Goal: Task Accomplishment & Management: Complete application form

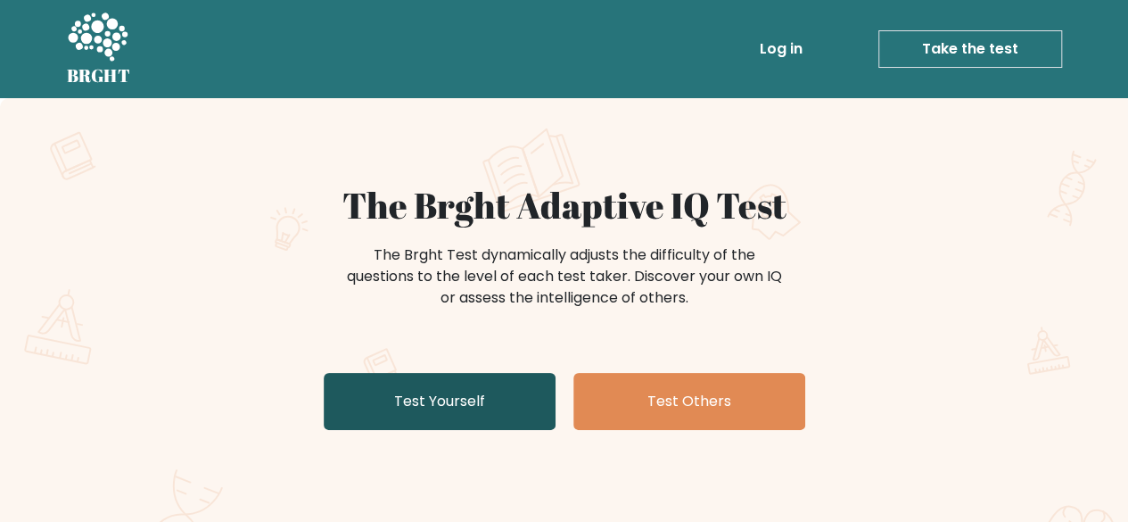
click at [466, 399] on link "Test Yourself" at bounding box center [440, 401] width 232 height 57
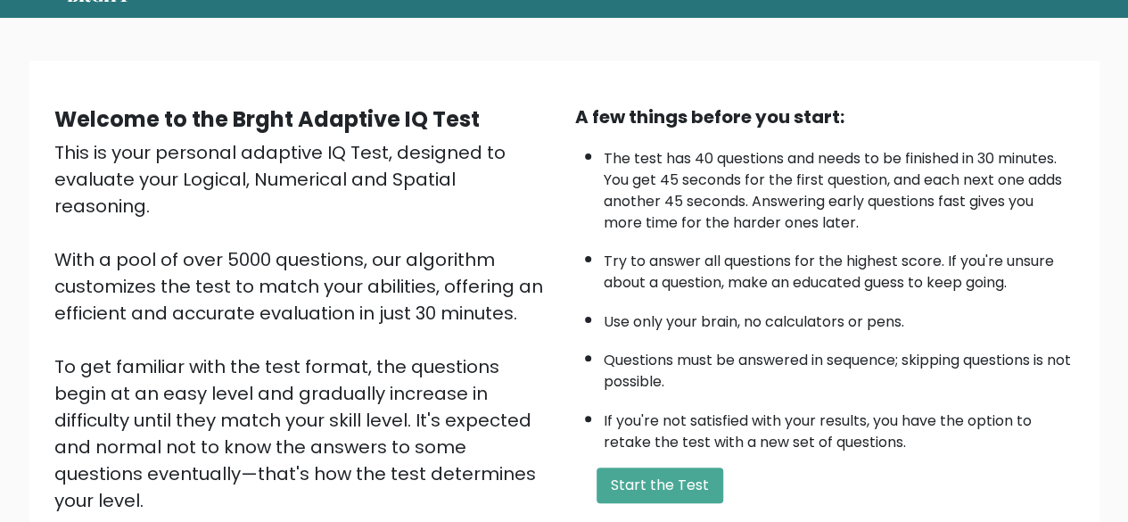
scroll to position [294, 0]
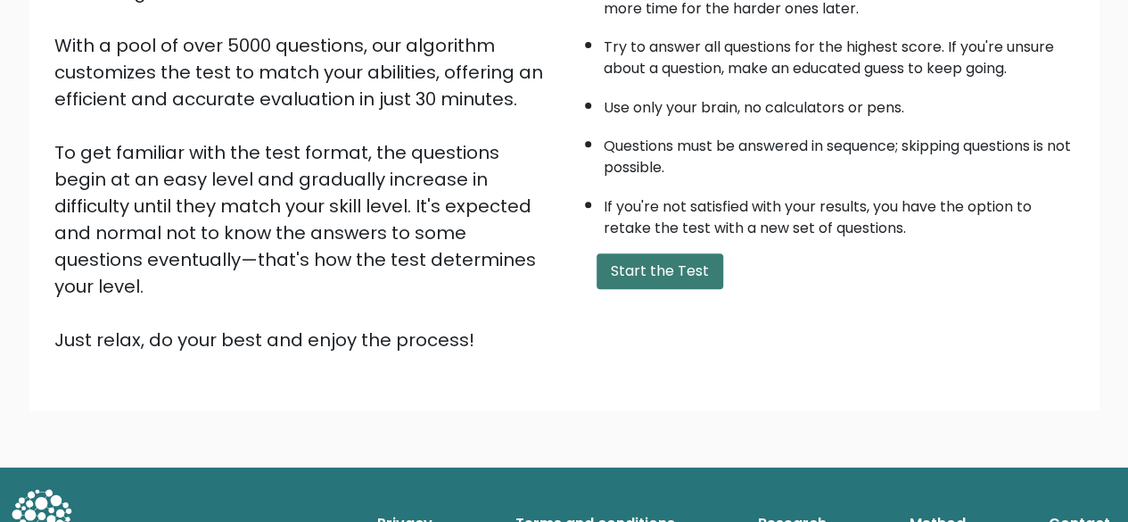
click at [656, 260] on button "Start the Test" at bounding box center [660, 271] width 127 height 36
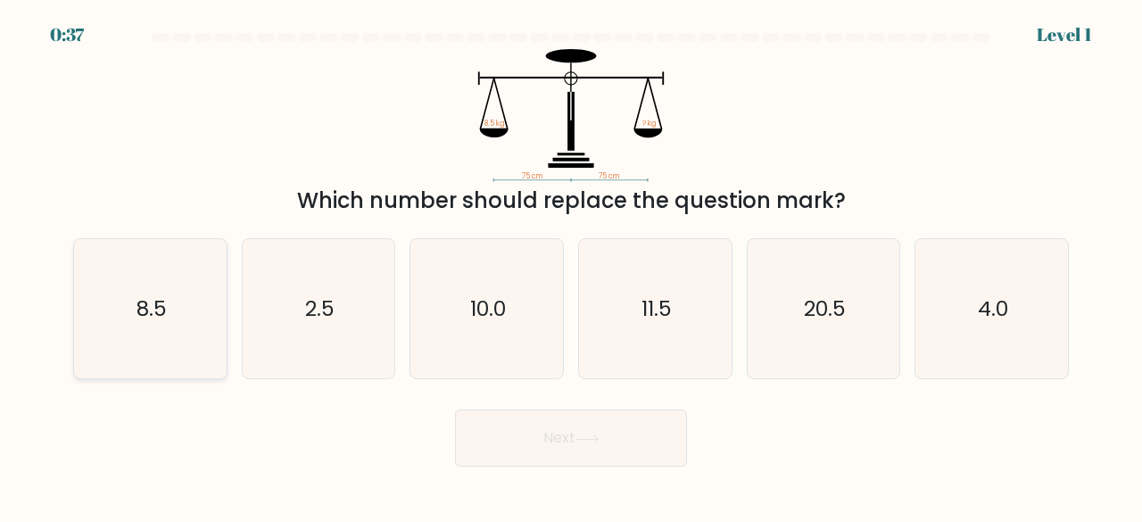
click at [105, 348] on icon "8.5" at bounding box center [150, 309] width 140 height 140
click at [571, 266] on input "a. 8.5" at bounding box center [571, 263] width 1 height 4
radio input "true"
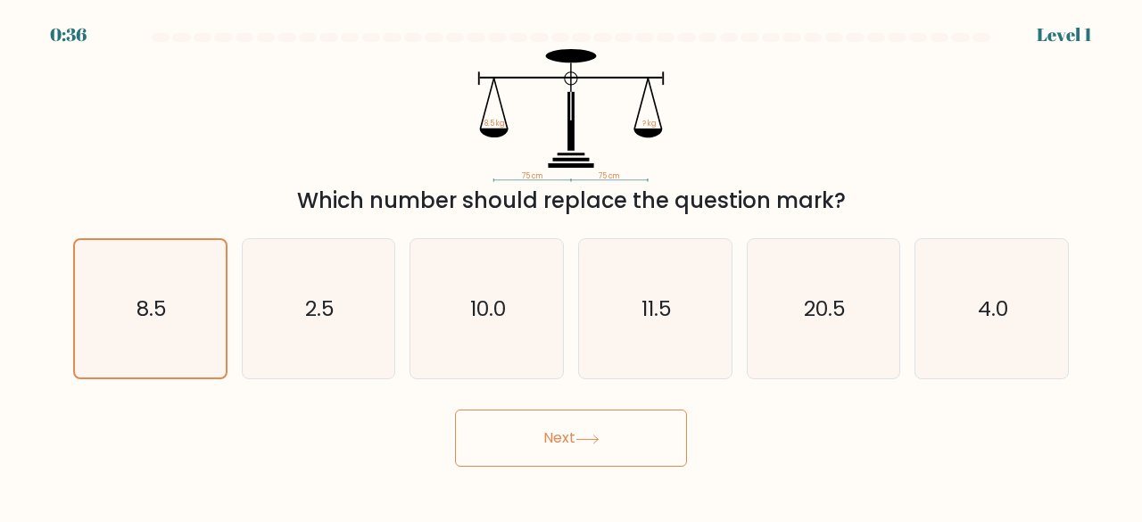
click at [627, 452] on button "Next" at bounding box center [571, 437] width 232 height 57
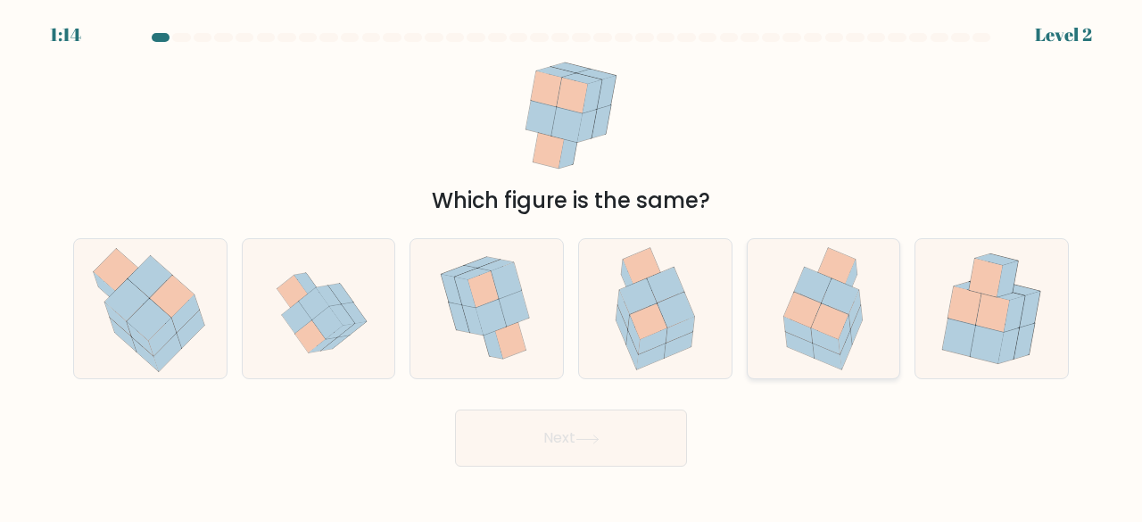
click at [844, 321] on icon at bounding box center [830, 321] width 37 height 36
click at [572, 266] on input "e." at bounding box center [571, 263] width 1 height 4
radio input "true"
click at [478, 442] on button "Next" at bounding box center [571, 437] width 232 height 57
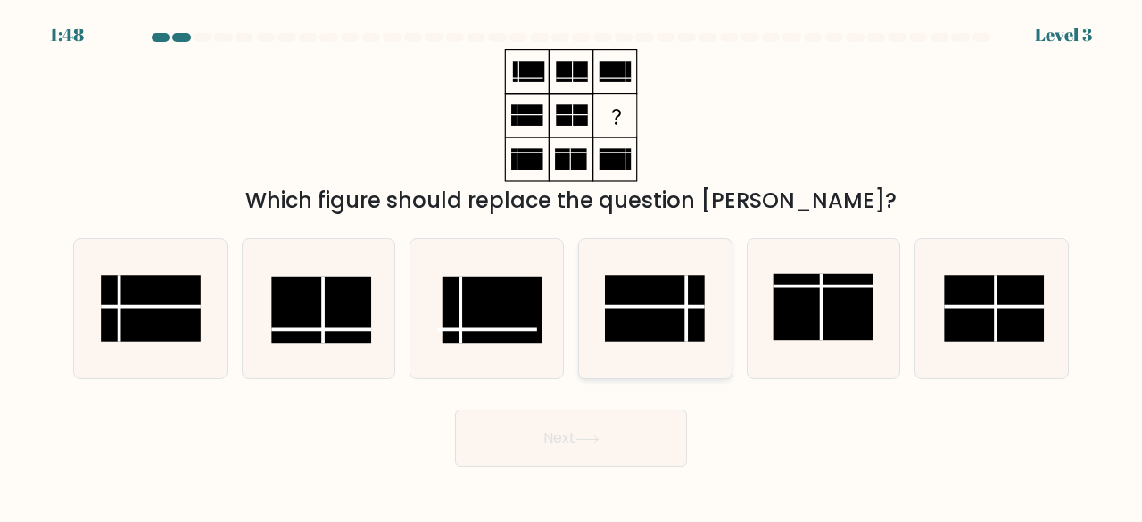
click at [665, 313] on rect at bounding box center [655, 308] width 100 height 67
click at [572, 266] on input "d." at bounding box center [571, 263] width 1 height 4
radio input "true"
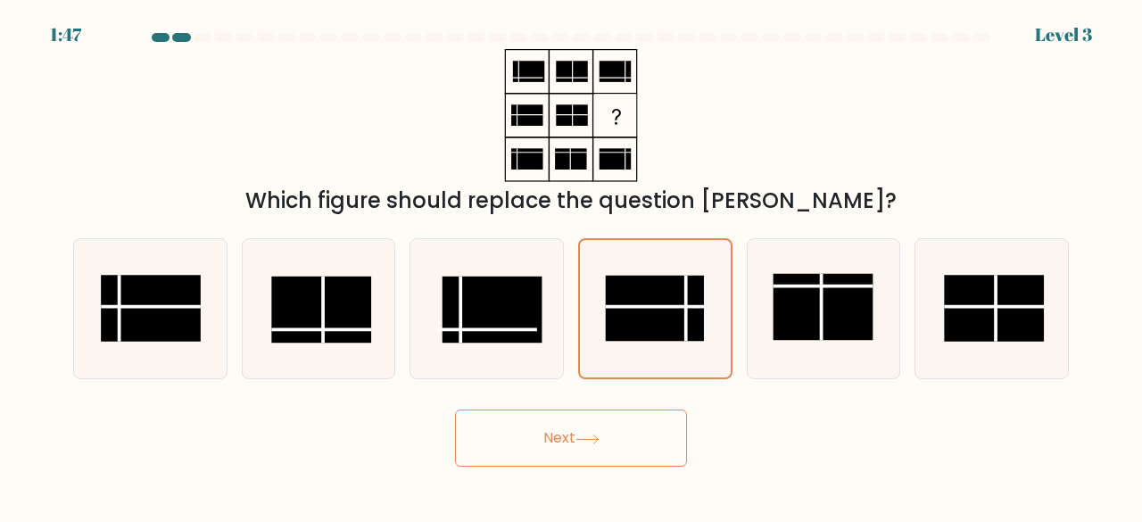
click at [583, 434] on icon at bounding box center [587, 439] width 24 height 10
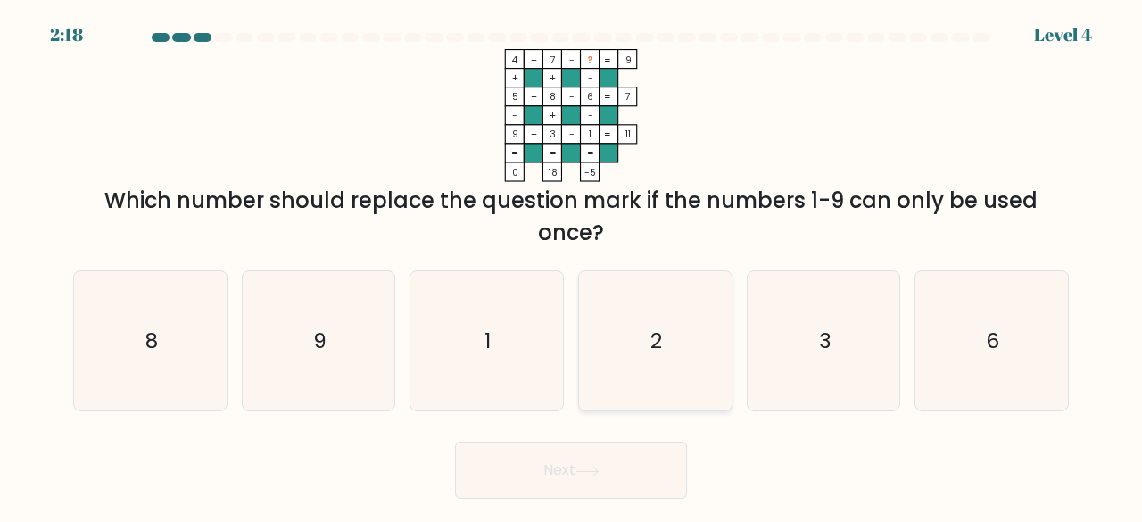
click at [637, 334] on icon "2" at bounding box center [655, 341] width 140 height 140
click at [572, 266] on input "d. 2" at bounding box center [571, 263] width 1 height 4
radio input "true"
click at [601, 481] on button "Next" at bounding box center [571, 469] width 232 height 57
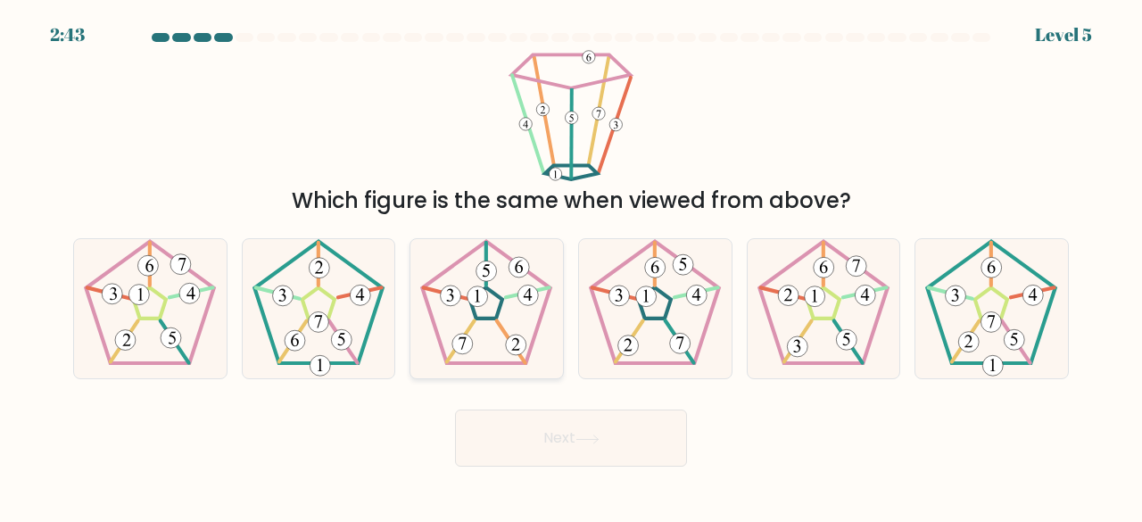
click at [533, 272] on icon at bounding box center [487, 309] width 140 height 140
click at [571, 266] on input "c." at bounding box center [571, 263] width 1 height 4
radio input "true"
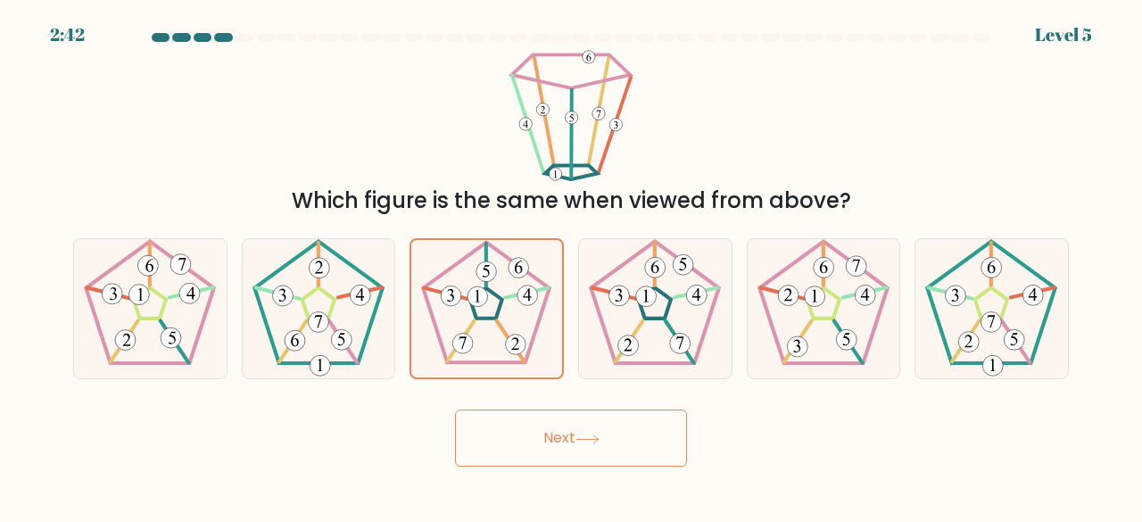
click at [599, 441] on icon at bounding box center [587, 439] width 24 height 10
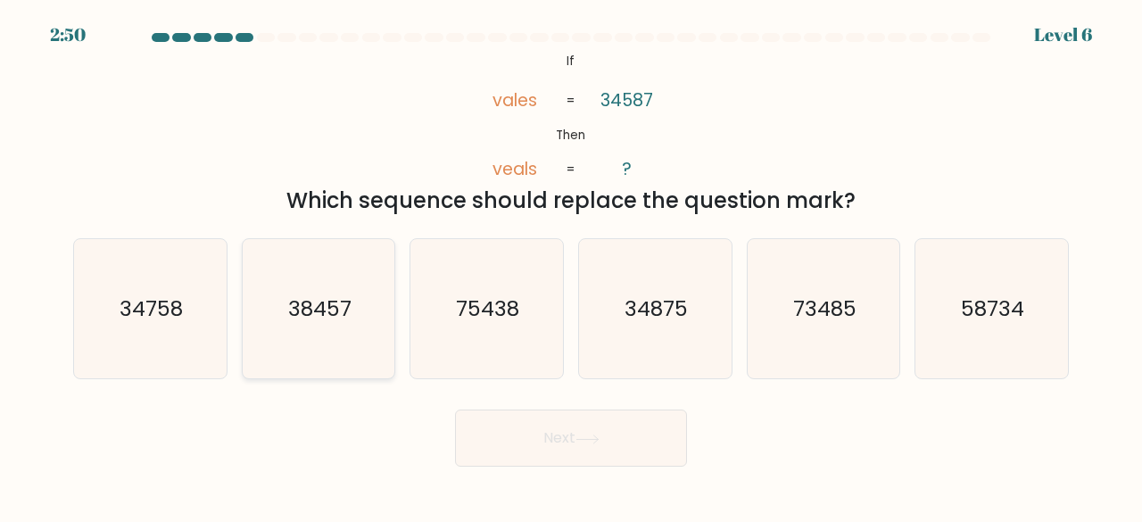
click at [342, 316] on text "38457" at bounding box center [319, 307] width 63 height 29
click at [571, 266] on input "b. 38457" at bounding box center [571, 263] width 1 height 4
radio input "true"
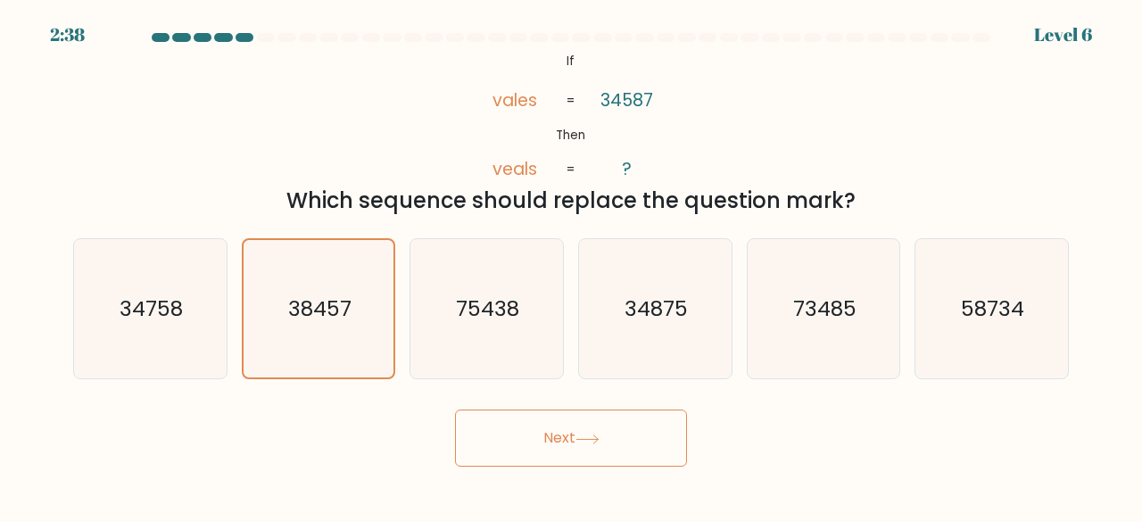
click at [609, 446] on button "Next" at bounding box center [571, 437] width 232 height 57
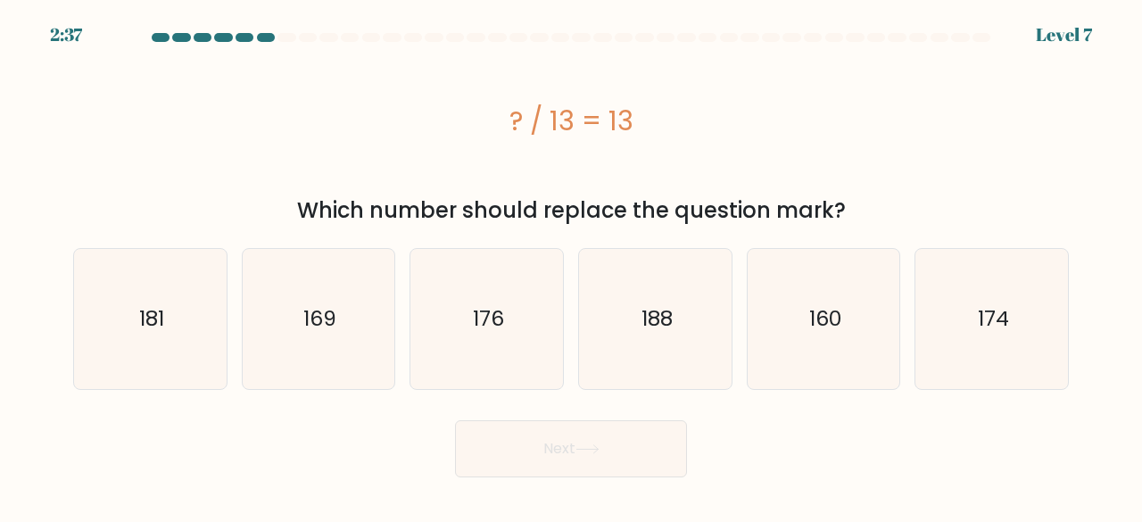
click at [617, 449] on button "Next" at bounding box center [571, 448] width 232 height 57
click at [355, 328] on icon "169" at bounding box center [319, 319] width 140 height 140
click at [571, 266] on input "b. 169" at bounding box center [571, 263] width 1 height 4
radio input "true"
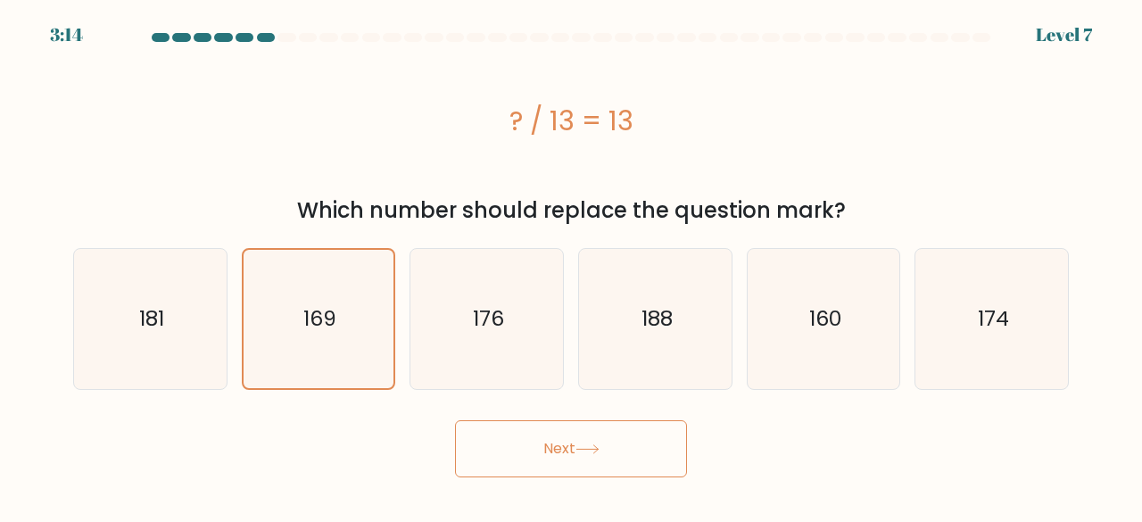
click at [521, 459] on button "Next" at bounding box center [571, 448] width 232 height 57
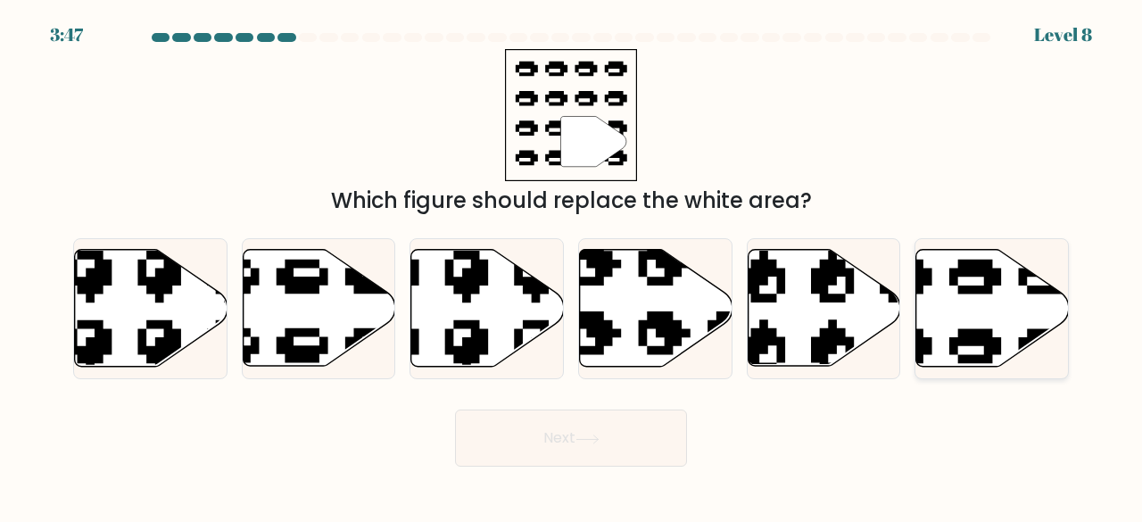
click at [994, 282] on icon at bounding box center [940, 242] width 259 height 242
click at [572, 266] on input "f." at bounding box center [571, 263] width 1 height 4
radio input "true"
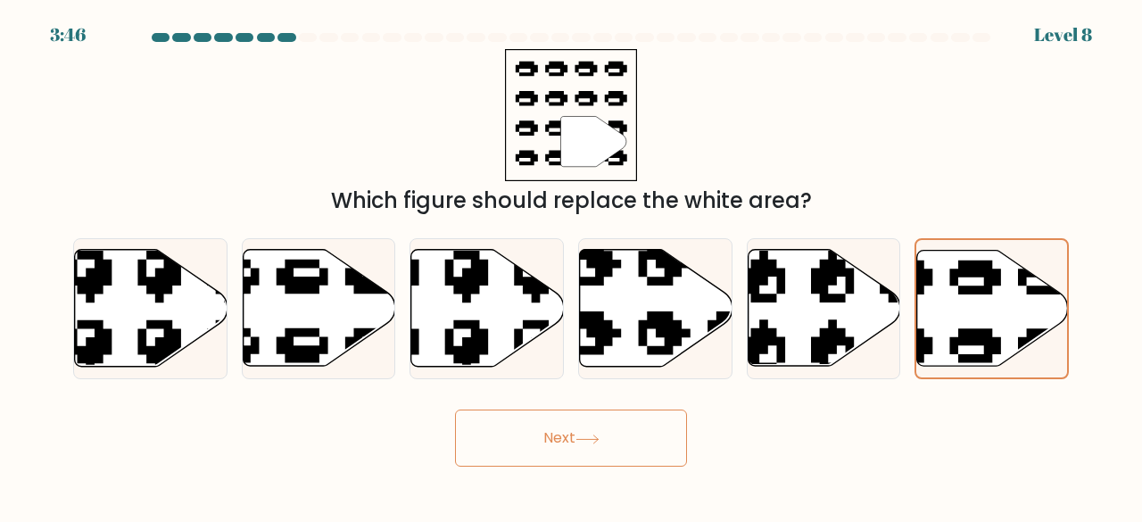
click at [598, 431] on button "Next" at bounding box center [571, 437] width 232 height 57
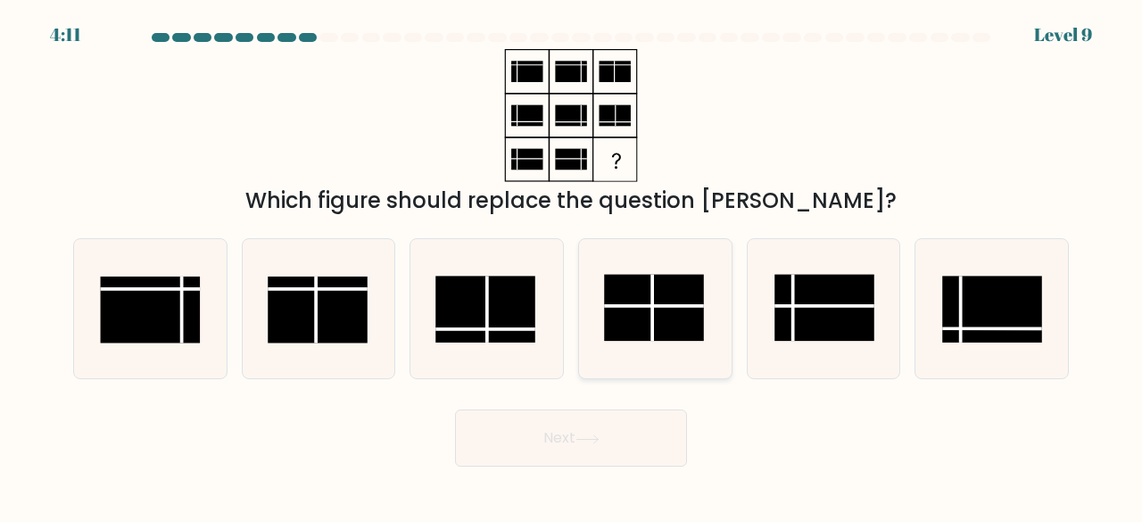
click at [688, 315] on rect at bounding box center [654, 308] width 100 height 67
click at [572, 266] on input "d." at bounding box center [571, 263] width 1 height 4
radio input "true"
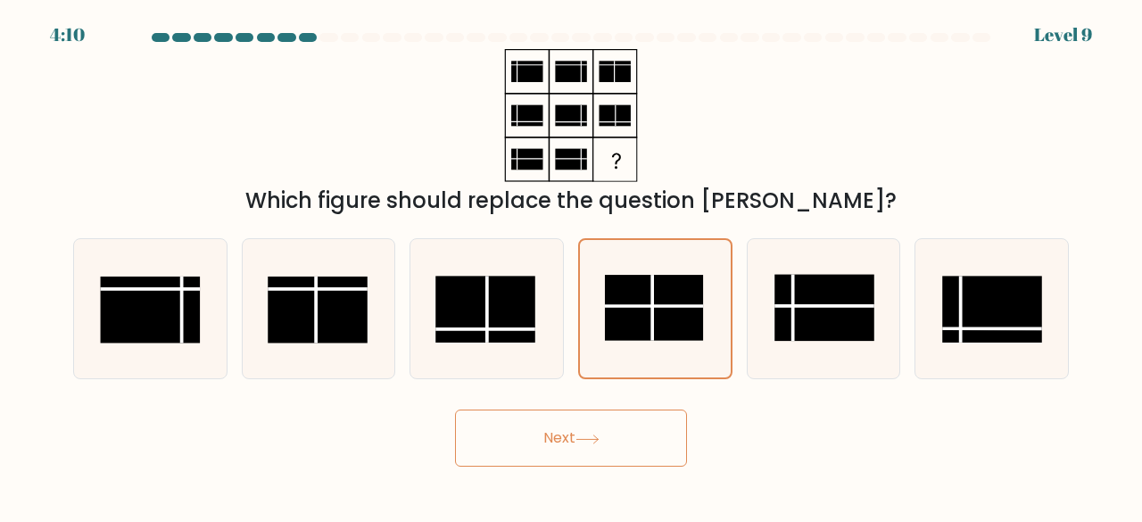
click at [642, 441] on button "Next" at bounding box center [571, 437] width 232 height 57
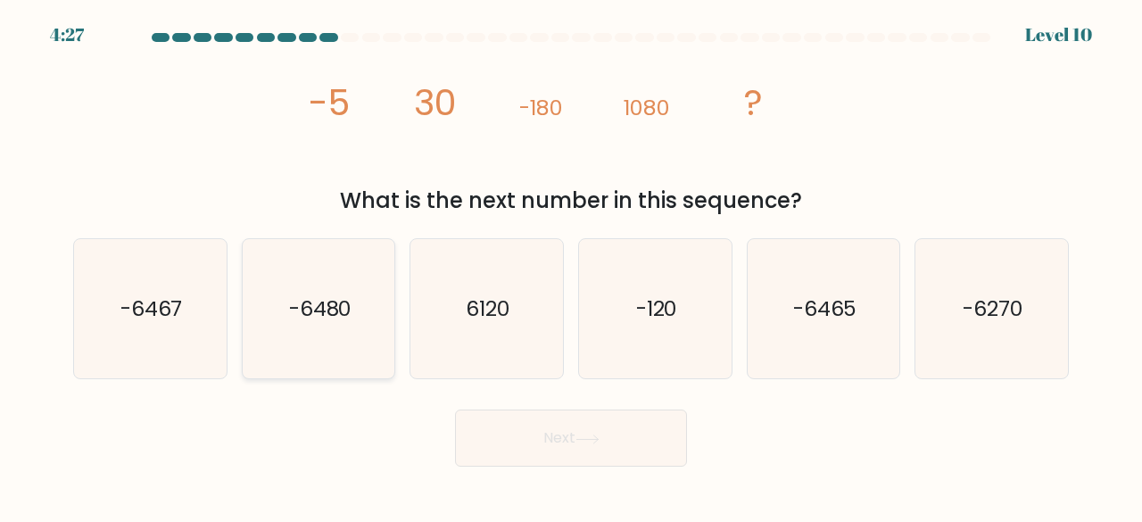
click at [354, 308] on icon "-6480" at bounding box center [319, 309] width 140 height 140
click at [571, 266] on input "b. -6480" at bounding box center [571, 263] width 1 height 4
radio input "true"
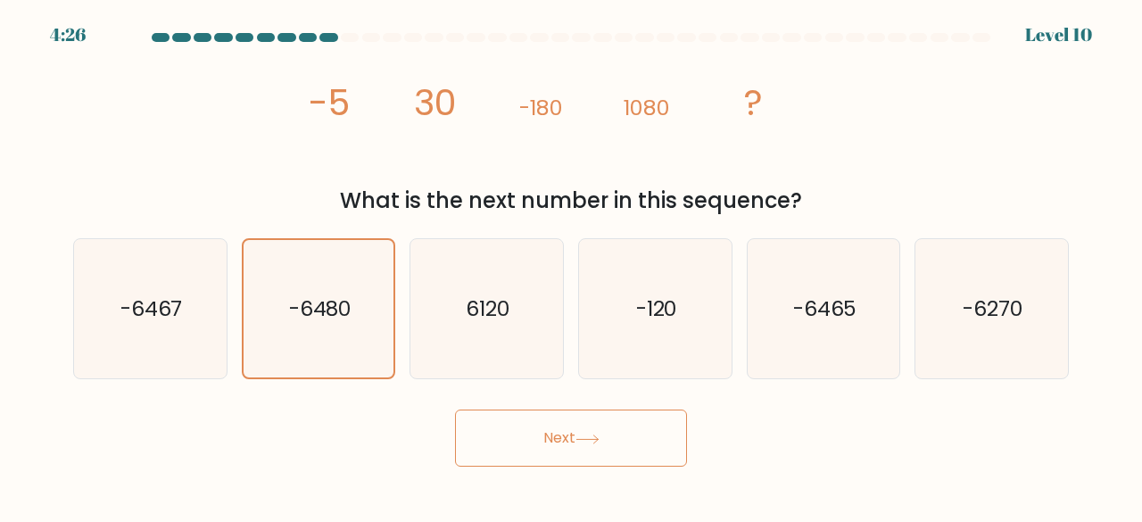
click at [559, 392] on form at bounding box center [571, 249] width 1142 height 433
click at [573, 415] on button "Next" at bounding box center [571, 437] width 232 height 57
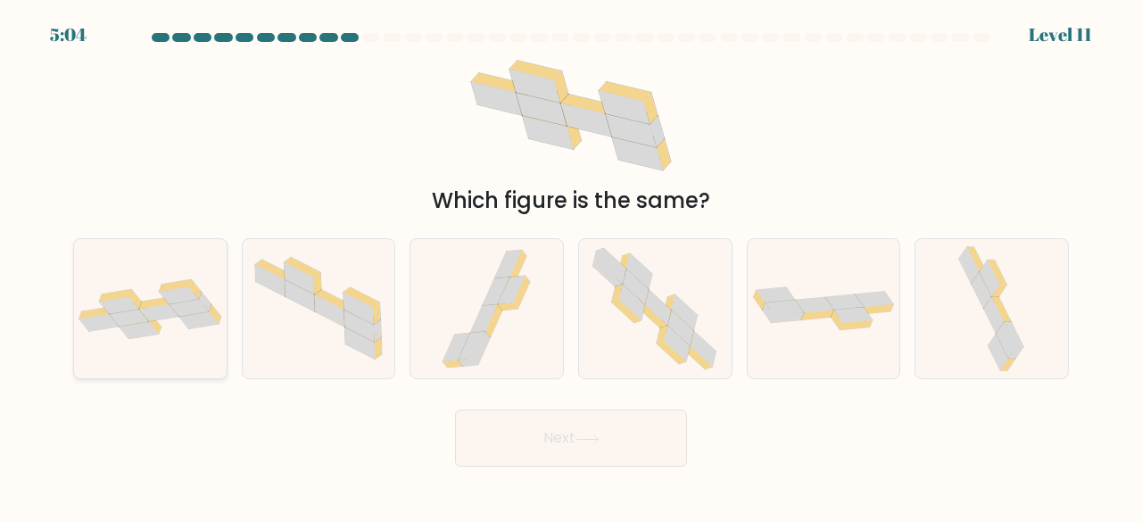
click at [130, 289] on icon at bounding box center [150, 309] width 153 height 60
click at [571, 266] on input "a." at bounding box center [571, 263] width 1 height 4
radio input "true"
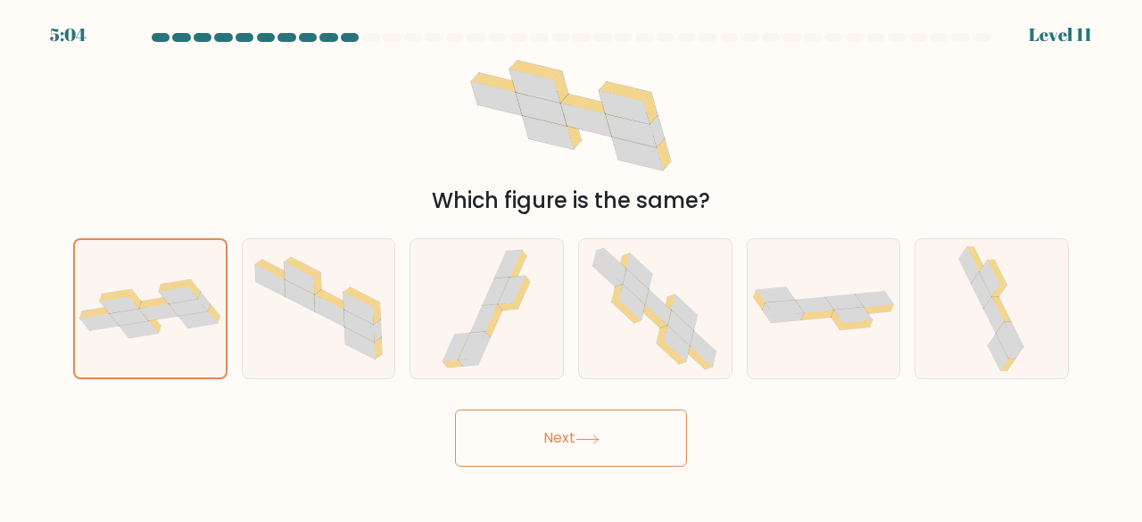
click at [639, 464] on body "5:04 Level 11" at bounding box center [571, 261] width 1142 height 522
click at [637, 450] on button "Next" at bounding box center [571, 437] width 232 height 57
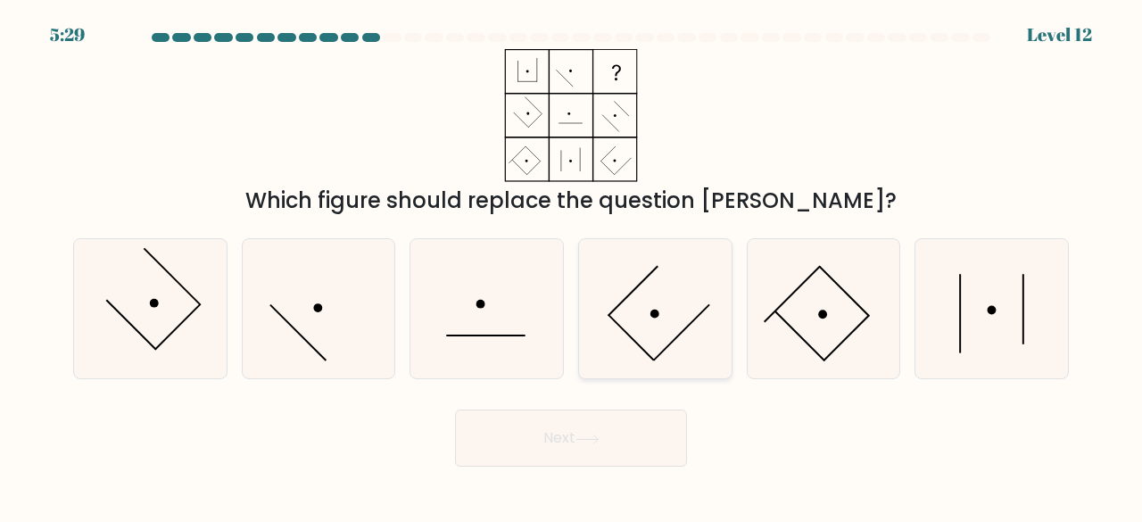
click at [651, 311] on icon at bounding box center [655, 309] width 140 height 140
click at [572, 266] on input "d." at bounding box center [571, 263] width 1 height 4
radio input "true"
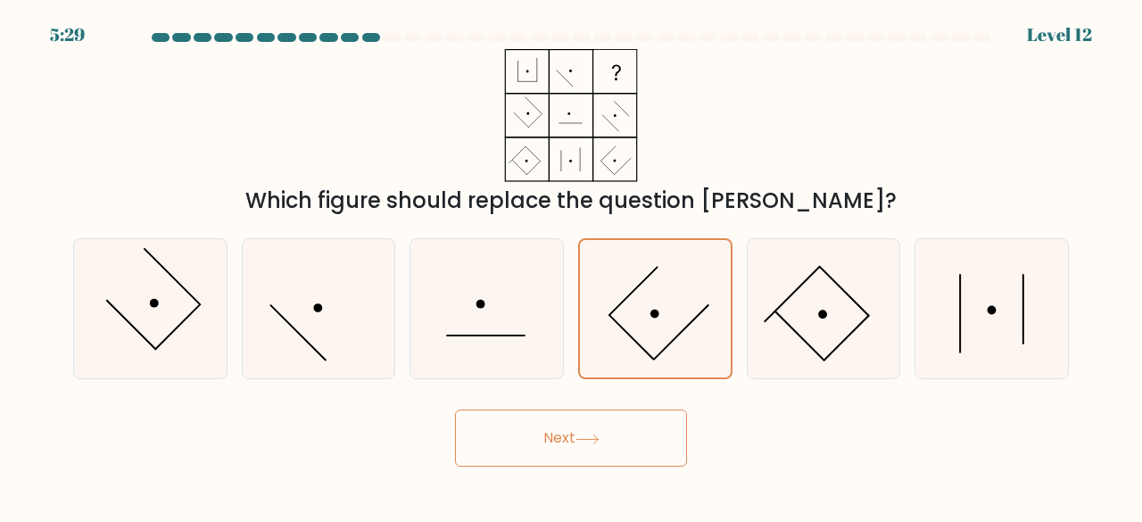
click at [655, 433] on button "Next" at bounding box center [571, 437] width 232 height 57
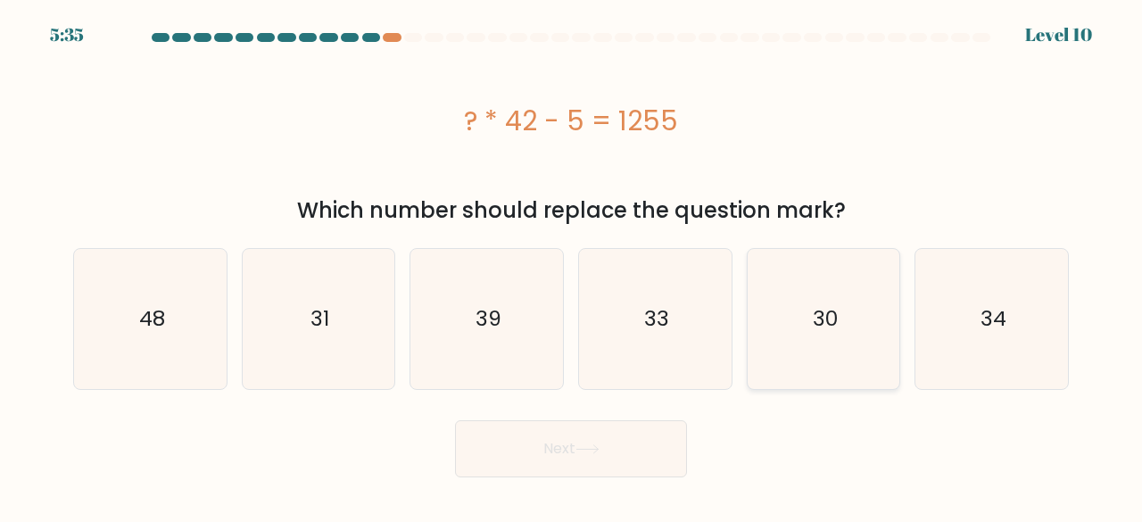
click at [857, 306] on icon "30" at bounding box center [824, 319] width 140 height 140
click at [572, 266] on input "e. 30" at bounding box center [571, 263] width 1 height 4
radio input "true"
click at [520, 458] on button "Next" at bounding box center [571, 448] width 232 height 57
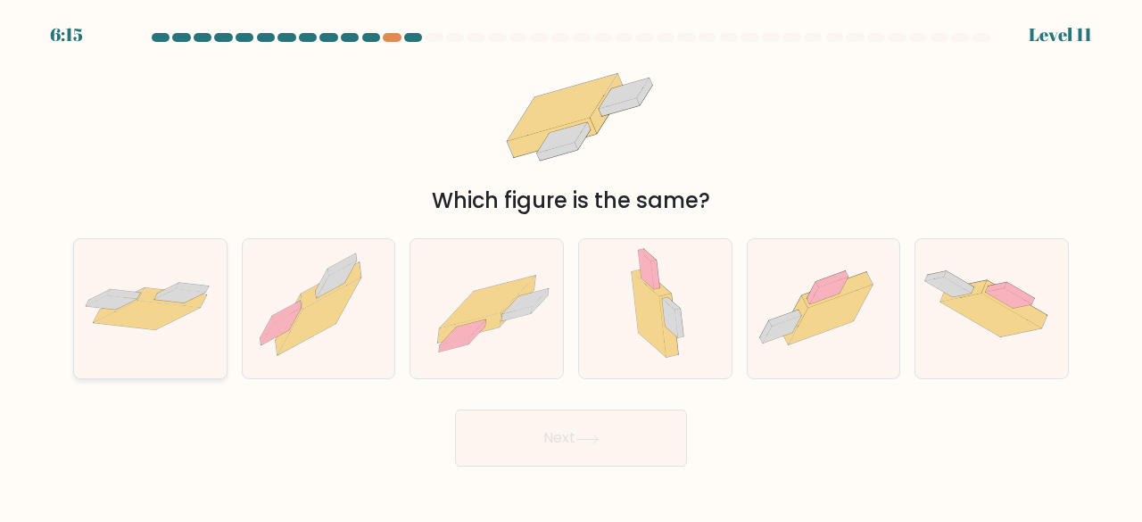
click at [155, 302] on icon at bounding box center [147, 315] width 106 height 29
click at [571, 266] on input "a." at bounding box center [571, 263] width 1 height 4
radio input "true"
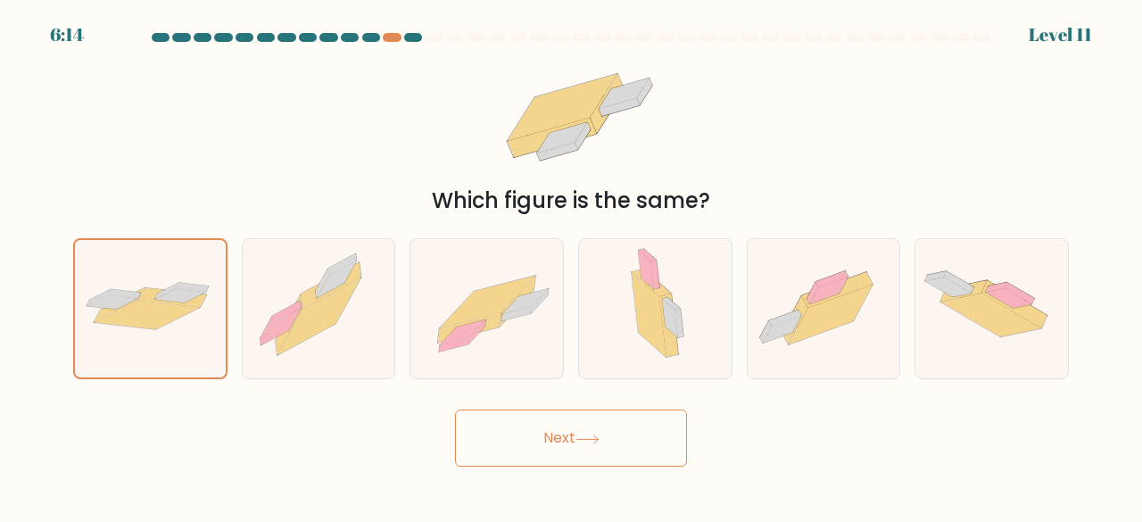
click at [612, 454] on button "Next" at bounding box center [571, 437] width 232 height 57
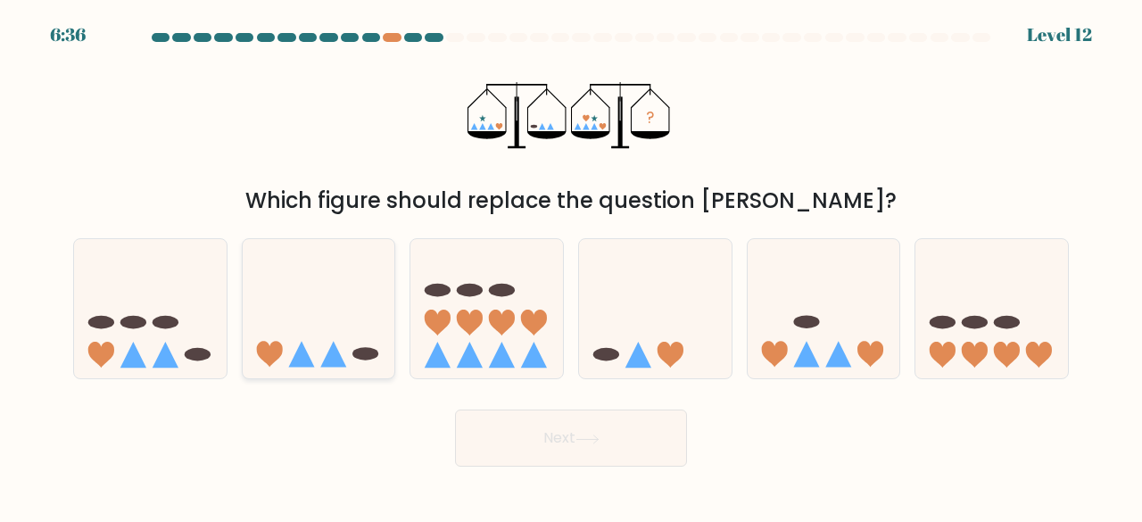
click at [330, 361] on icon at bounding box center [333, 355] width 26 height 26
click at [571, 266] on input "b." at bounding box center [571, 263] width 1 height 4
radio input "true"
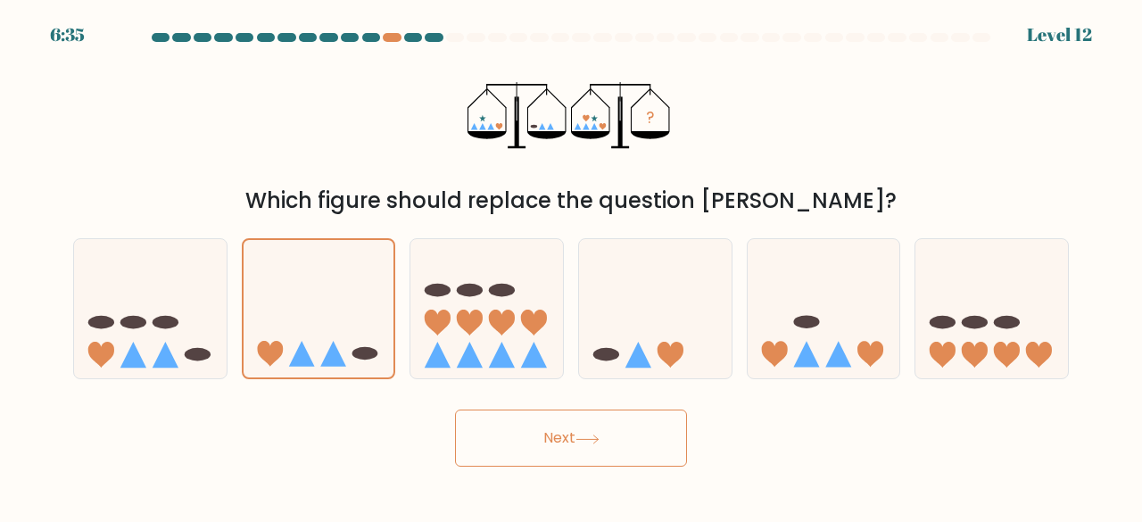
click at [542, 417] on button "Next" at bounding box center [571, 437] width 232 height 57
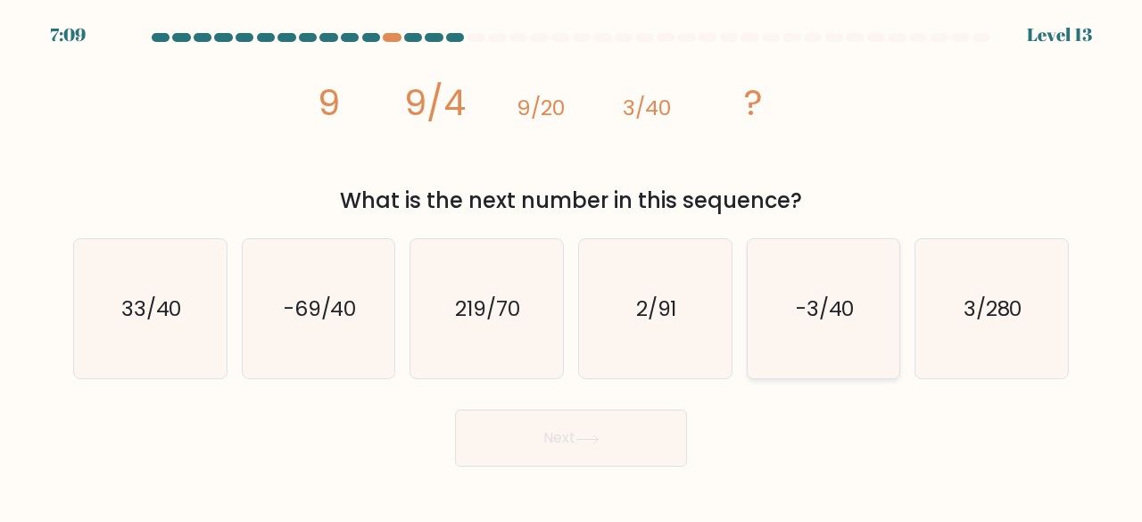
click at [813, 344] on icon "-3/40" at bounding box center [824, 309] width 140 height 140
click at [572, 266] on input "e. -3/40" at bounding box center [571, 263] width 1 height 4
radio input "true"
click at [683, 409] on div "Next" at bounding box center [570, 433] width 1017 height 66
click at [662, 427] on button "Next" at bounding box center [571, 437] width 232 height 57
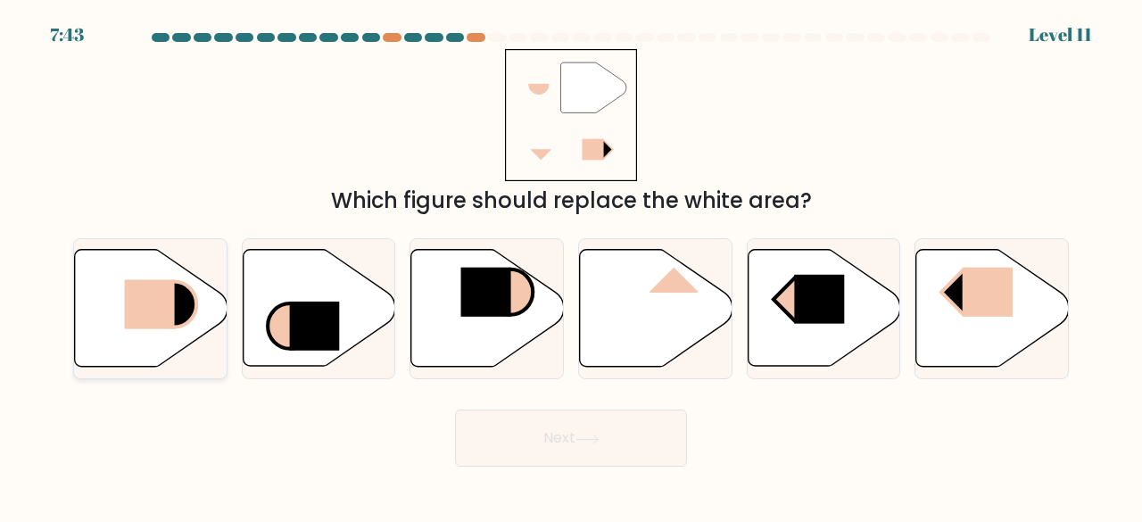
click at [142, 285] on rect at bounding box center [149, 304] width 50 height 49
click at [571, 266] on input "a." at bounding box center [571, 263] width 1 height 4
radio input "true"
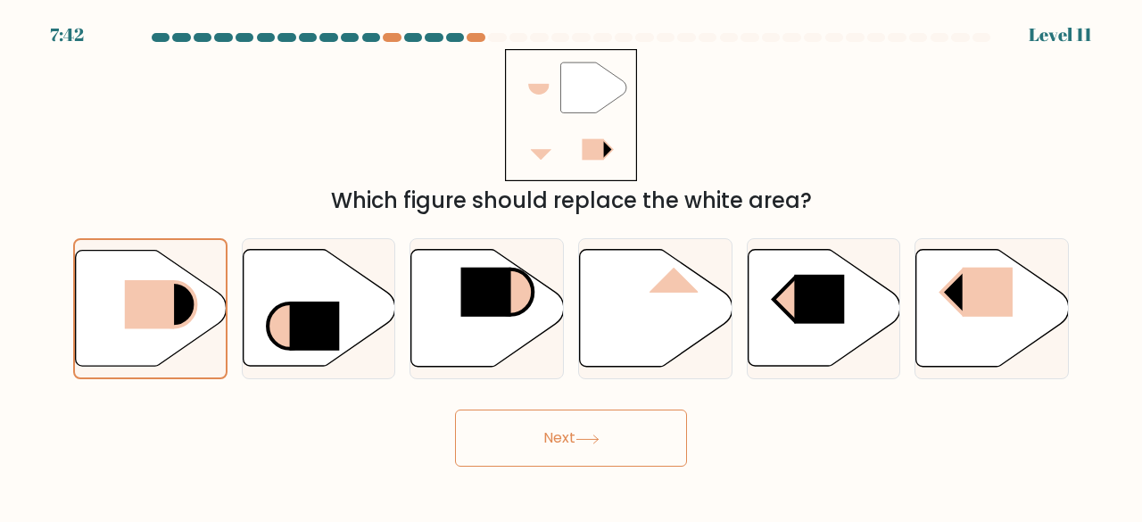
click at [612, 441] on button "Next" at bounding box center [571, 437] width 232 height 57
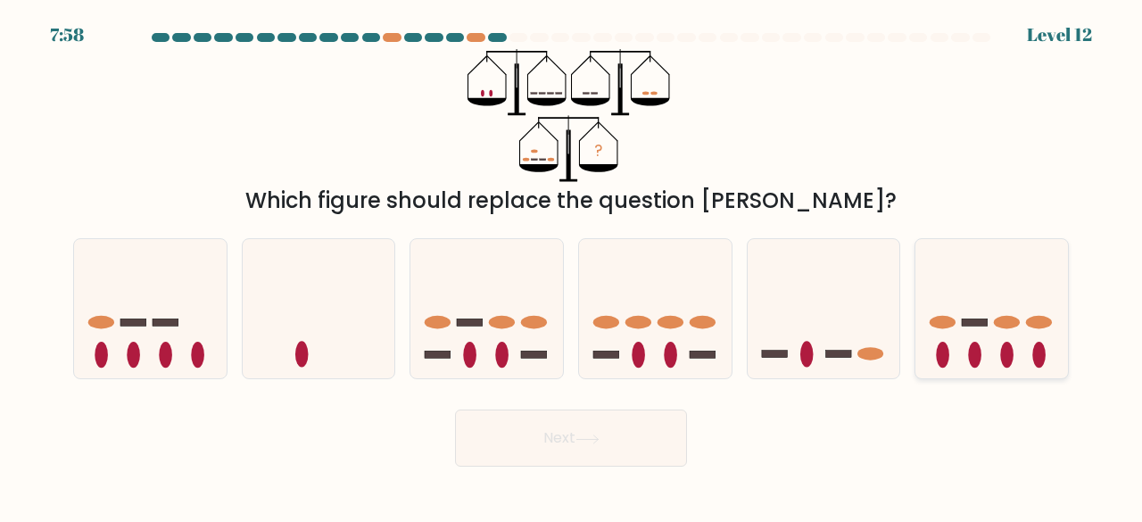
click at [970, 312] on icon at bounding box center [991, 308] width 153 height 126
click at [572, 266] on input "f." at bounding box center [571, 263] width 1 height 4
radio input "true"
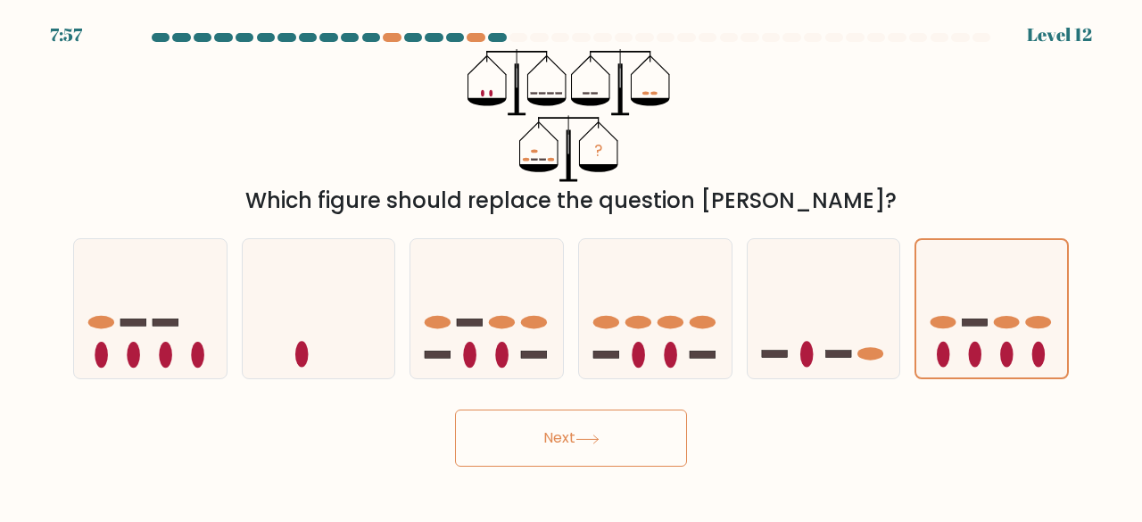
click at [637, 449] on button "Next" at bounding box center [571, 437] width 232 height 57
click at [637, 440] on button "Next" at bounding box center [571, 437] width 232 height 57
click at [624, 437] on button "Next" at bounding box center [571, 437] width 232 height 57
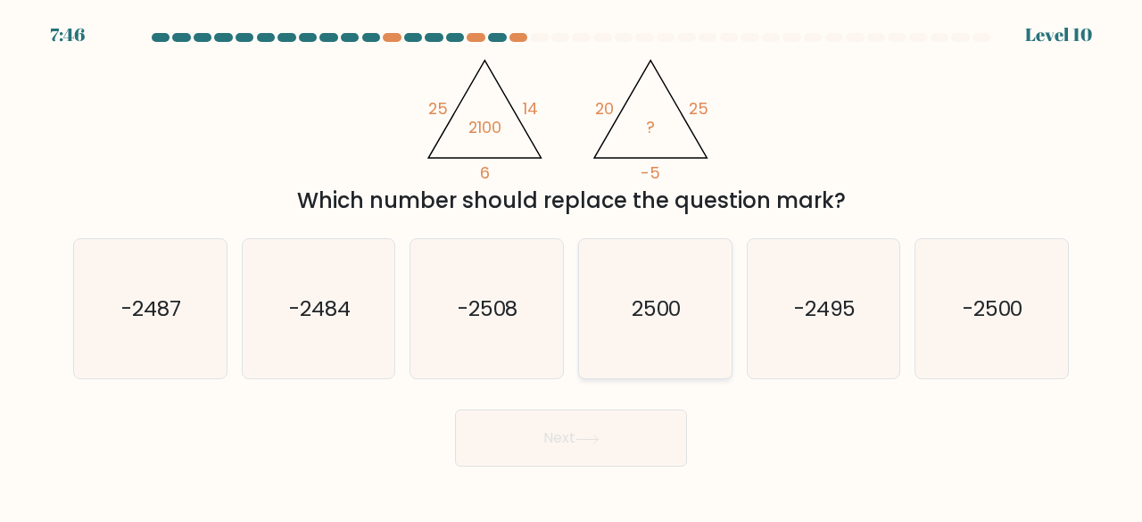
click at [648, 285] on icon "2500" at bounding box center [655, 309] width 140 height 140
click at [689, 336] on icon "2500" at bounding box center [655, 309] width 140 height 140
click at [572, 266] on input "d. 2500" at bounding box center [571, 263] width 1 height 4
radio input "true"
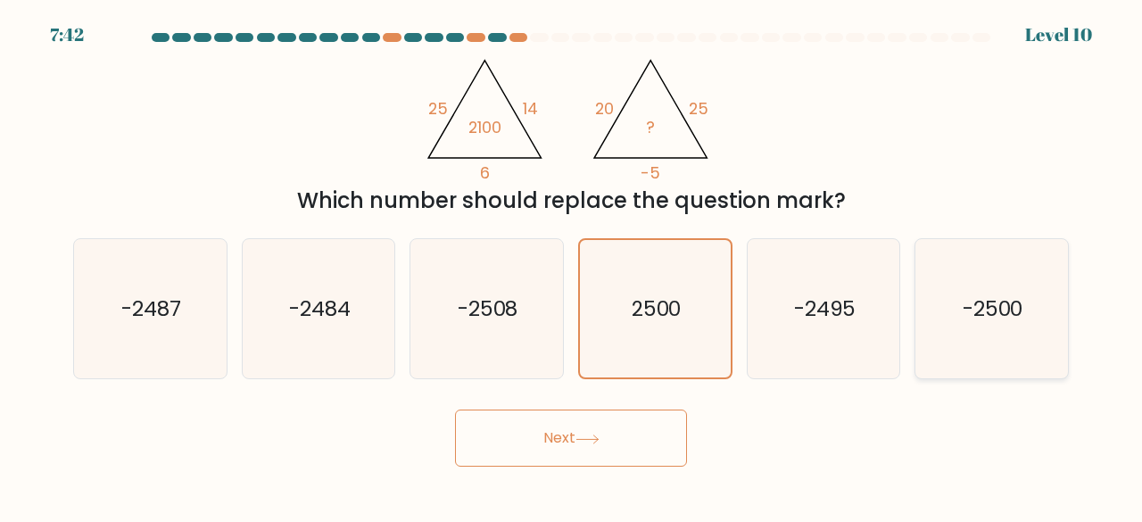
click at [945, 360] on icon "-2500" at bounding box center [991, 309] width 140 height 140
click at [572, 266] on input "f. -2500" at bounding box center [571, 263] width 1 height 4
radio input "true"
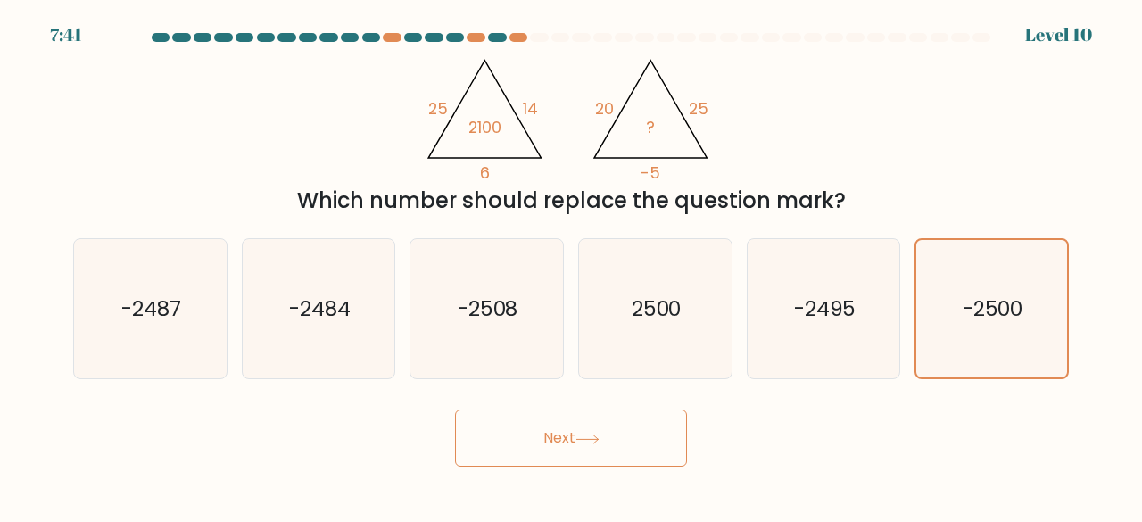
click at [605, 412] on button "Next" at bounding box center [571, 437] width 232 height 57
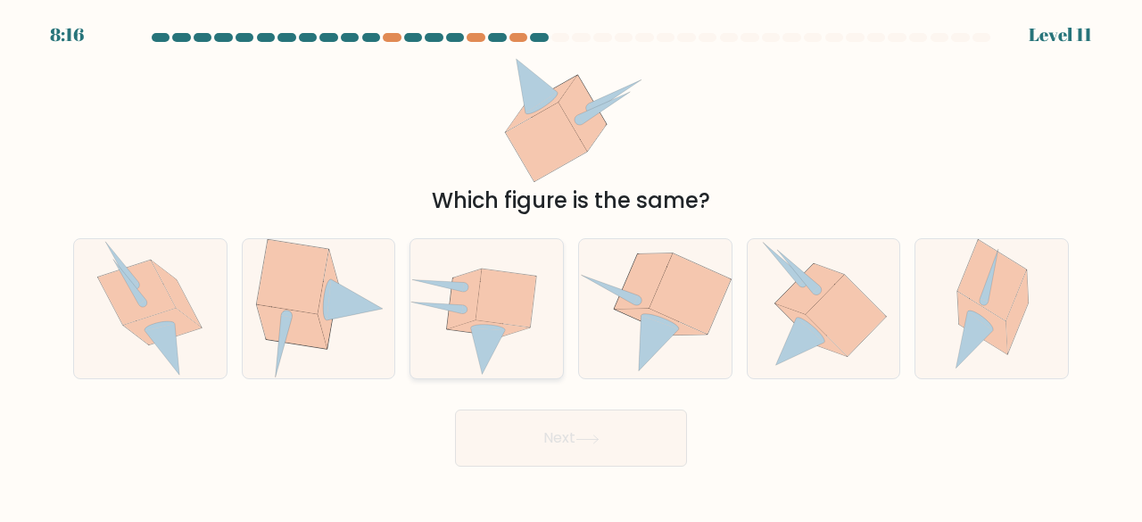
click at [514, 309] on icon at bounding box center [506, 297] width 60 height 58
click at [571, 266] on input "c." at bounding box center [571, 263] width 1 height 4
radio input "true"
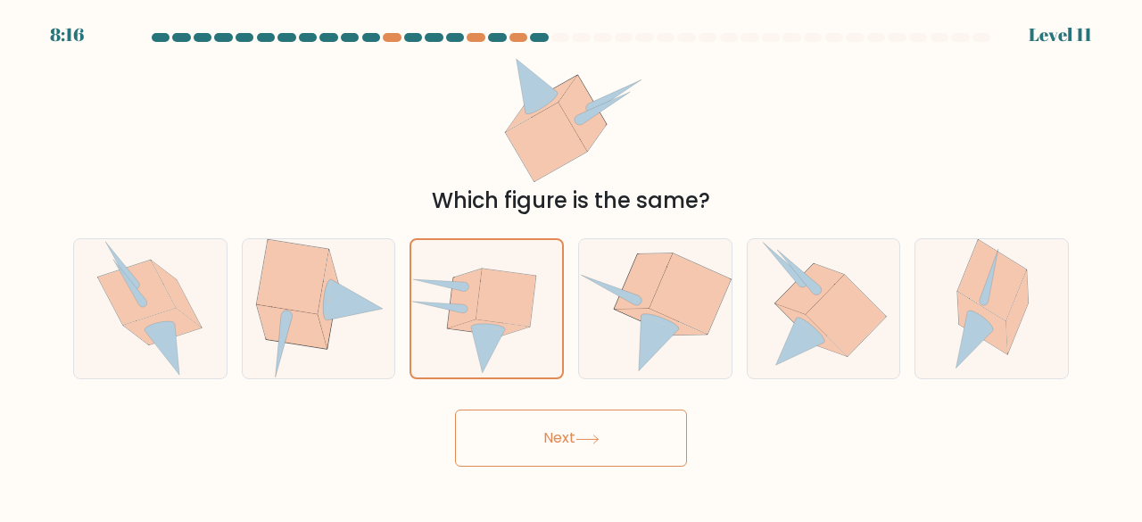
click at [613, 449] on button "Next" at bounding box center [571, 437] width 232 height 57
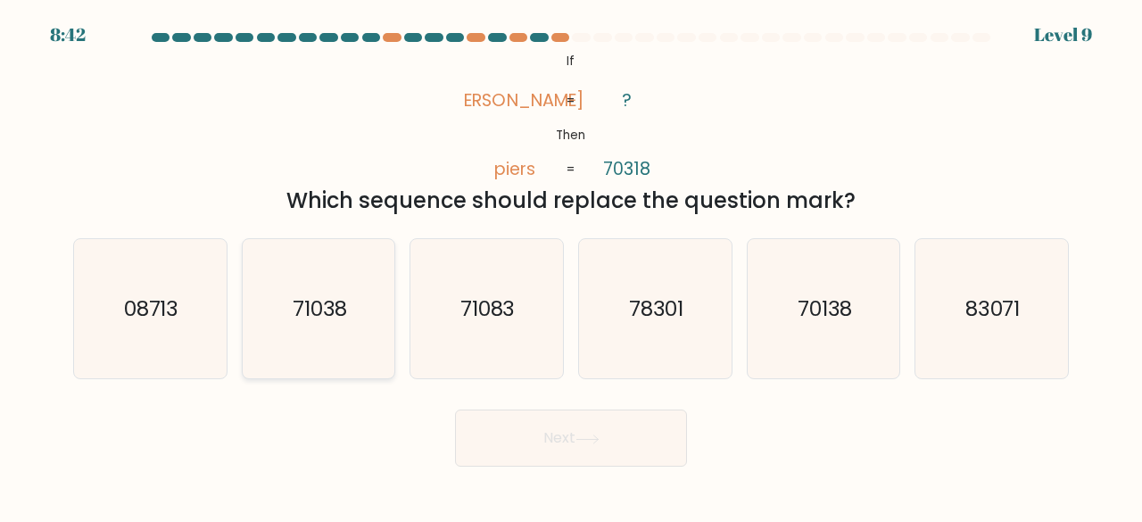
click at [339, 306] on text "71038" at bounding box center [320, 307] width 55 height 29
click at [571, 266] on input "b. 71038" at bounding box center [571, 263] width 1 height 4
radio input "true"
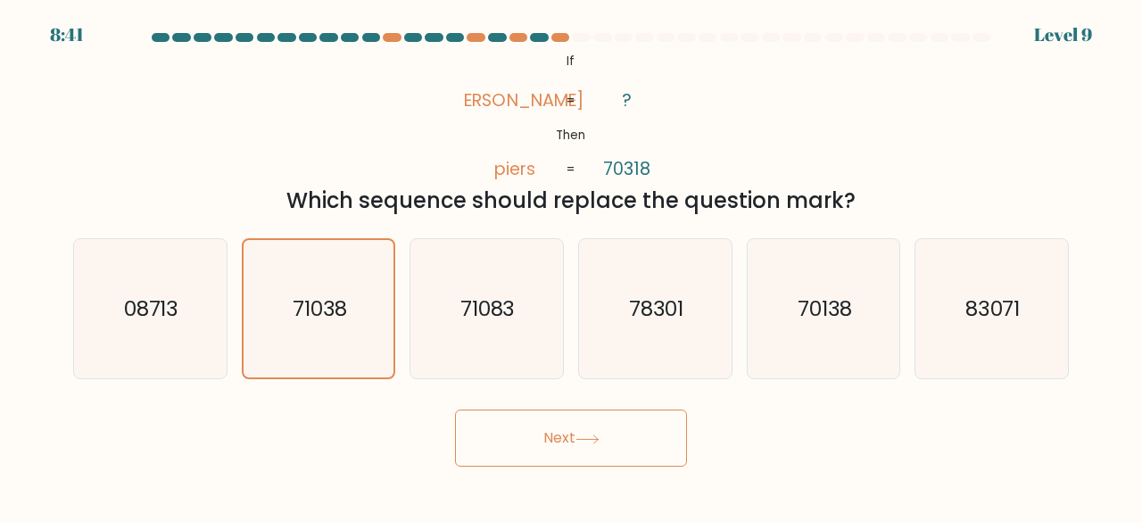
click at [543, 456] on button "Next" at bounding box center [571, 437] width 232 height 57
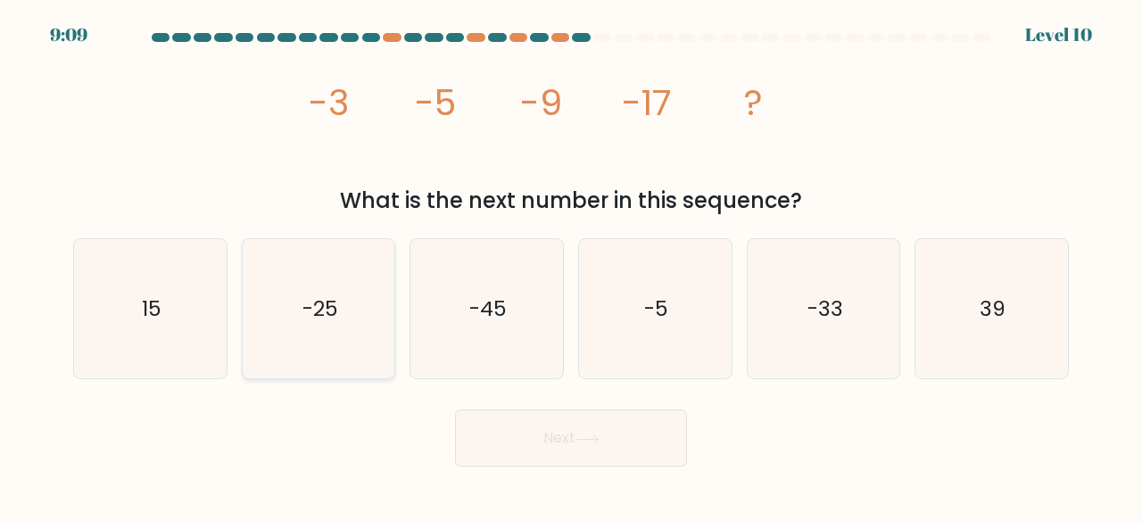
click at [342, 311] on icon "-25" at bounding box center [319, 309] width 140 height 140
click at [571, 266] on input "b. -25" at bounding box center [571, 263] width 1 height 4
radio input "true"
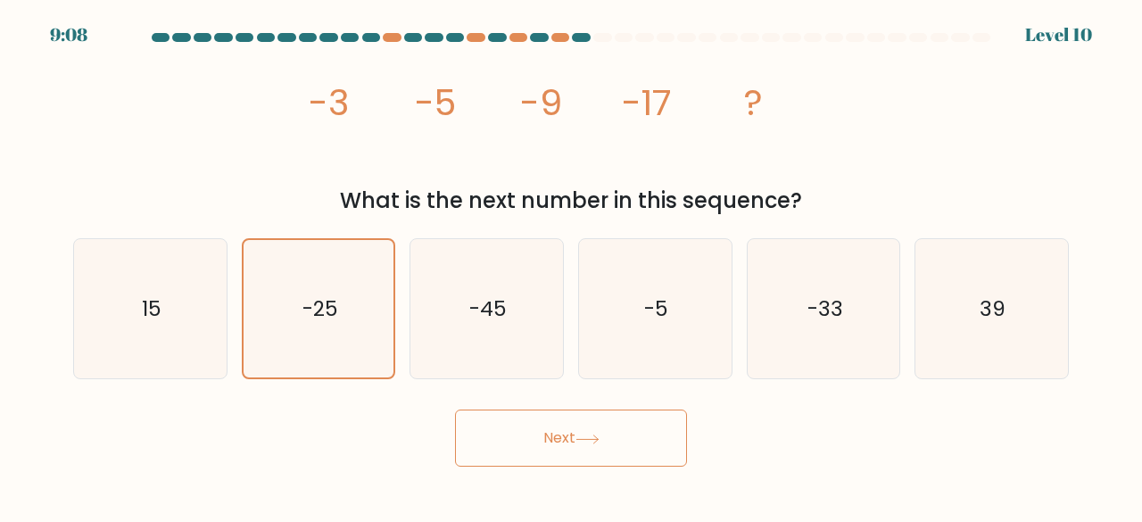
click at [507, 420] on button "Next" at bounding box center [571, 437] width 232 height 57
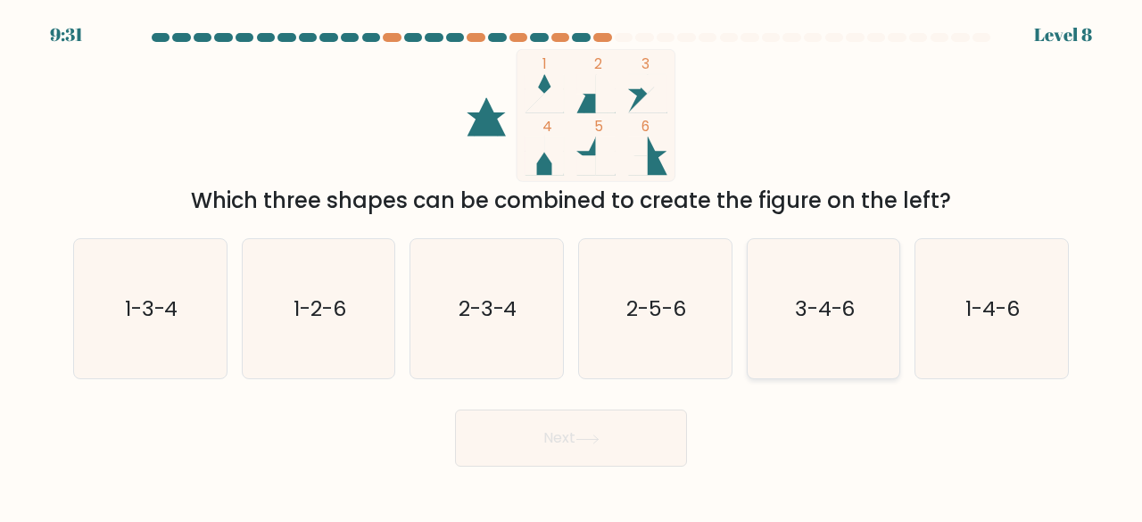
click at [814, 276] on icon "3-4-6" at bounding box center [824, 309] width 140 height 140
click at [572, 266] on input "e. 3-4-6" at bounding box center [571, 263] width 1 height 4
radio input "true"
click at [598, 446] on button "Next" at bounding box center [571, 437] width 232 height 57
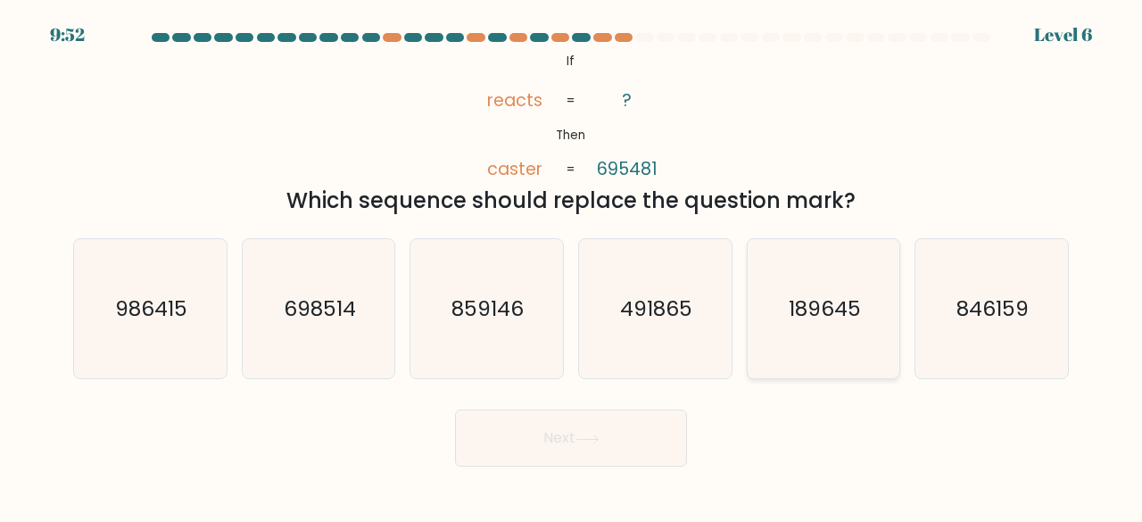
click at [845, 316] on text "189645" at bounding box center [824, 307] width 72 height 29
click at [572, 266] on input "e. 189645" at bounding box center [571, 263] width 1 height 4
radio input "true"
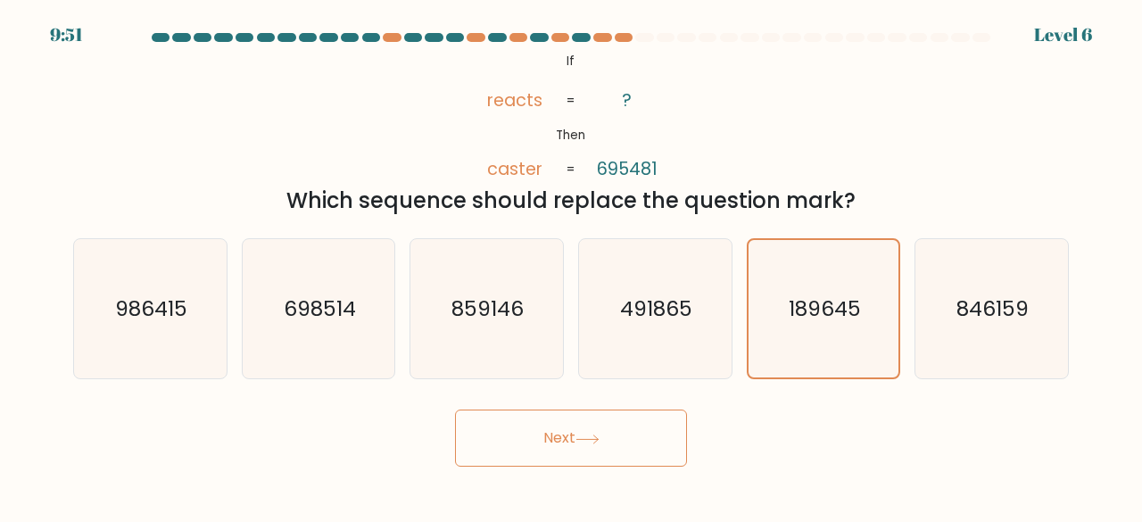
click at [576, 427] on button "Next" at bounding box center [571, 437] width 232 height 57
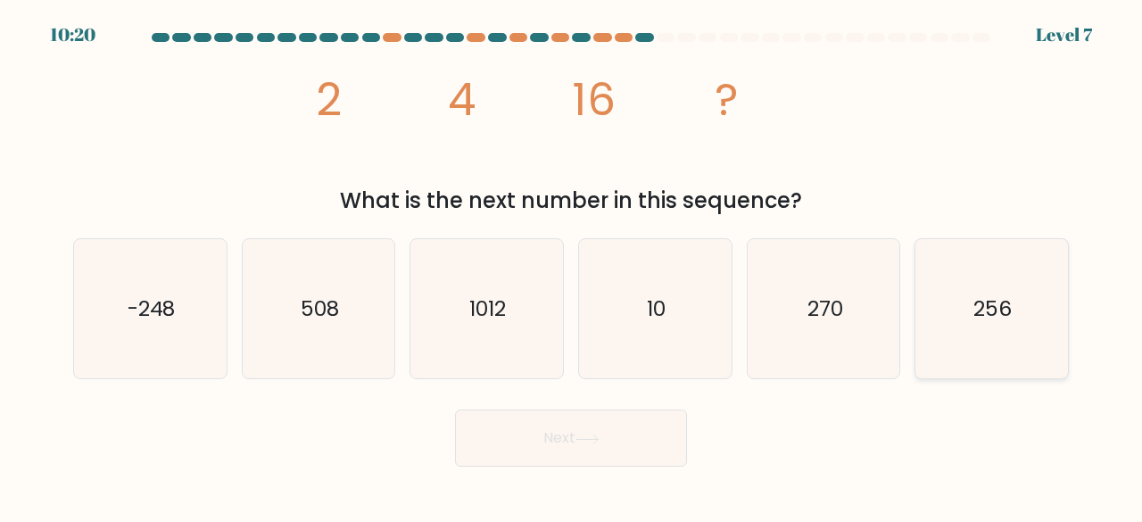
click at [1004, 283] on icon "256" at bounding box center [991, 309] width 140 height 140
click at [572, 266] on input "f. 256" at bounding box center [571, 263] width 1 height 4
radio input "true"
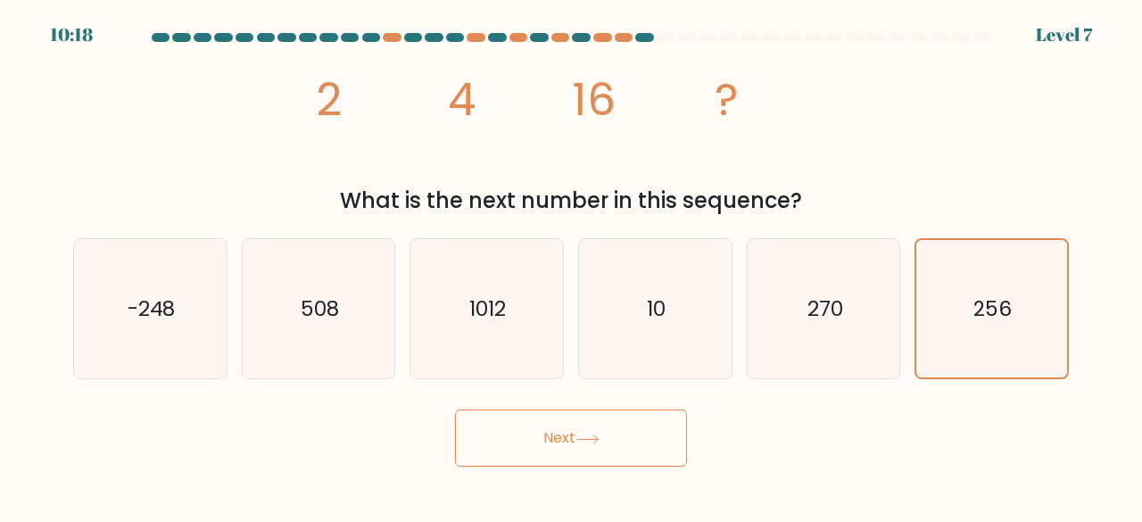
click at [623, 445] on button "Next" at bounding box center [571, 437] width 232 height 57
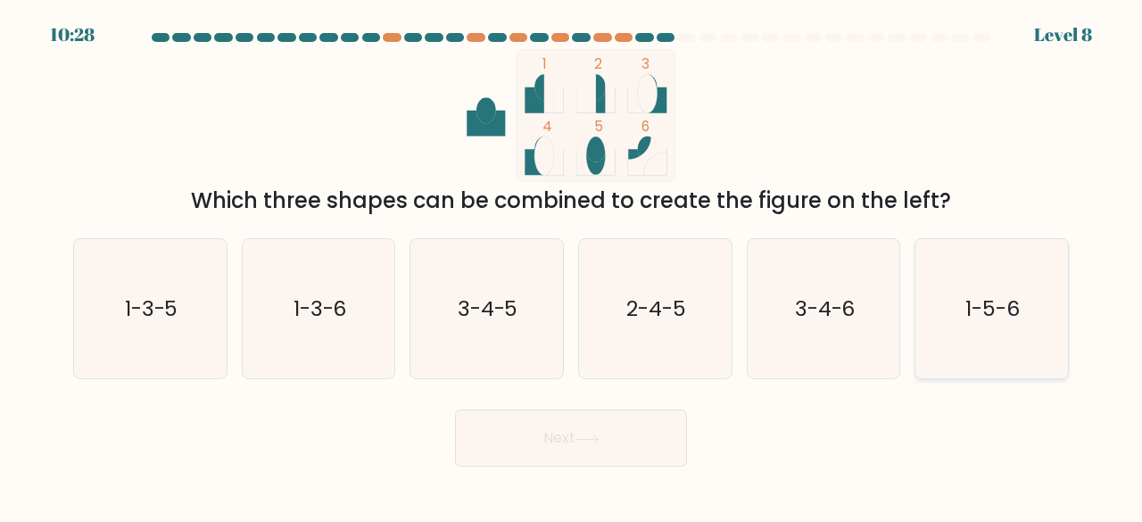
click at [978, 334] on icon "1-5-6" at bounding box center [991, 309] width 140 height 140
click at [572, 266] on input "f. 1-5-6" at bounding box center [571, 263] width 1 height 4
radio input "true"
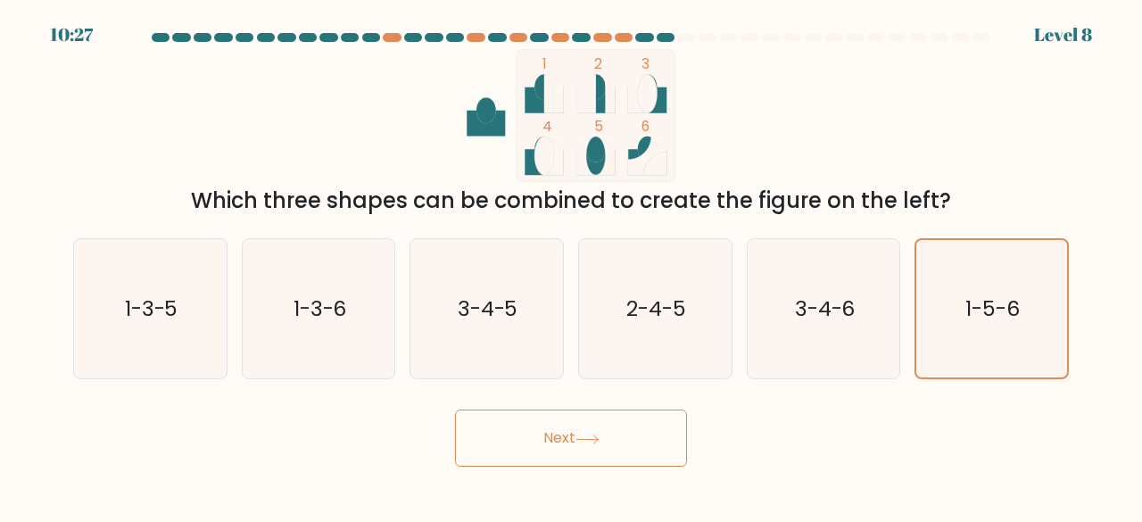
click at [608, 420] on button "Next" at bounding box center [571, 437] width 232 height 57
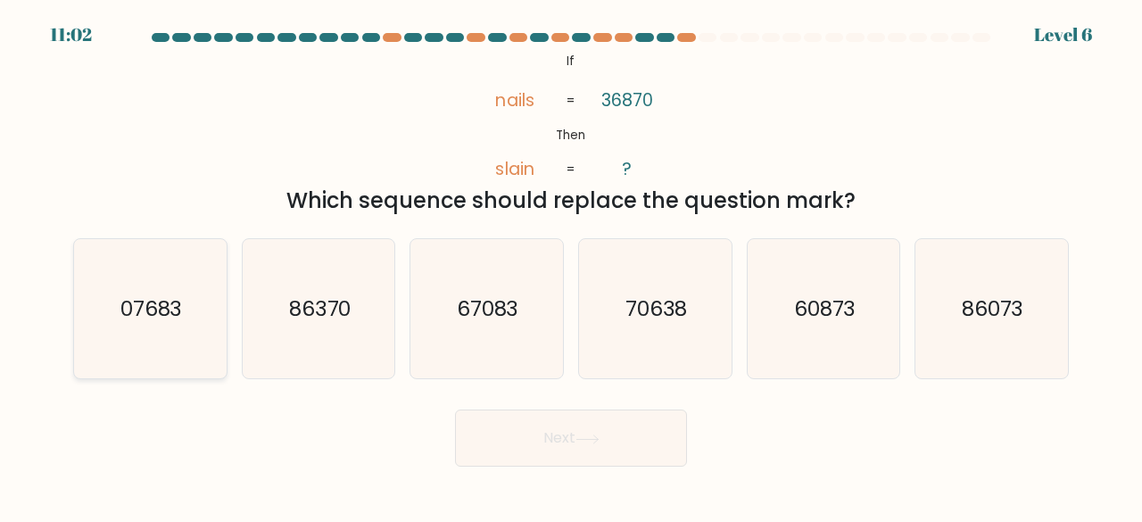
click at [104, 326] on icon "07683" at bounding box center [150, 309] width 140 height 140
click at [571, 266] on input "a. 07683" at bounding box center [571, 263] width 1 height 4
radio input "true"
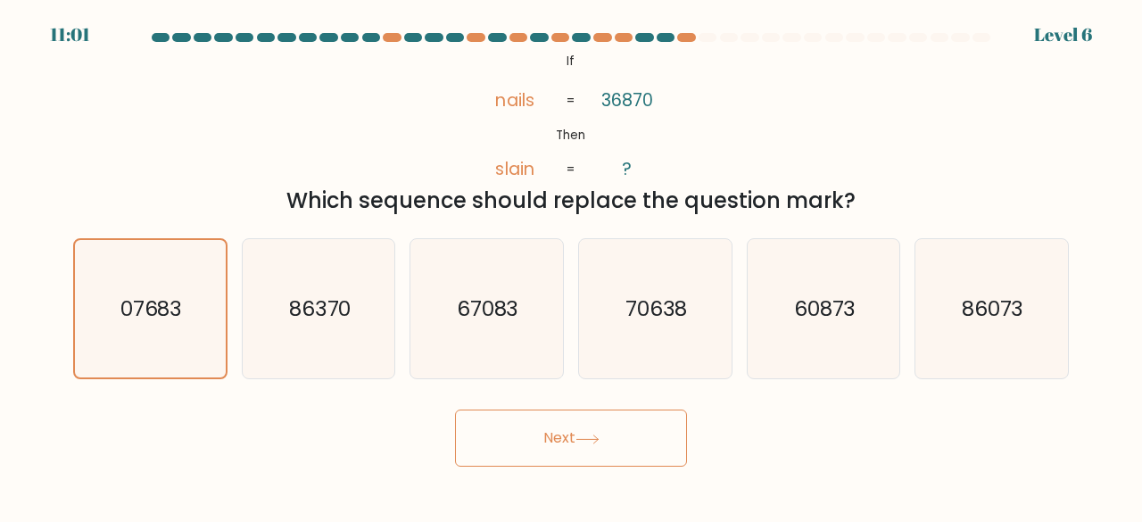
click at [564, 442] on button "Next" at bounding box center [571, 437] width 232 height 57
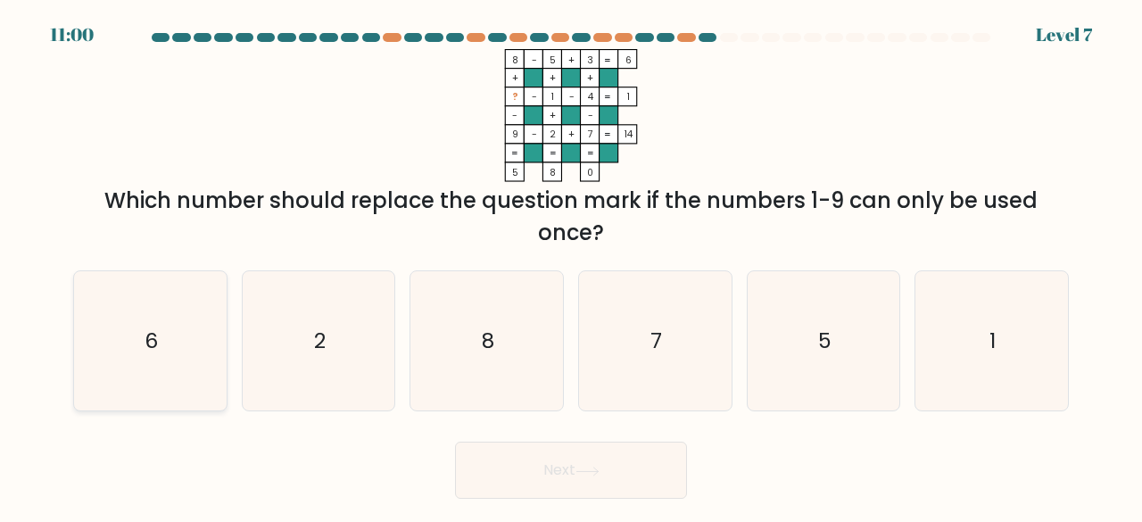
click at [175, 348] on icon "6" at bounding box center [150, 341] width 140 height 140
click at [571, 266] on input "a. 6" at bounding box center [571, 263] width 1 height 4
radio input "true"
click at [598, 487] on button "Next" at bounding box center [571, 469] width 232 height 57
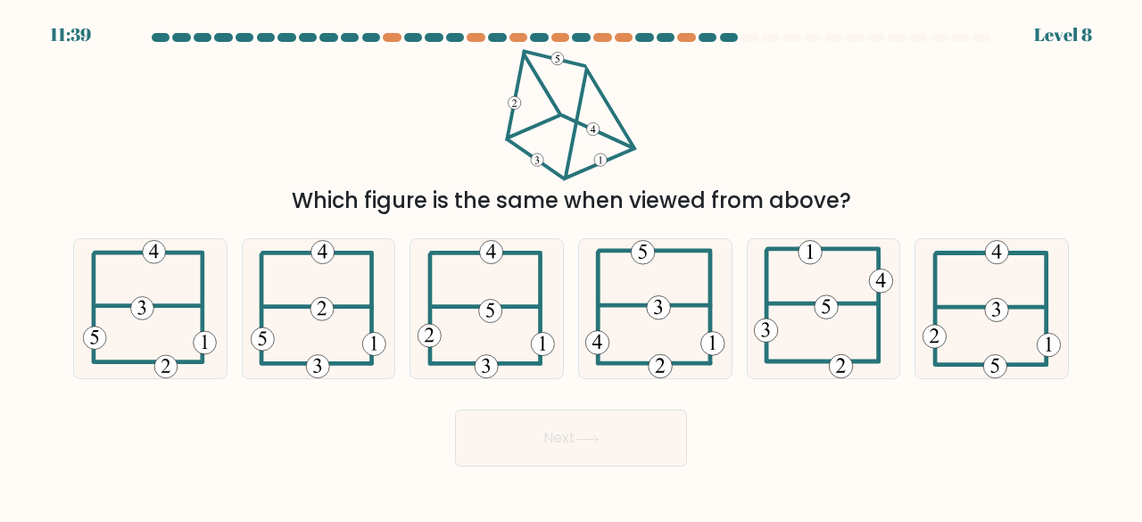
click at [726, 38] on div at bounding box center [729, 37] width 18 height 9
click at [492, 285] on icon at bounding box center [485, 309] width 137 height 140
click at [571, 266] on input "c." at bounding box center [571, 263] width 1 height 4
radio input "true"
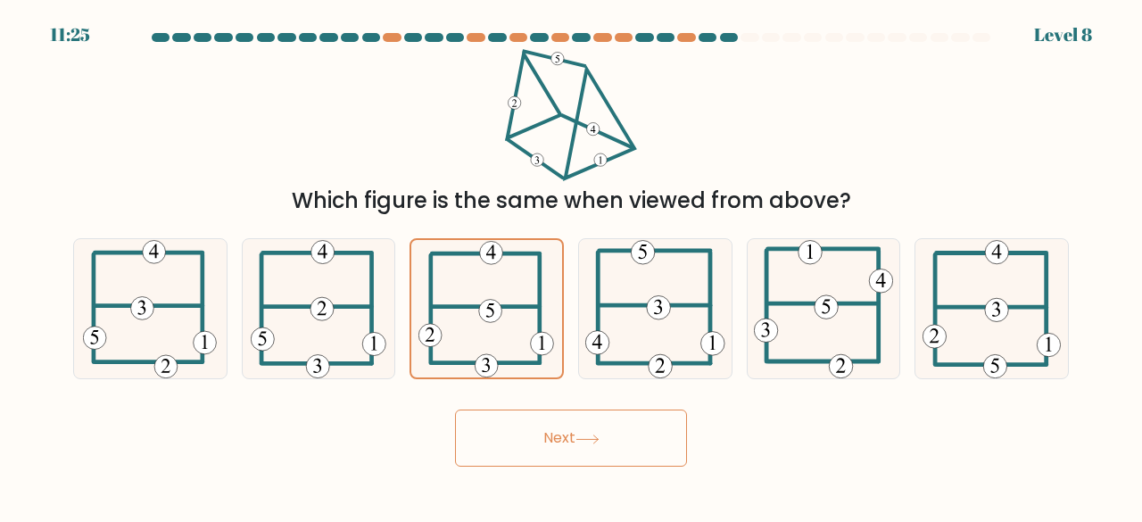
click at [606, 436] on button "Next" at bounding box center [571, 437] width 232 height 57
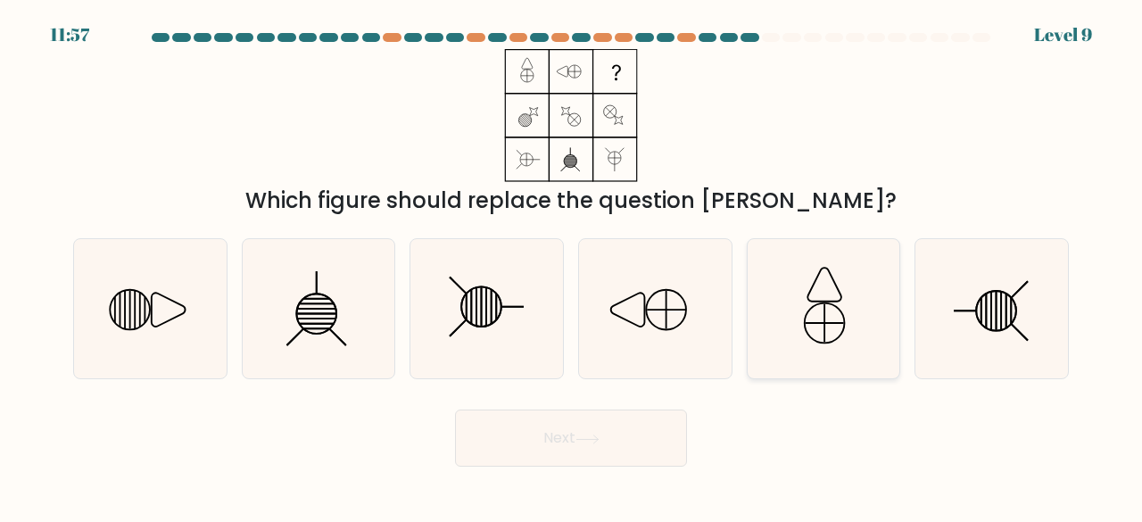
click at [840, 319] on icon at bounding box center [824, 309] width 140 height 140
click at [572, 266] on input "e." at bounding box center [571, 263] width 1 height 4
radio input "true"
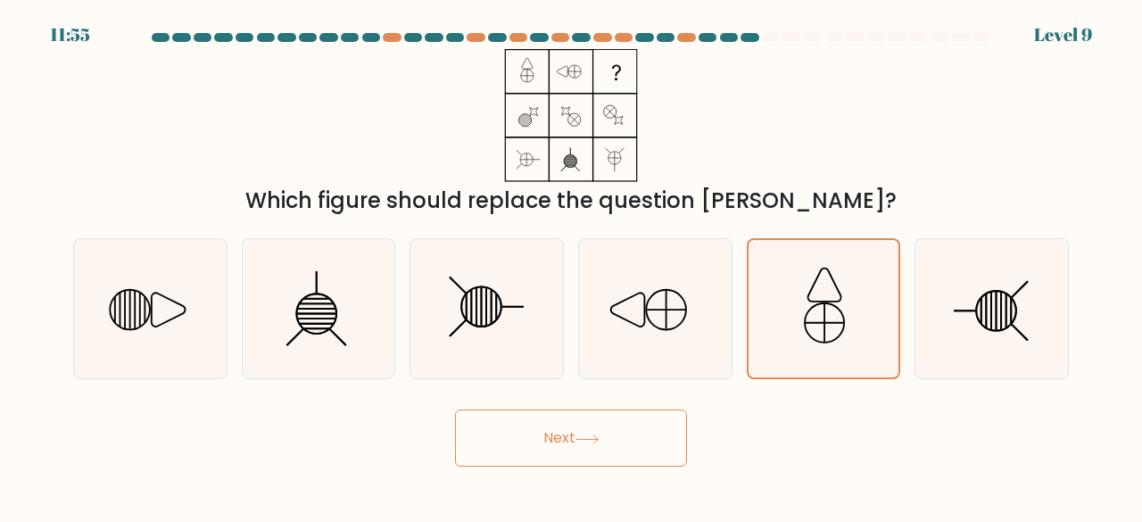
click at [637, 414] on button "Next" at bounding box center [571, 437] width 232 height 57
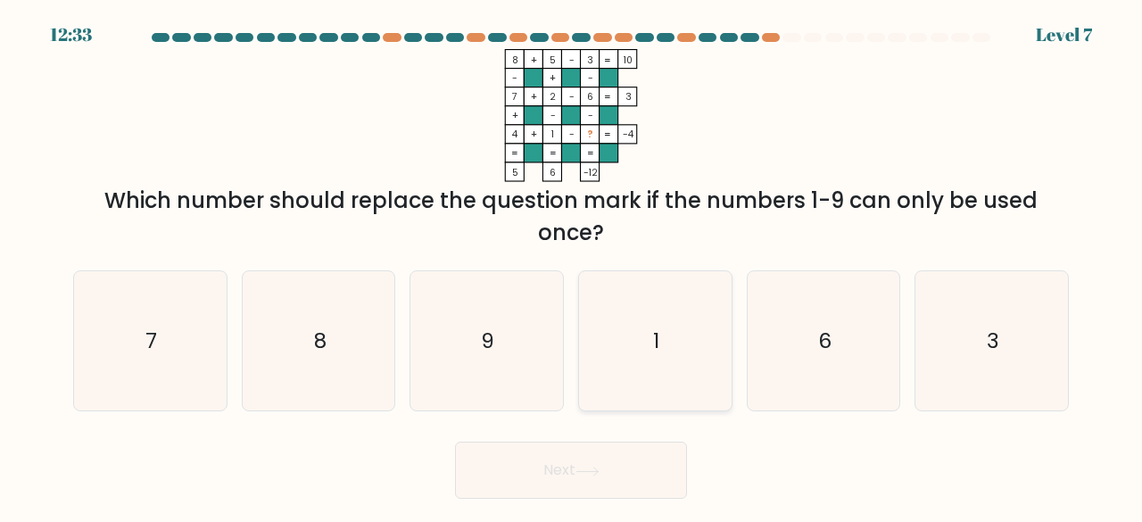
click at [638, 332] on icon "1" at bounding box center [655, 341] width 140 height 140
click at [572, 266] on input "d. 1" at bounding box center [571, 263] width 1 height 4
radio input "true"
click at [513, 351] on icon "9" at bounding box center [487, 341] width 140 height 140
click at [571, 266] on input "c. 9" at bounding box center [571, 263] width 1 height 4
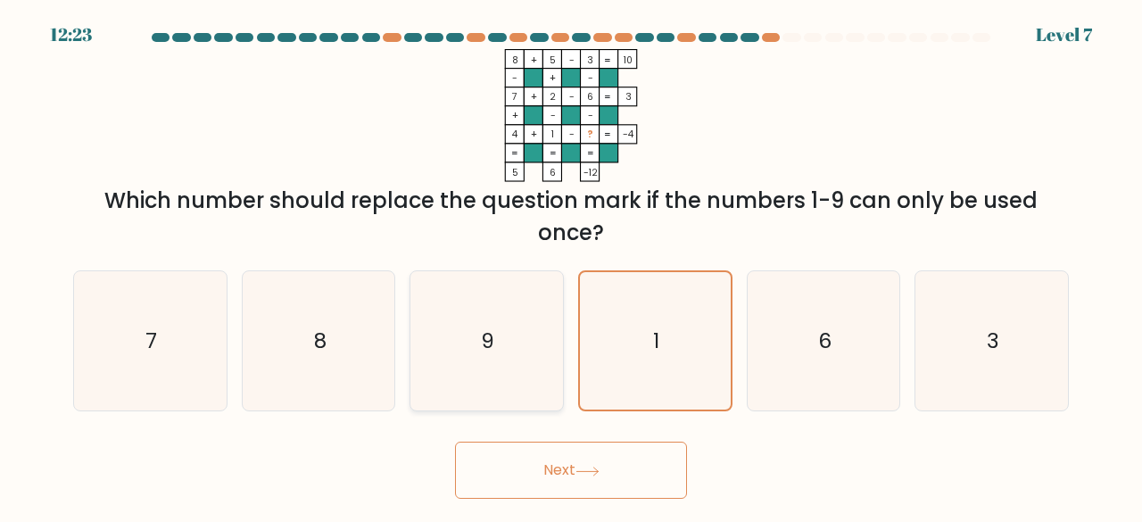
radio input "true"
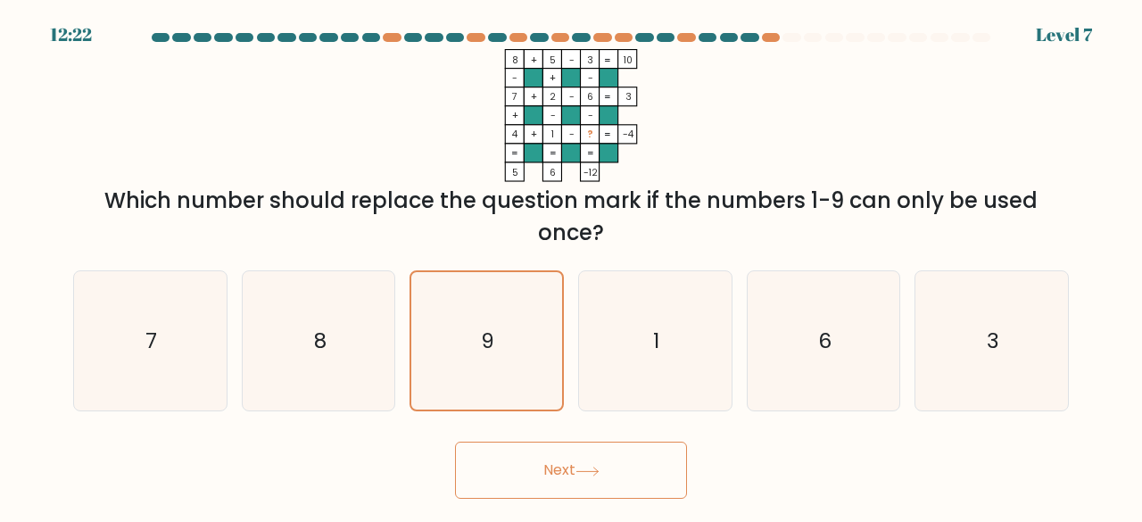
click at [565, 458] on button "Next" at bounding box center [571, 469] width 232 height 57
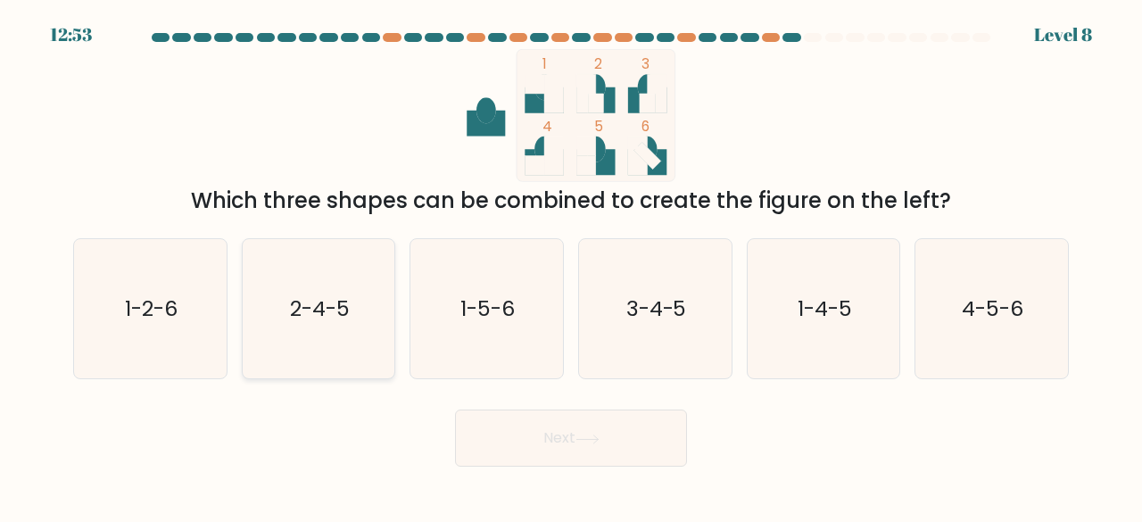
click at [377, 322] on icon "2-4-5" at bounding box center [319, 309] width 140 height 140
click at [571, 266] on input "b. 2-4-5" at bounding box center [571, 263] width 1 height 4
radio input "true"
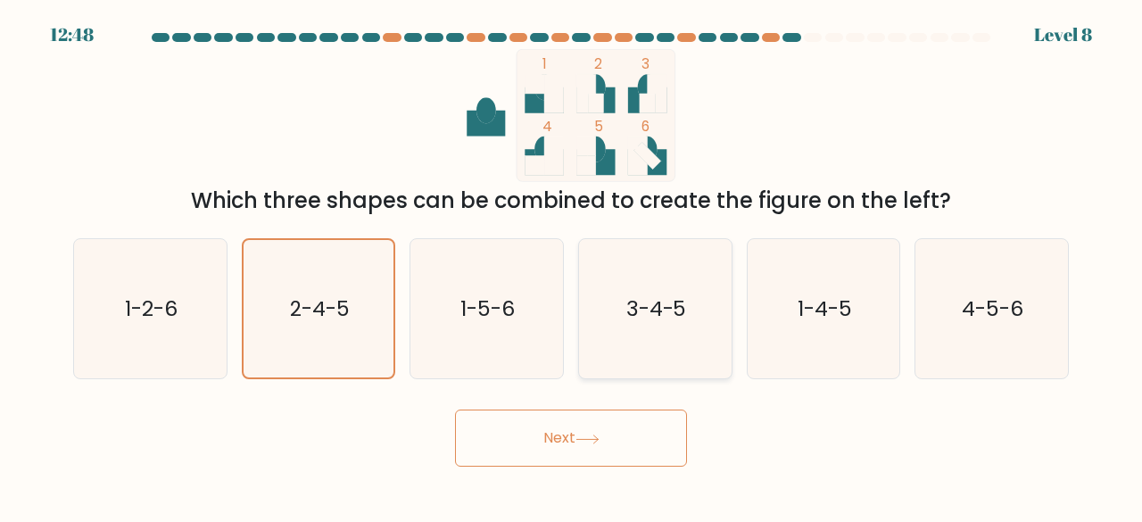
click at [649, 325] on icon "3-4-5" at bounding box center [655, 309] width 140 height 140
click at [572, 266] on input "d. 3-4-5" at bounding box center [571, 263] width 1 height 4
radio input "true"
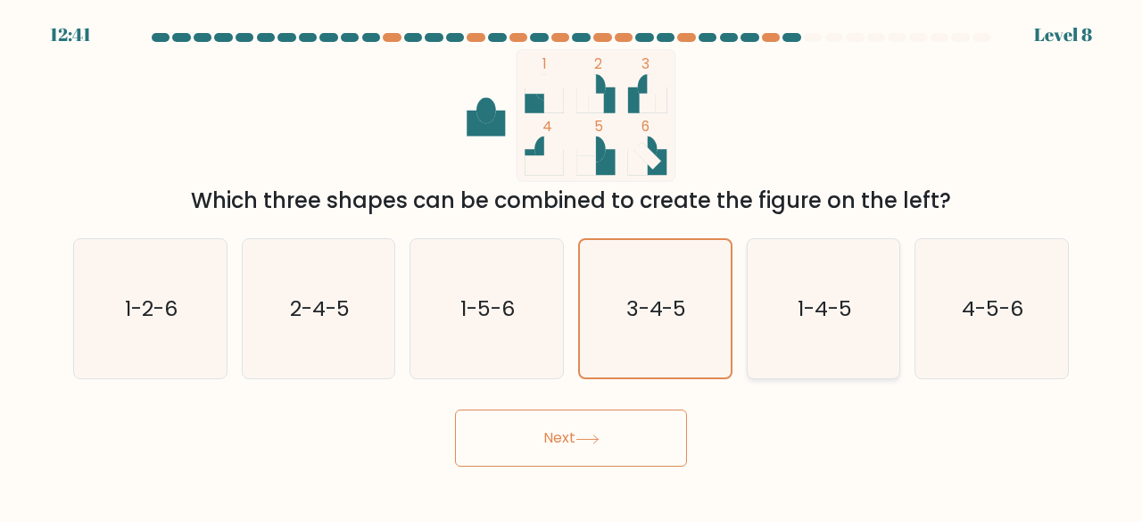
click at [774, 304] on icon "1-4-5" at bounding box center [824, 309] width 140 height 140
click at [572, 266] on input "e. 1-4-5" at bounding box center [571, 263] width 1 height 4
radio input "true"
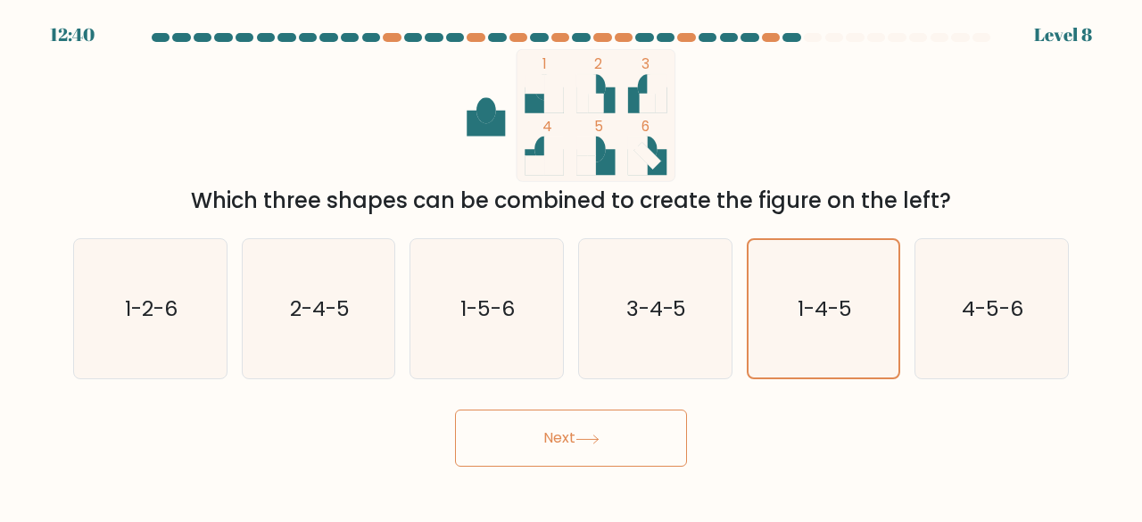
click at [642, 429] on button "Next" at bounding box center [571, 437] width 232 height 57
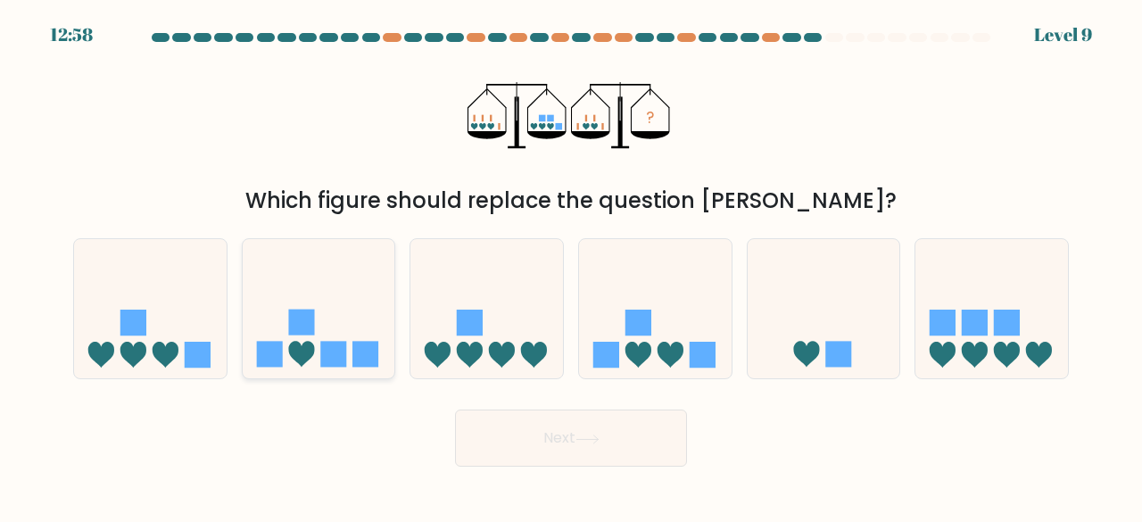
click at [290, 312] on rect at bounding box center [301, 322] width 26 height 26
click at [571, 266] on input "b." at bounding box center [571, 263] width 1 height 4
radio input "true"
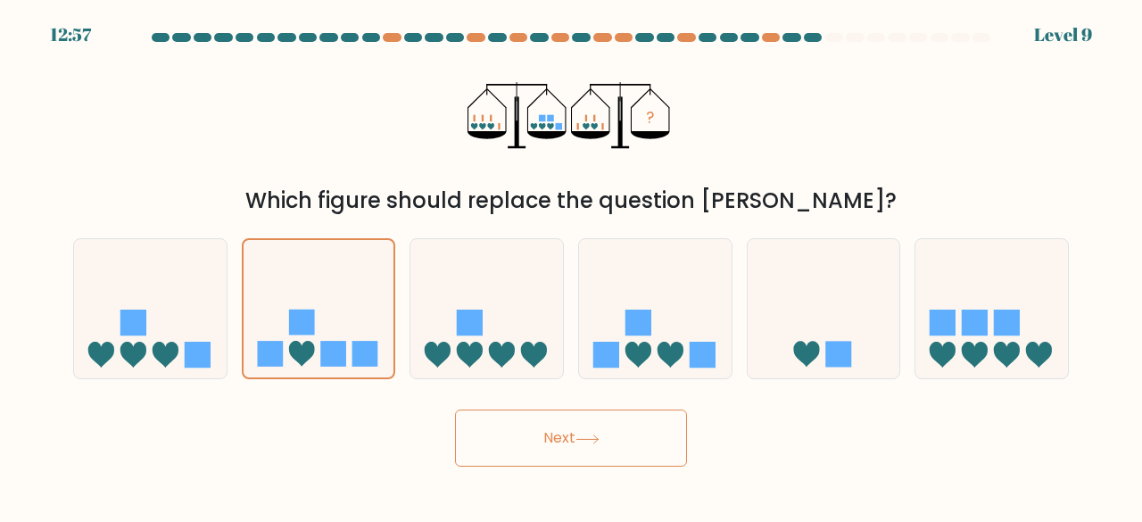
click at [521, 431] on button "Next" at bounding box center [571, 437] width 232 height 57
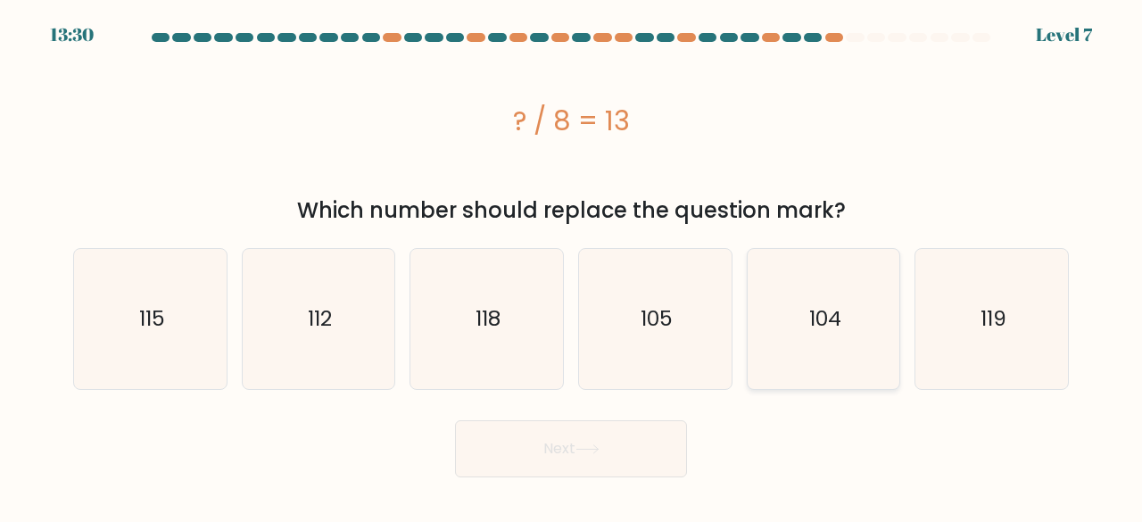
click at [832, 348] on icon "104" at bounding box center [824, 319] width 140 height 140
click at [572, 266] on input "e. 104" at bounding box center [571, 263] width 1 height 4
radio input "true"
click at [656, 434] on button "Next" at bounding box center [571, 448] width 232 height 57
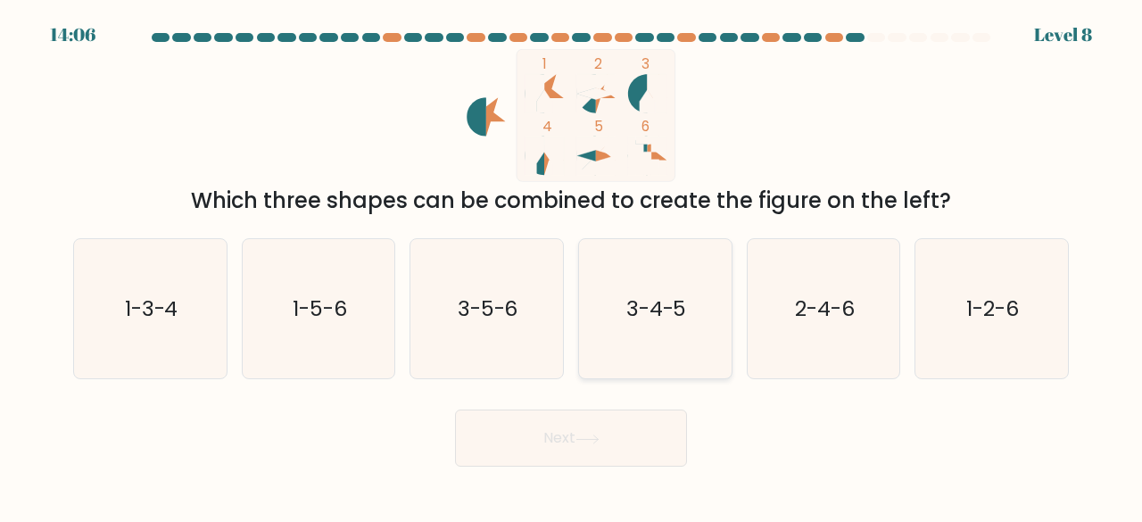
click at [642, 326] on icon "3-4-5" at bounding box center [655, 309] width 140 height 140
click at [572, 266] on input "d. 3-4-5" at bounding box center [571, 263] width 1 height 4
radio input "true"
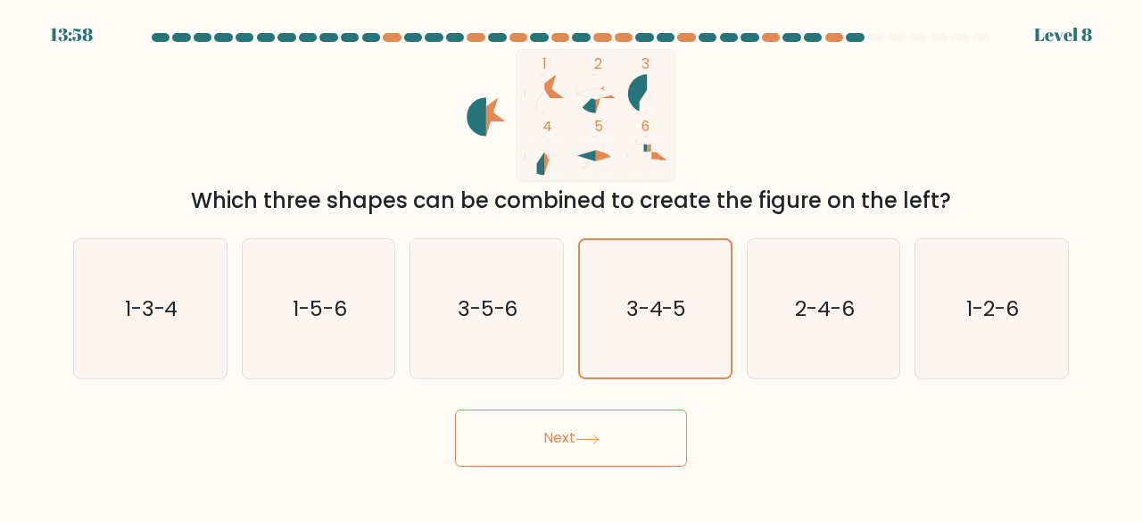
click at [630, 439] on button "Next" at bounding box center [571, 437] width 232 height 57
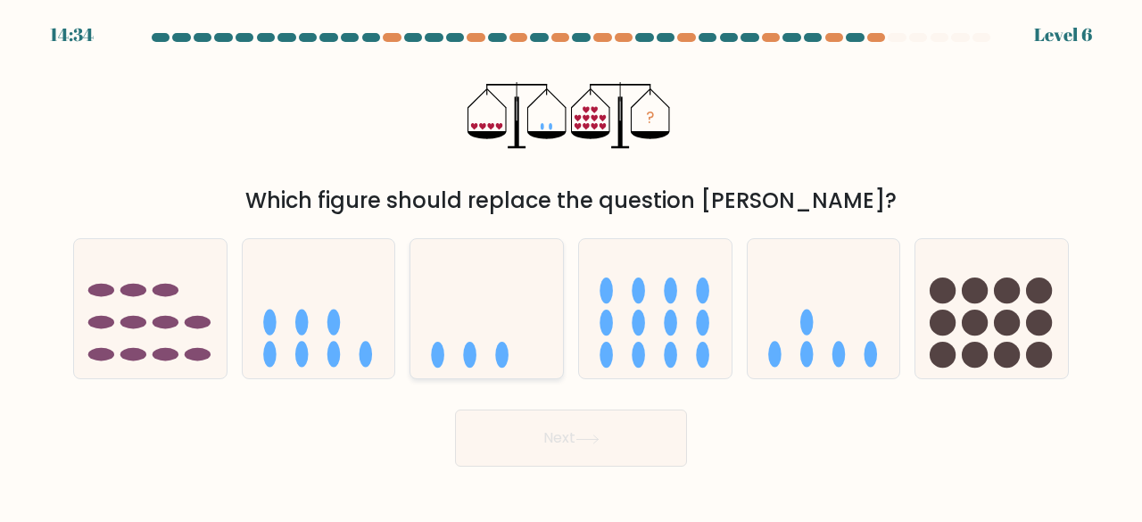
click at [499, 347] on ellipse at bounding box center [501, 355] width 13 height 26
click at [571, 266] on input "c." at bounding box center [571, 263] width 1 height 4
radio input "true"
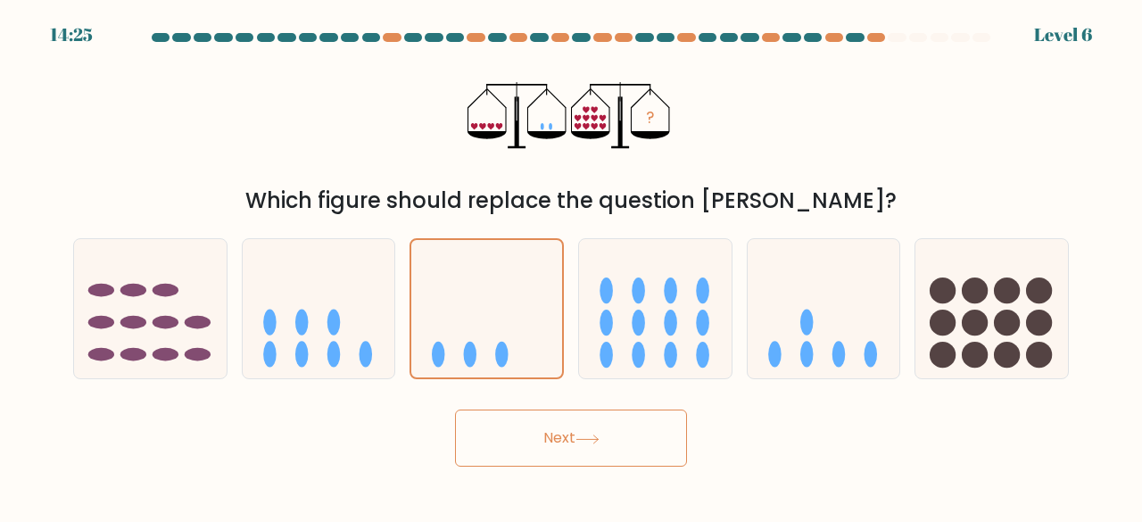
click at [510, 450] on button "Next" at bounding box center [571, 437] width 232 height 57
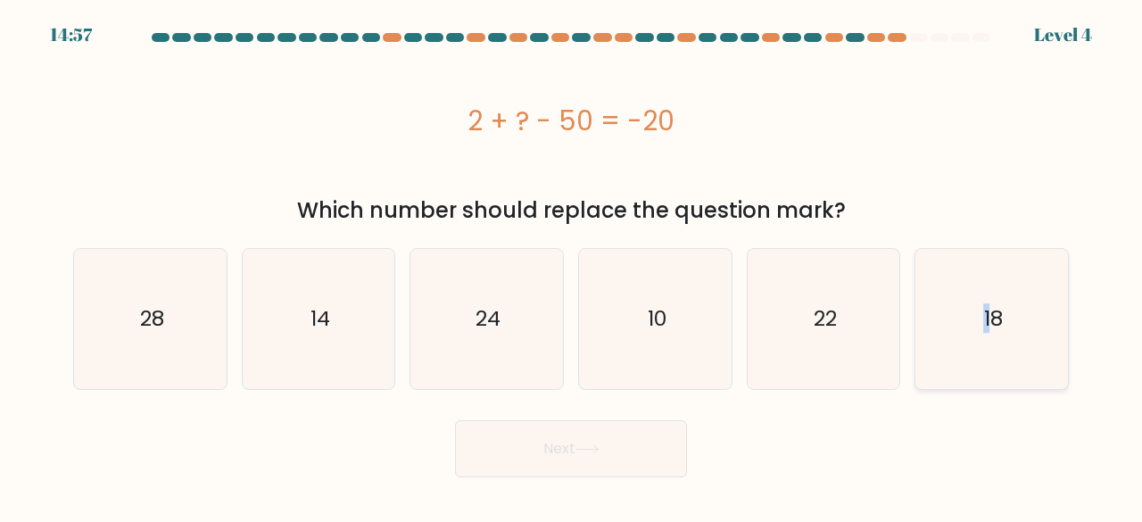
drag, startPoint x: 986, startPoint y: 374, endPoint x: 965, endPoint y: 383, distance: 22.4
click at [986, 376] on icon "18" at bounding box center [991, 319] width 140 height 140
click at [938, 346] on icon "18" at bounding box center [991, 319] width 140 height 140
click at [572, 266] on input "f. 18" at bounding box center [571, 263] width 1 height 4
radio input "true"
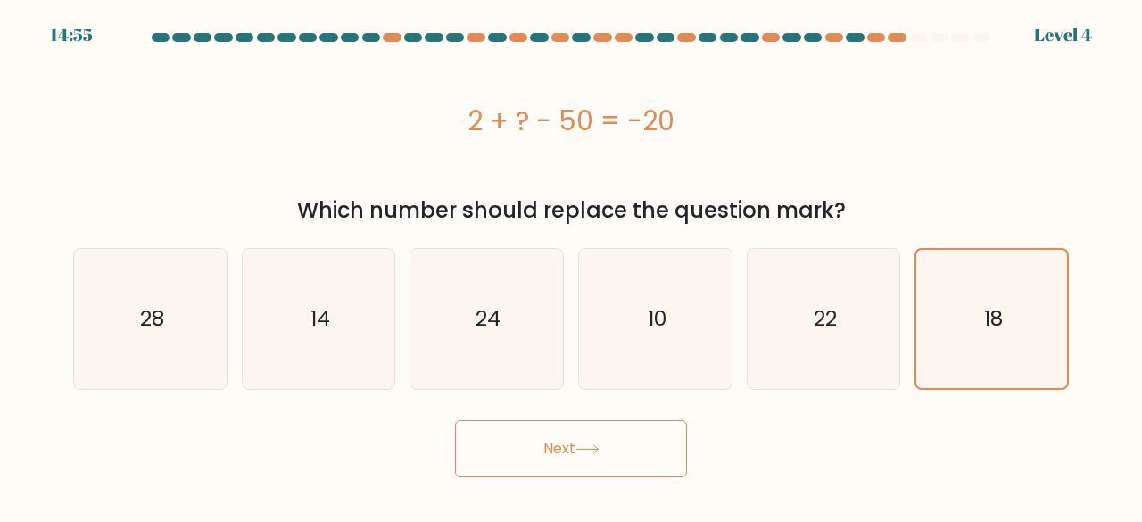
click at [572, 452] on button "Next" at bounding box center [571, 448] width 232 height 57
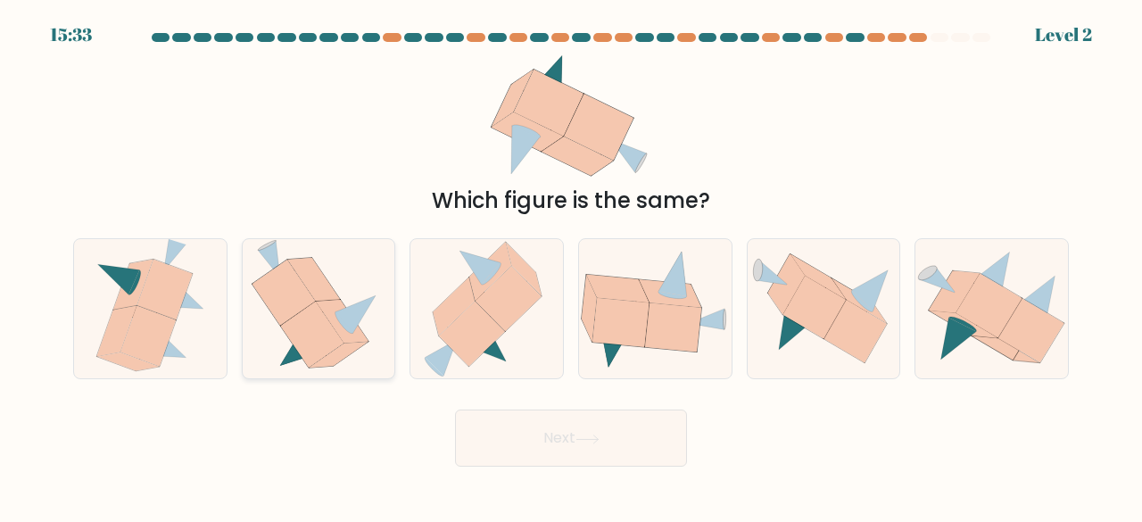
click at [289, 316] on icon at bounding box center [283, 293] width 63 height 66
click at [571, 266] on input "b." at bounding box center [571, 263] width 1 height 4
radio input "true"
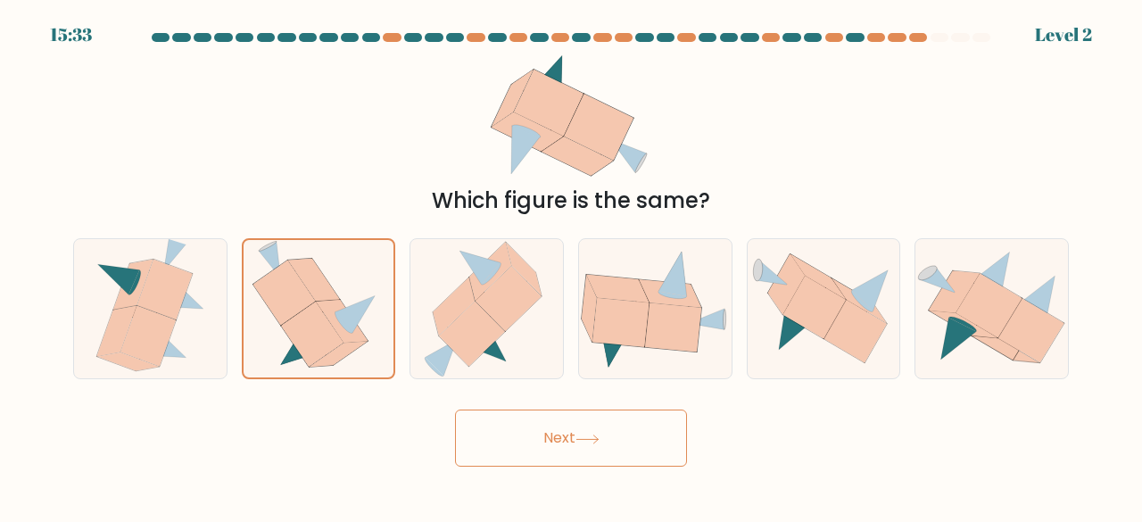
click at [512, 483] on body "15:33 Level 2" at bounding box center [571, 261] width 1142 height 522
click at [523, 451] on button "Next" at bounding box center [571, 437] width 232 height 57
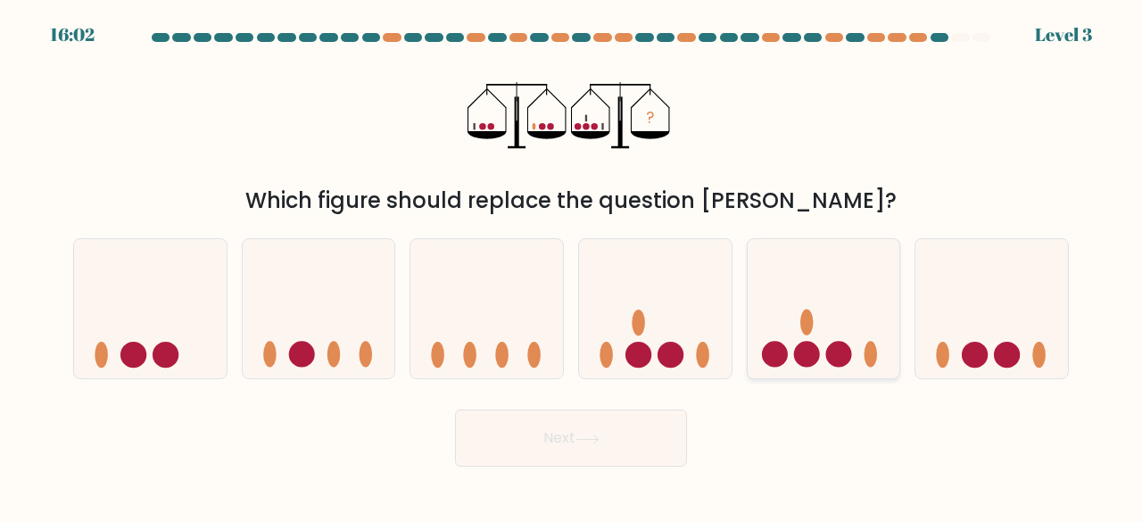
click at [824, 345] on icon at bounding box center [823, 308] width 153 height 126
click at [572, 266] on input "e." at bounding box center [571, 263] width 1 height 4
radio input "true"
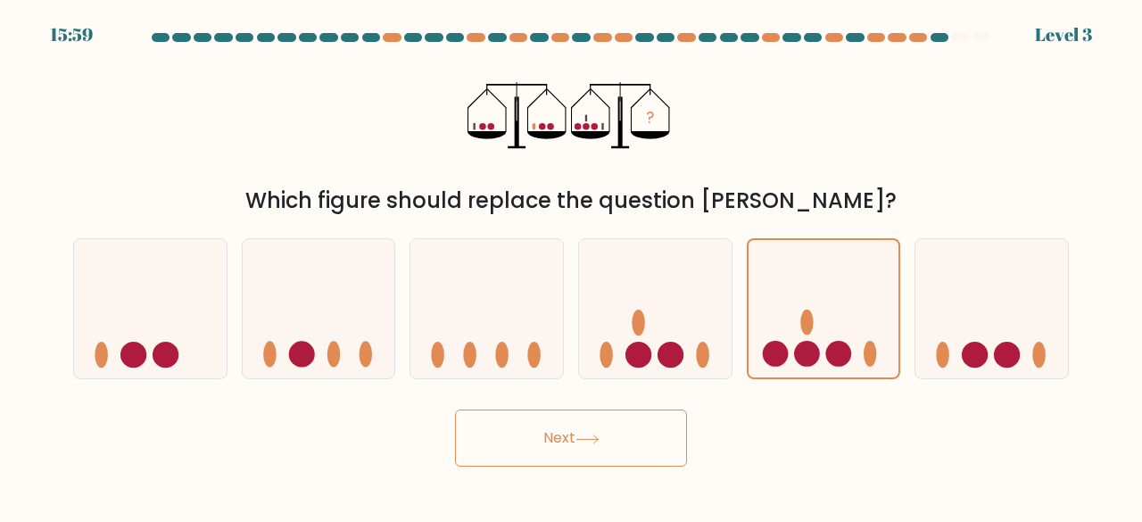
click at [667, 429] on button "Next" at bounding box center [571, 437] width 232 height 57
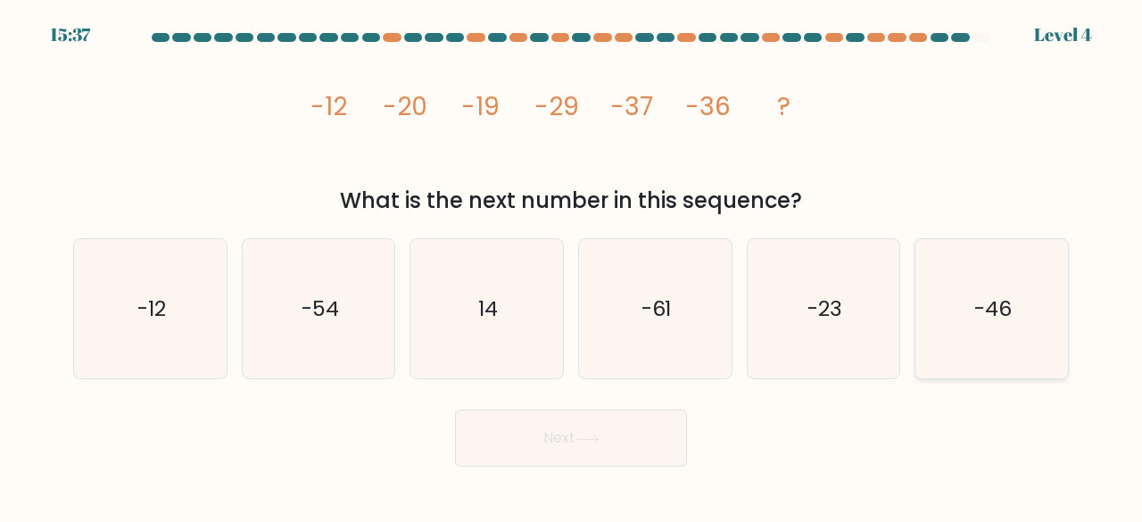
click at [938, 288] on icon "-46" at bounding box center [991, 309] width 140 height 140
click at [572, 266] on input "f. -46" at bounding box center [571, 263] width 1 height 4
radio input "true"
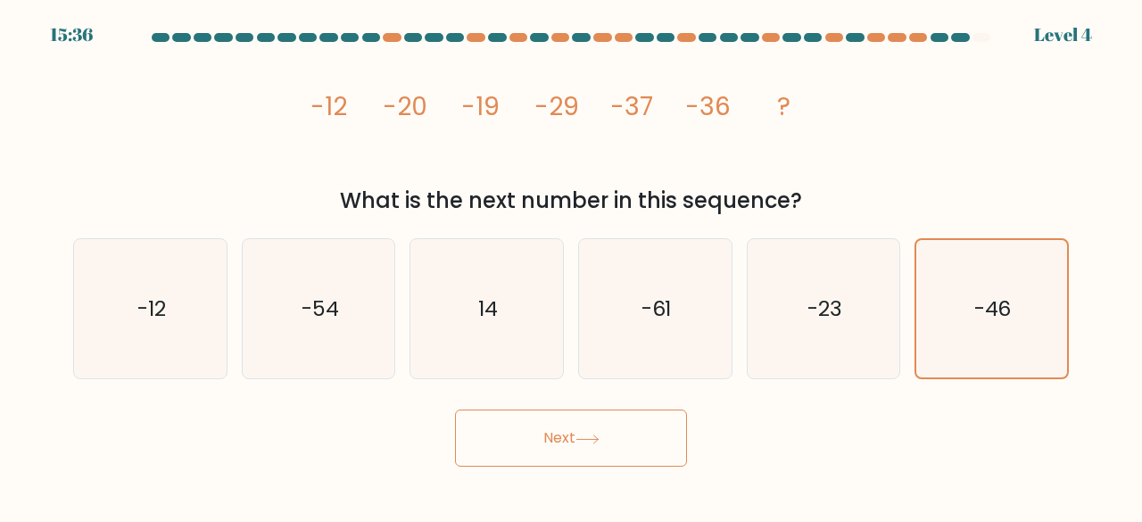
click at [596, 452] on button "Next" at bounding box center [571, 437] width 232 height 57
click at [608, 416] on button "Next" at bounding box center [571, 437] width 232 height 57
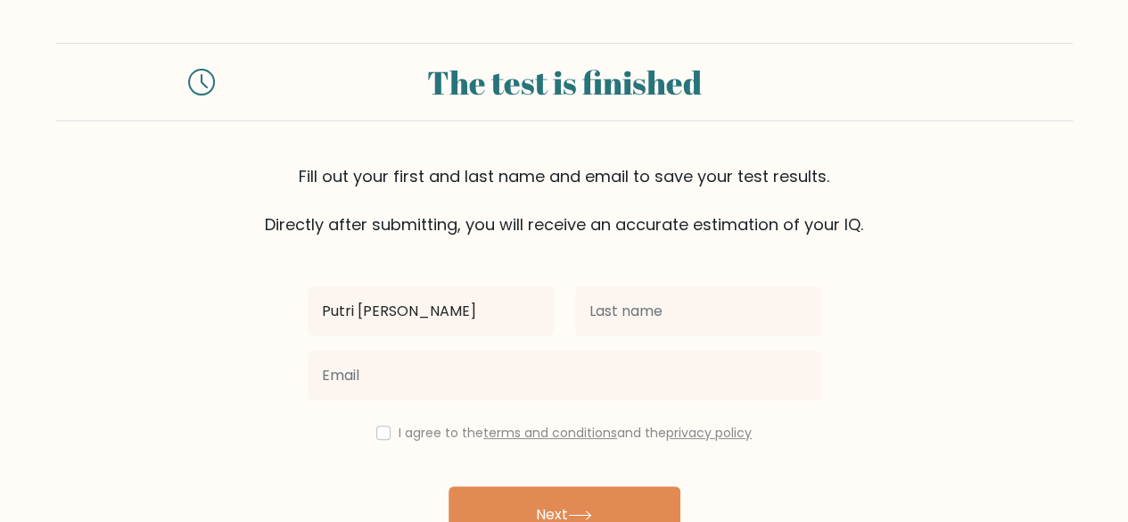
type input "Putri [PERSON_NAME]"
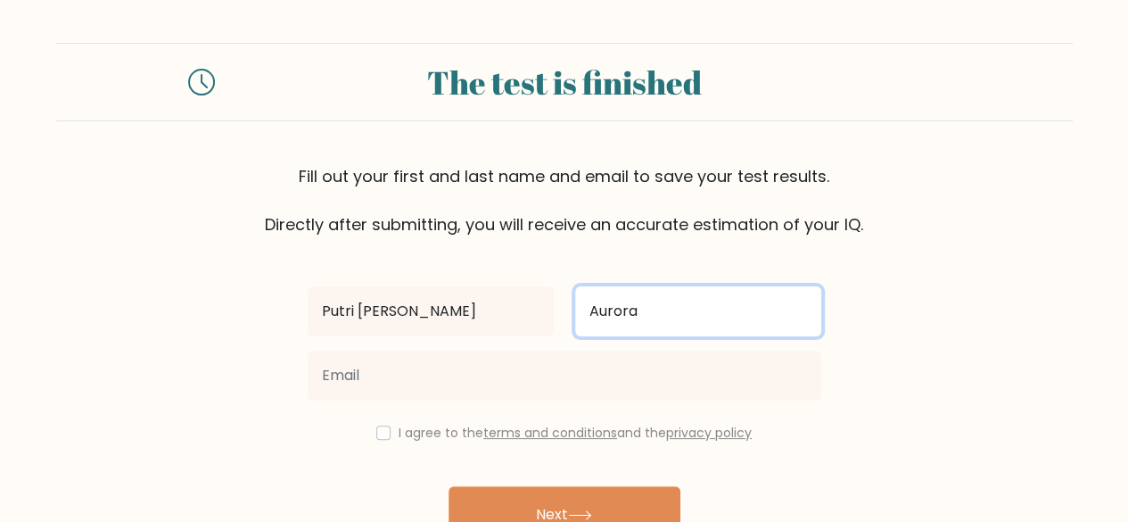
type input "Aurora"
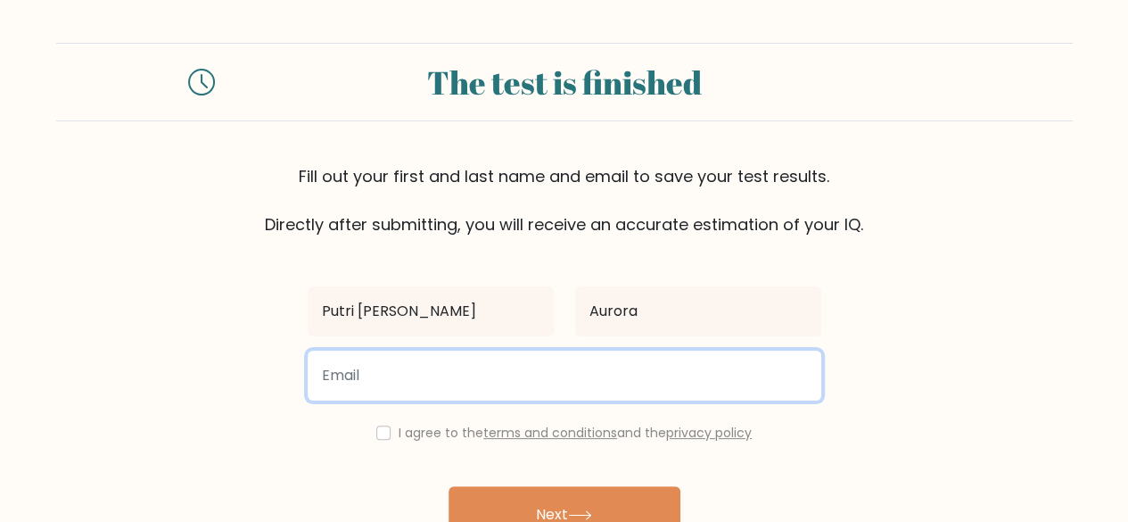
type input "P"
type input "auroralannn@gmail.com"
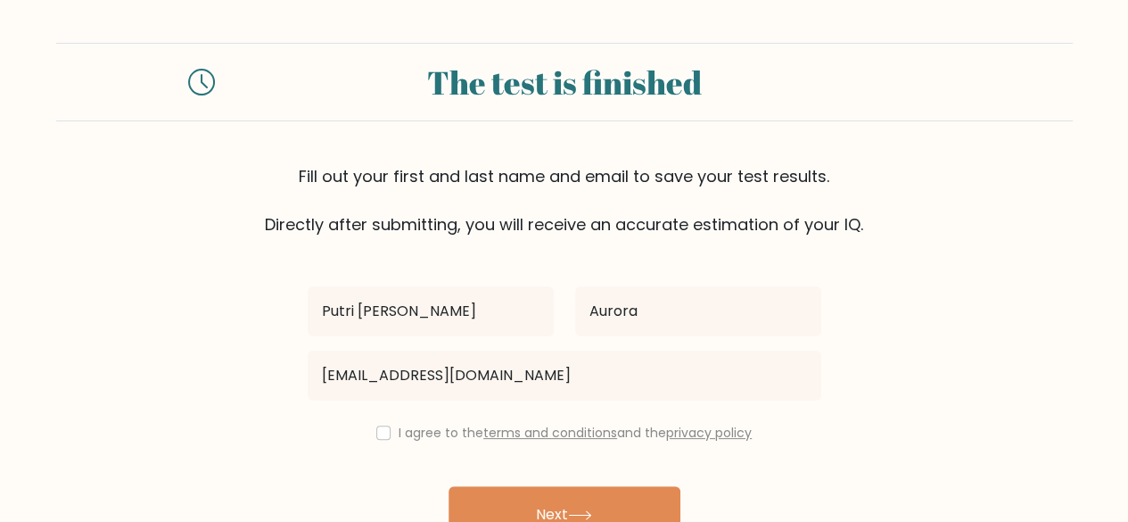
drag, startPoint x: 359, startPoint y: 426, endPoint x: 372, endPoint y: 427, distance: 13.4
click at [360, 426] on div "I agree to the terms and conditions and the privacy policy" at bounding box center [564, 432] width 535 height 21
click at [380, 427] on input "checkbox" at bounding box center [383, 432] width 14 height 14
checkbox input "true"
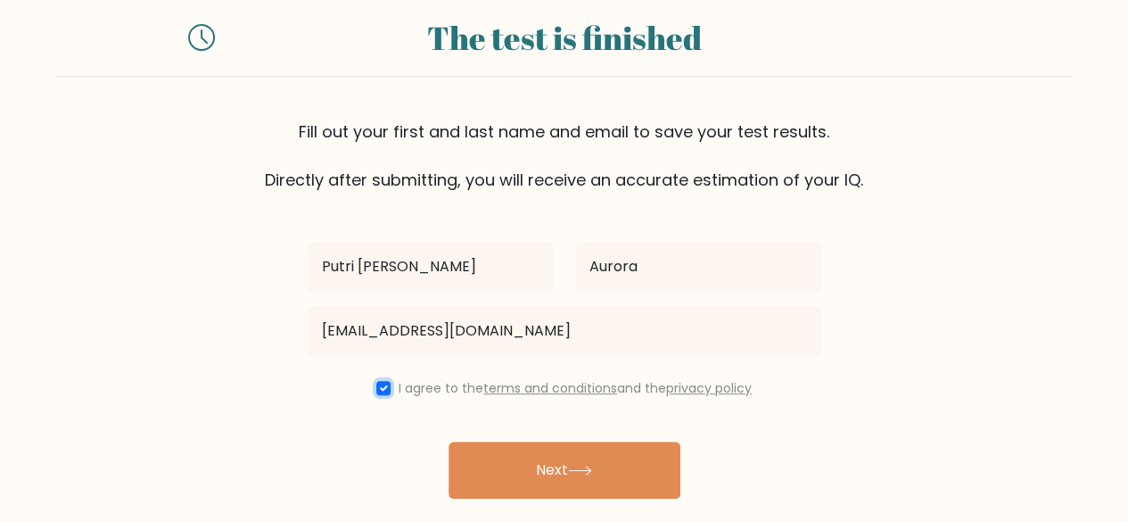
scroll to position [103, 0]
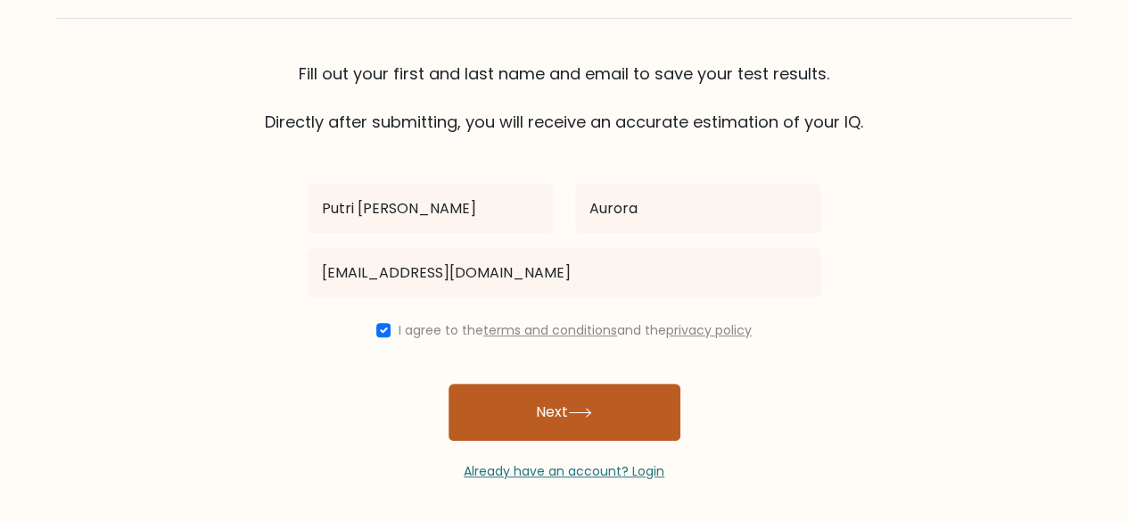
click at [623, 397] on button "Next" at bounding box center [565, 412] width 232 height 57
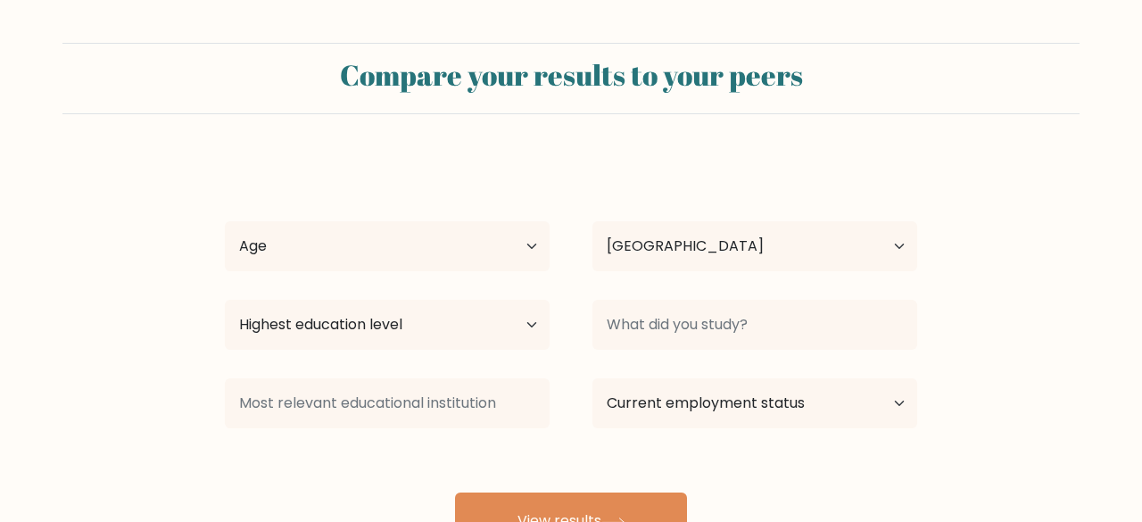
select select "ID"
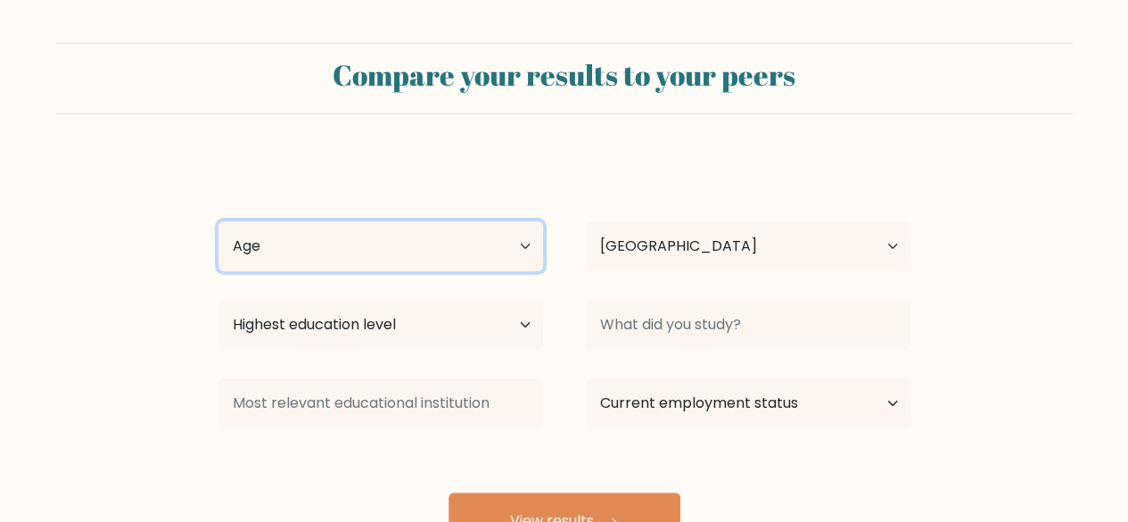
click at [454, 252] on select "Age Under 18 years old 18-24 years old 25-34 years old 35-44 years old 45-54 ye…" at bounding box center [381, 246] width 325 height 50
select select "25_34"
click at [219, 221] on select "Age Under 18 years old 18-24 years old 25-34 years old 35-44 years old 45-54 ye…" at bounding box center [381, 246] width 325 height 50
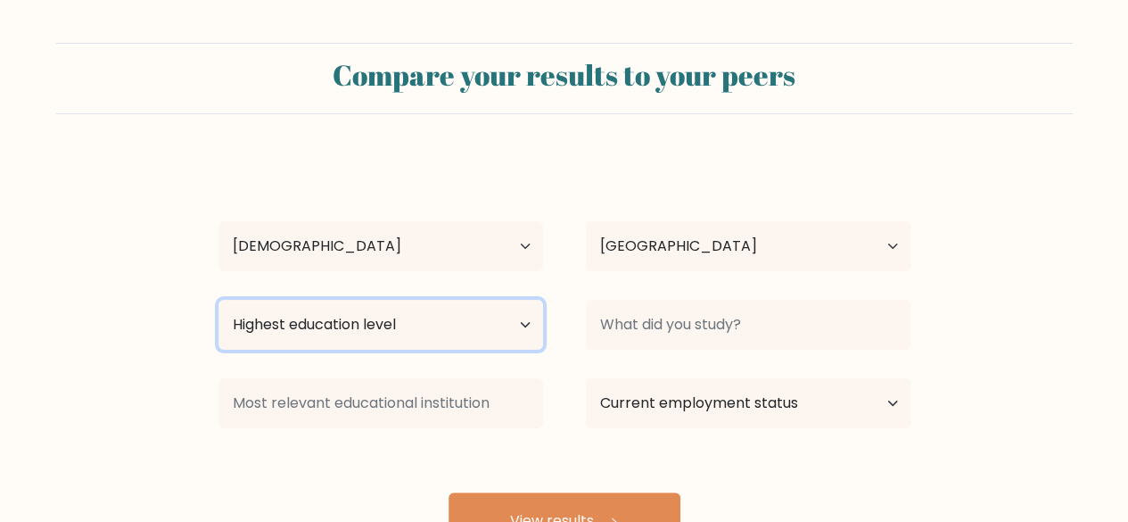
click at [391, 326] on select "Highest education level No schooling Primary Lower Secondary Upper Secondary Oc…" at bounding box center [381, 325] width 325 height 50
select select "bachelors_degree"
click at [219, 300] on select "Highest education level No schooling Primary Lower Secondary Upper Secondary Oc…" at bounding box center [381, 325] width 325 height 50
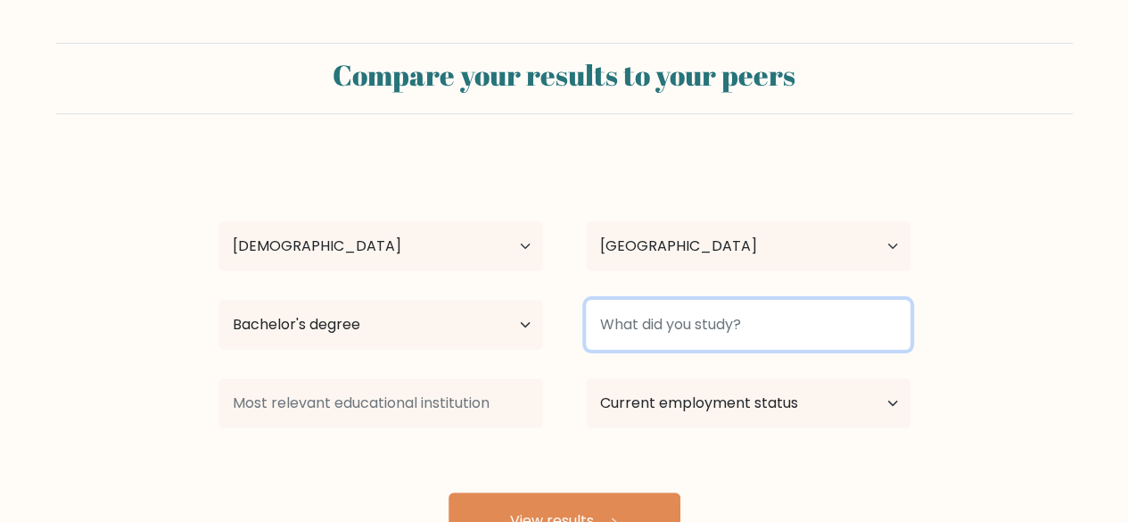
click at [663, 347] on input at bounding box center [748, 325] width 325 height 50
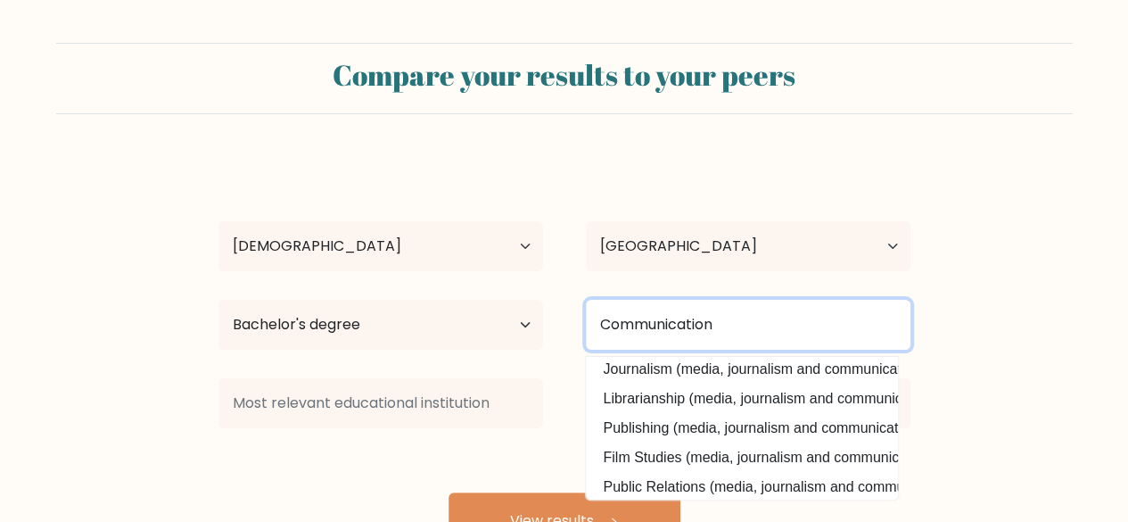
scroll to position [174, 0]
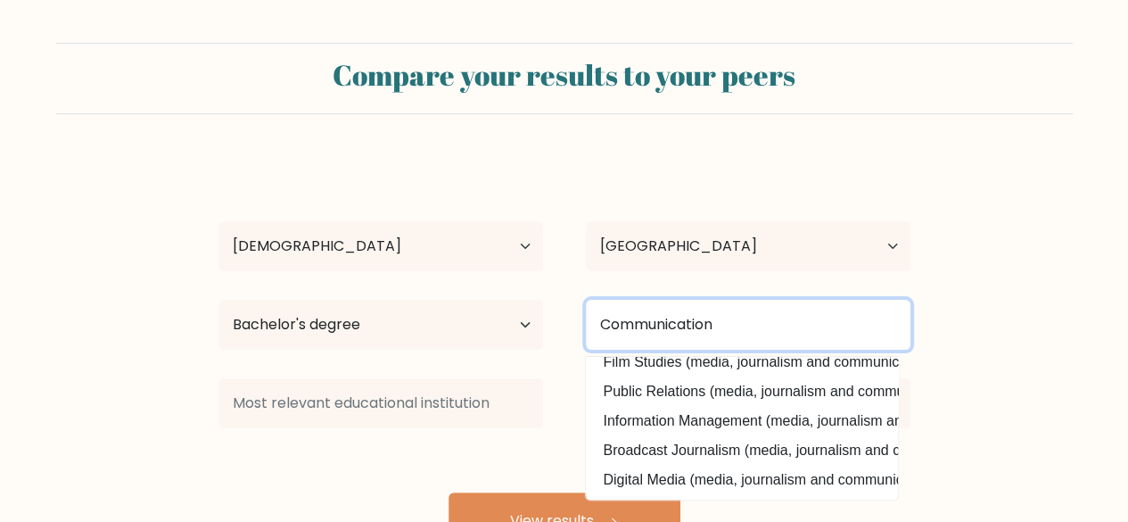
type input "Communication"
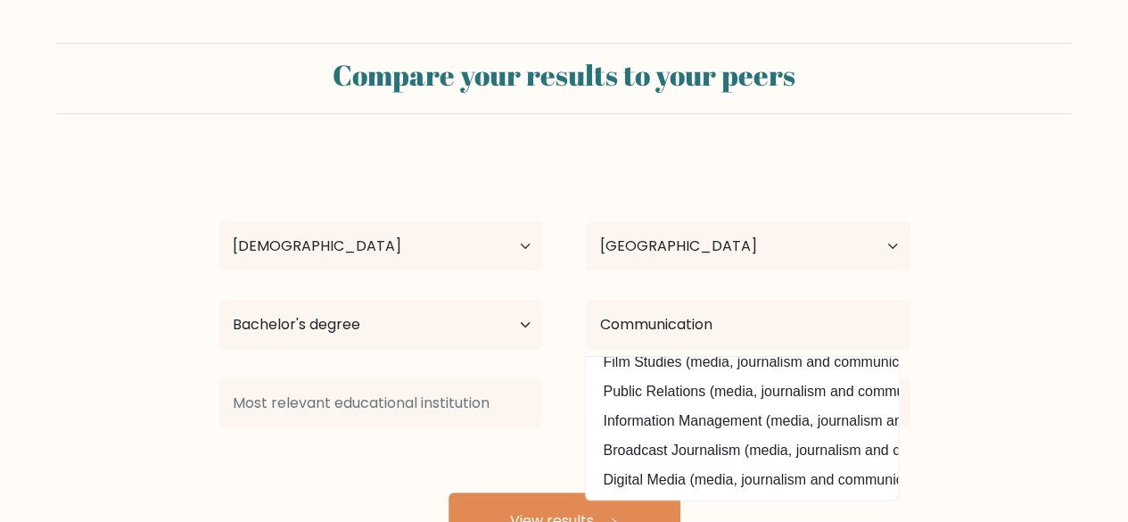
click at [743, 372] on div "Putri Yolanda Aurora Age Under 18 years old 18-24 years old 25-34 years old 35-…" at bounding box center [565, 353] width 714 height 392
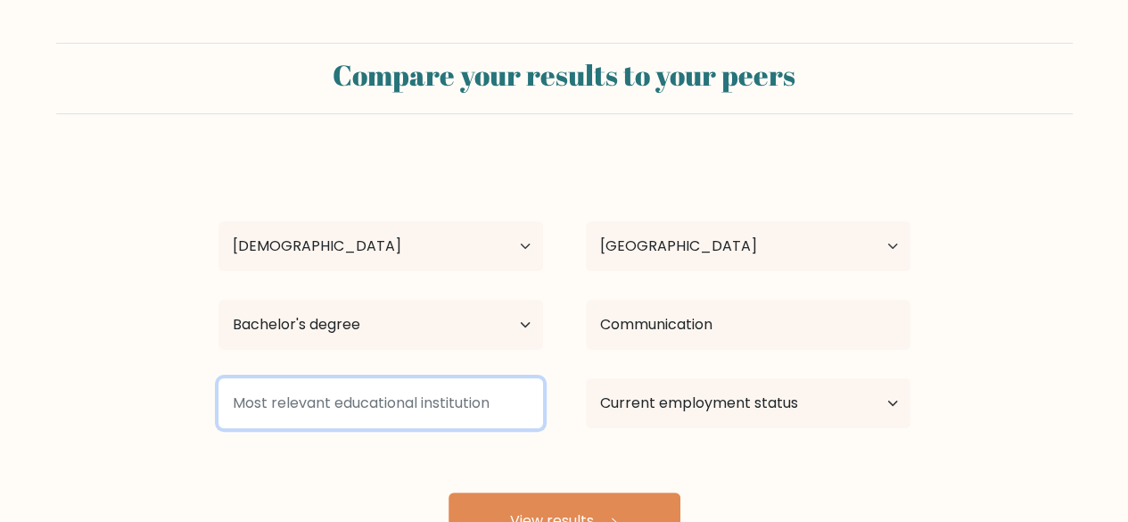
click at [394, 395] on input at bounding box center [381, 403] width 325 height 50
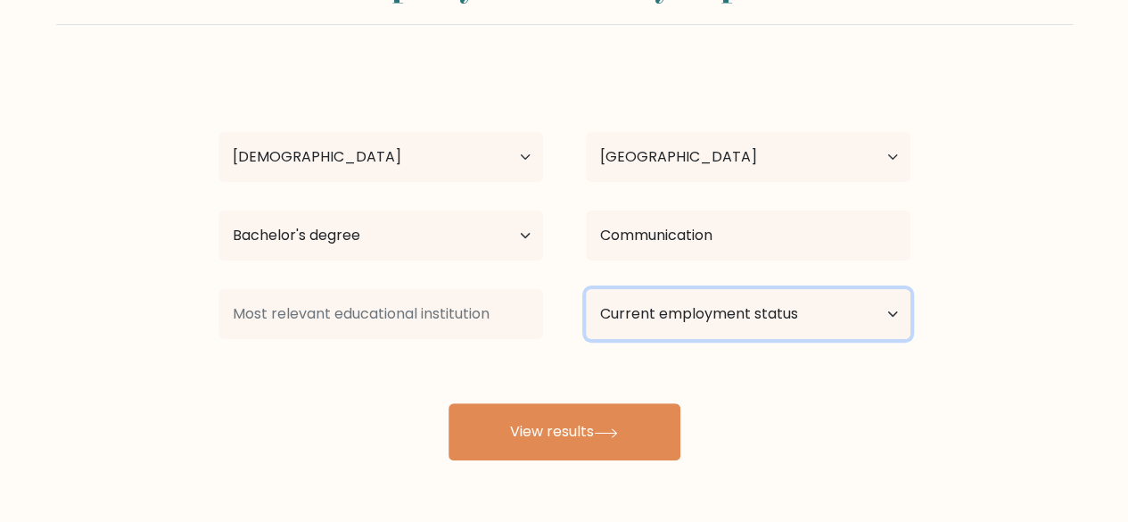
click at [719, 311] on select "Current employment status Employed Student Retired Other / prefer not to answer" at bounding box center [748, 314] width 325 height 50
select select "employed"
click at [586, 289] on select "Current employment status Employed Student Retired Other / prefer not to answer" at bounding box center [748, 314] width 325 height 50
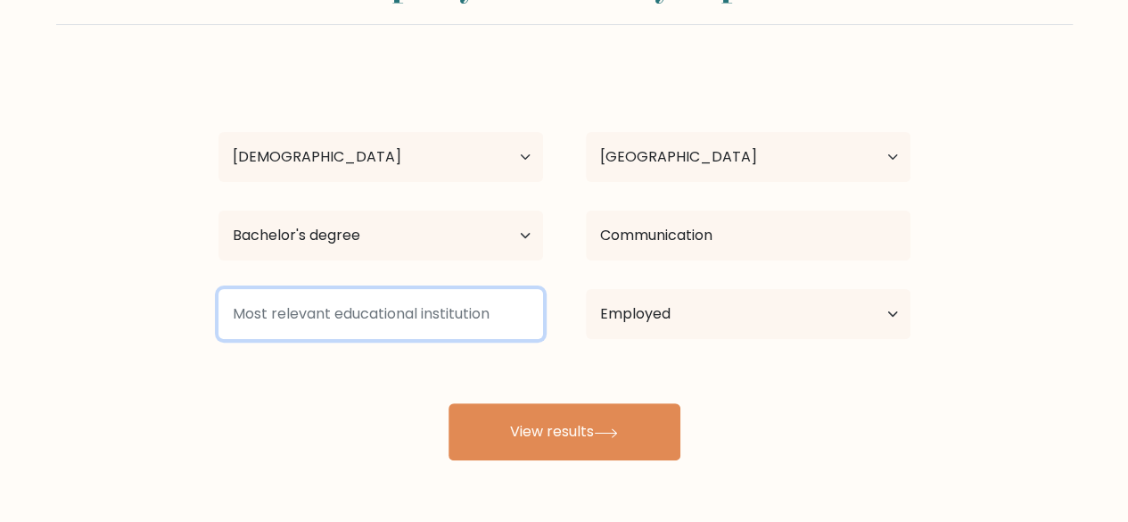
click at [428, 311] on input at bounding box center [381, 314] width 325 height 50
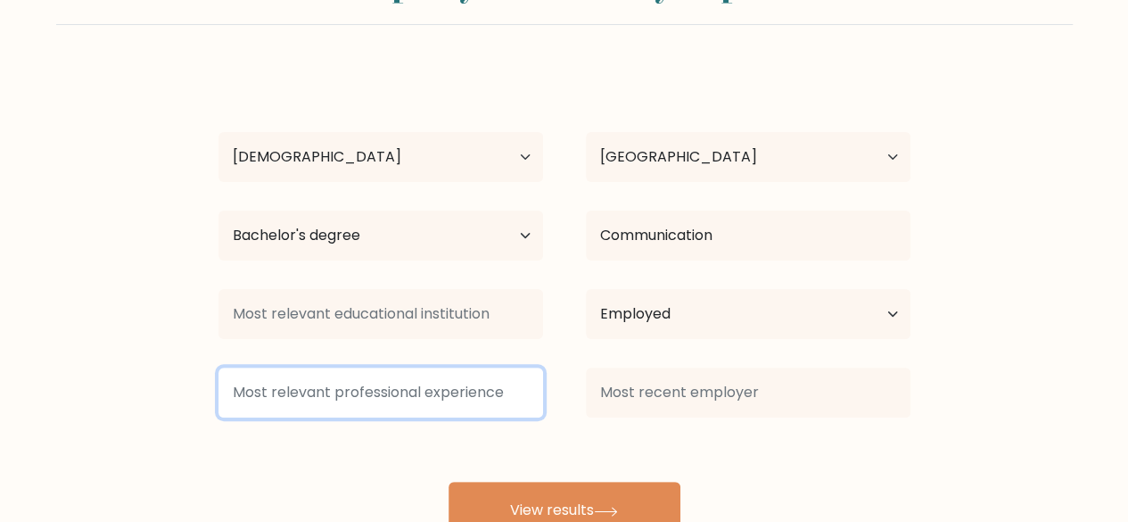
click at [498, 392] on input at bounding box center [381, 392] width 325 height 50
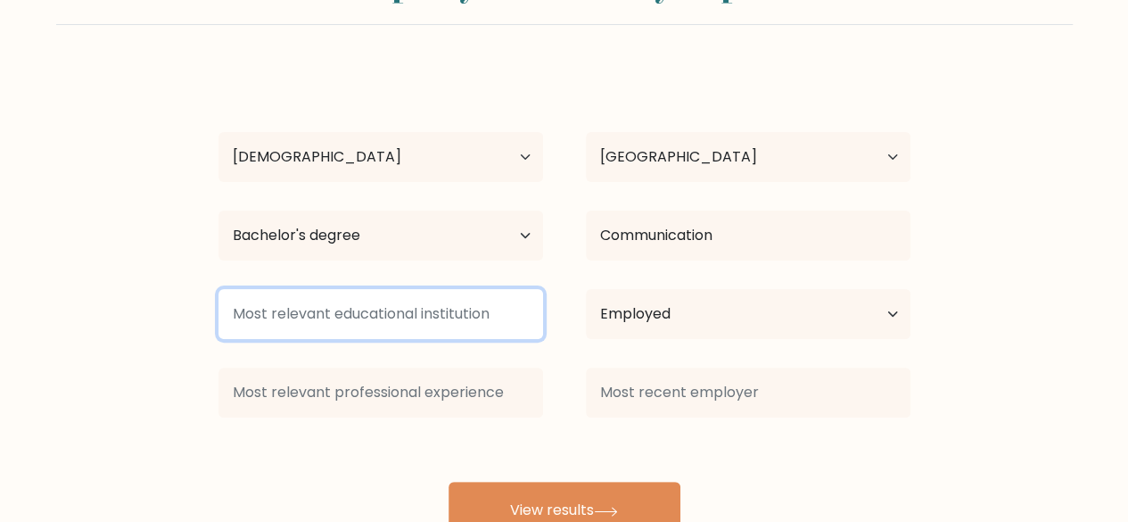
click at [479, 324] on input at bounding box center [381, 314] width 325 height 50
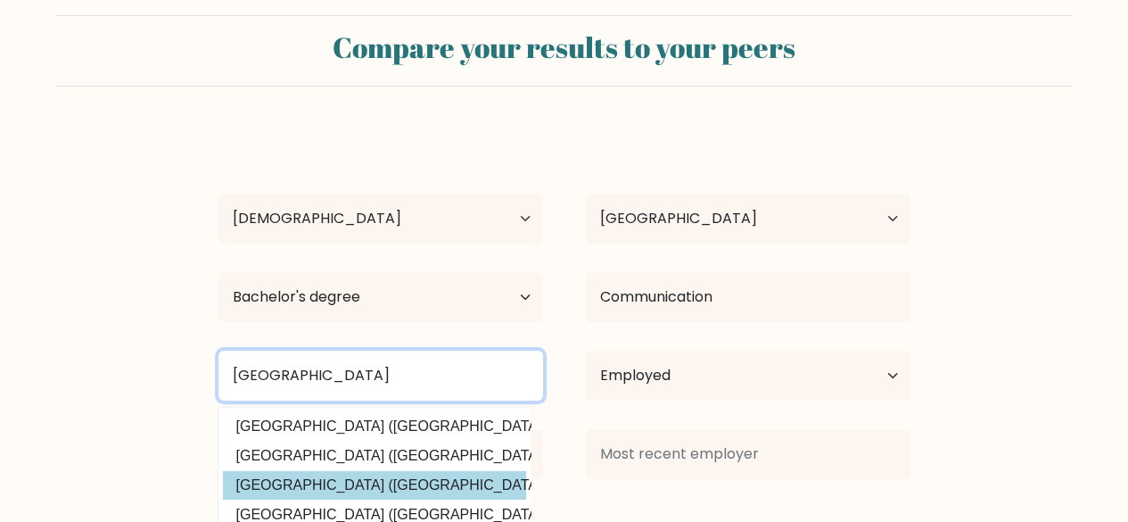
scroll to position [0, 0]
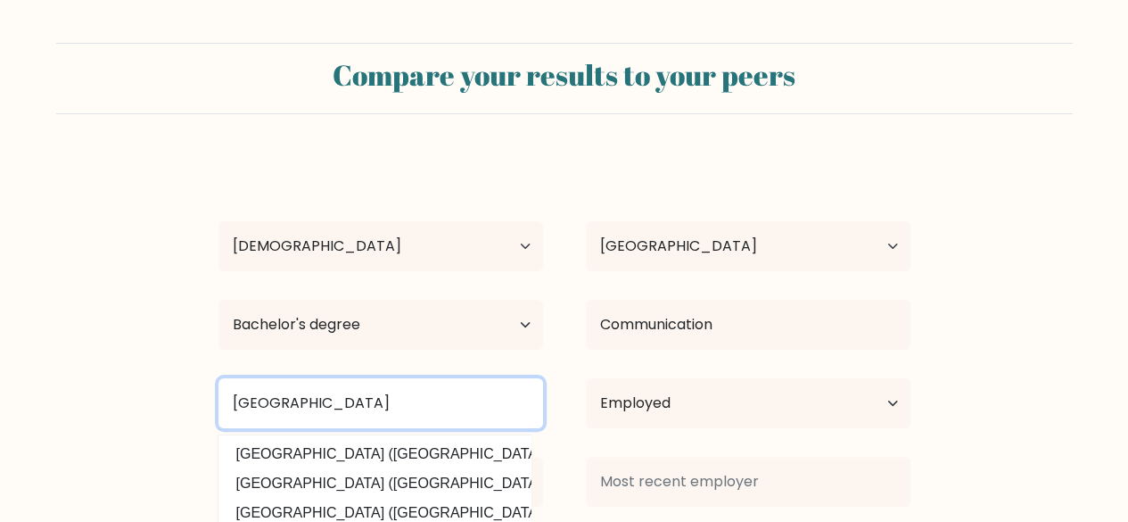
drag, startPoint x: 442, startPoint y: 397, endPoint x: 134, endPoint y: 359, distance: 310.9
click at [134, 359] on form "Compare your results to your peers Putri Yolanda Aurora Age Under 18 years old …" at bounding box center [564, 335] width 1128 height 585
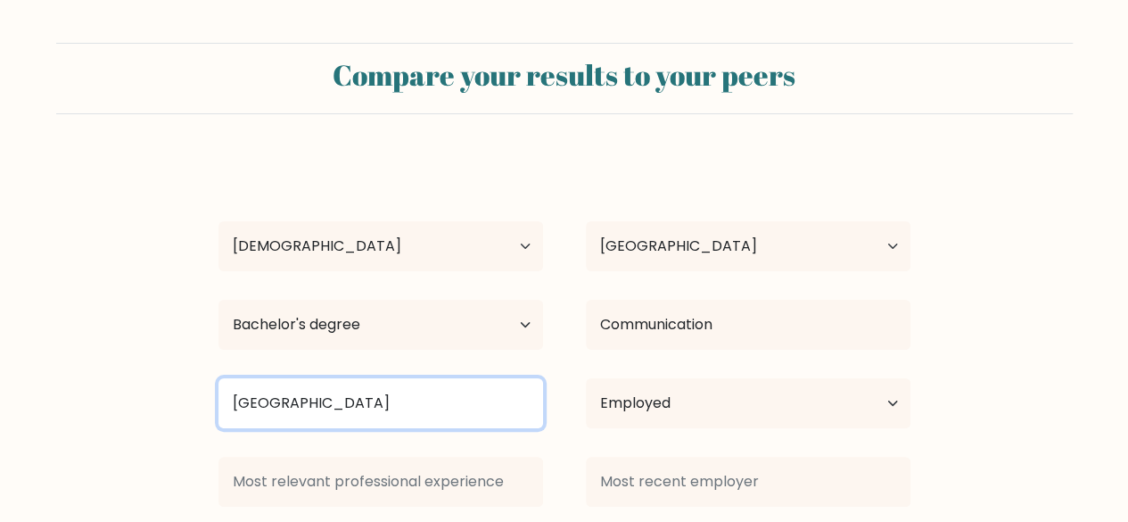
click at [385, 394] on input "Universitas Nas" at bounding box center [381, 403] width 325 height 50
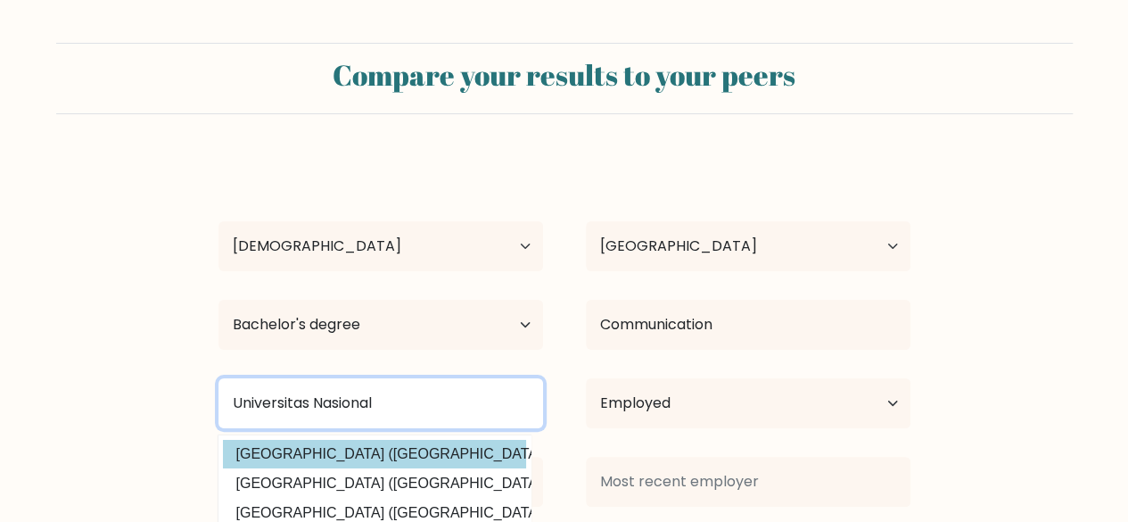
type input "Universitas Nasional"
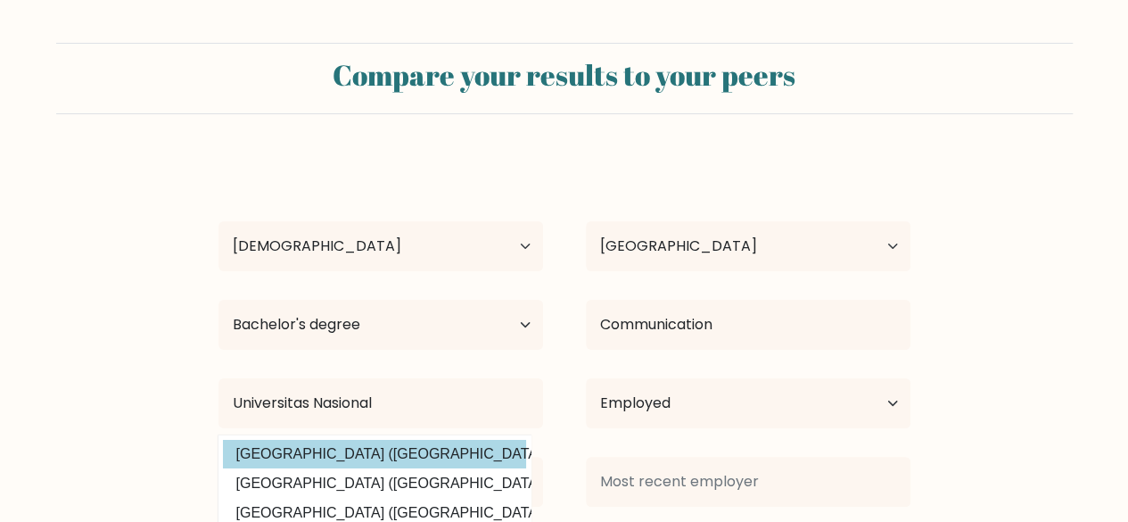
click at [375, 466] on div "Putri Yolanda Aurora Age Under 18 years old 18-24 years old 25-34 years old 35-…" at bounding box center [565, 392] width 714 height 471
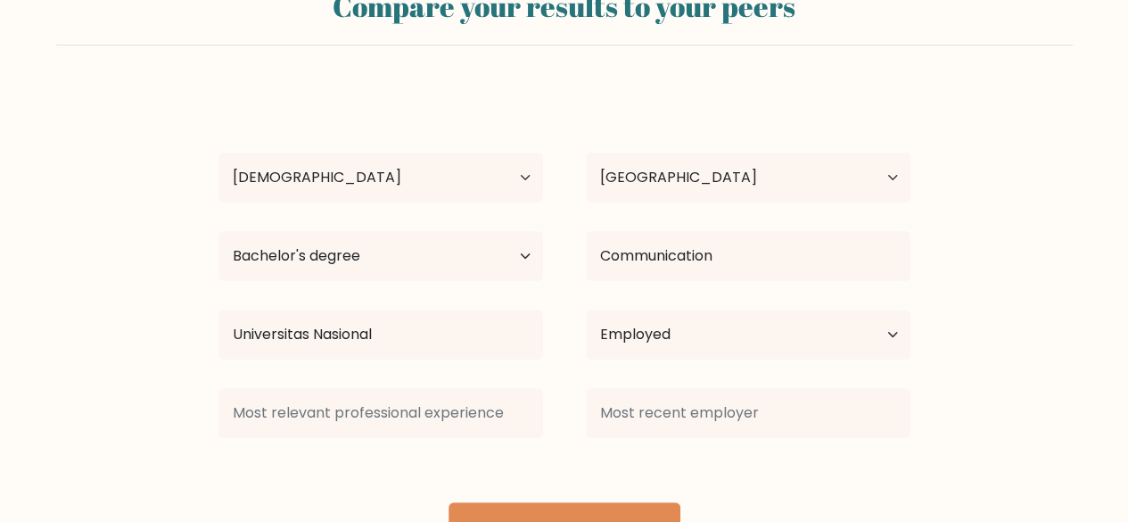
scroll to position [153, 0]
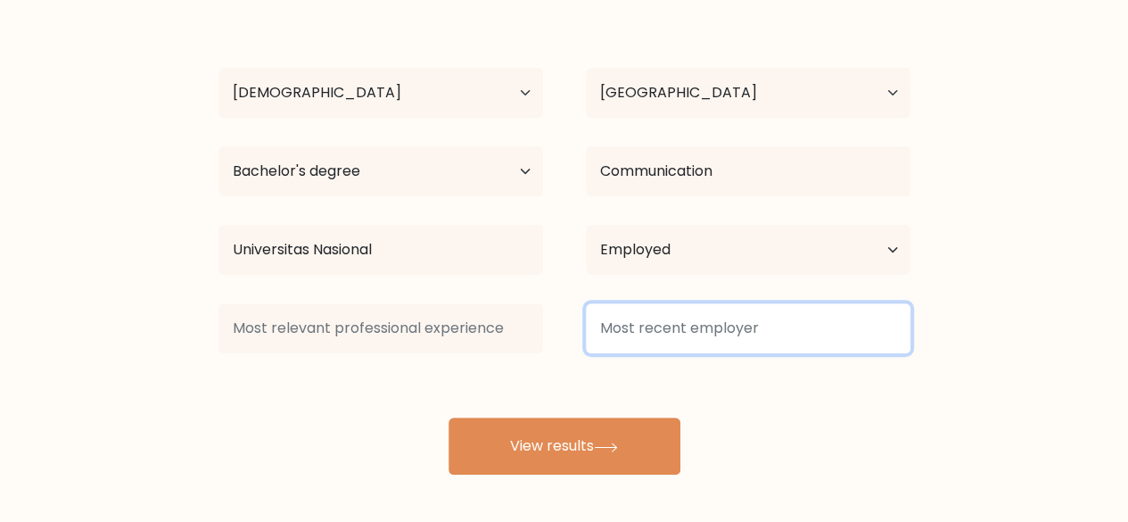
click at [683, 332] on input at bounding box center [748, 328] width 325 height 50
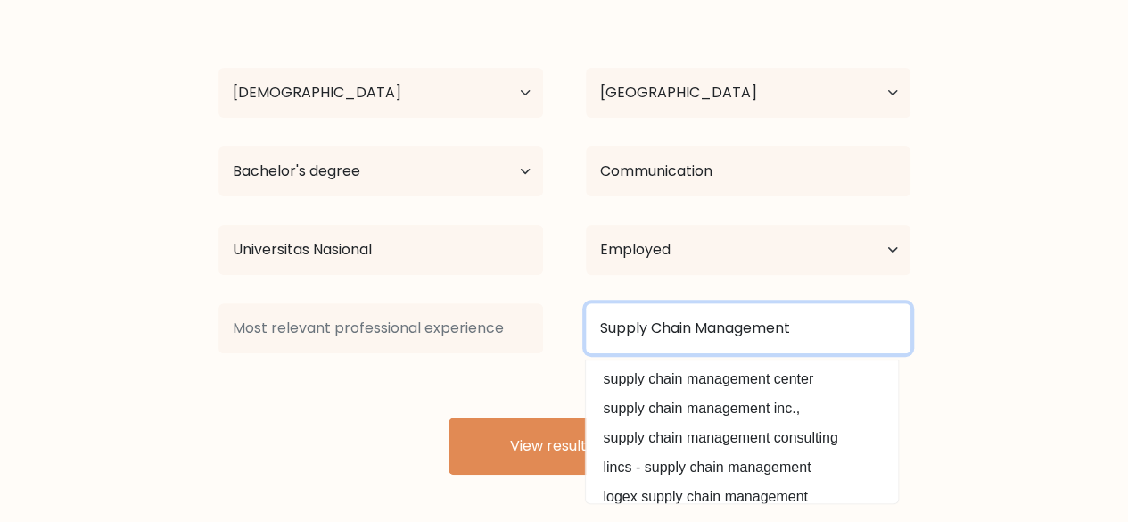
type input "Supply Chain Management"
click at [449, 417] on button "View results" at bounding box center [565, 445] width 232 height 57
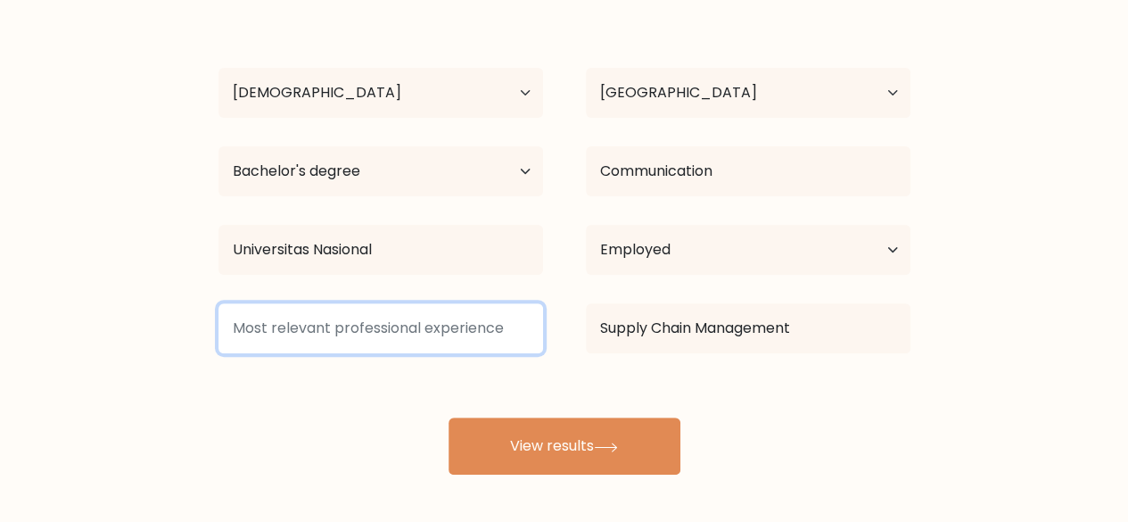
click at [431, 320] on input at bounding box center [381, 328] width 325 height 50
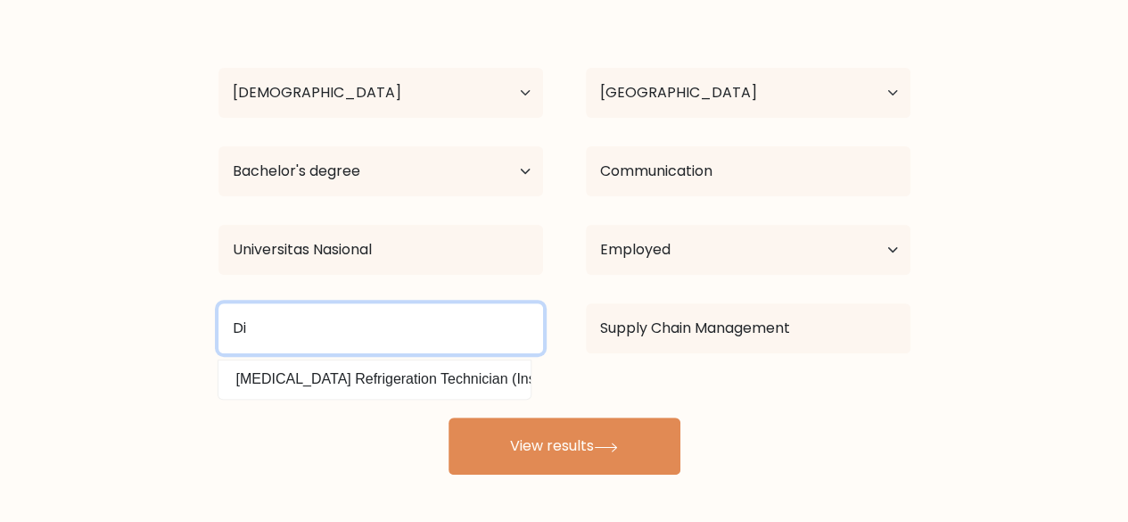
type input "D"
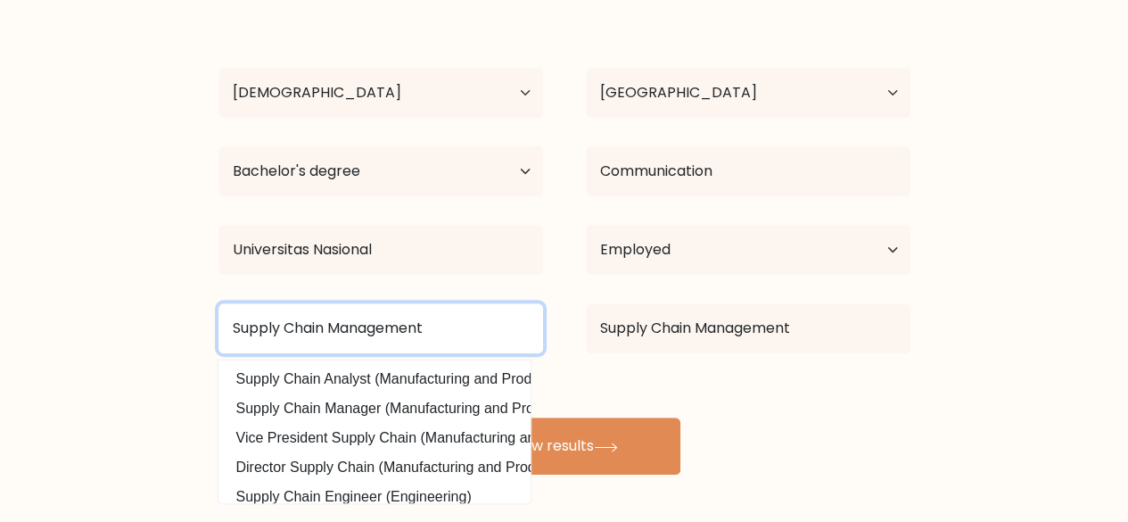
type input "Supply Chain Management"
click at [449, 417] on button "View results" at bounding box center [565, 445] width 232 height 57
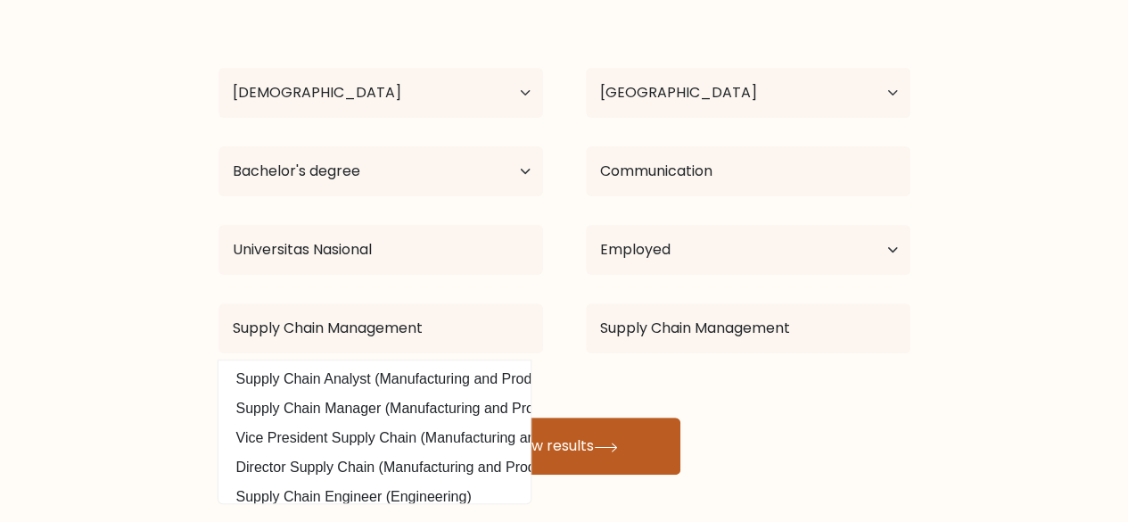
click at [599, 442] on button "View results" at bounding box center [565, 445] width 232 height 57
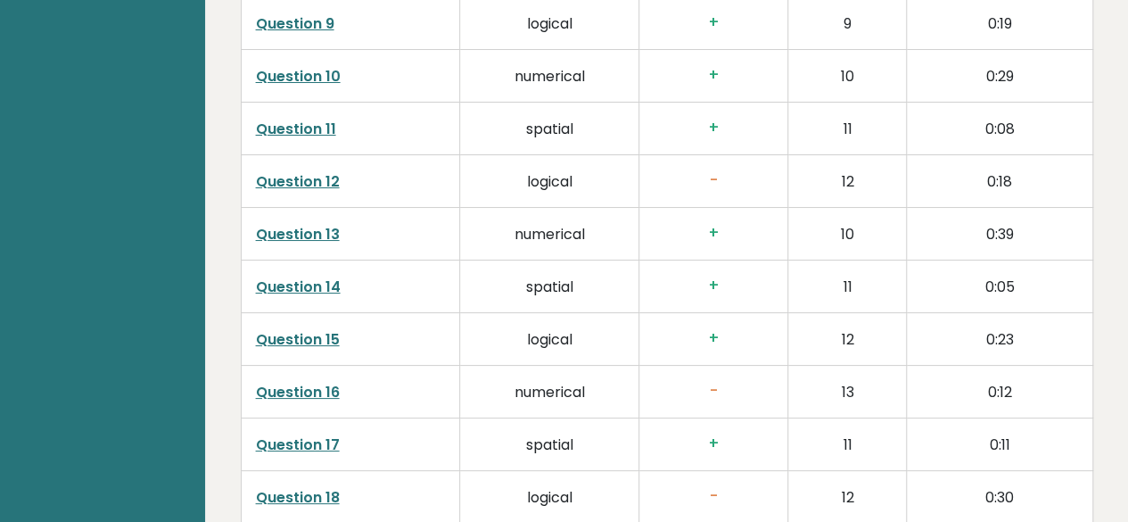
scroll to position [3340, 0]
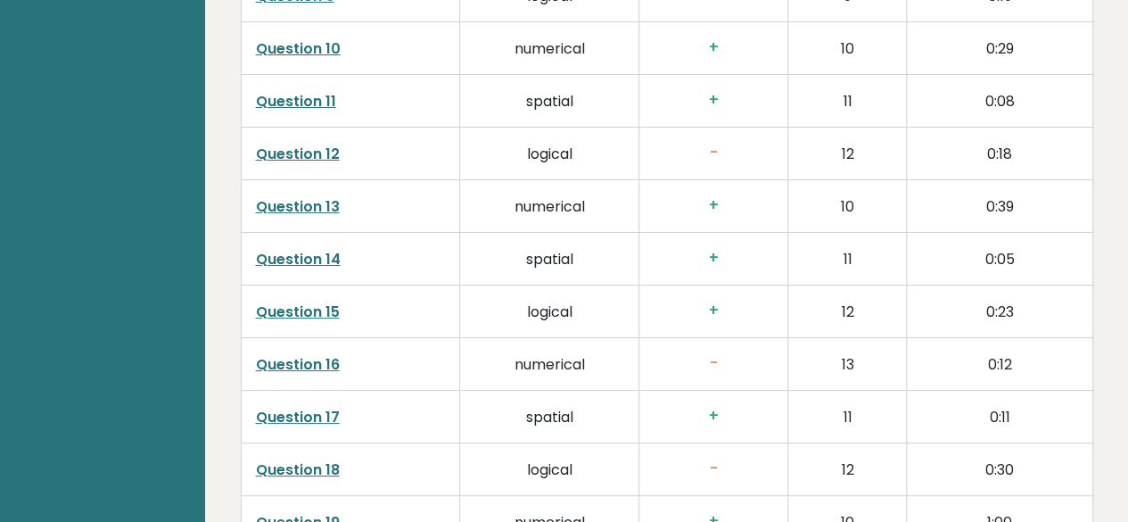
click at [310, 144] on link "Question 12" at bounding box center [298, 154] width 84 height 21
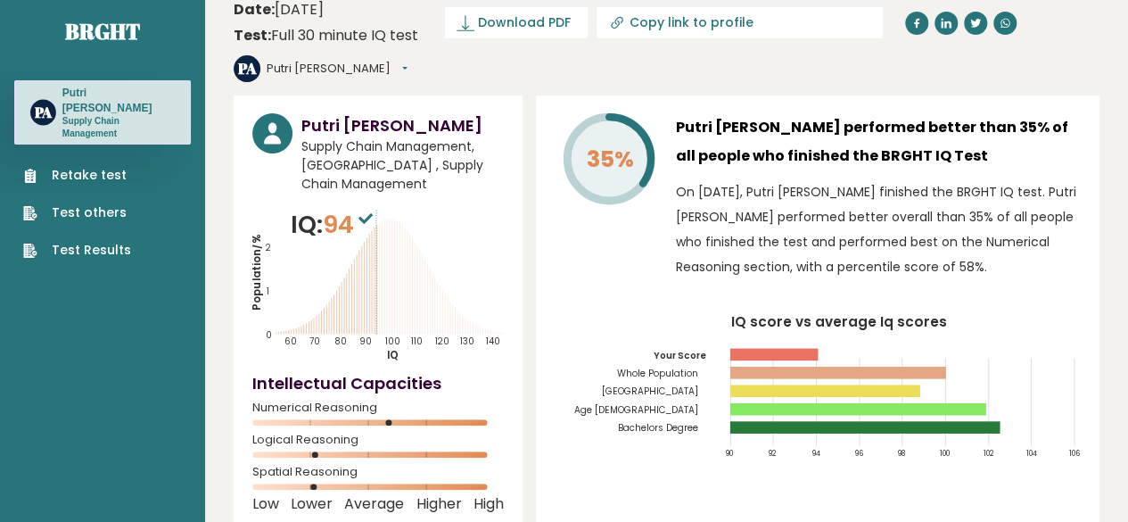
scroll to position [0, 0]
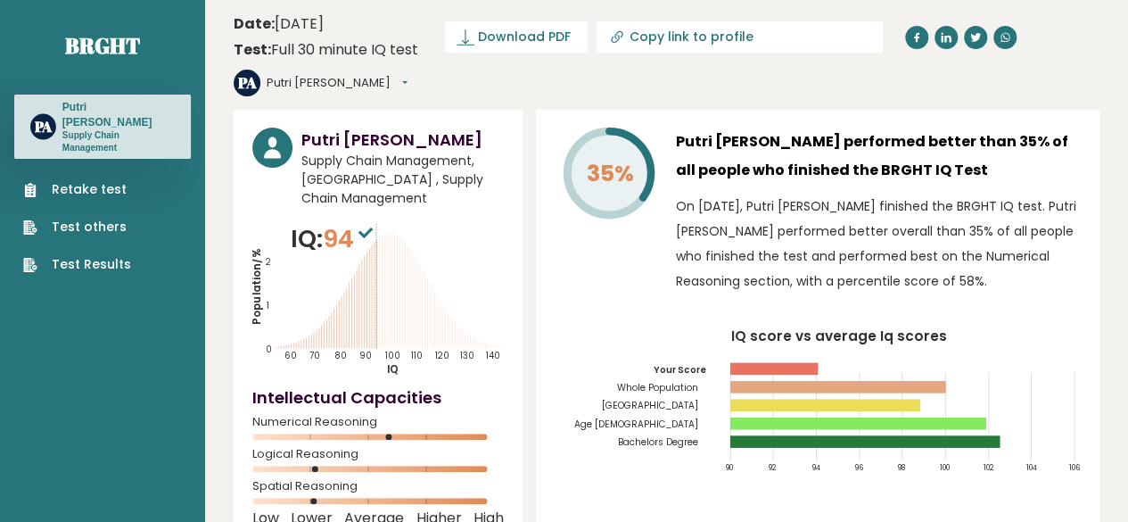
click at [41, 168] on div "Retake test Test others Test Results" at bounding box center [102, 216] width 177 height 115
click at [62, 185] on link "Retake test" at bounding box center [77, 189] width 108 height 19
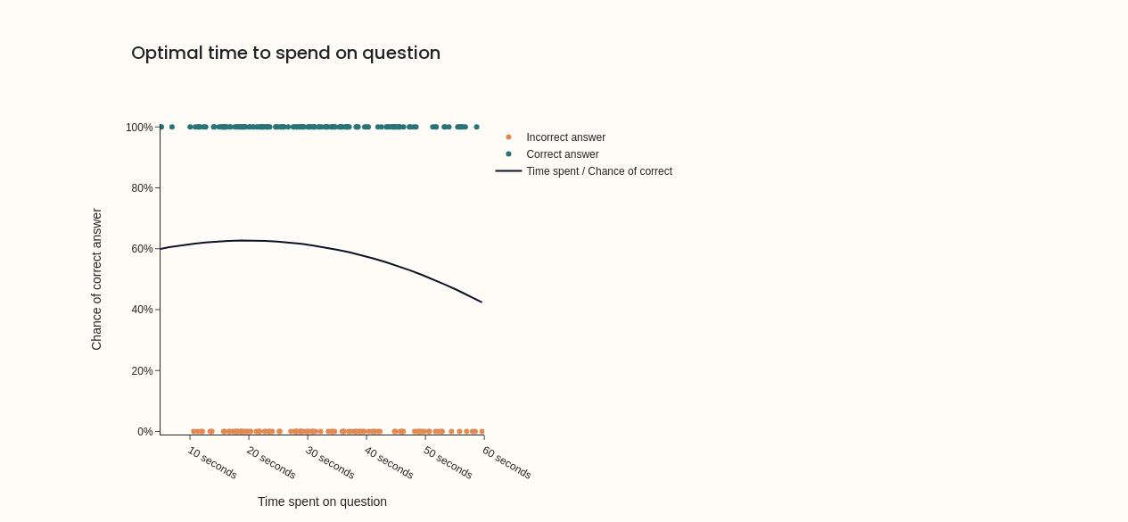
scroll to position [3211, 0]
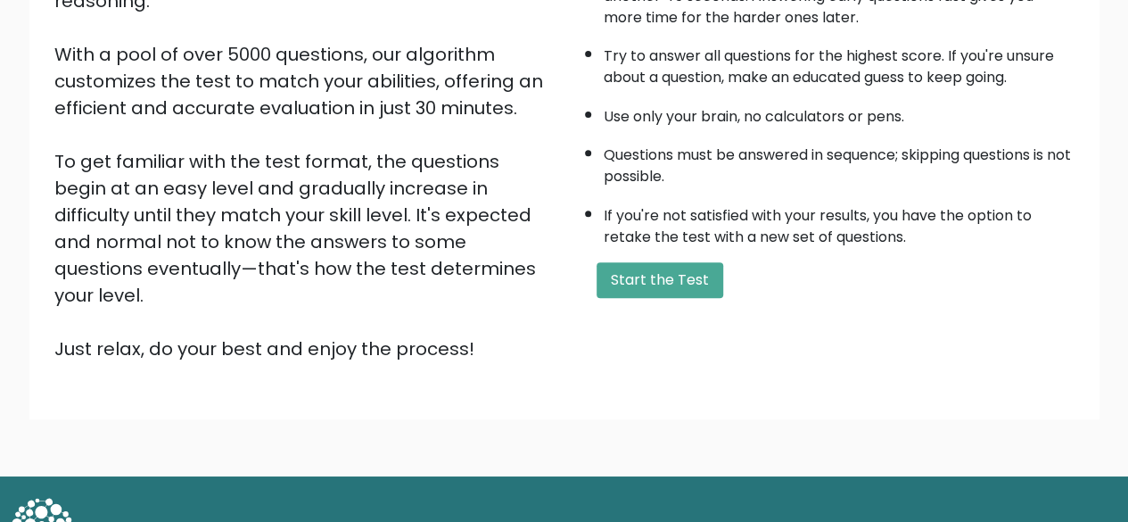
scroll to position [294, 0]
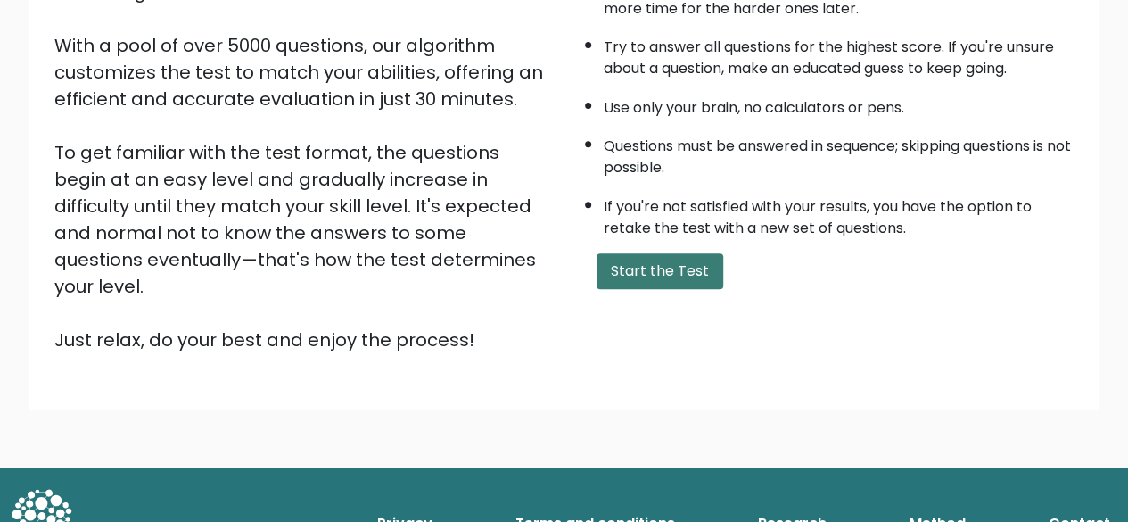
click at [662, 263] on button "Start the Test" at bounding box center [660, 271] width 127 height 36
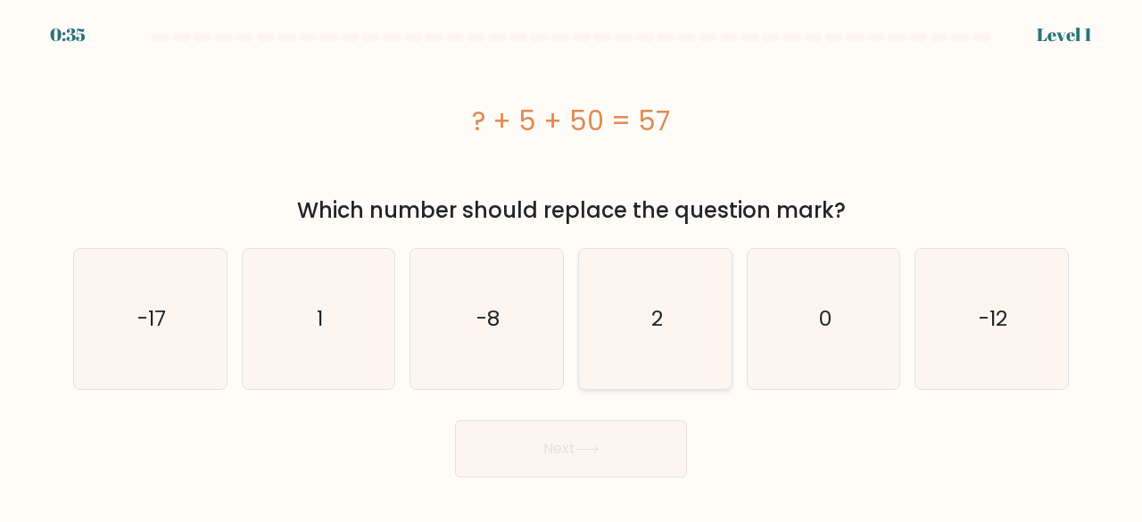
click at [611, 303] on icon "2" at bounding box center [655, 319] width 140 height 140
click at [572, 266] on input "d. 2" at bounding box center [571, 263] width 1 height 4
radio input "true"
click at [582, 450] on icon at bounding box center [587, 449] width 24 height 10
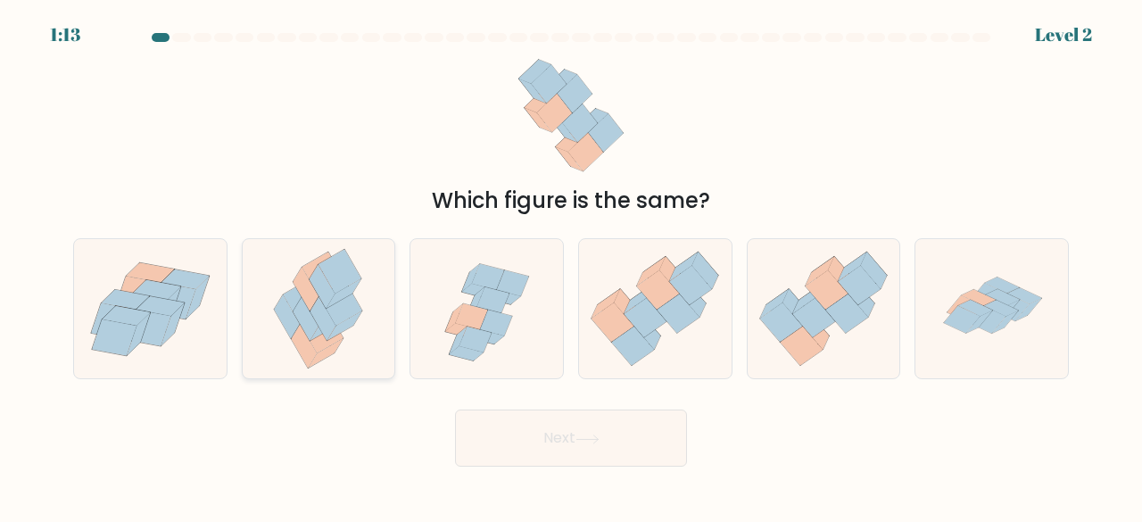
click at [333, 310] on icon at bounding box center [340, 303] width 43 height 45
click at [571, 266] on input "b." at bounding box center [571, 263] width 1 height 4
radio input "true"
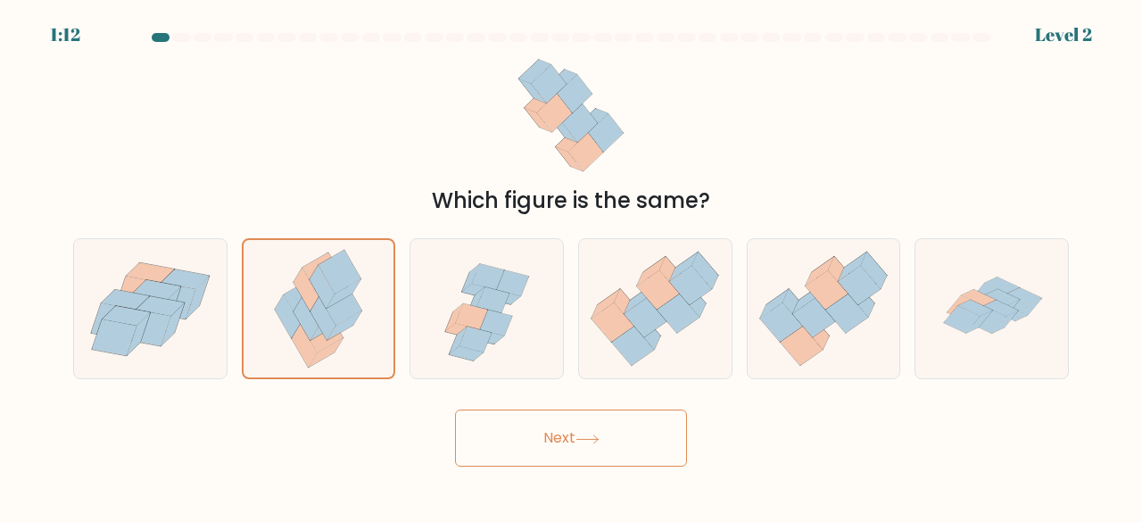
click at [565, 441] on button "Next" at bounding box center [571, 437] width 232 height 57
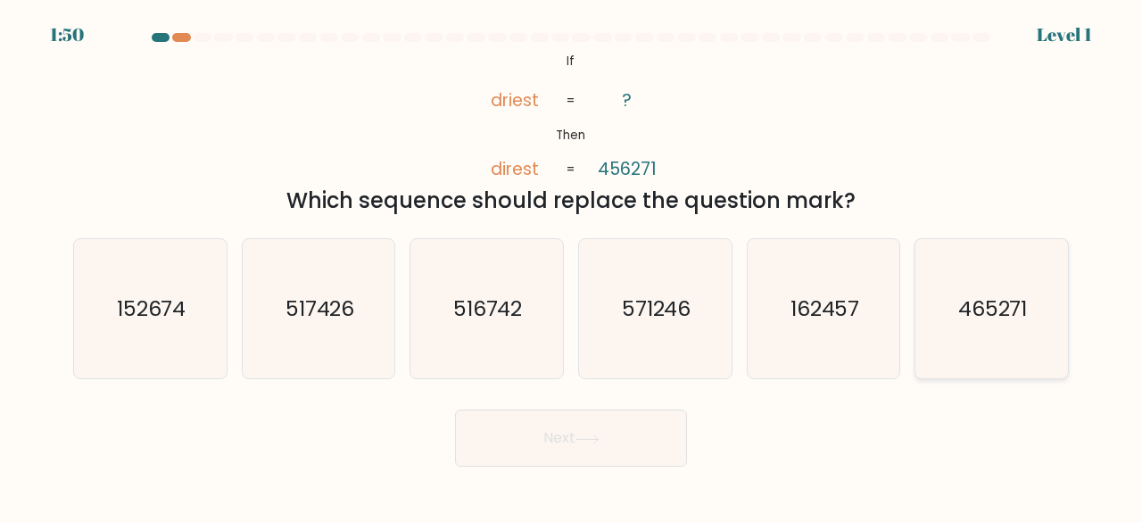
click at [981, 322] on text "465271" at bounding box center [993, 307] width 70 height 29
click at [572, 266] on input "f. 465271" at bounding box center [571, 263] width 1 height 4
radio input "true"
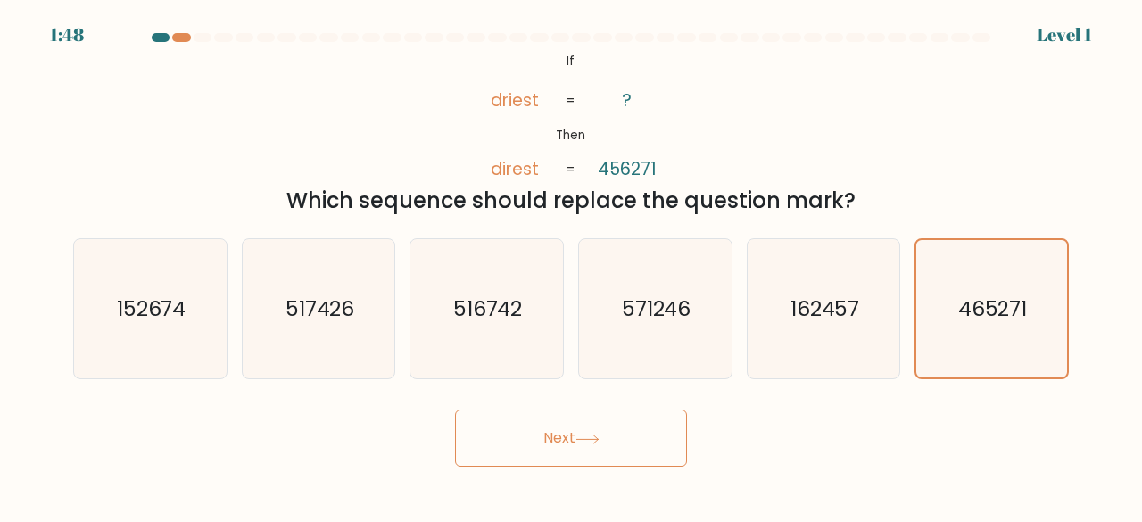
click at [607, 467] on body "1:48 Level 1 If" at bounding box center [571, 261] width 1142 height 522
click at [615, 449] on button "Next" at bounding box center [571, 437] width 232 height 57
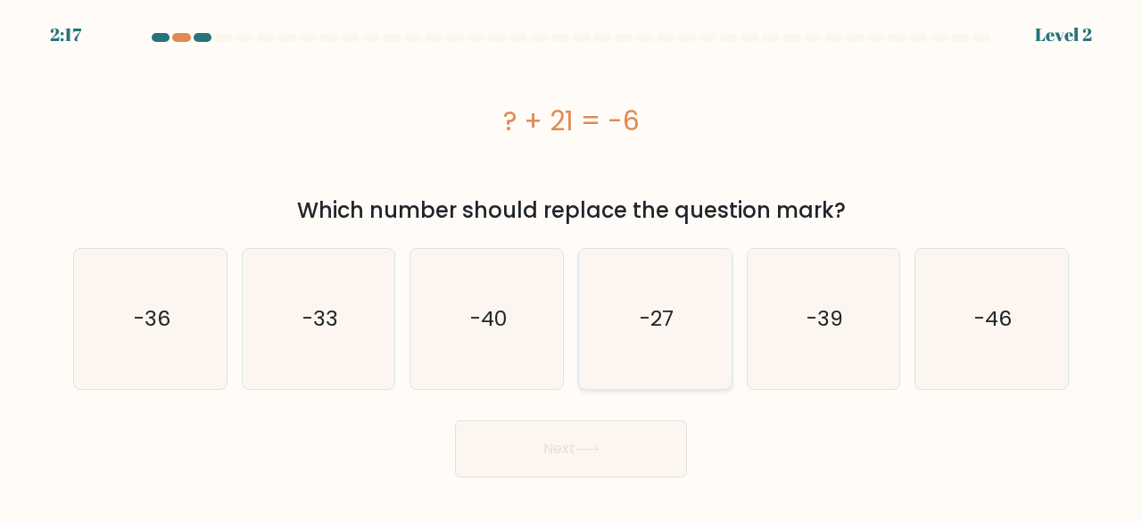
click at [681, 321] on icon "-27" at bounding box center [655, 319] width 140 height 140
click at [572, 266] on input "d. -27" at bounding box center [571, 263] width 1 height 4
radio input "true"
click at [638, 483] on body "2:17 Level 2 a." at bounding box center [571, 261] width 1142 height 522
click at [635, 451] on button "Next" at bounding box center [571, 448] width 232 height 57
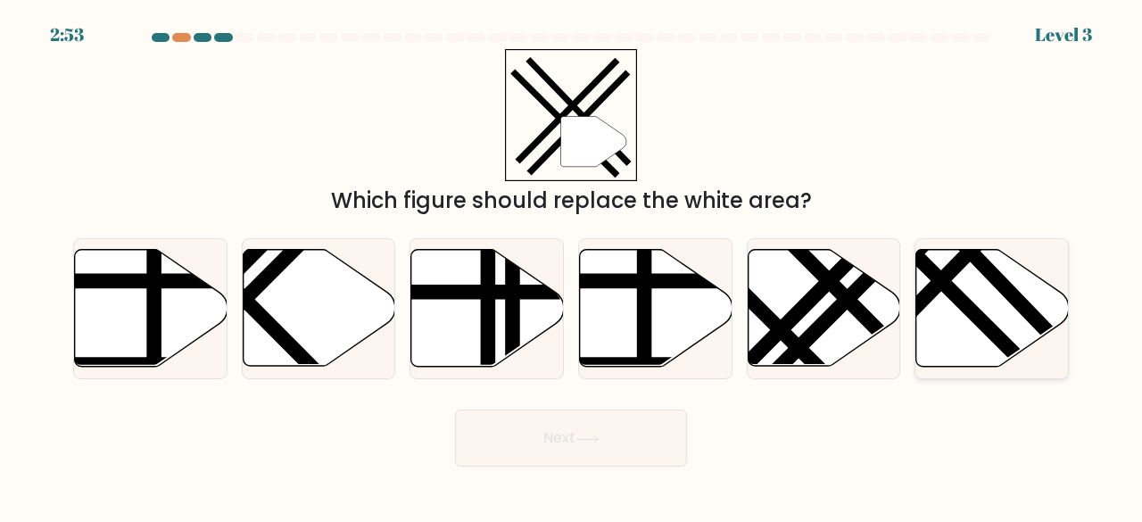
click at [985, 293] on icon at bounding box center [992, 308] width 153 height 117
click at [572, 266] on input "f." at bounding box center [571, 263] width 1 height 4
radio input "true"
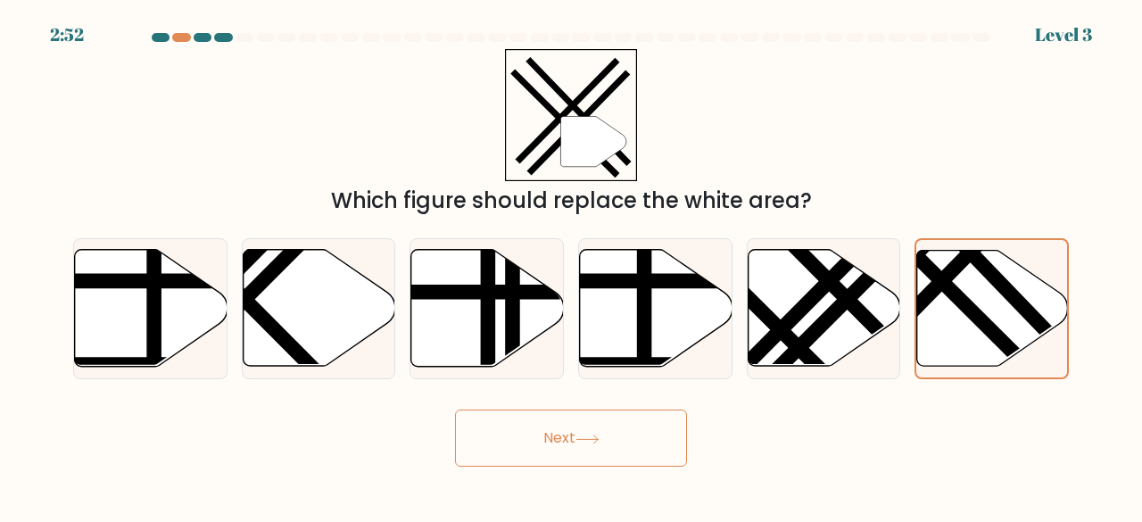
click at [621, 433] on button "Next" at bounding box center [571, 437] width 232 height 57
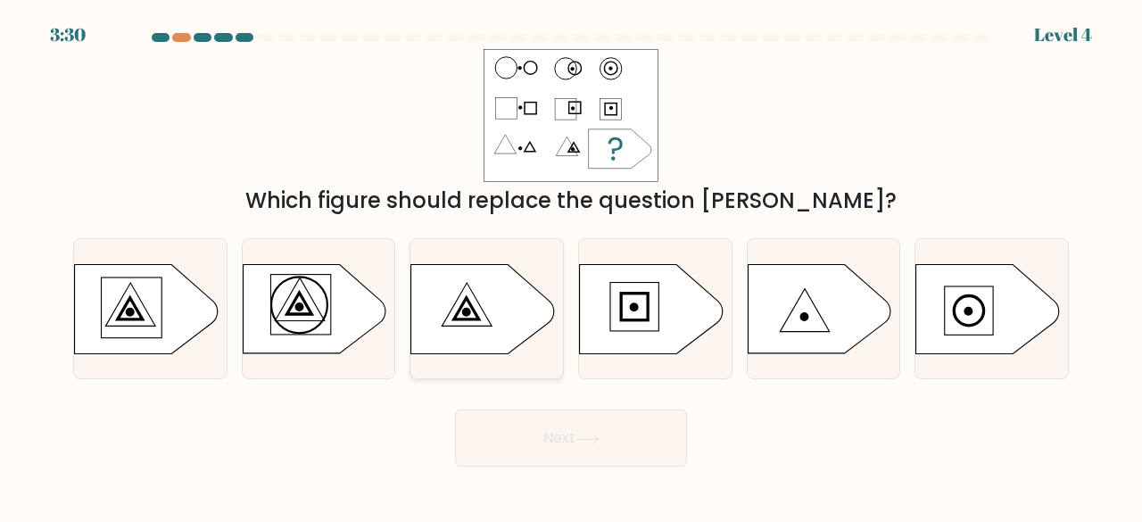
click at [466, 299] on icon at bounding box center [466, 307] width 25 height 21
click at [571, 266] on input "c." at bounding box center [571, 263] width 1 height 4
radio input "true"
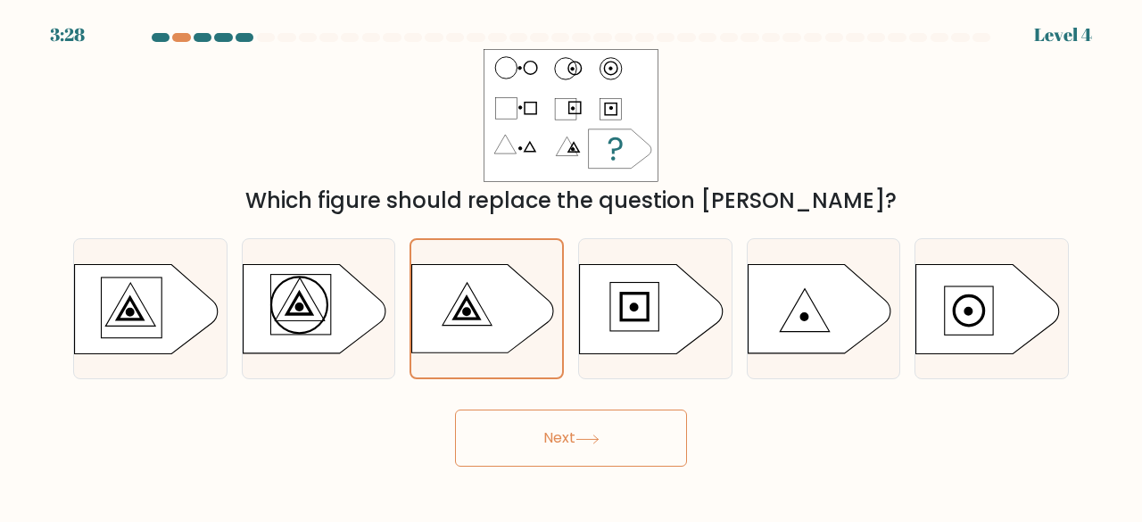
click at [609, 438] on button "Next" at bounding box center [571, 437] width 232 height 57
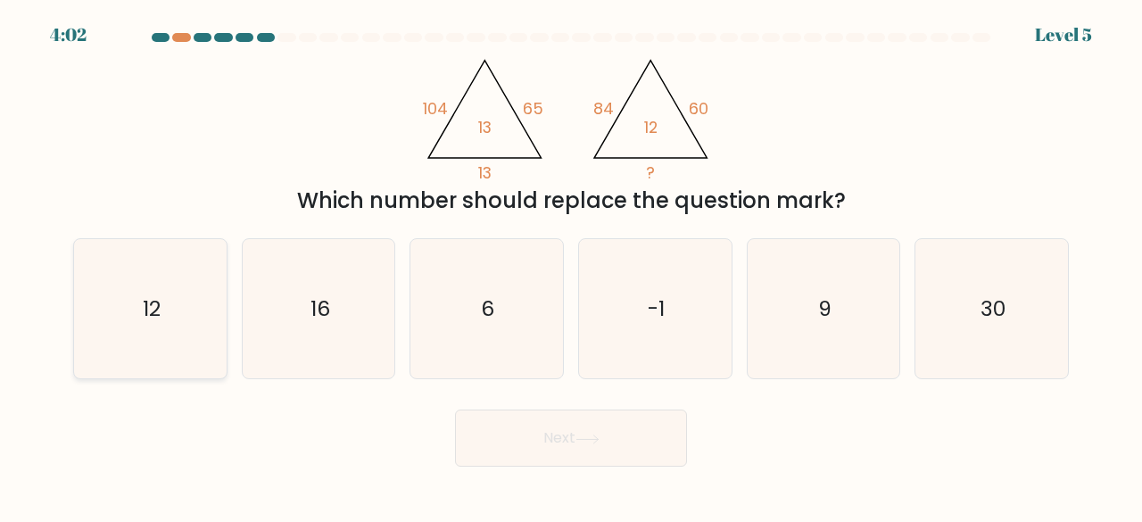
click at [193, 300] on icon "12" at bounding box center [150, 309] width 140 height 140
click at [571, 266] on input "a. 12" at bounding box center [571, 263] width 1 height 4
radio input "true"
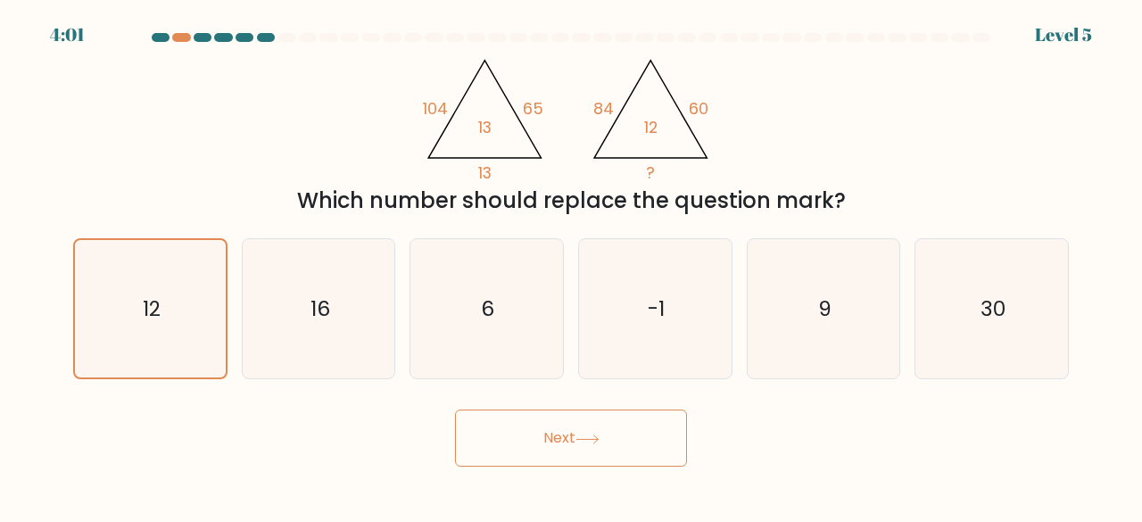
click at [574, 429] on button "Next" at bounding box center [571, 437] width 232 height 57
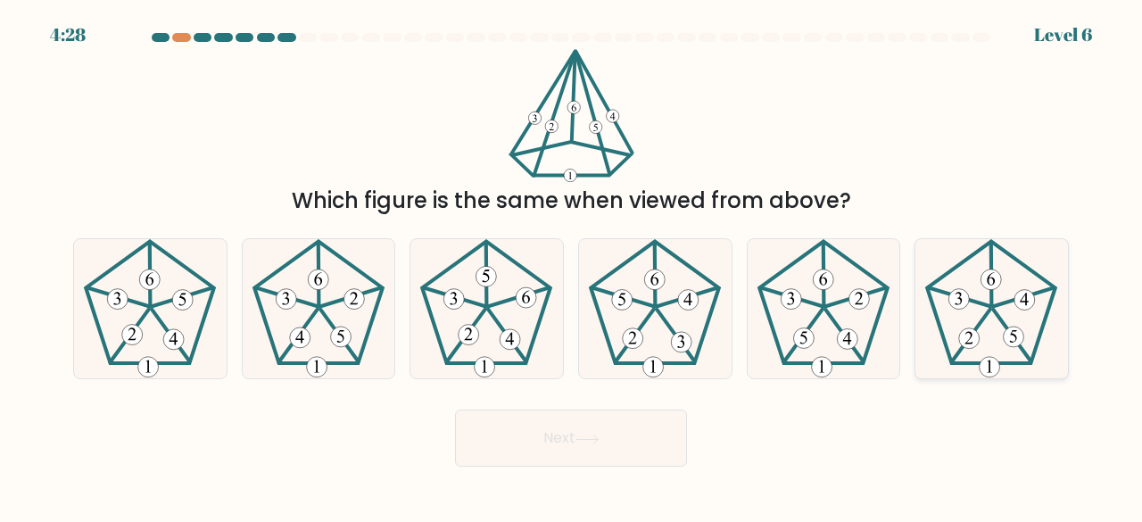
drag, startPoint x: 988, startPoint y: 313, endPoint x: 988, endPoint y: 336, distance: 23.2
click at [989, 313] on 142 at bounding box center [971, 336] width 39 height 54
click at [572, 266] on input "f." at bounding box center [571, 263] width 1 height 4
radio input "true"
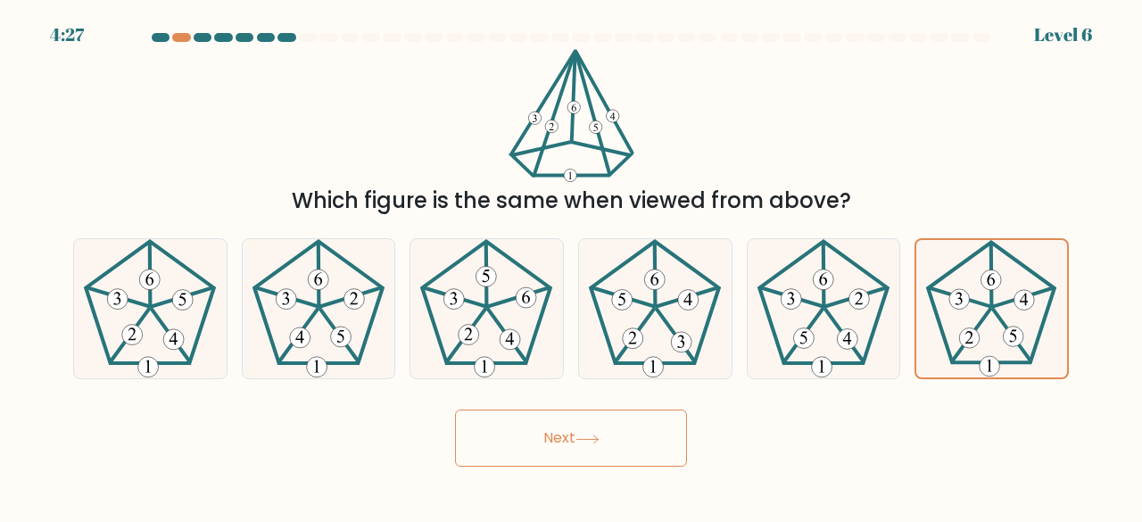
click at [635, 428] on button "Next" at bounding box center [571, 437] width 232 height 57
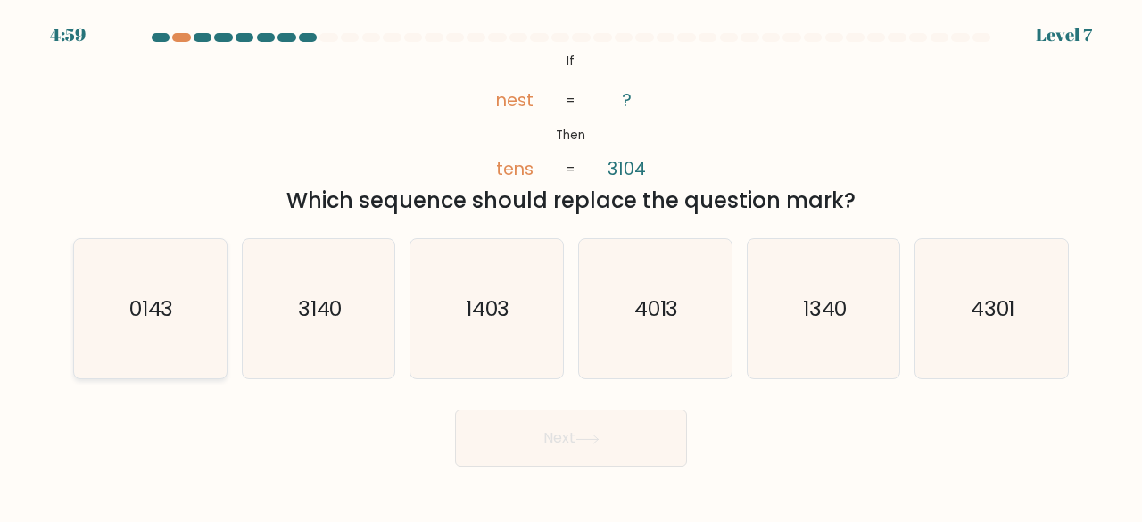
click at [211, 294] on icon "0143" at bounding box center [150, 309] width 140 height 140
click at [571, 266] on input "a. 0143" at bounding box center [571, 263] width 1 height 4
radio input "true"
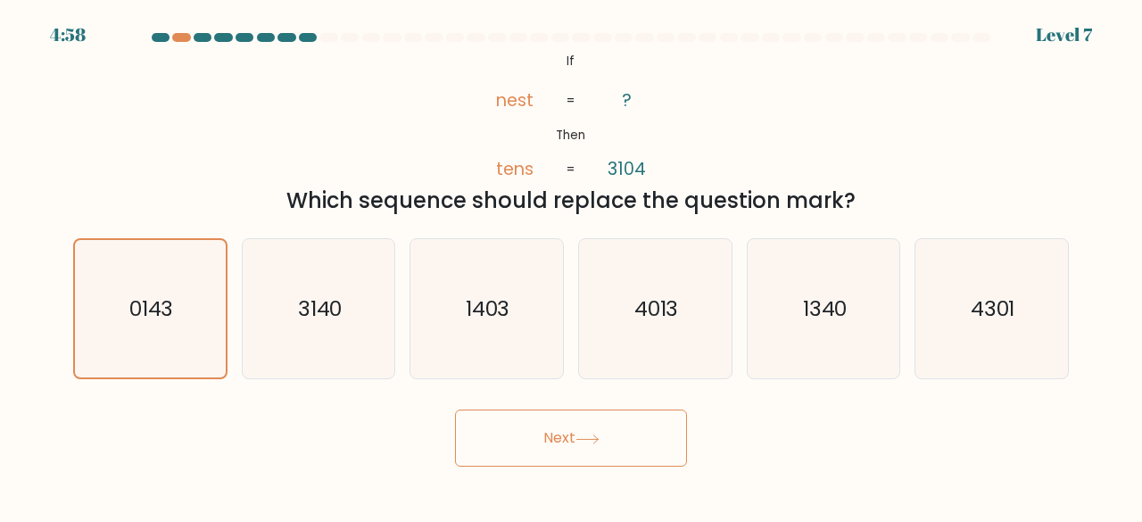
click at [516, 429] on button "Next" at bounding box center [571, 437] width 232 height 57
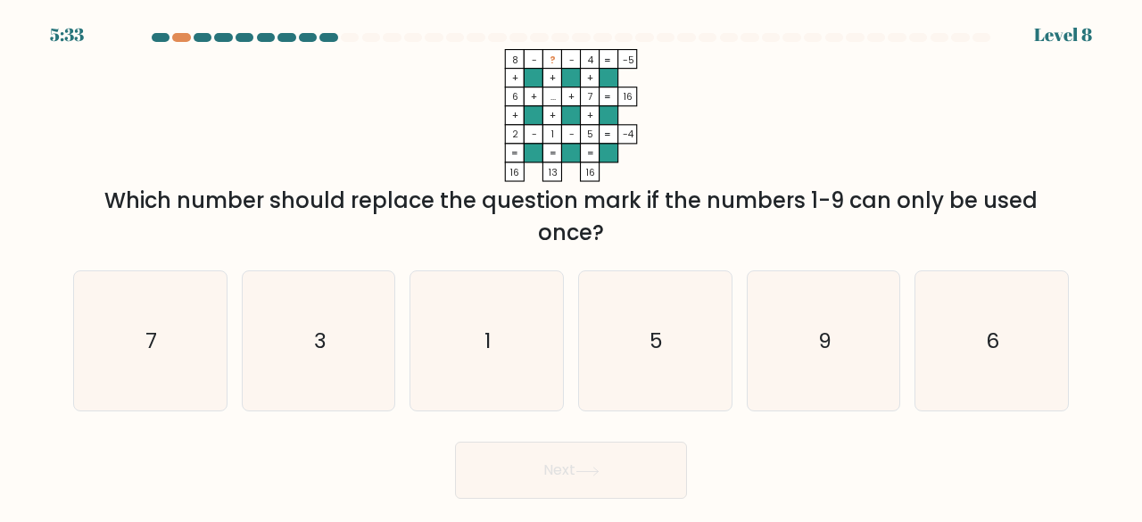
click at [515, 61] on tspan "8" at bounding box center [515, 60] width 6 height 13
click at [804, 349] on icon "9" at bounding box center [824, 341] width 140 height 140
click at [572, 266] on input "e. 9" at bounding box center [571, 263] width 1 height 4
radio input "true"
click at [594, 473] on icon at bounding box center [587, 471] width 24 height 10
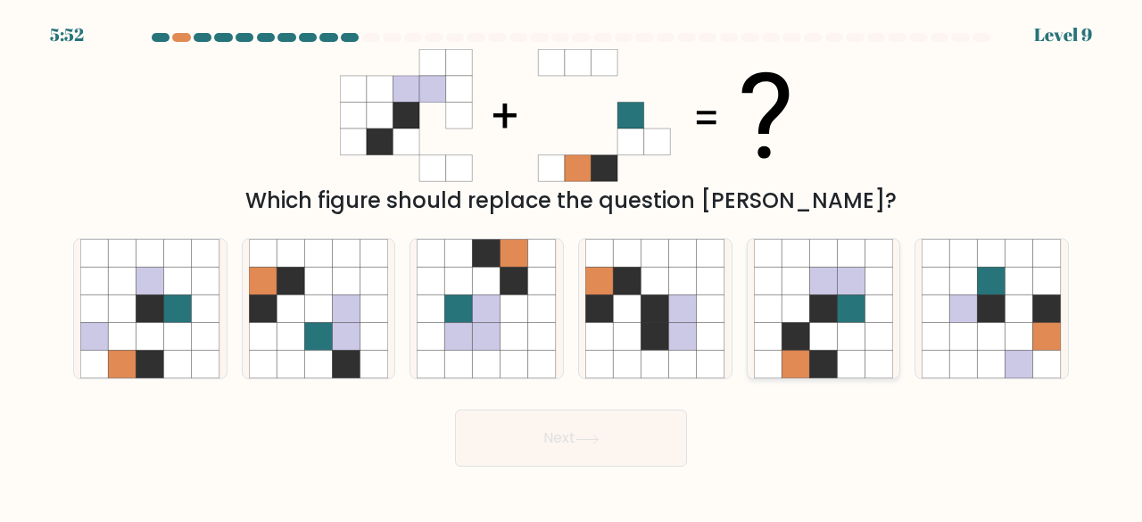
click at [803, 287] on icon at bounding box center [795, 281] width 28 height 28
click at [572, 266] on input "e." at bounding box center [571, 263] width 1 height 4
radio input "true"
click at [550, 458] on button "Next" at bounding box center [571, 437] width 232 height 57
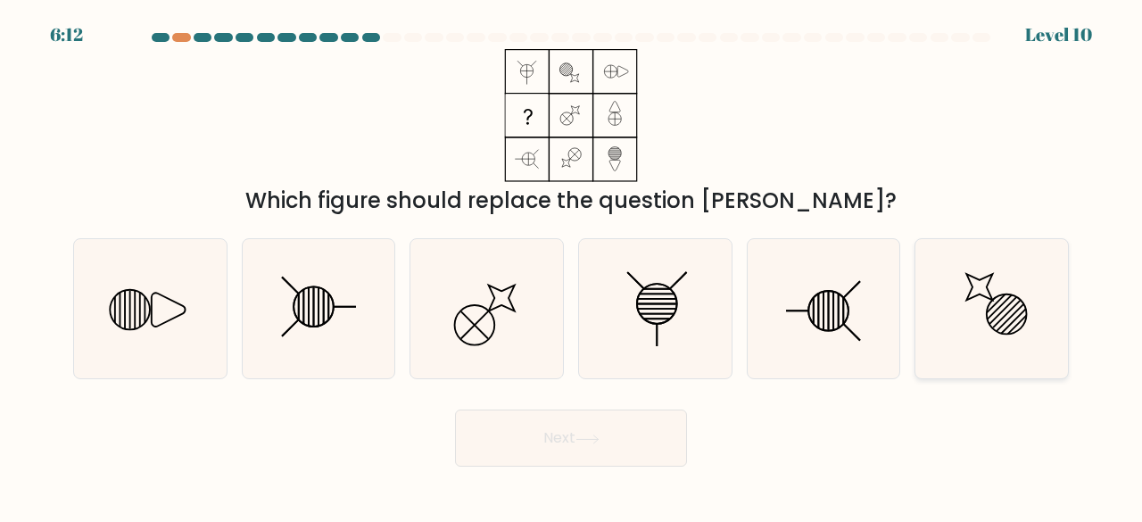
click at [1023, 308] on icon at bounding box center [991, 309] width 140 height 140
click at [572, 266] on input "f." at bounding box center [571, 263] width 1 height 4
radio input "true"
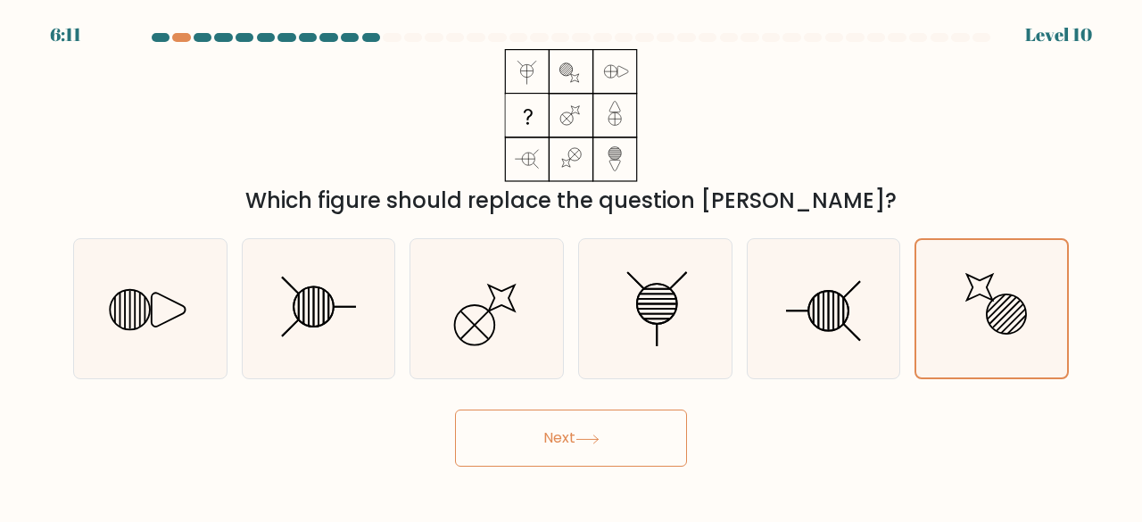
click at [594, 447] on button "Next" at bounding box center [571, 437] width 232 height 57
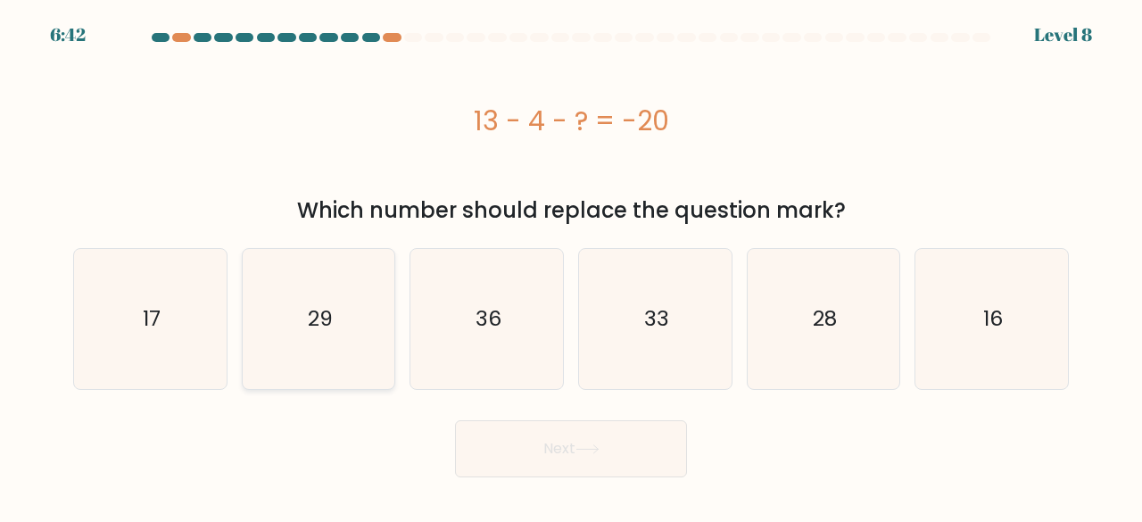
click at [327, 332] on text "29" at bounding box center [320, 318] width 25 height 29
click at [571, 266] on input "b. 29" at bounding box center [571, 263] width 1 height 4
radio input "true"
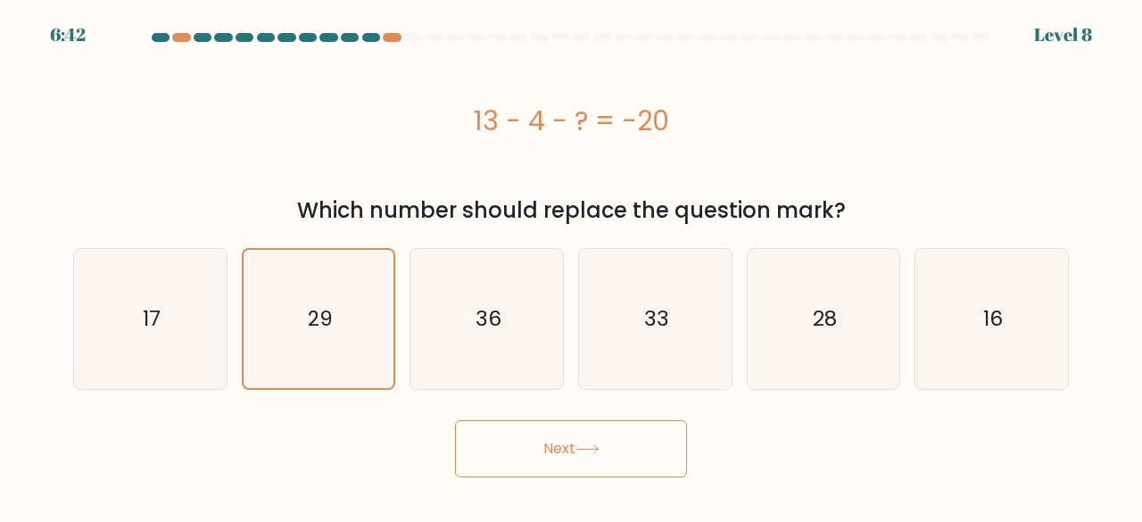
click at [537, 441] on button "Next" at bounding box center [571, 448] width 232 height 57
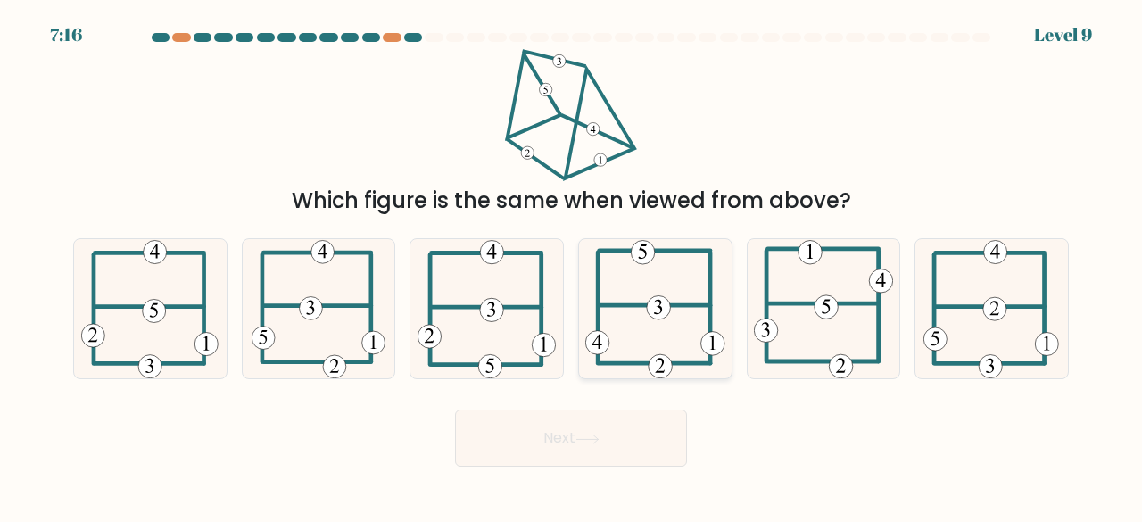
click at [639, 326] on icon at bounding box center [655, 309] width 140 height 140
click at [572, 266] on input "d." at bounding box center [571, 263] width 1 height 4
radio input "true"
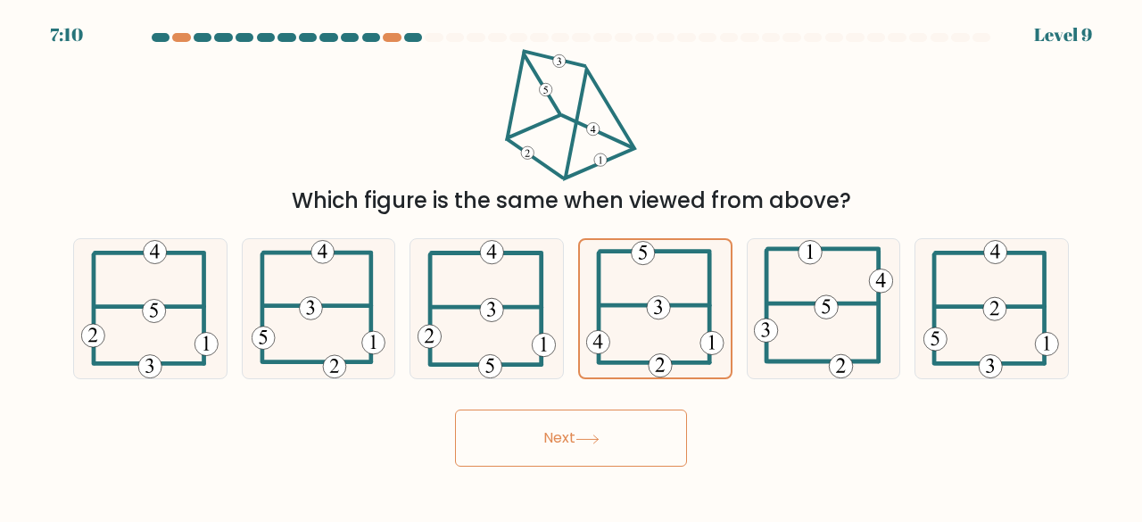
click at [640, 420] on button "Next" at bounding box center [571, 437] width 232 height 57
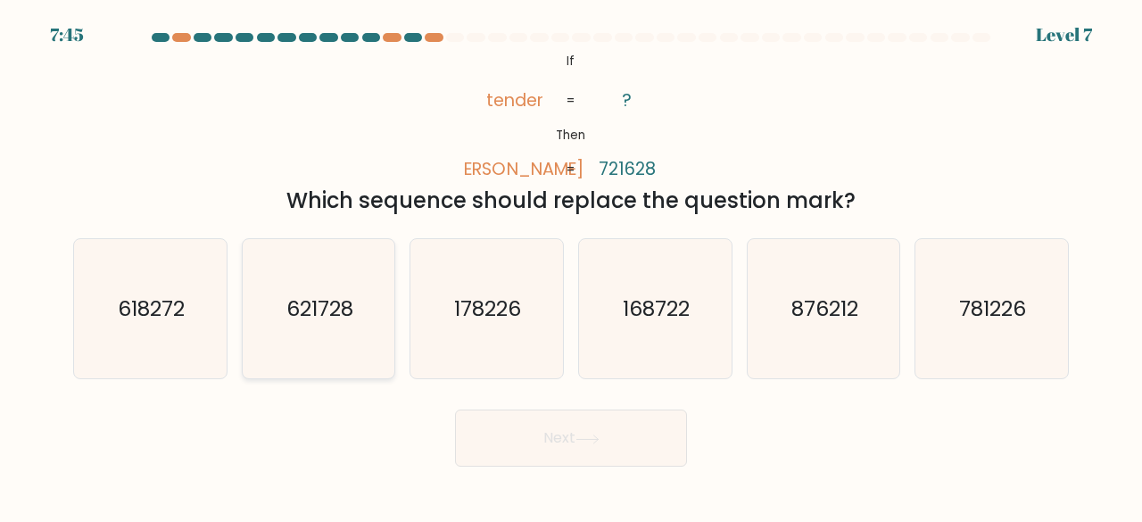
click at [316, 292] on icon "621728" at bounding box center [319, 309] width 140 height 140
click at [571, 266] on input "b. 621728" at bounding box center [571, 263] width 1 height 4
radio input "true"
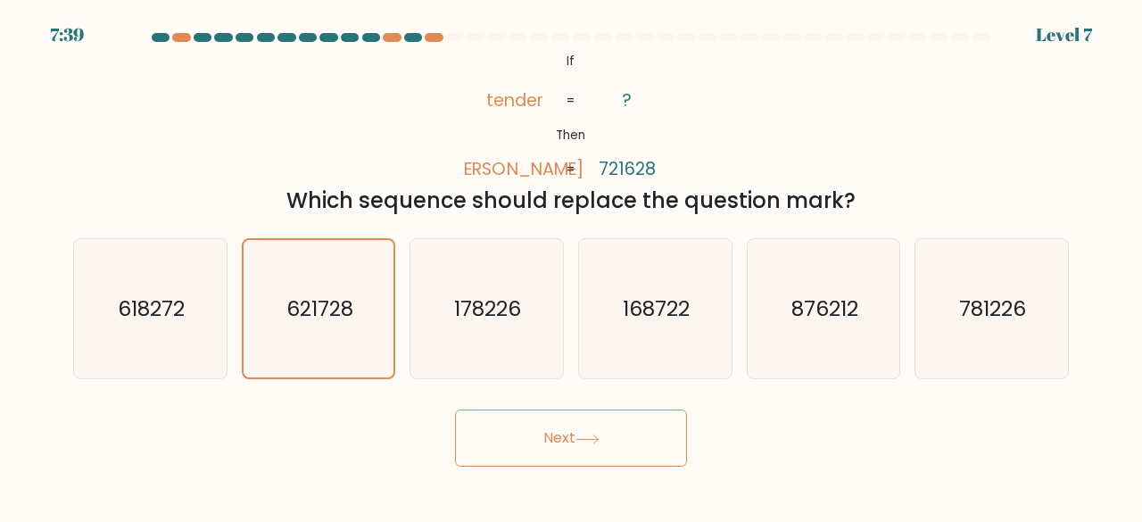
click at [570, 433] on button "Next" at bounding box center [571, 437] width 232 height 57
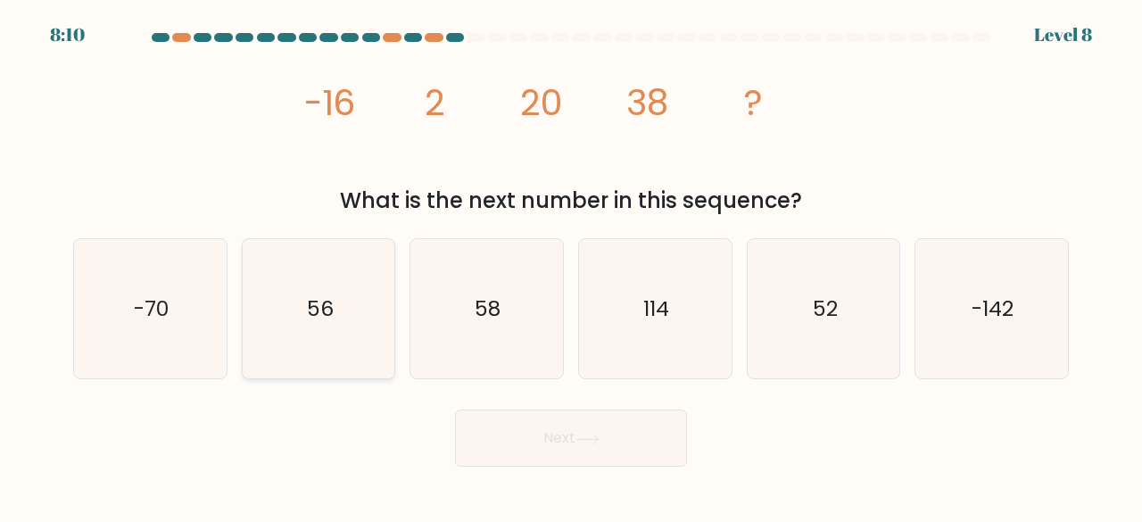
click at [252, 355] on icon "56" at bounding box center [319, 309] width 140 height 140
click at [571, 266] on input "b. 56" at bounding box center [571, 263] width 1 height 4
radio input "true"
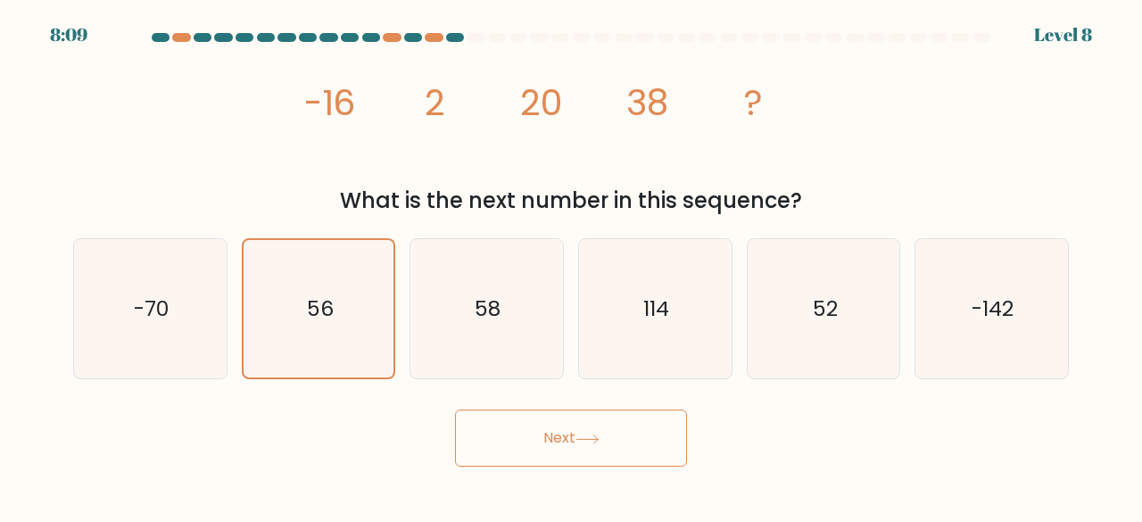
click at [534, 425] on button "Next" at bounding box center [571, 437] width 232 height 57
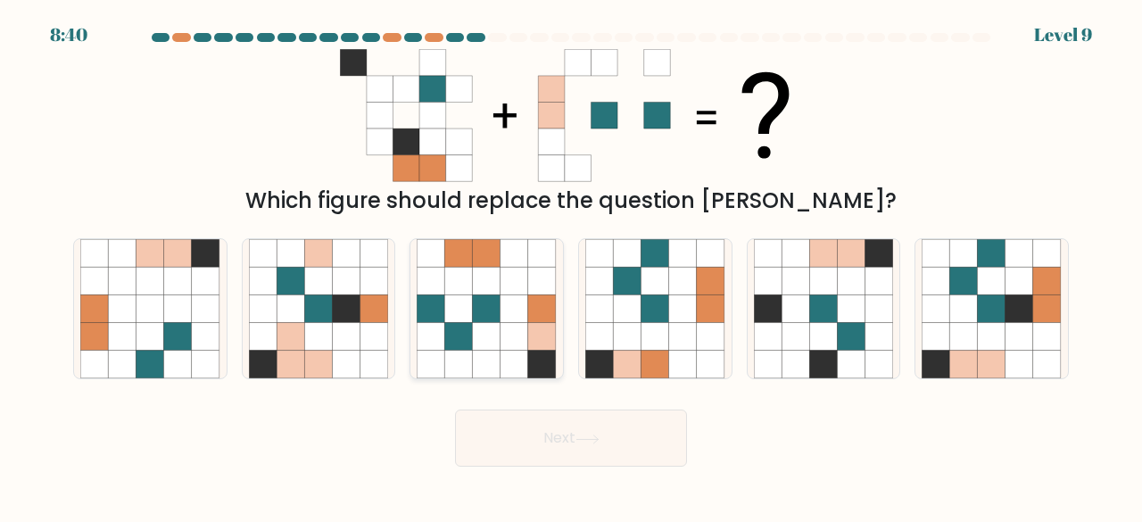
click at [498, 287] on icon at bounding box center [487, 281] width 28 height 28
click at [571, 266] on input "c." at bounding box center [571, 263] width 1 height 4
radio input "true"
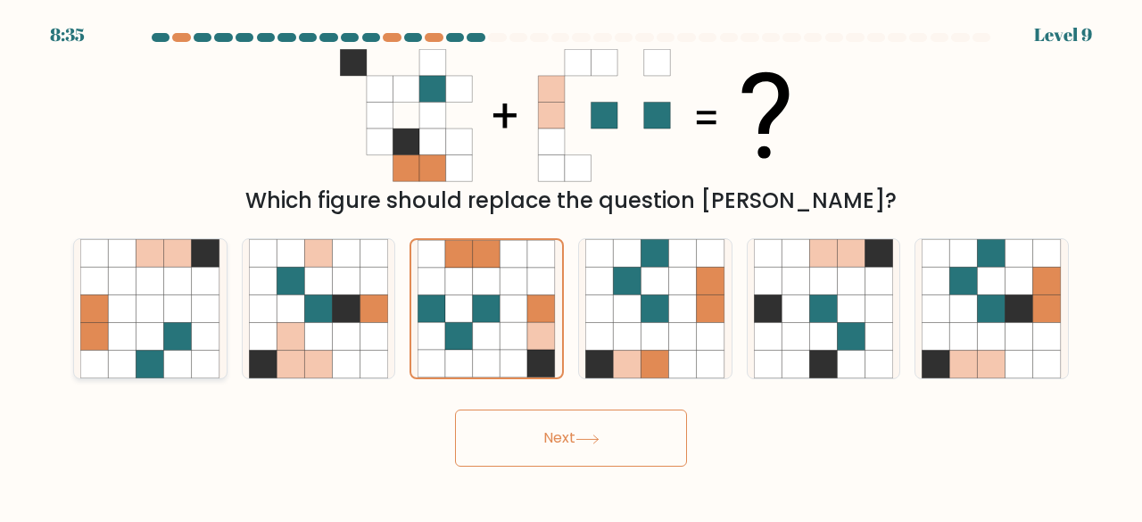
click at [130, 267] on icon at bounding box center [122, 281] width 28 height 28
click at [571, 266] on input "a." at bounding box center [571, 263] width 1 height 4
radio input "true"
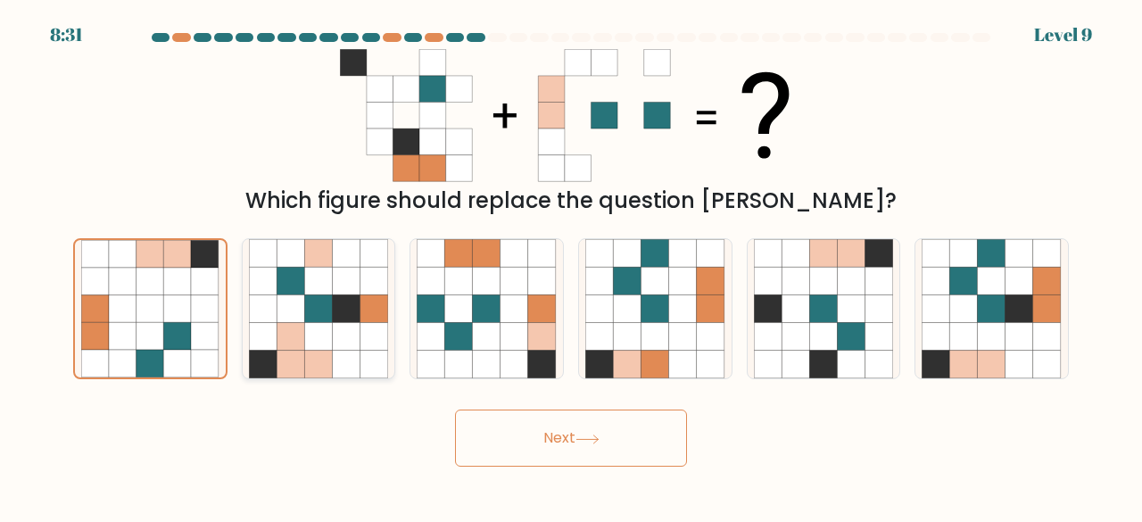
click at [344, 295] on icon at bounding box center [347, 309] width 28 height 28
click at [571, 266] on input "b." at bounding box center [571, 263] width 1 height 4
radio input "true"
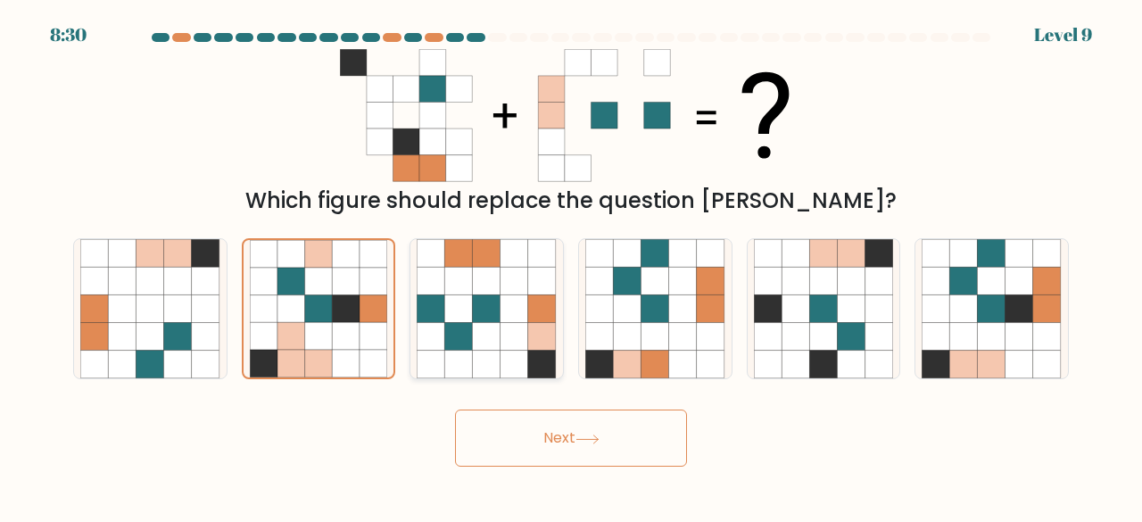
click at [494, 340] on icon at bounding box center [487, 337] width 28 height 28
click at [571, 266] on input "c." at bounding box center [571, 263] width 1 height 4
radio input "true"
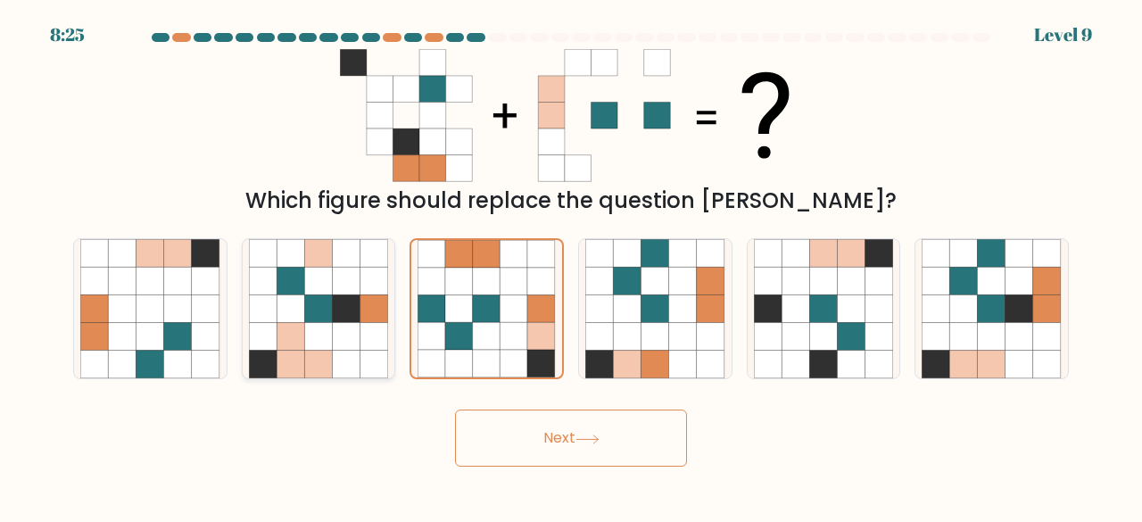
click at [287, 335] on icon at bounding box center [290, 337] width 28 height 28
click at [571, 266] on input "b." at bounding box center [571, 263] width 1 height 4
radio input "true"
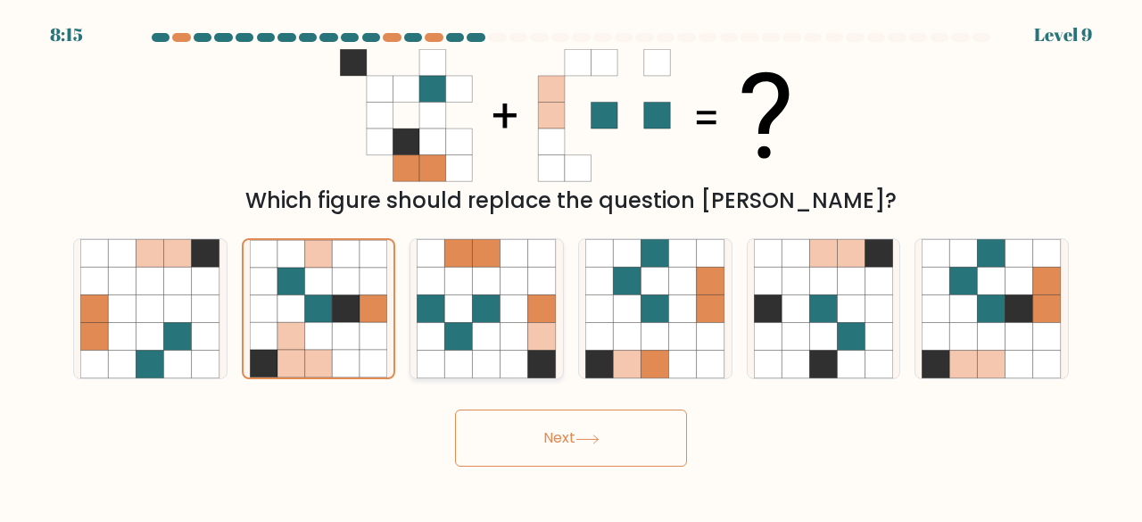
click at [465, 341] on icon at bounding box center [459, 337] width 28 height 28
click at [571, 266] on input "c." at bounding box center [571, 263] width 1 height 4
radio input "true"
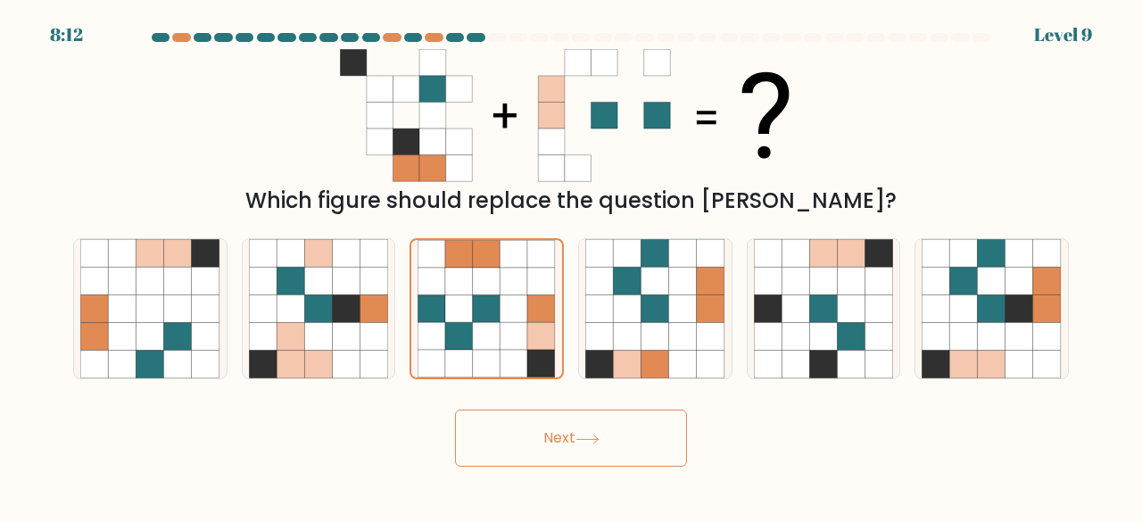
click at [580, 420] on button "Next" at bounding box center [571, 437] width 232 height 57
click at [597, 441] on icon at bounding box center [587, 439] width 24 height 10
click at [583, 433] on button "Next" at bounding box center [571, 437] width 232 height 57
click at [575, 427] on button "Next" at bounding box center [571, 437] width 232 height 57
click at [505, 276] on icon at bounding box center [514, 282] width 28 height 28
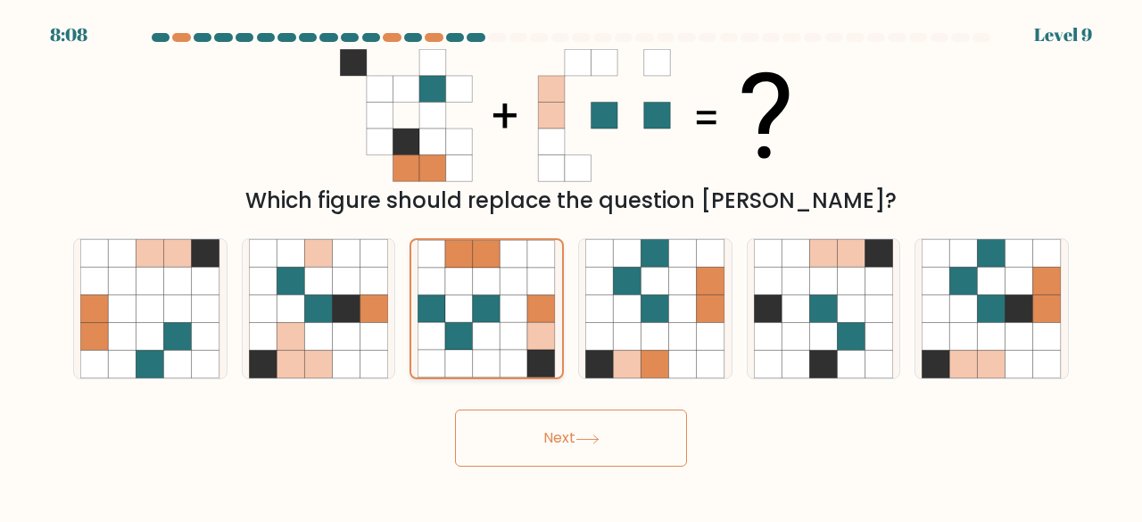
click at [571, 266] on input "c." at bounding box center [571, 263] width 1 height 4
click at [569, 438] on button "Next" at bounding box center [571, 437] width 232 height 57
click at [573, 440] on button "Next" at bounding box center [571, 437] width 232 height 57
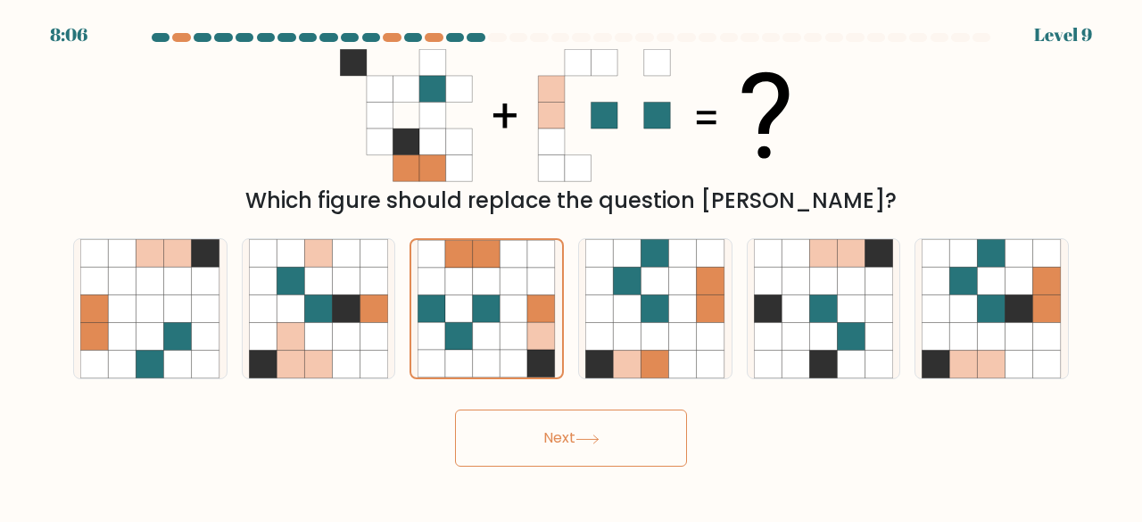
click at [573, 440] on button "Next" at bounding box center [571, 437] width 232 height 57
click at [572, 439] on button "Next" at bounding box center [571, 437] width 232 height 57
click at [611, 436] on button "Next" at bounding box center [571, 437] width 232 height 57
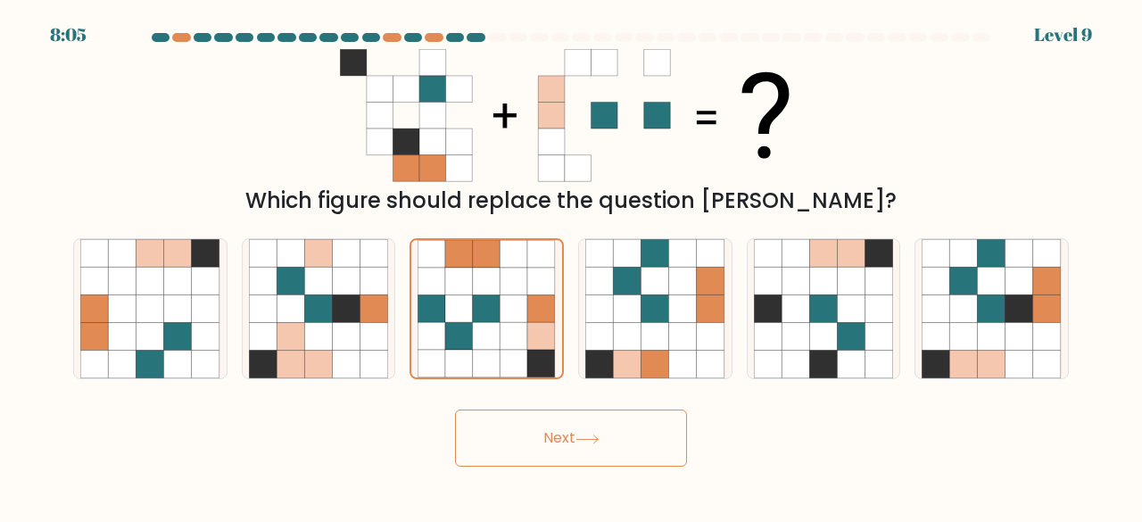
click at [611, 436] on button "Next" at bounding box center [571, 437] width 232 height 57
click at [611, 437] on button "Next" at bounding box center [571, 437] width 232 height 57
click at [610, 437] on button "Next" at bounding box center [571, 437] width 232 height 57
drag, startPoint x: 606, startPoint y: 438, endPoint x: 590, endPoint y: 434, distance: 16.4
click at [600, 438] on button "Next" at bounding box center [571, 437] width 232 height 57
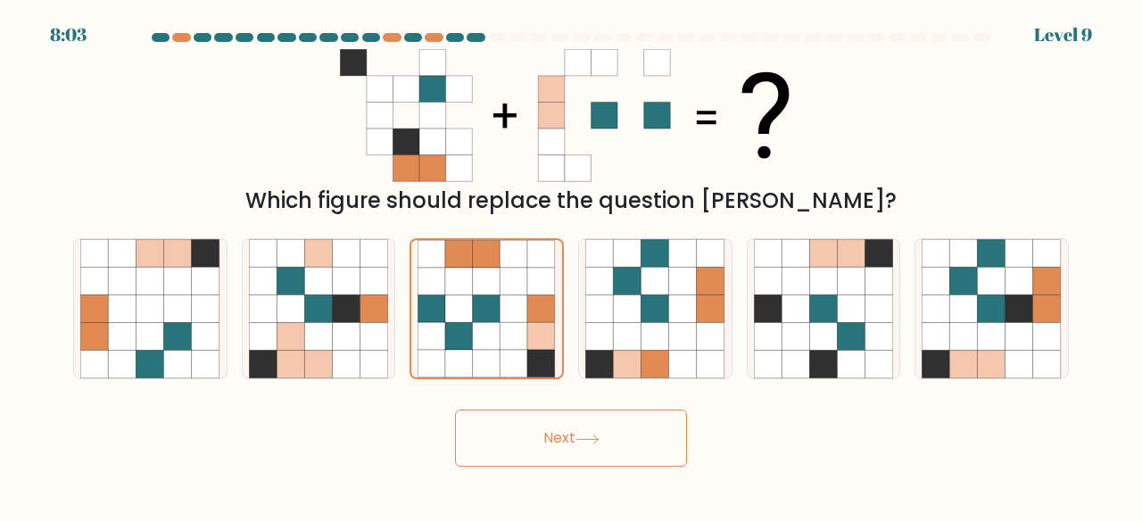
click at [642, 419] on button "Next" at bounding box center [571, 437] width 232 height 57
click at [591, 297] on icon at bounding box center [599, 309] width 28 height 28
click at [572, 266] on input "d." at bounding box center [571, 263] width 1 height 4
radio input "true"
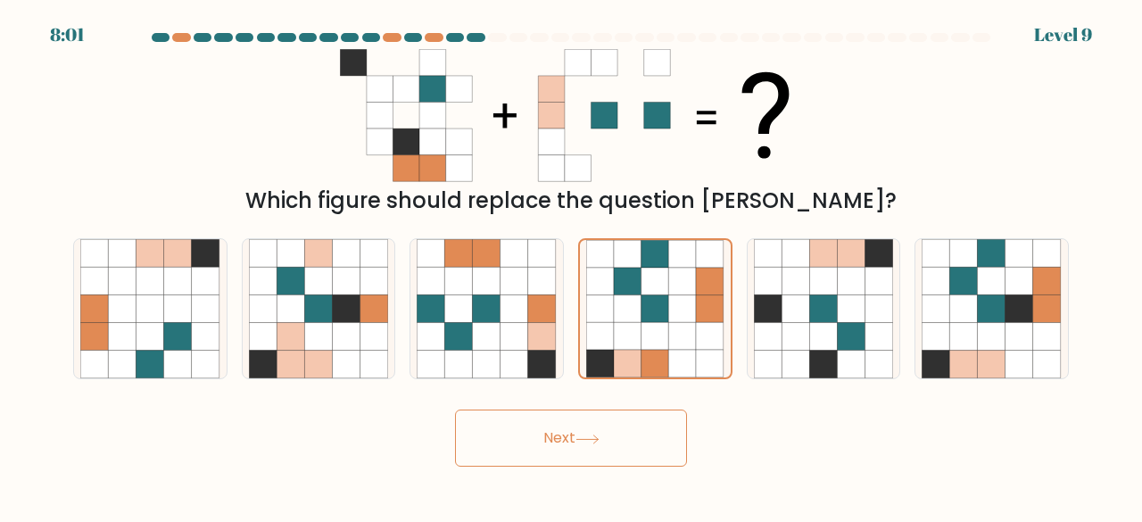
click at [593, 436] on icon at bounding box center [587, 439] width 24 height 10
click at [516, 328] on icon at bounding box center [514, 337] width 28 height 28
click at [571, 266] on input "c." at bounding box center [571, 263] width 1 height 4
radio input "true"
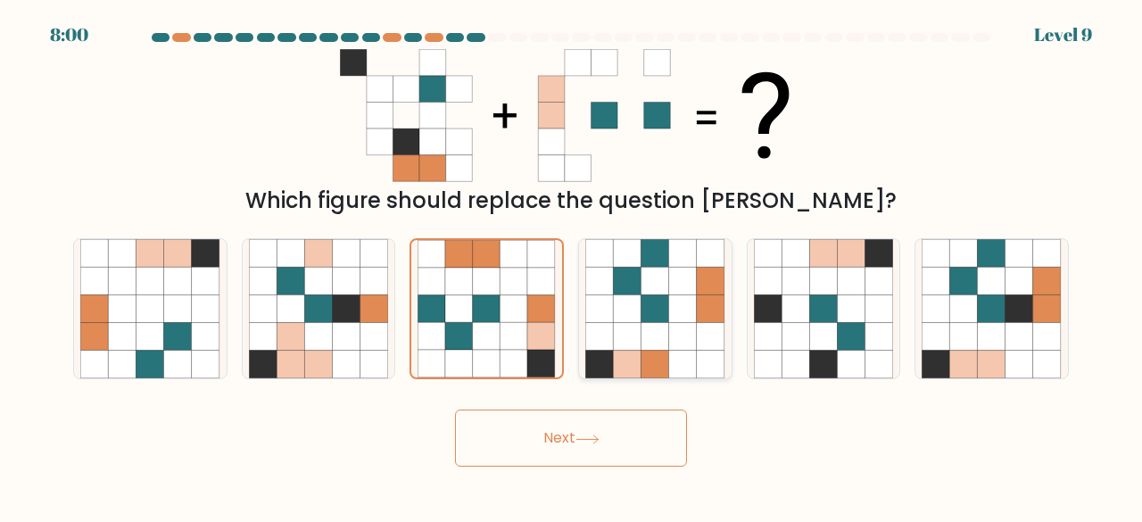
click at [634, 345] on icon at bounding box center [627, 337] width 28 height 28
click at [572, 266] on input "d." at bounding box center [571, 263] width 1 height 4
radio input "true"
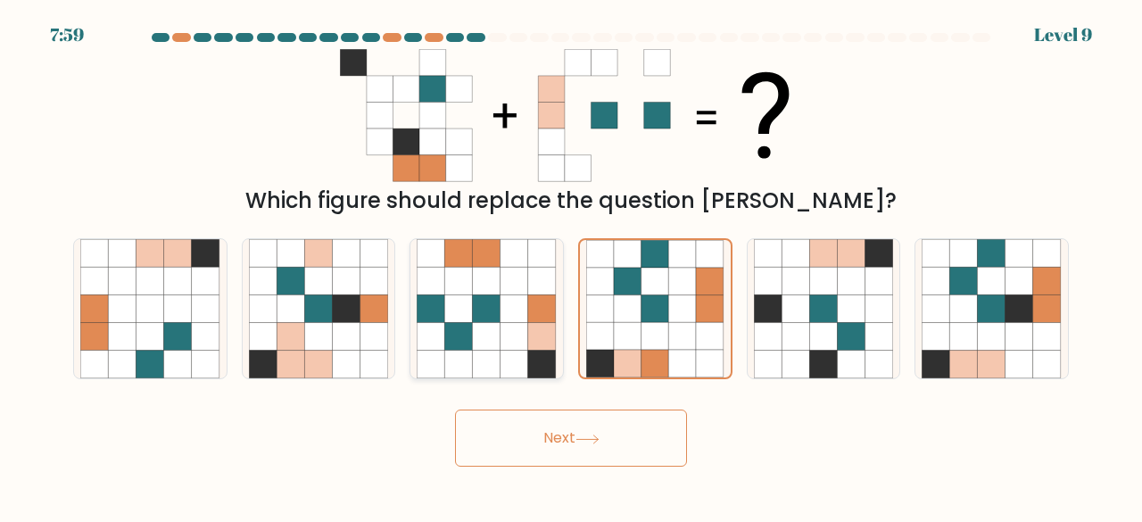
click at [496, 316] on icon at bounding box center [487, 309] width 28 height 28
click at [571, 266] on input "c." at bounding box center [571, 263] width 1 height 4
radio input "true"
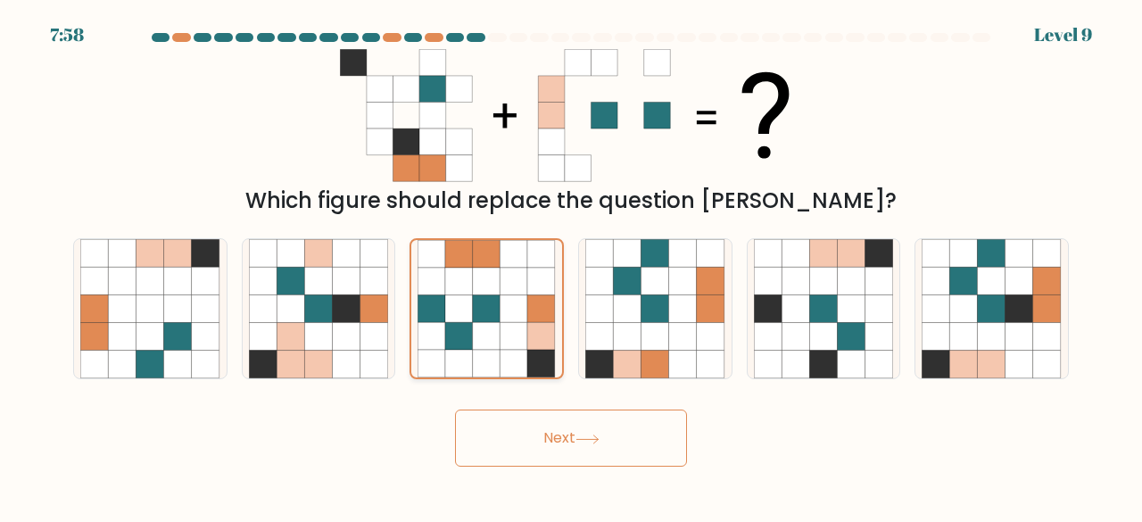
click at [455, 409] on button "Next" at bounding box center [571, 437] width 232 height 57
click at [566, 445] on button "Next" at bounding box center [571, 437] width 232 height 57
click at [98, 277] on icon at bounding box center [94, 281] width 28 height 28
click at [571, 266] on input "a." at bounding box center [571, 263] width 1 height 4
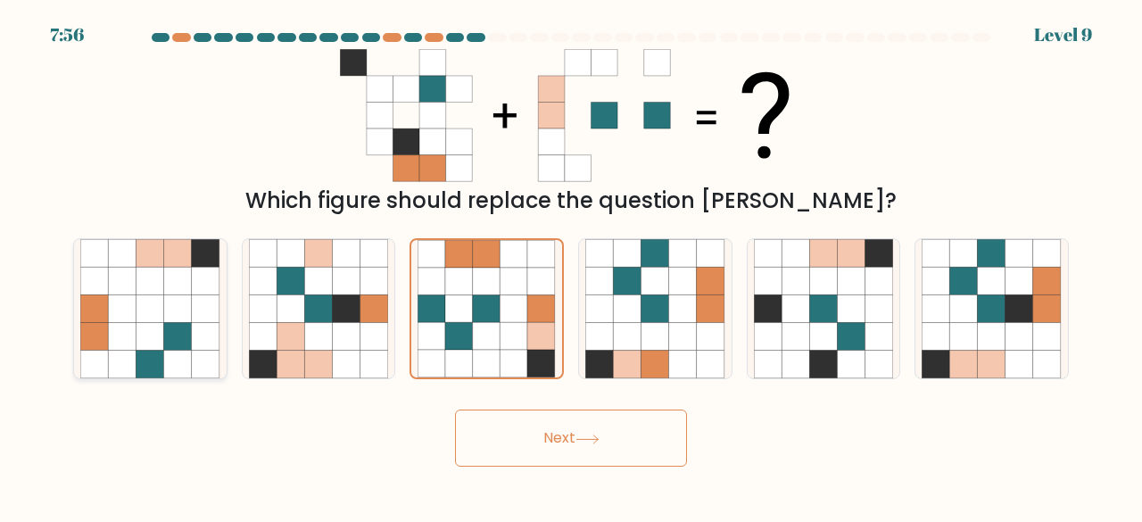
radio input "true"
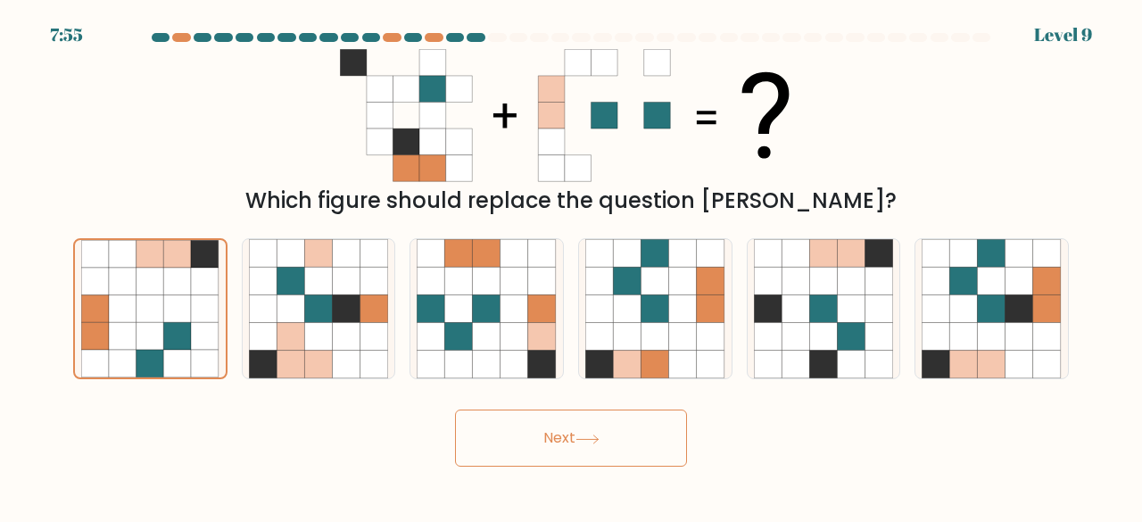
click at [516, 445] on button "Next" at bounding box center [571, 437] width 232 height 57
click at [521, 444] on button "Next" at bounding box center [571, 437] width 232 height 57
click at [520, 444] on button "Next" at bounding box center [571, 437] width 232 height 57
click at [599, 448] on button "Next" at bounding box center [571, 437] width 232 height 57
drag, startPoint x: 599, startPoint y: 448, endPoint x: 544, endPoint y: 433, distance: 57.1
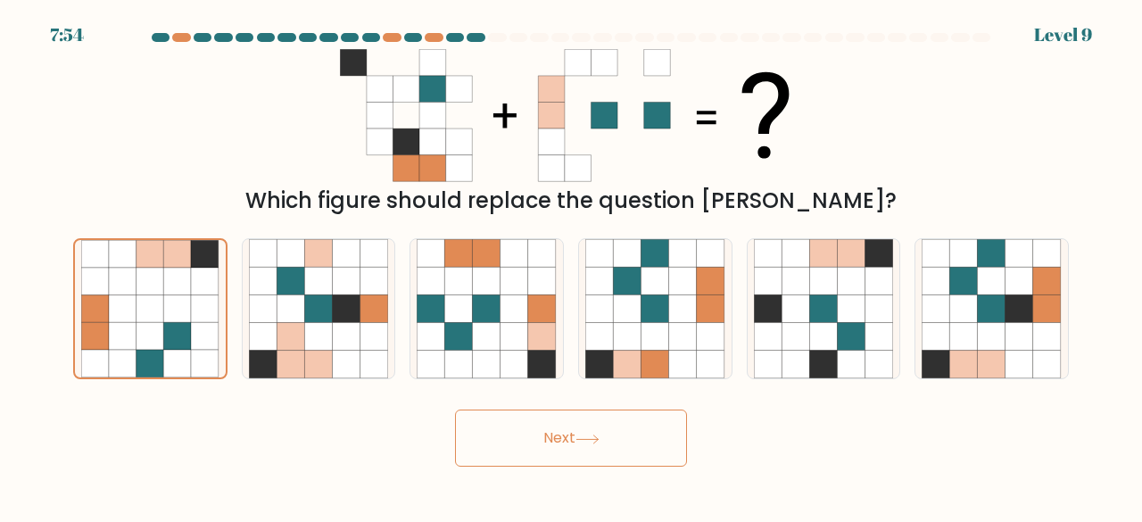
click at [565, 440] on button "Next" at bounding box center [571, 437] width 232 height 57
click at [308, 334] on icon at bounding box center [318, 337] width 28 height 28
click at [571, 266] on input "b." at bounding box center [571, 263] width 1 height 4
radio input "true"
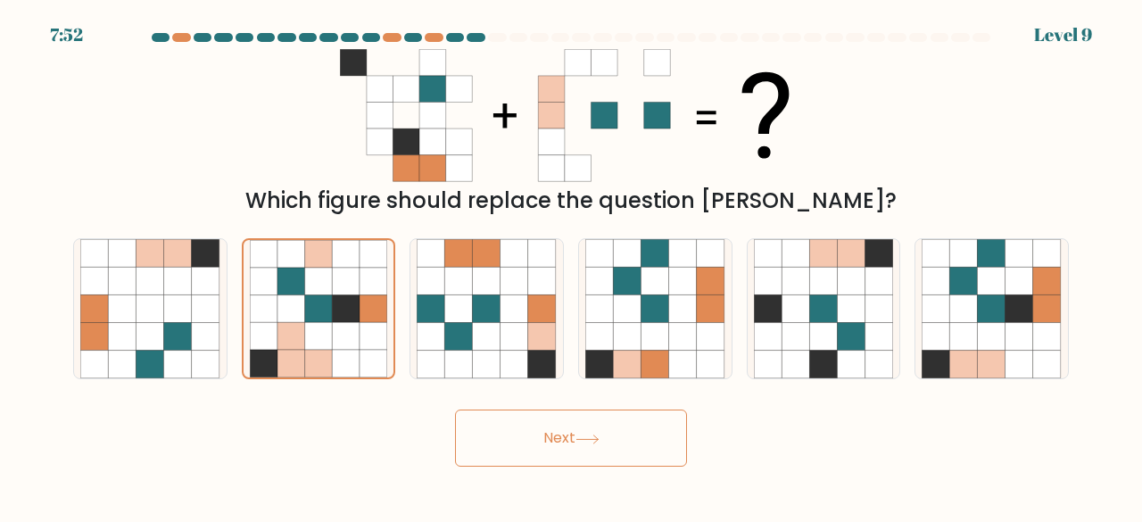
click at [576, 454] on button "Next" at bounding box center [571, 437] width 232 height 57
drag, startPoint x: 626, startPoint y: 375, endPoint x: 626, endPoint y: 393, distance: 18.7
click at [626, 393] on form at bounding box center [571, 249] width 1142 height 433
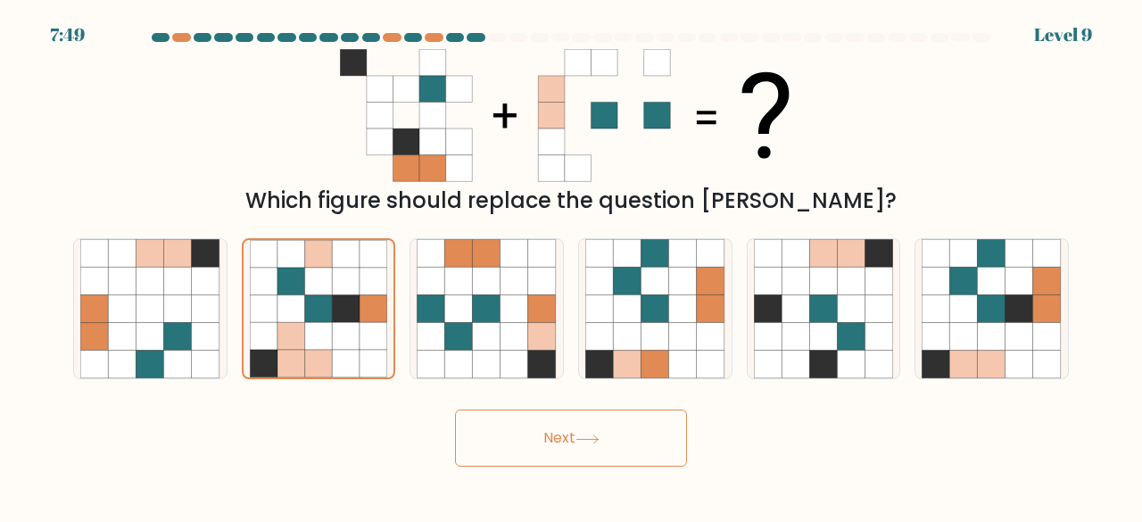
click at [615, 419] on button "Next" at bounding box center [571, 437] width 232 height 57
click at [549, 360] on icon at bounding box center [542, 365] width 28 height 28
click at [571, 266] on input "c." at bounding box center [571, 263] width 1 height 4
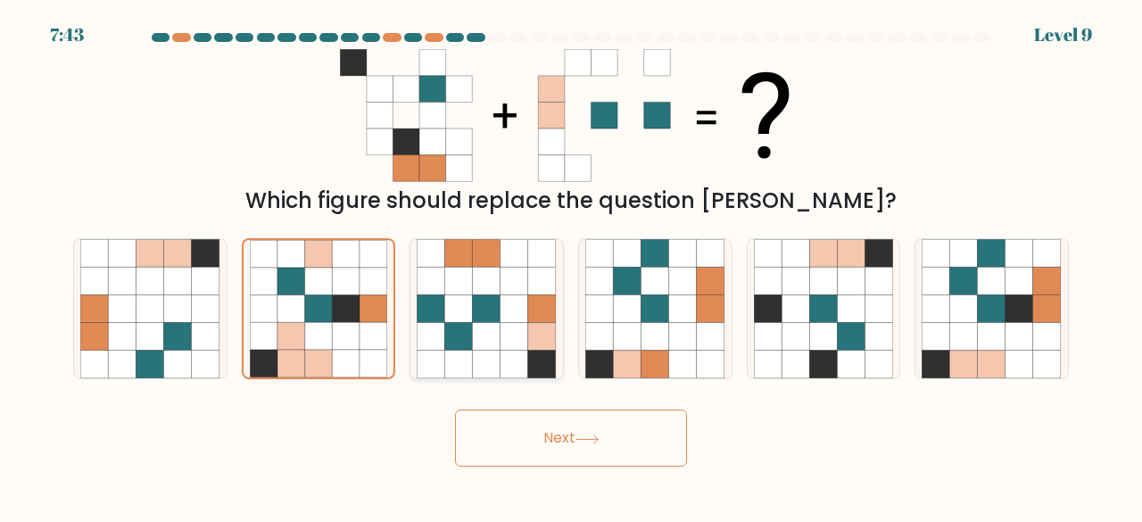
radio input "true"
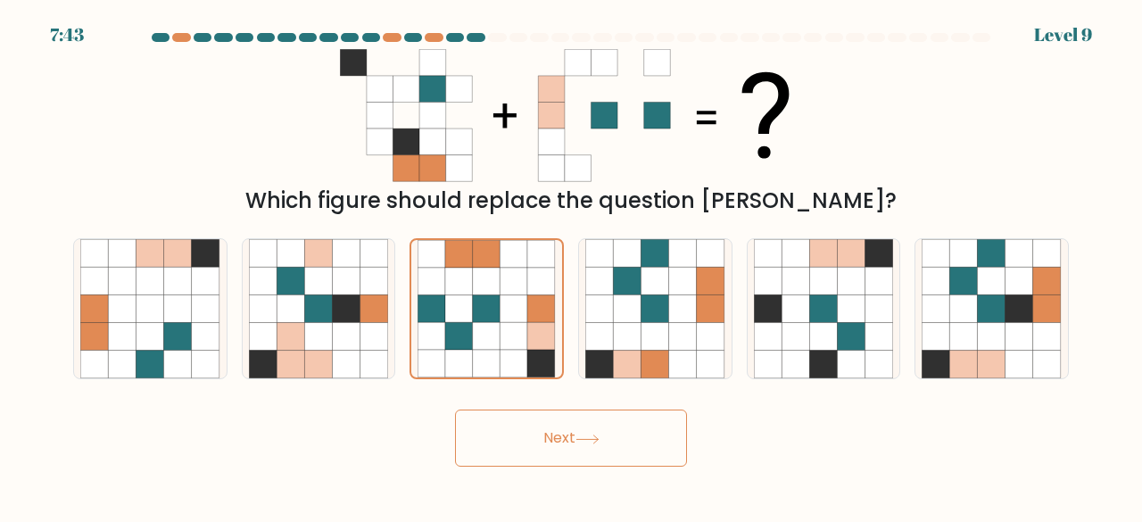
click at [576, 447] on button "Next" at bounding box center [571, 437] width 232 height 57
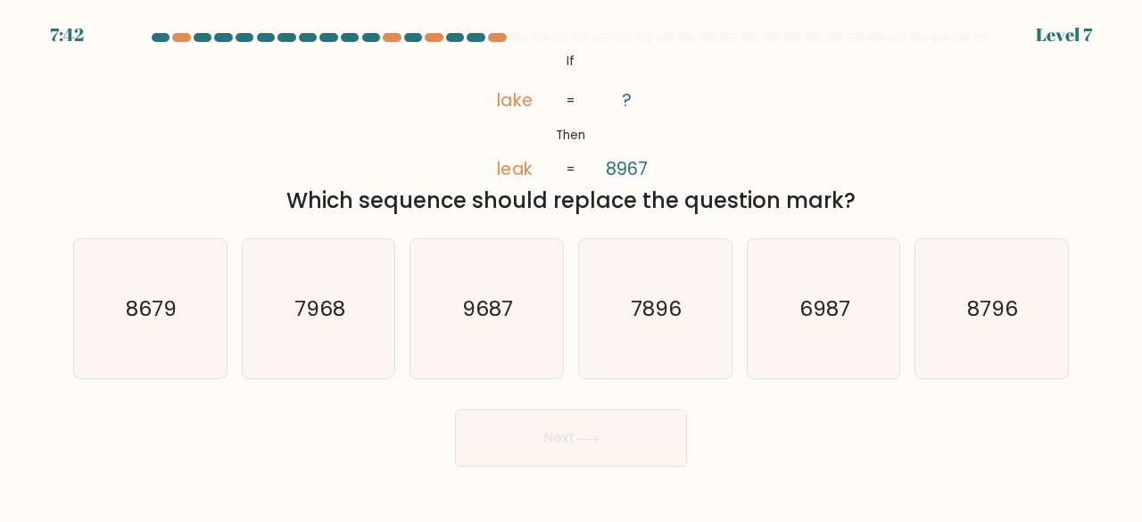
click at [576, 447] on button "Next" at bounding box center [571, 437] width 232 height 57
click at [347, 158] on div "@import url('https://fonts.googleapis.com/css?family=Abril+Fatface:400,100,100i…" at bounding box center [570, 133] width 1017 height 168
click at [163, 296] on text "8679" at bounding box center [151, 307] width 51 height 29
click at [571, 266] on input "a. 8679" at bounding box center [571, 263] width 1 height 4
radio input "true"
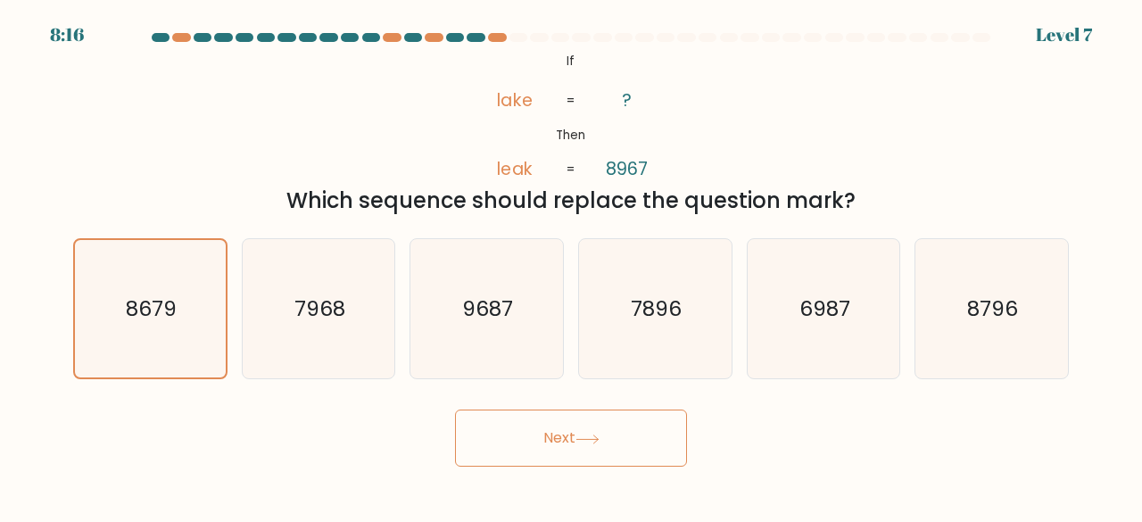
click at [565, 450] on button "Next" at bounding box center [571, 437] width 232 height 57
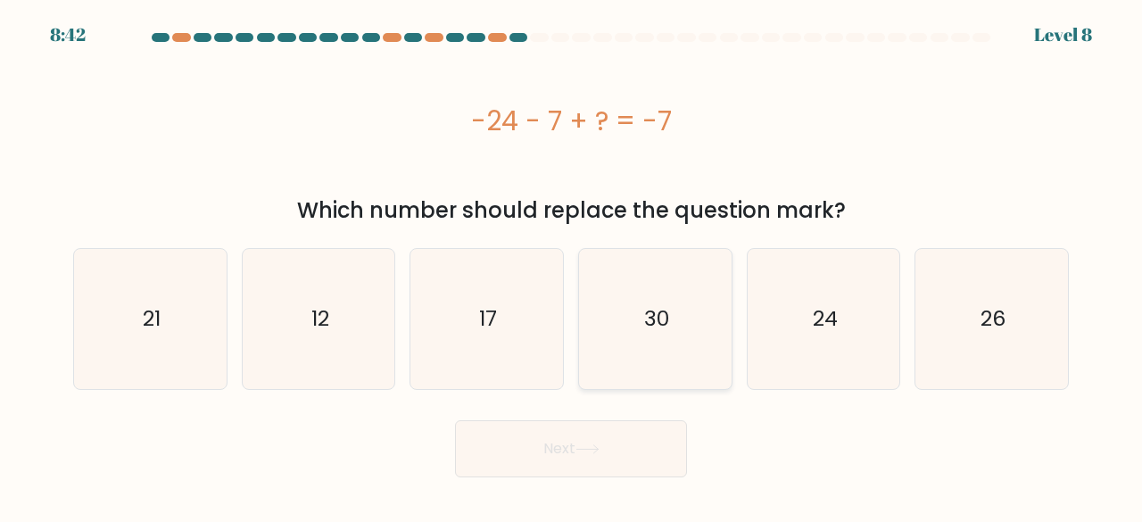
click at [648, 371] on icon "30" at bounding box center [655, 319] width 140 height 140
click at [572, 266] on input "d. 30" at bounding box center [571, 263] width 1 height 4
radio input "true"
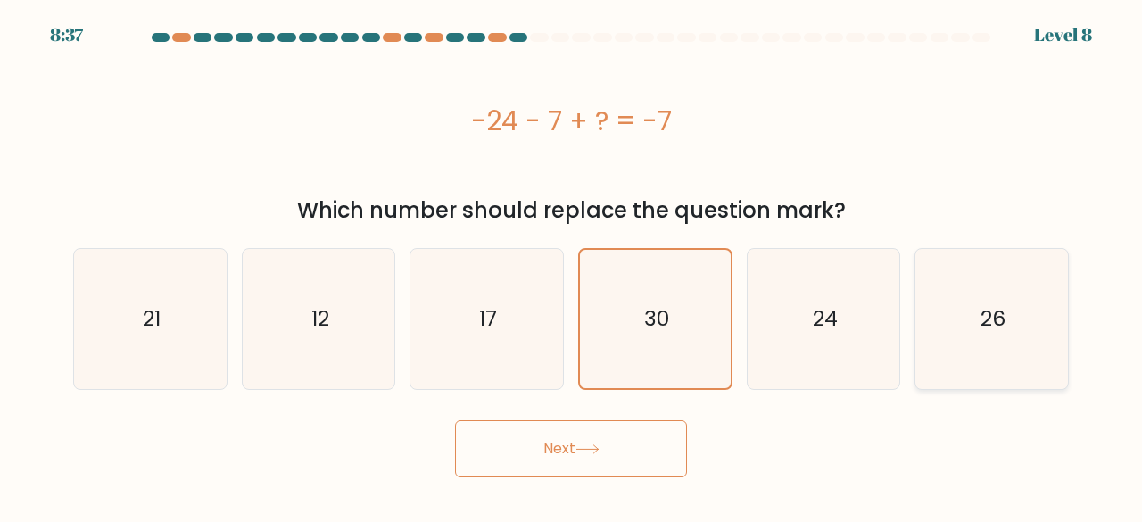
click at [986, 338] on icon "26" at bounding box center [991, 319] width 140 height 140
click at [572, 266] on input "f. 26" at bounding box center [571, 263] width 1 height 4
radio input "true"
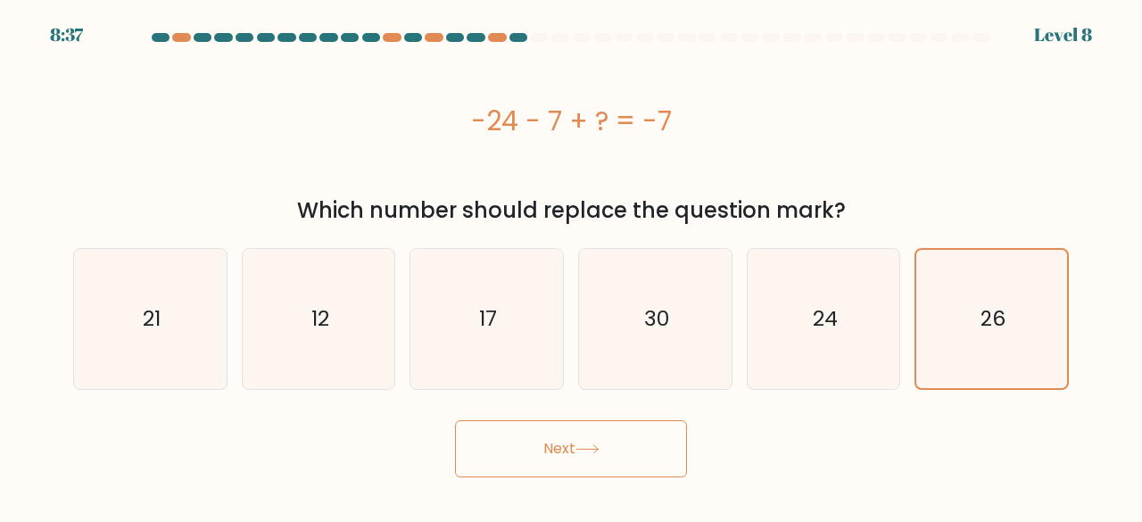
click at [549, 434] on button "Next" at bounding box center [571, 448] width 232 height 57
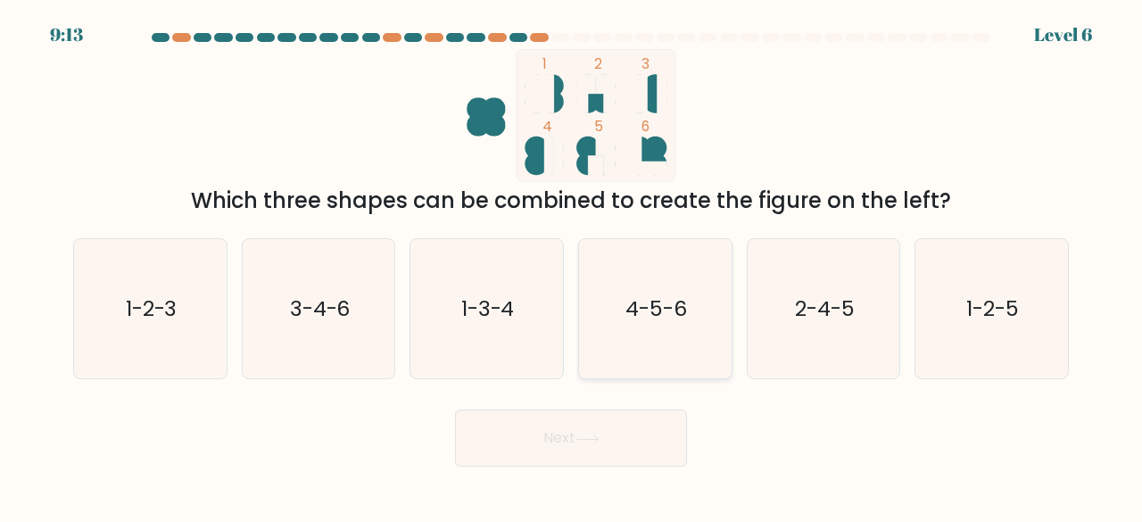
click at [651, 315] on text "4-5-6" at bounding box center [656, 307] width 62 height 29
click at [572, 266] on input "d. 4-5-6" at bounding box center [571, 263] width 1 height 4
radio input "true"
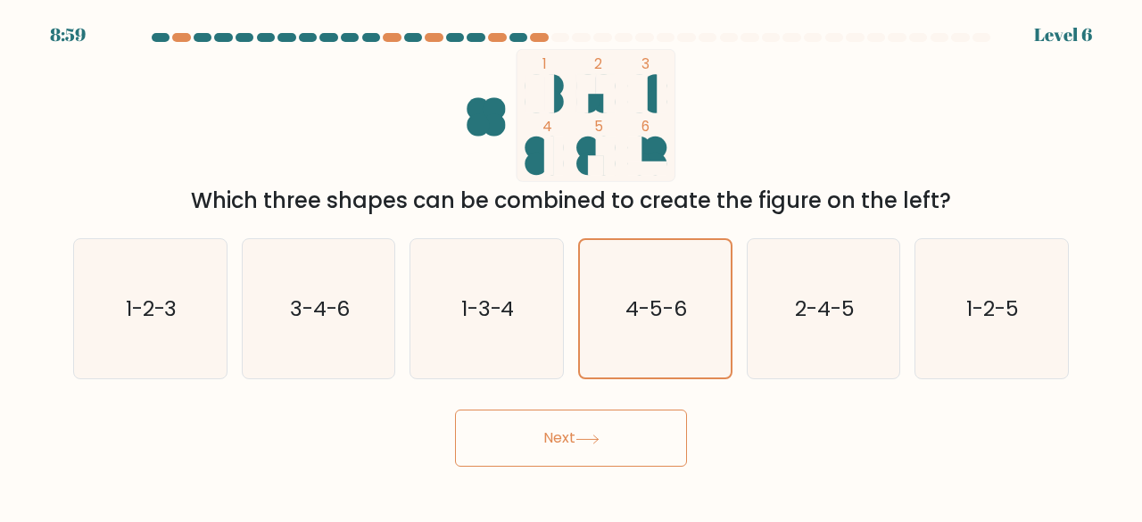
click at [568, 323] on div "c. 1-3-4" at bounding box center [486, 309] width 169 height 142
click at [521, 307] on icon "1-3-4" at bounding box center [487, 309] width 140 height 140
click at [571, 266] on input "c. 1-3-4" at bounding box center [571, 263] width 1 height 4
radio input "true"
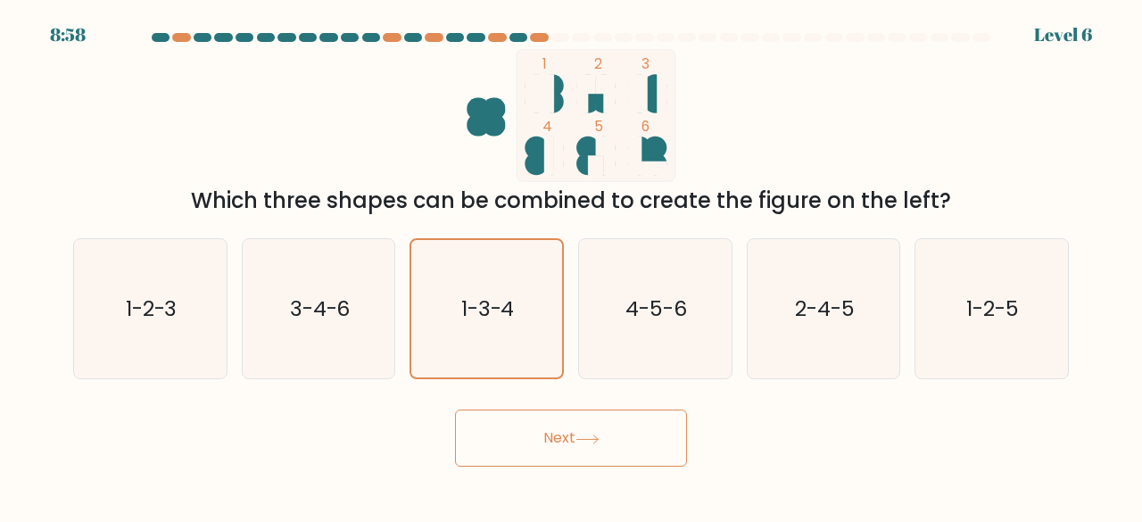
click at [601, 417] on button "Next" at bounding box center [571, 437] width 232 height 57
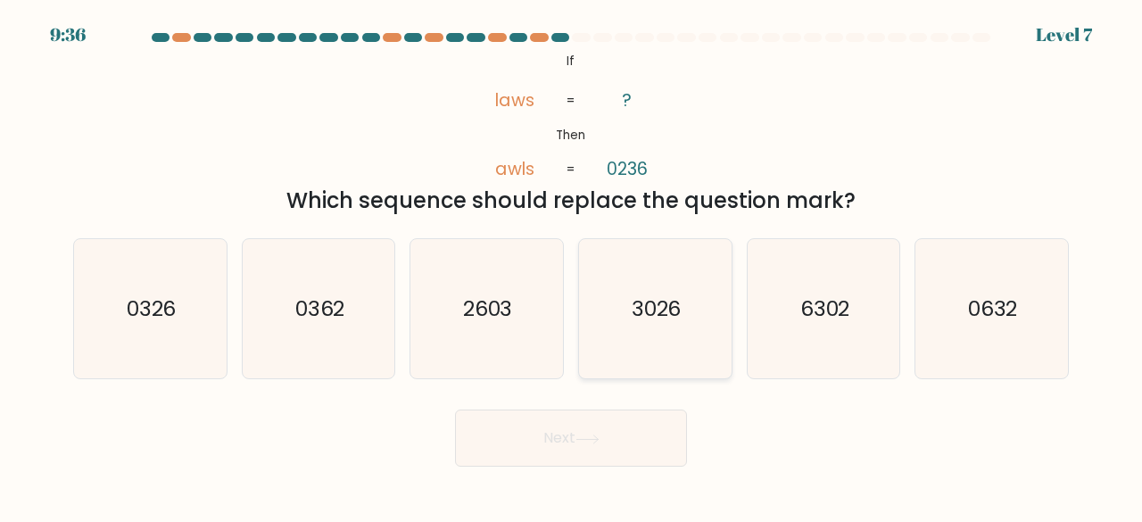
click at [672, 327] on icon "3026" at bounding box center [655, 309] width 140 height 140
click at [572, 266] on input "d. 3026" at bounding box center [571, 263] width 1 height 4
radio input "true"
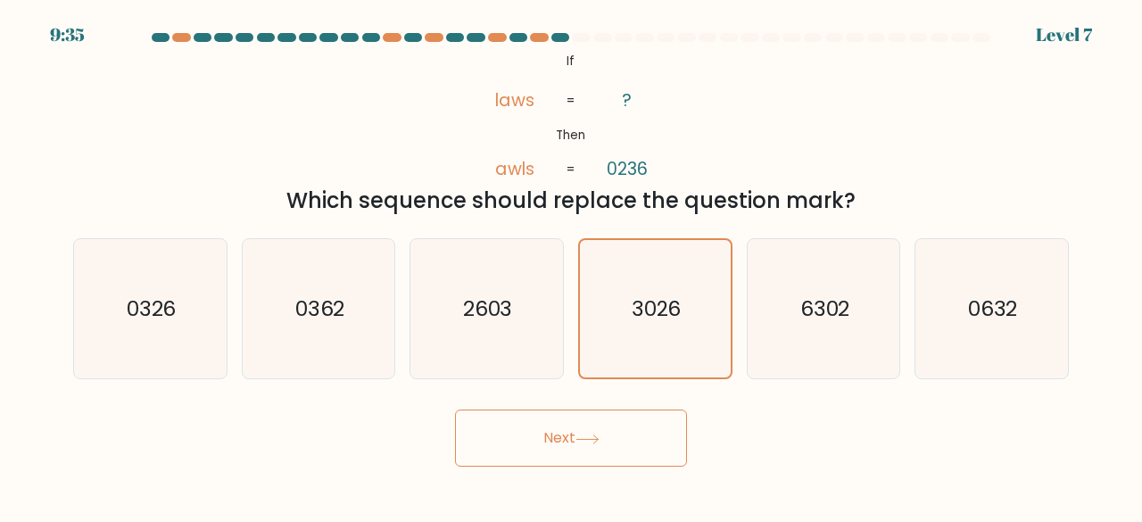
click at [612, 430] on button "Next" at bounding box center [571, 437] width 232 height 57
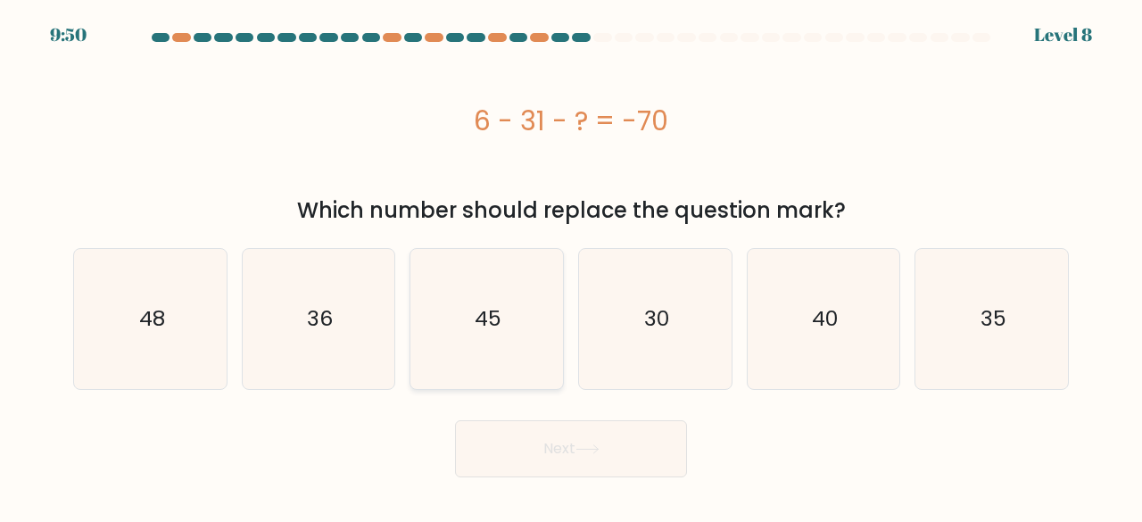
click at [552, 322] on icon "45" at bounding box center [487, 319] width 140 height 140
click at [571, 266] on input "c. 45" at bounding box center [571, 263] width 1 height 4
radio input "true"
click at [612, 463] on button "Next" at bounding box center [571, 448] width 232 height 57
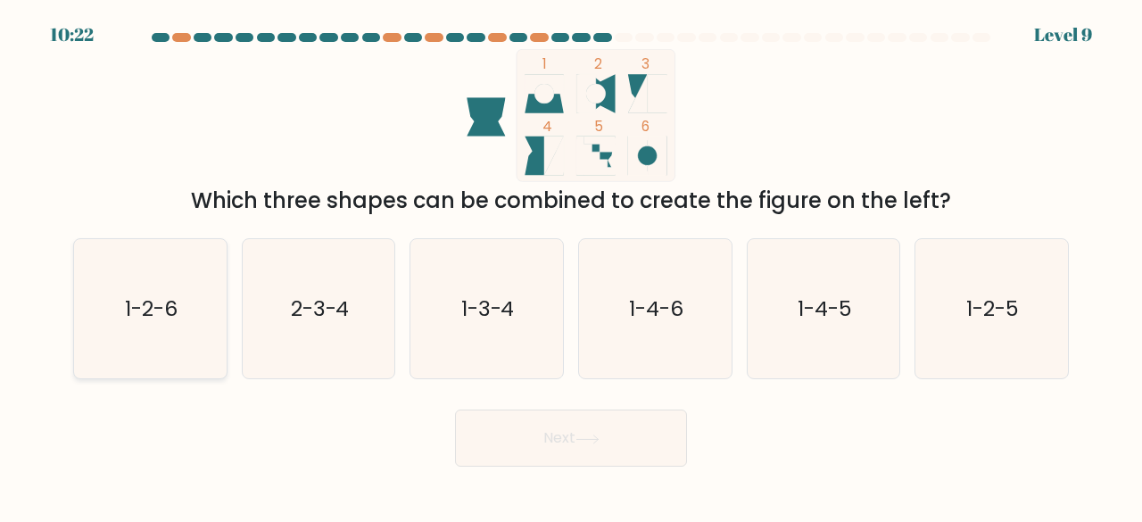
click at [76, 305] on div "1-2-6" at bounding box center [150, 309] width 154 height 142
click at [571, 266] on input "a. 1-2-6" at bounding box center [571, 263] width 1 height 4
radio input "true"
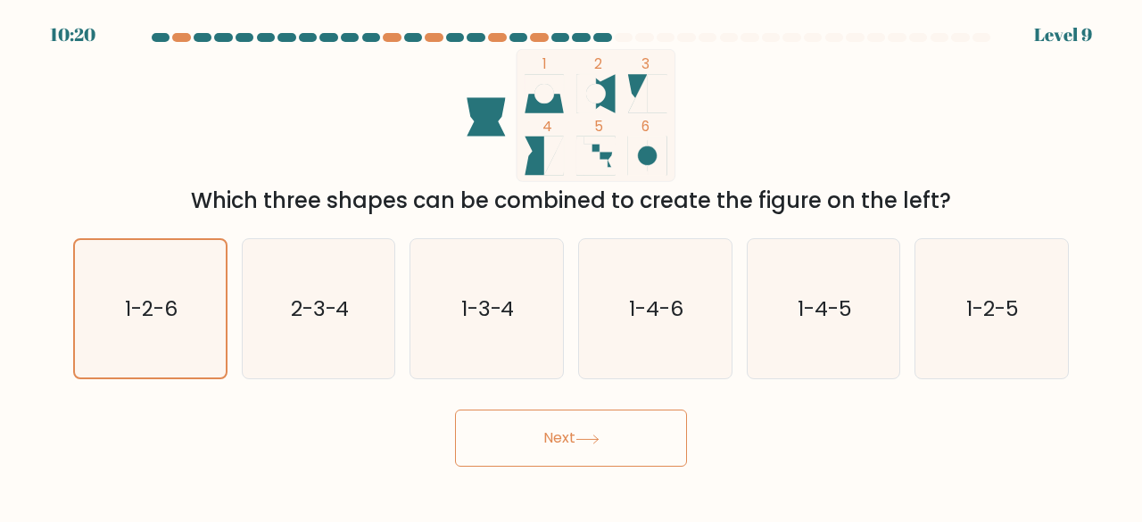
click at [567, 409] on button "Next" at bounding box center [571, 437] width 232 height 57
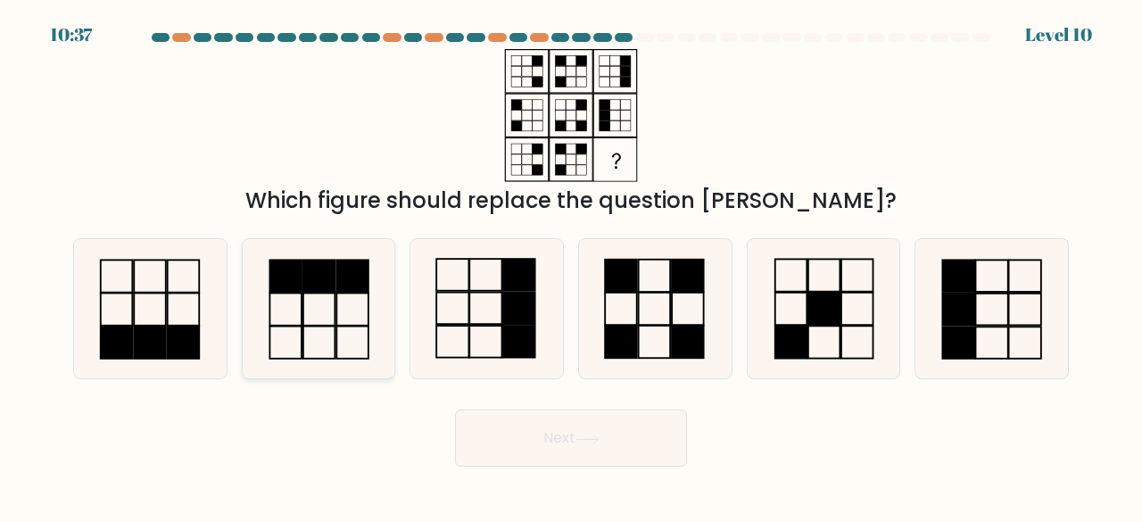
click at [323, 324] on icon at bounding box center [319, 309] width 140 height 140
click at [571, 266] on input "b." at bounding box center [571, 263] width 1 height 4
radio input "true"
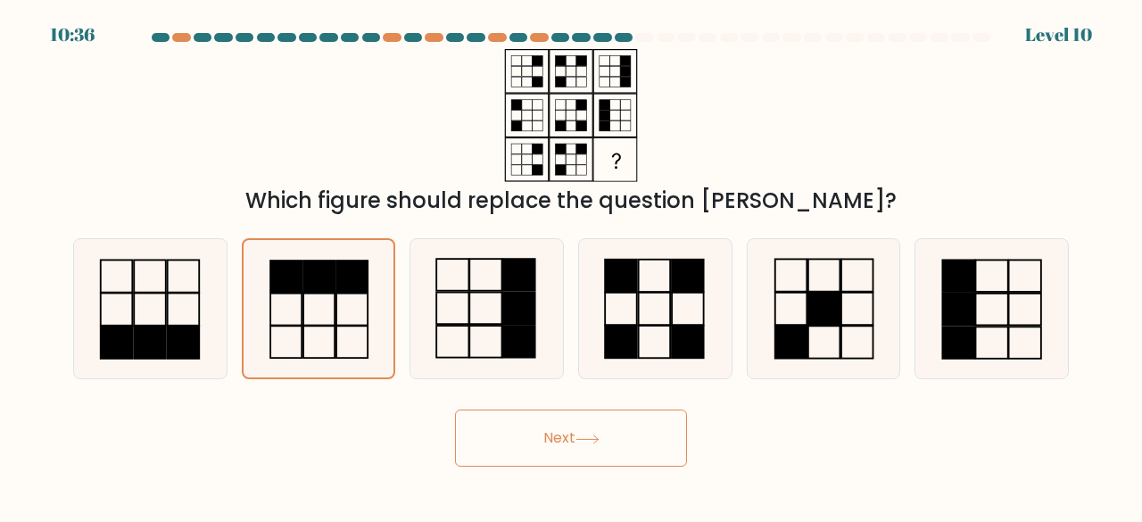
click at [655, 450] on button "Next" at bounding box center [571, 437] width 232 height 57
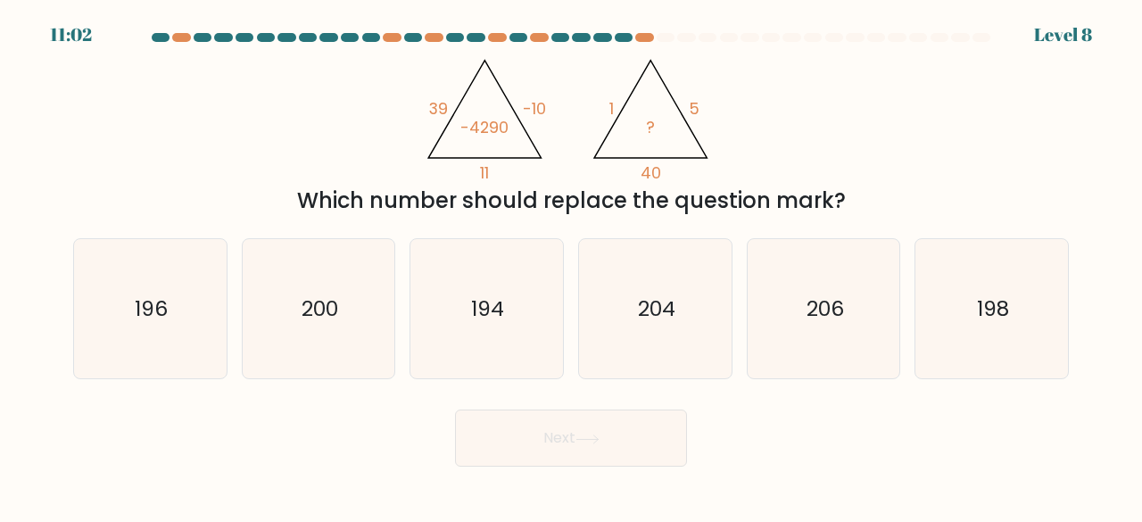
click at [229, 306] on div "a. 196" at bounding box center [150, 309] width 169 height 142
click at [331, 347] on icon "200" at bounding box center [319, 309] width 140 height 140
click at [571, 266] on input "b. 200" at bounding box center [571, 263] width 1 height 4
radio input "true"
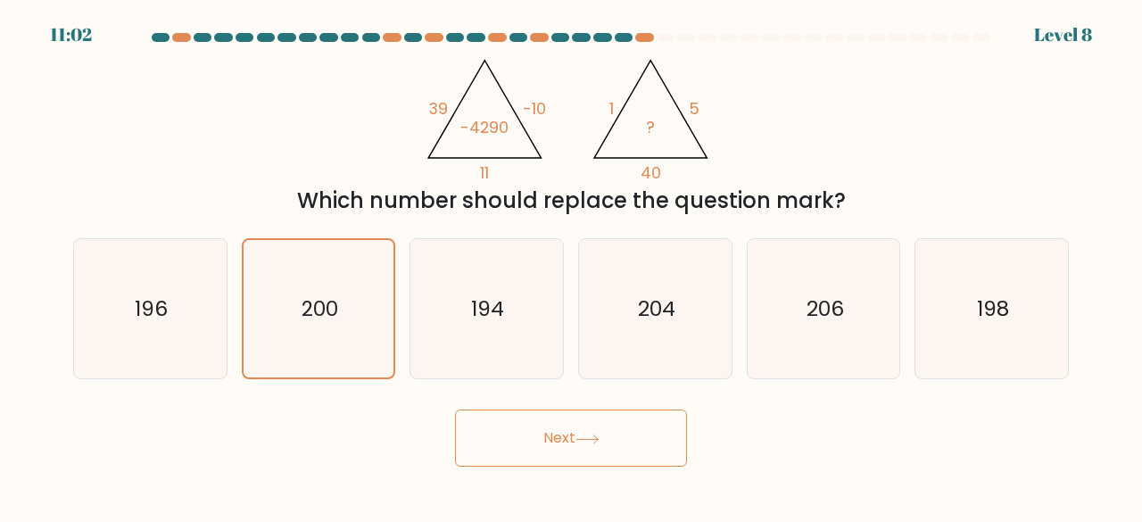
click at [520, 424] on button "Next" at bounding box center [571, 437] width 232 height 57
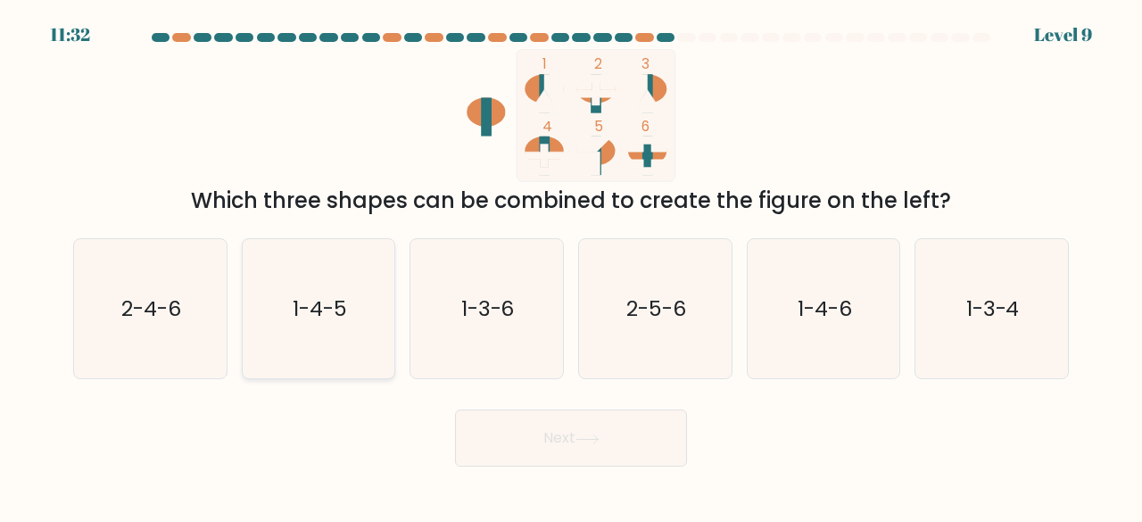
click at [310, 322] on text "1-4-5" at bounding box center [320, 307] width 54 height 29
click at [571, 266] on input "b. 1-4-5" at bounding box center [571, 263] width 1 height 4
radio input "true"
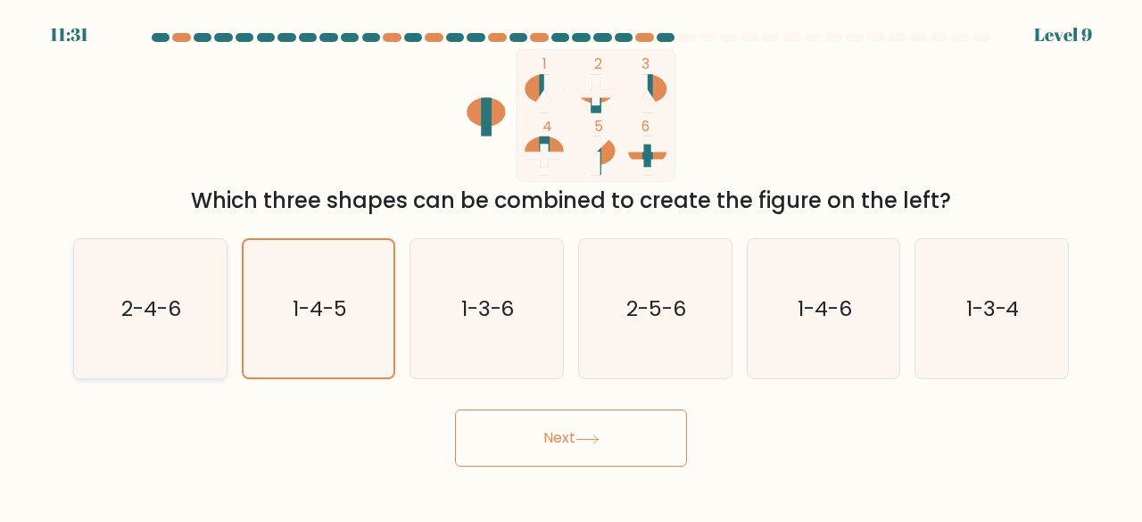
click at [174, 304] on text "2-4-6" at bounding box center [151, 307] width 60 height 29
click at [571, 266] on input "a. 2-4-6" at bounding box center [571, 263] width 1 height 4
radio input "true"
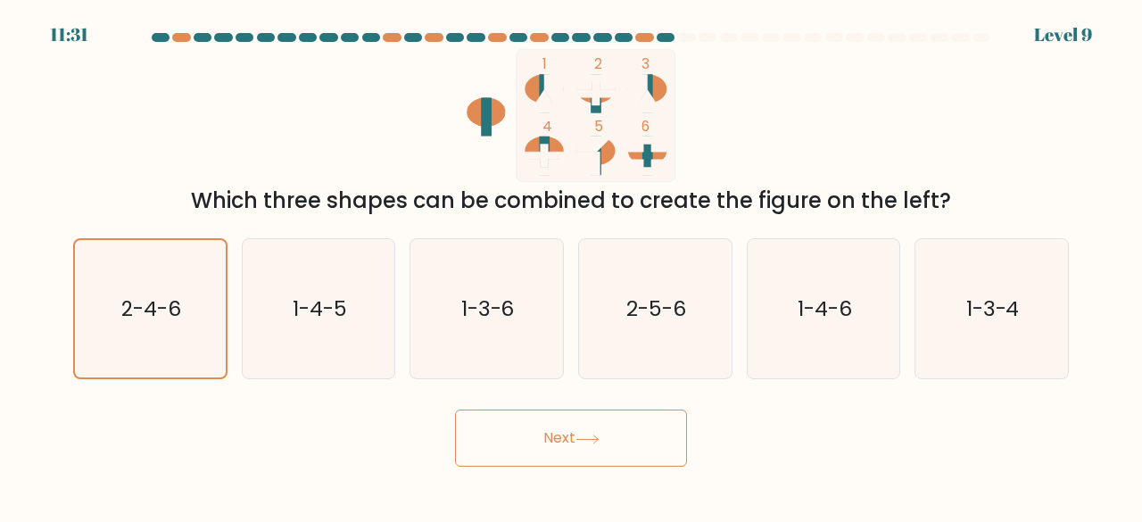
click at [565, 428] on button "Next" at bounding box center [571, 437] width 232 height 57
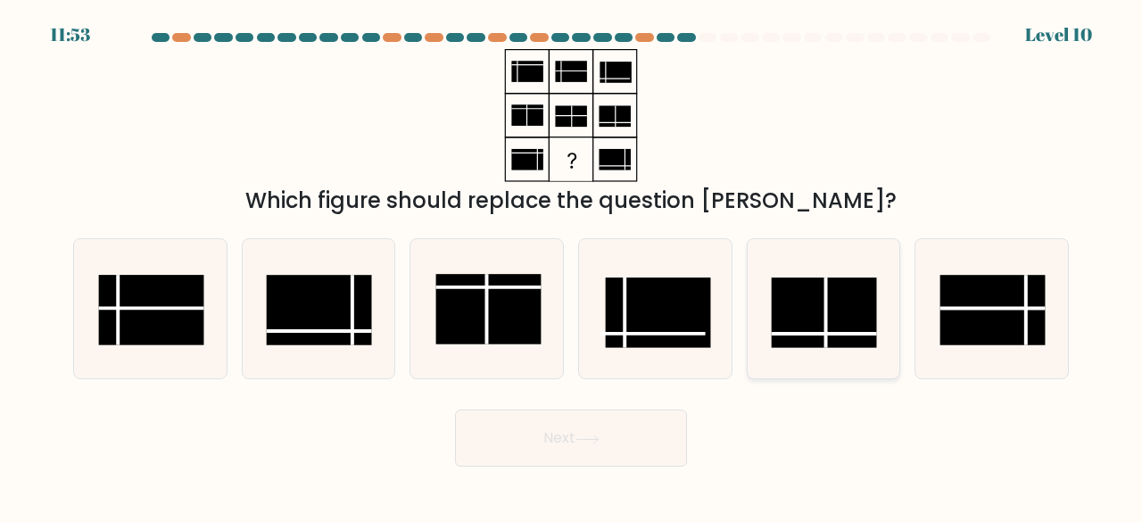
click at [834, 322] on rect at bounding box center [823, 312] width 105 height 70
click at [572, 266] on input "e." at bounding box center [571, 263] width 1 height 4
radio input "true"
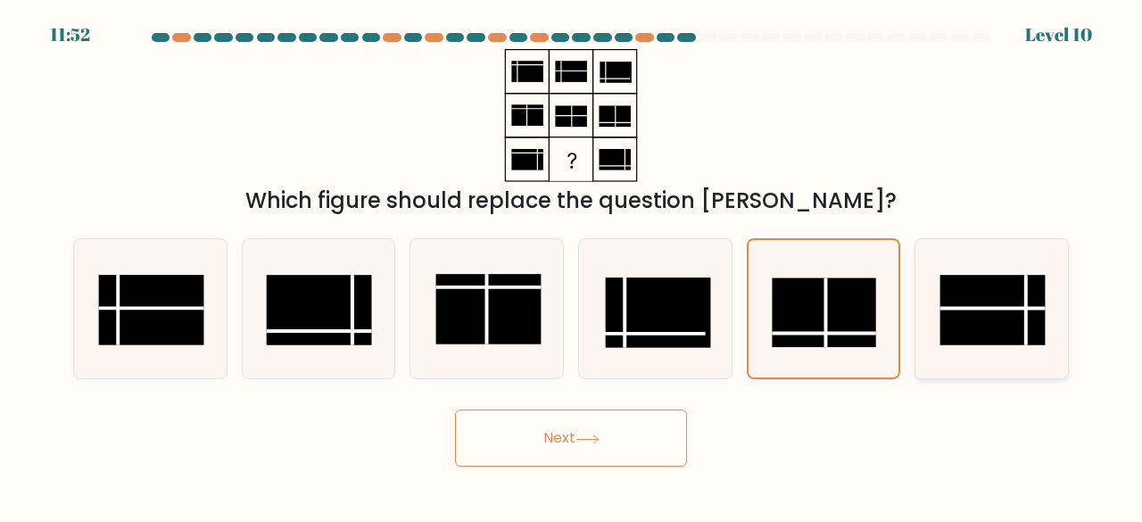
click at [1040, 313] on rect at bounding box center [992, 310] width 105 height 70
click at [572, 266] on input "f." at bounding box center [571, 263] width 1 height 4
radio input "true"
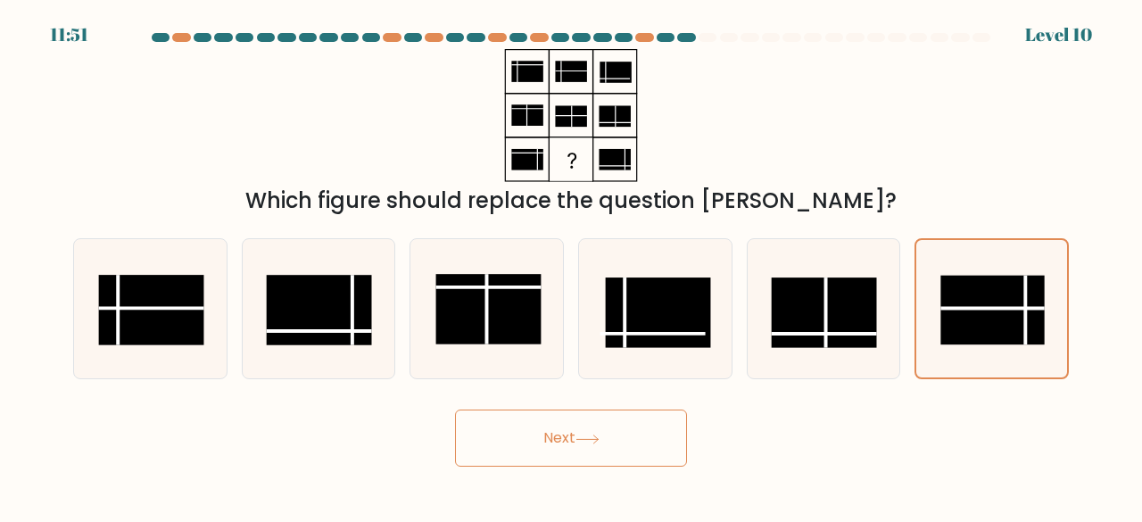
click at [619, 427] on button "Next" at bounding box center [571, 437] width 232 height 57
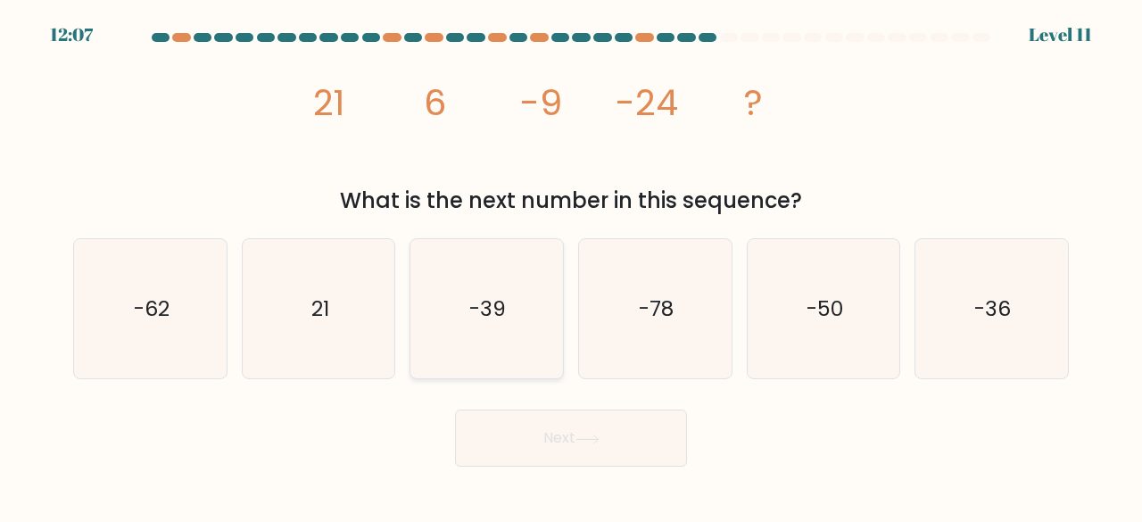
click at [518, 309] on icon "-39" at bounding box center [487, 309] width 140 height 140
click at [571, 266] on input "c. -39" at bounding box center [571, 263] width 1 height 4
radio input "true"
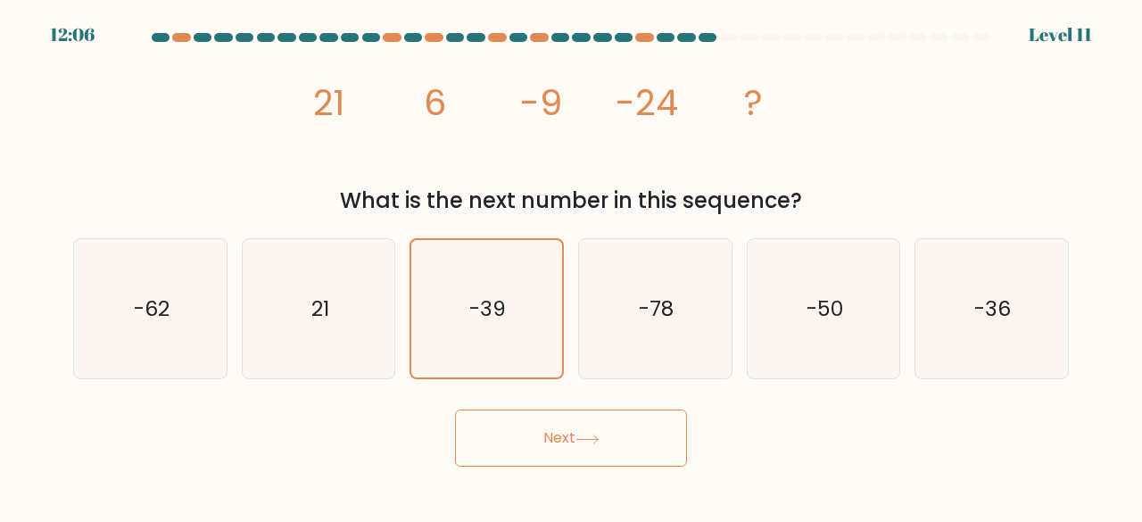
click at [532, 444] on button "Next" at bounding box center [571, 437] width 232 height 57
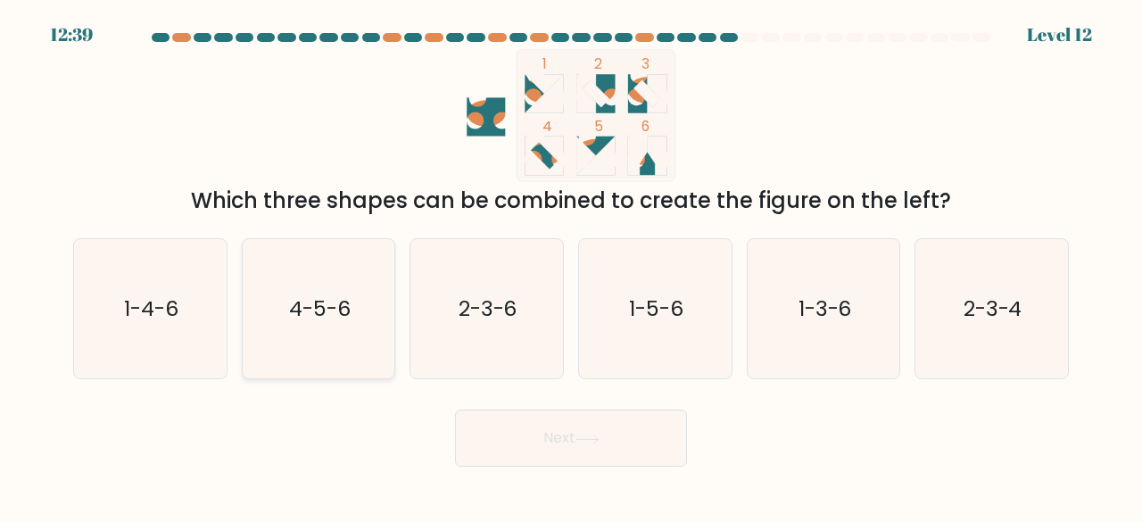
click at [336, 326] on icon "4-5-6" at bounding box center [319, 309] width 140 height 140
click at [571, 266] on input "b. 4-5-6" at bounding box center [571, 263] width 1 height 4
radio input "true"
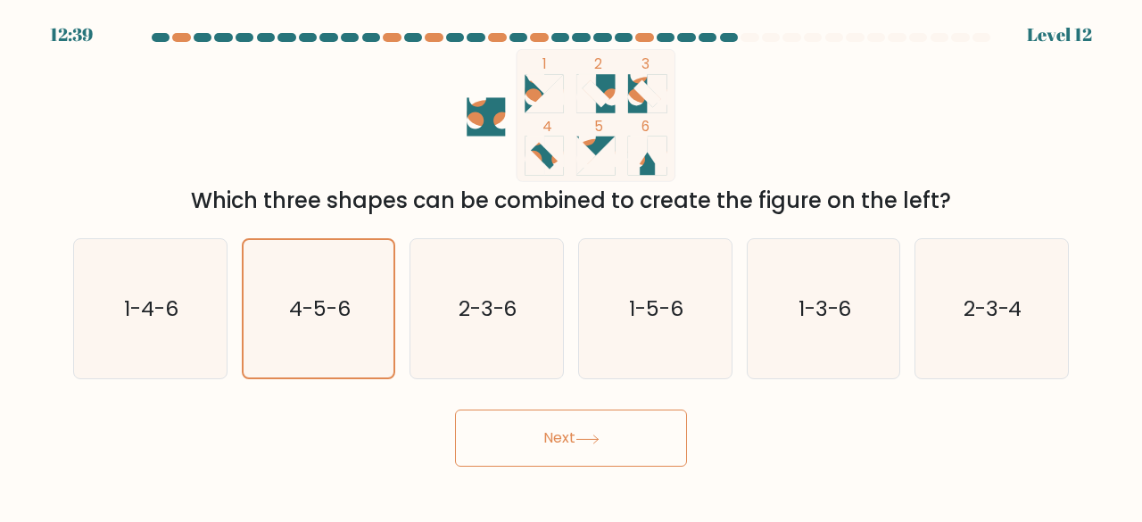
click at [516, 431] on button "Next" at bounding box center [571, 437] width 232 height 57
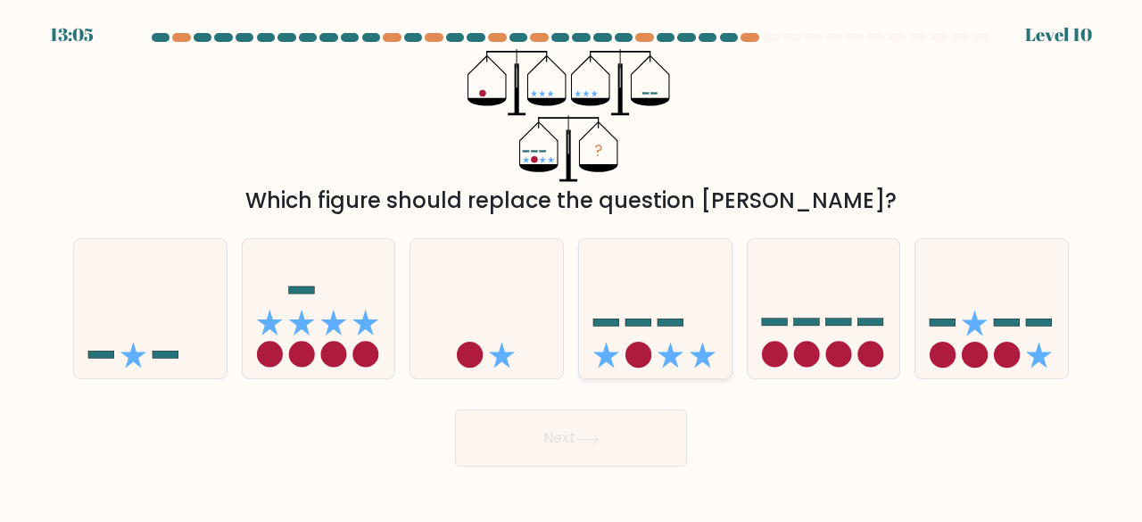
click at [680, 329] on icon at bounding box center [655, 308] width 153 height 126
click at [572, 266] on input "d." at bounding box center [571, 263] width 1 height 4
radio input "true"
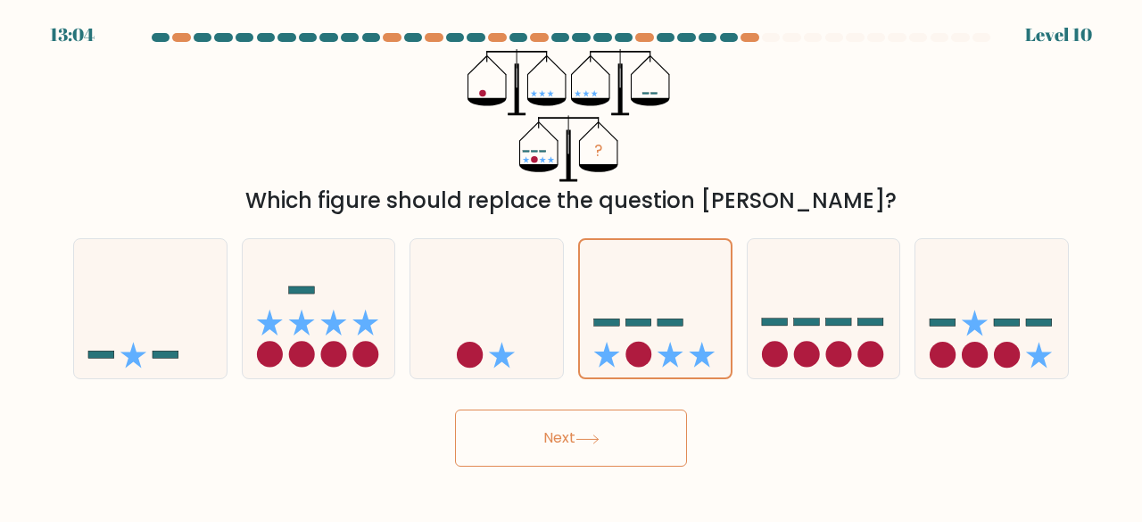
click at [653, 432] on button "Next" at bounding box center [571, 437] width 232 height 57
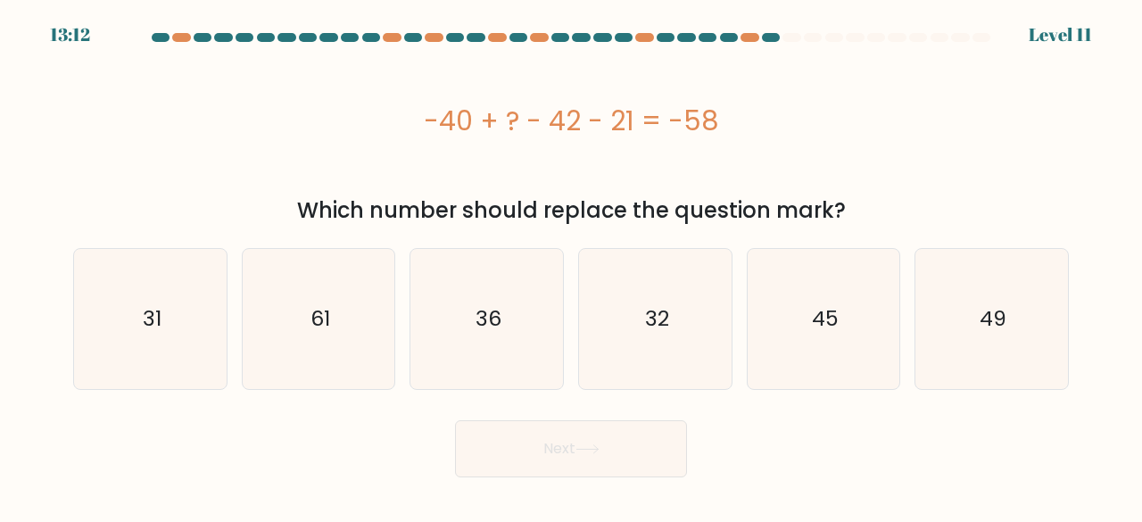
drag, startPoint x: 824, startPoint y: 331, endPoint x: 599, endPoint y: 474, distance: 266.2
click at [819, 338] on icon "45" at bounding box center [824, 319] width 140 height 140
click at [572, 266] on input "e. 45" at bounding box center [571, 263] width 1 height 4
radio input "true"
click at [574, 438] on button "Next" at bounding box center [571, 448] width 232 height 57
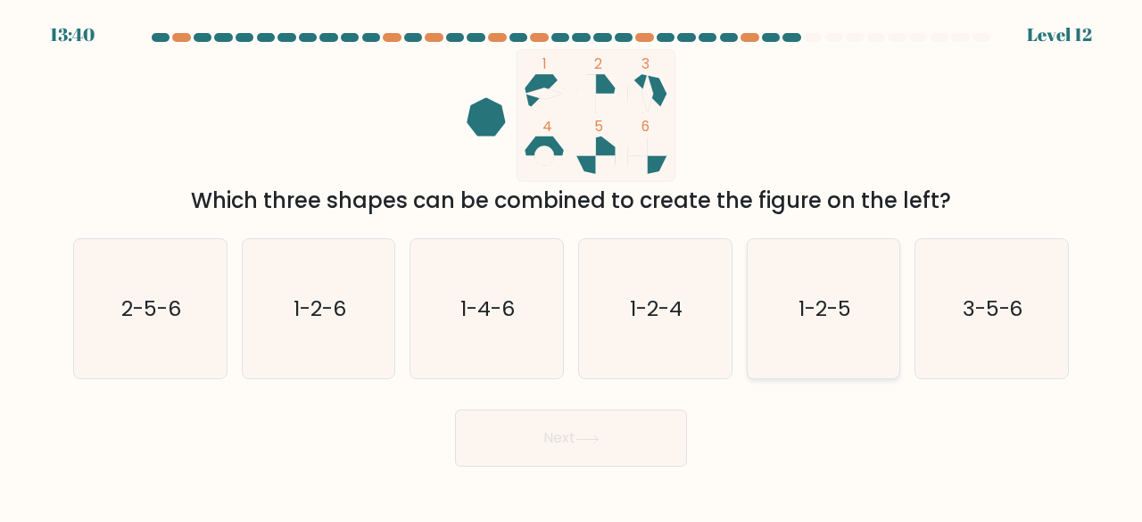
click at [796, 329] on icon "1-2-5" at bounding box center [824, 309] width 140 height 140
click at [572, 266] on input "e. 1-2-5" at bounding box center [571, 263] width 1 height 4
radio input "true"
click at [321, 308] on text "1-2-6" at bounding box center [319, 307] width 53 height 29
click at [571, 266] on input "b. 1-2-6" at bounding box center [571, 263] width 1 height 4
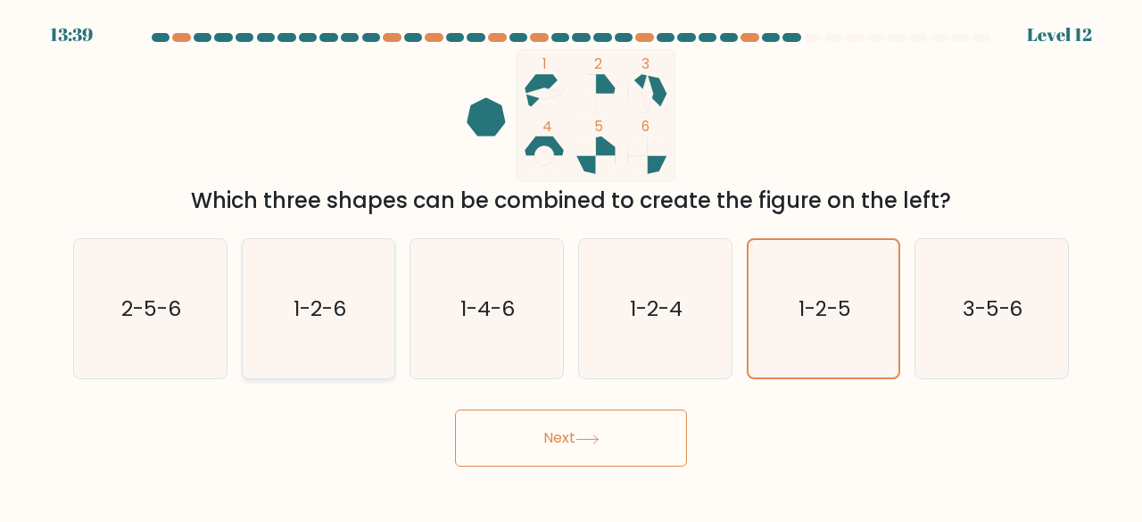
radio input "true"
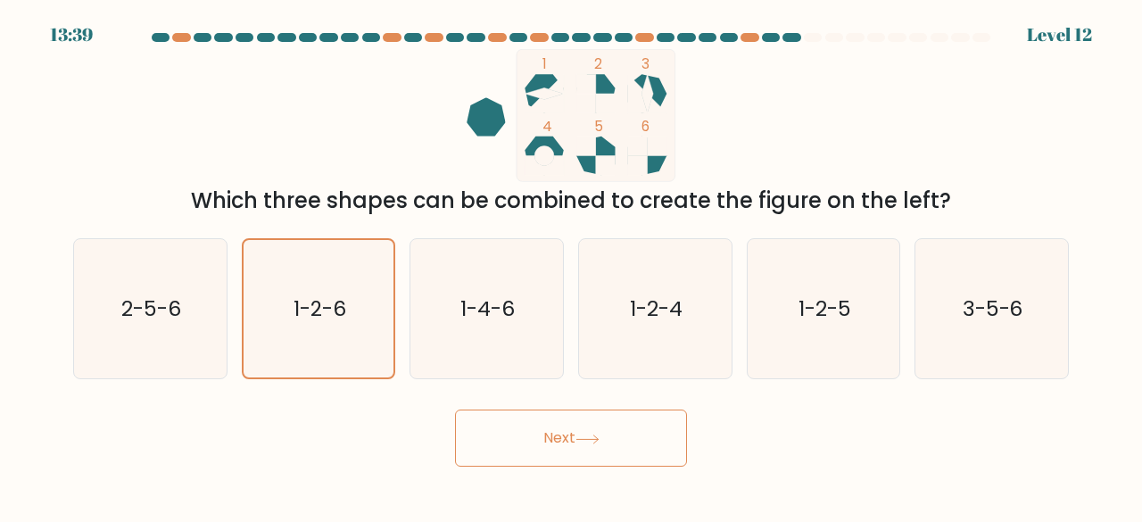
click at [546, 458] on button "Next" at bounding box center [571, 437] width 232 height 57
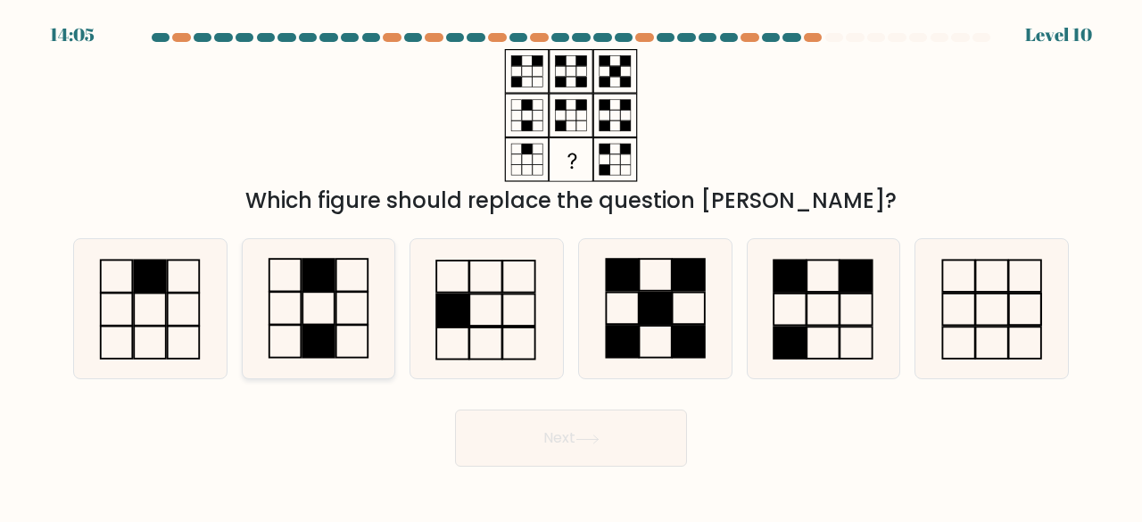
click at [351, 322] on icon at bounding box center [319, 309] width 140 height 140
click at [571, 266] on input "b." at bounding box center [571, 263] width 1 height 4
radio input "true"
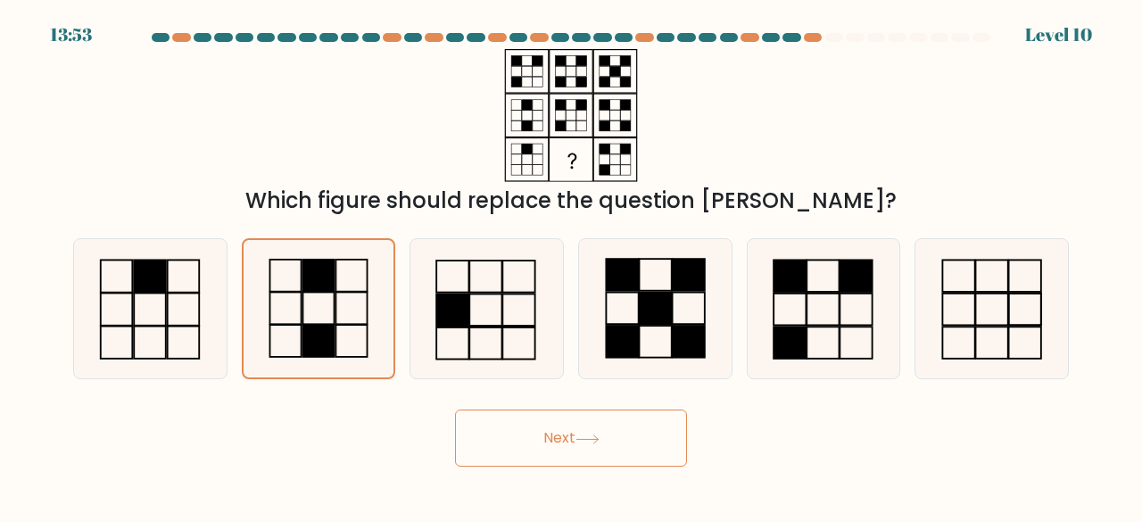
click at [537, 458] on button "Next" at bounding box center [571, 437] width 232 height 57
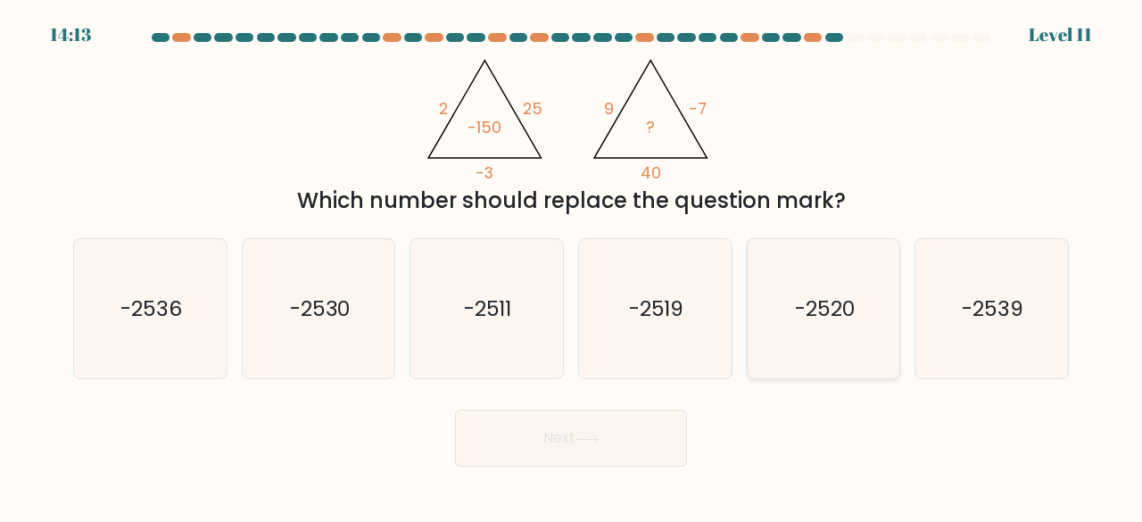
click at [846, 304] on text "-2520" at bounding box center [825, 307] width 60 height 29
click at [572, 266] on input "e. -2520" at bounding box center [571, 263] width 1 height 4
radio input "true"
click at [609, 444] on button "Next" at bounding box center [571, 437] width 232 height 57
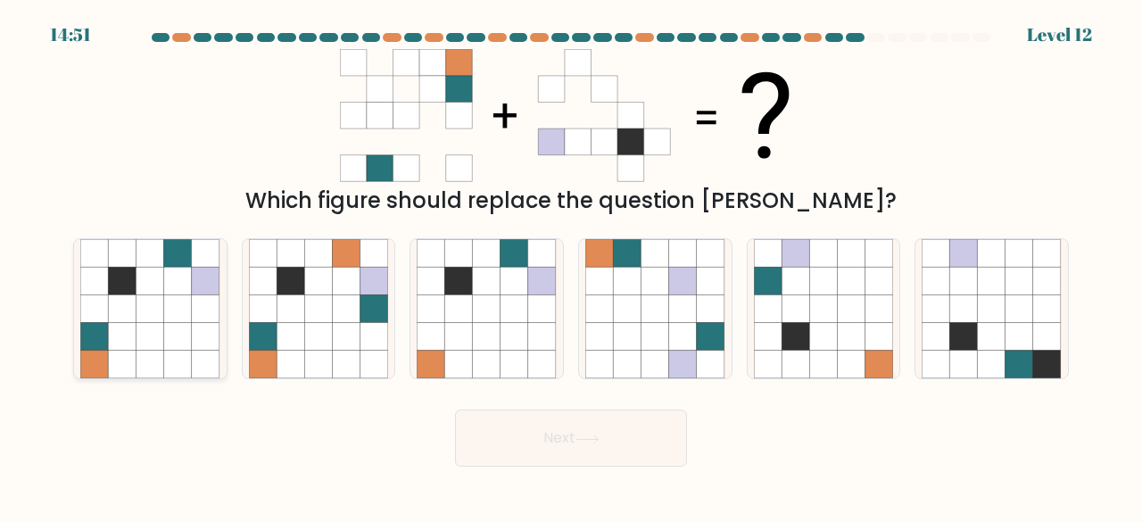
click at [159, 317] on icon at bounding box center [150, 309] width 28 height 28
click at [571, 266] on input "a." at bounding box center [571, 263] width 1 height 4
radio input "true"
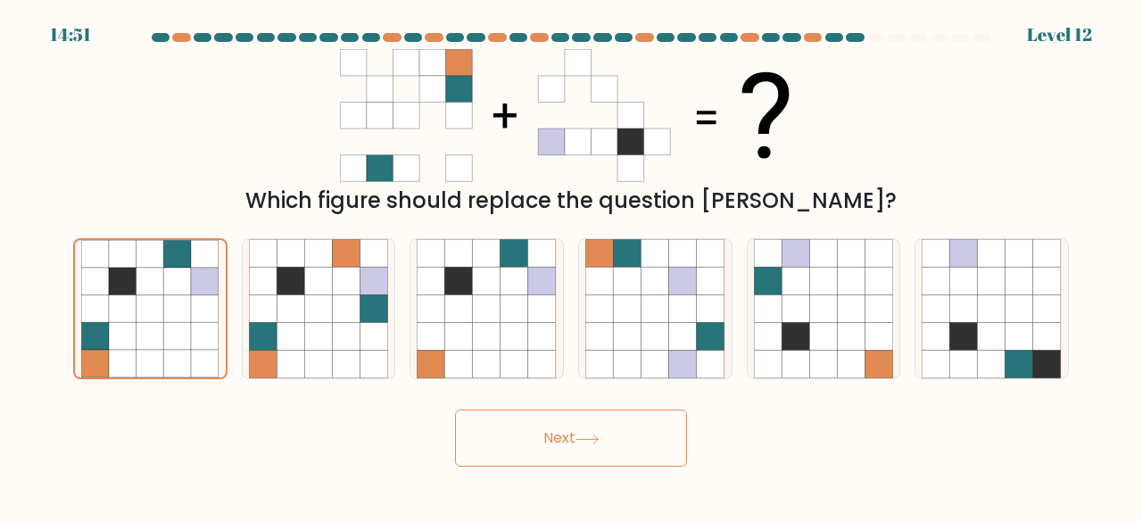
click at [578, 439] on button "Next" at bounding box center [571, 437] width 232 height 57
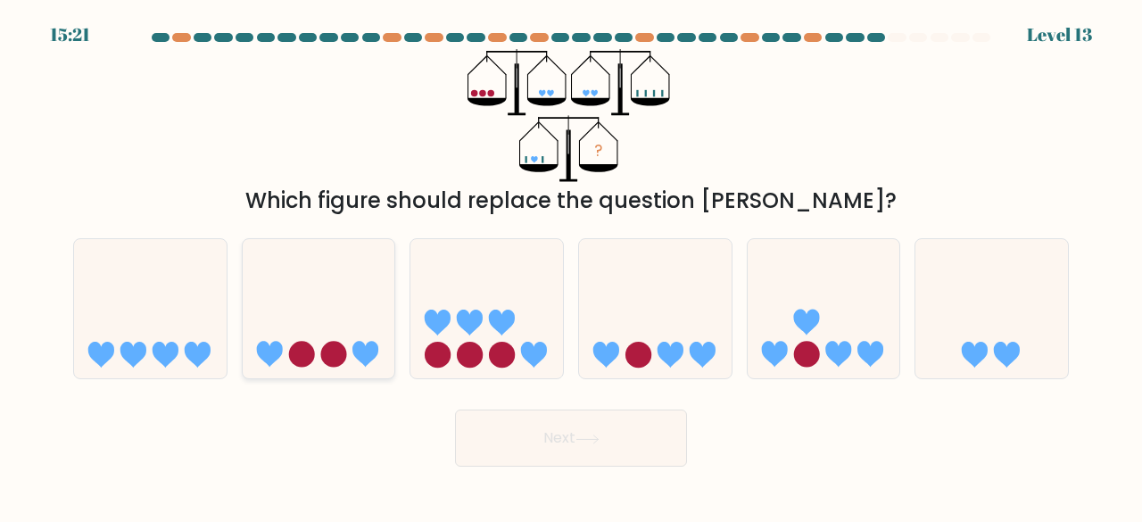
click at [350, 322] on icon at bounding box center [319, 308] width 153 height 126
click at [571, 266] on input "b." at bounding box center [571, 263] width 1 height 4
radio input "true"
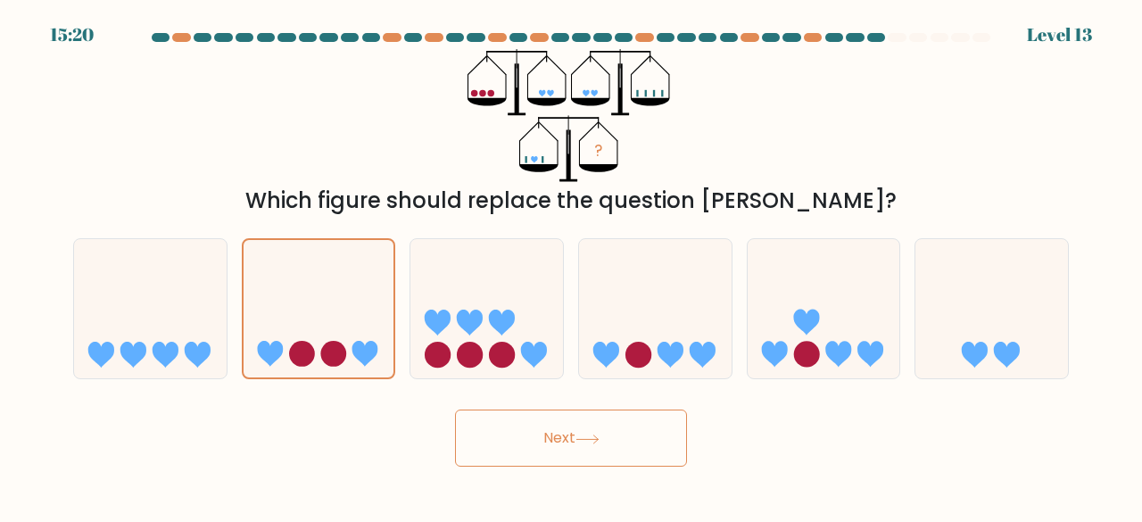
click at [555, 423] on button "Next" at bounding box center [571, 437] width 232 height 57
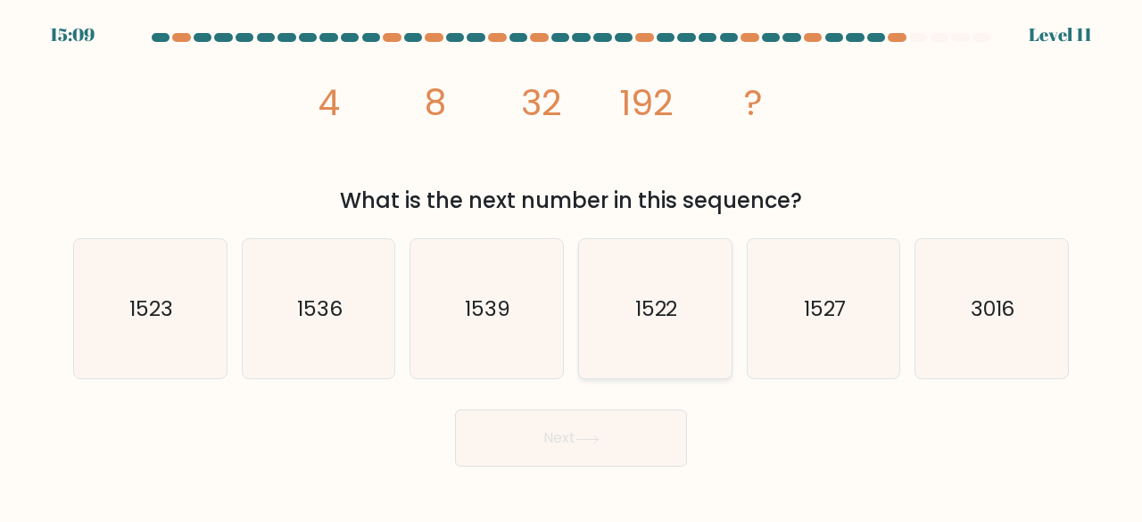
click at [667, 354] on icon "1522" at bounding box center [655, 309] width 140 height 140
click at [572, 266] on input "d. 1522" at bounding box center [571, 263] width 1 height 4
radio input "true"
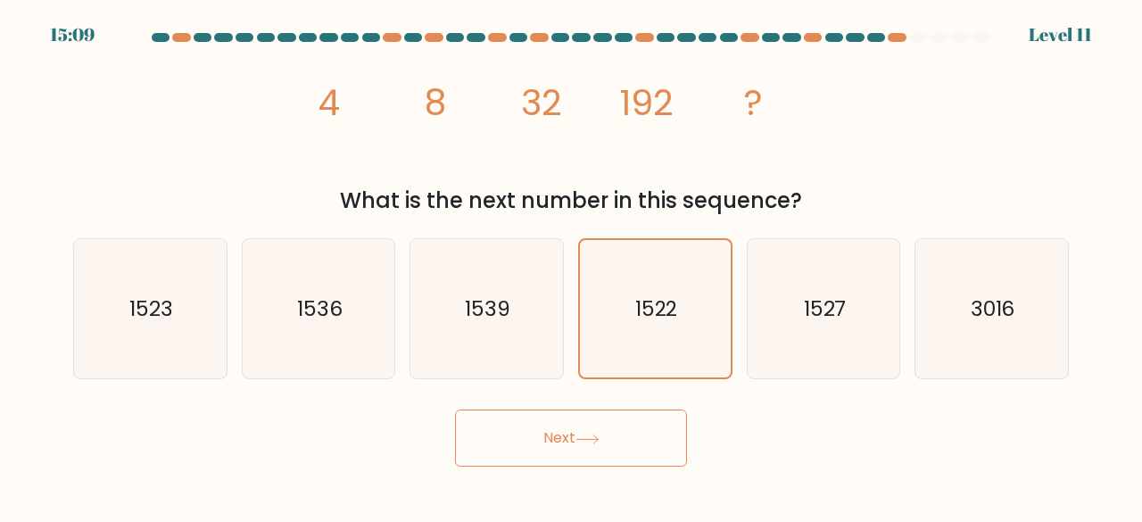
click at [646, 426] on button "Next" at bounding box center [571, 437] width 232 height 57
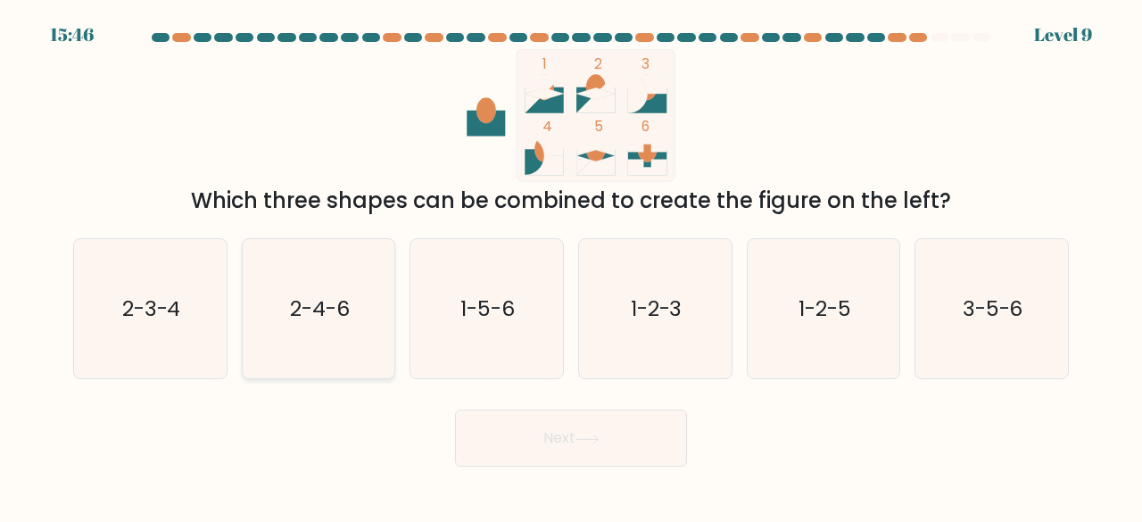
drag, startPoint x: 360, startPoint y: 309, endPoint x: 508, endPoint y: 382, distance: 164.7
click at [360, 309] on icon "2-4-6" at bounding box center [319, 309] width 140 height 140
click at [571, 266] on input "b. 2-4-6" at bounding box center [571, 263] width 1 height 4
radio input "true"
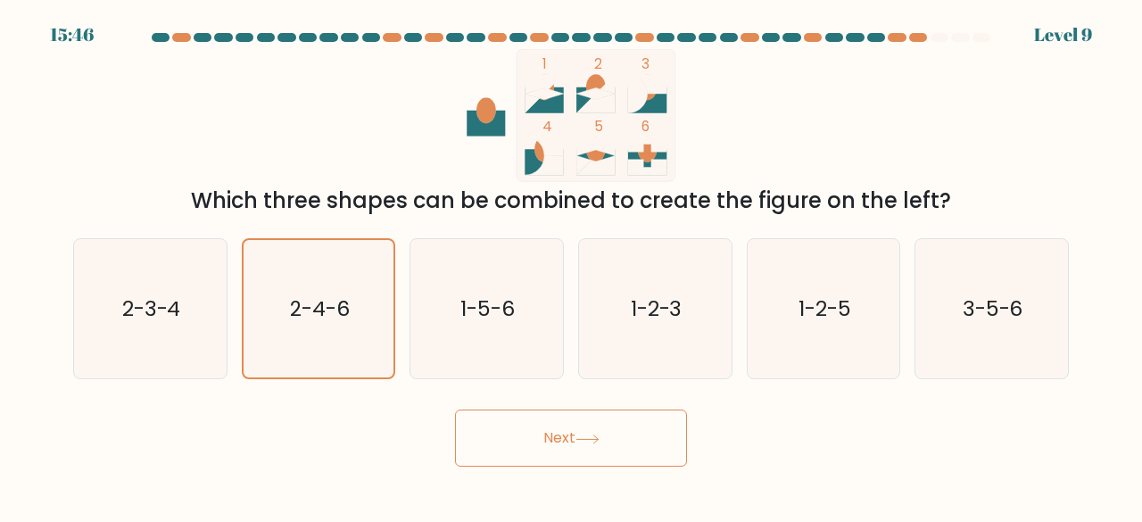
click at [562, 441] on button "Next" at bounding box center [571, 437] width 232 height 57
click at [662, 340] on icon "1-2-3" at bounding box center [655, 309] width 140 height 140
click at [572, 266] on input "d. 1-2-3" at bounding box center [571, 263] width 1 height 4
radio input "true"
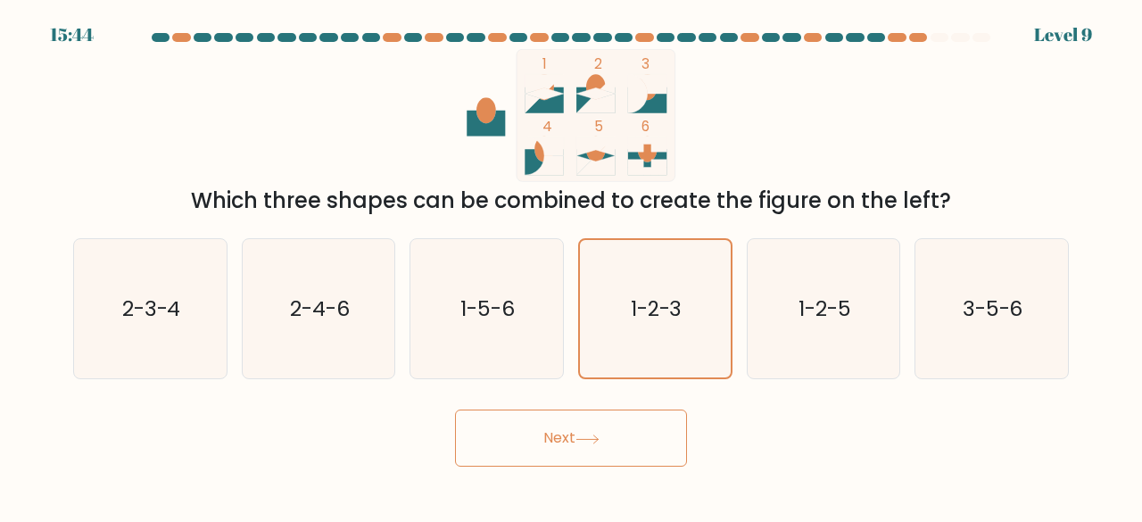
click at [624, 404] on div "Next" at bounding box center [570, 433] width 1017 height 66
click at [628, 422] on button "Next" at bounding box center [571, 437] width 232 height 57
click at [141, 295] on text "2-3-4" at bounding box center [151, 307] width 59 height 29
click at [571, 266] on input "a. 2-3-4" at bounding box center [571, 263] width 1 height 4
radio input "true"
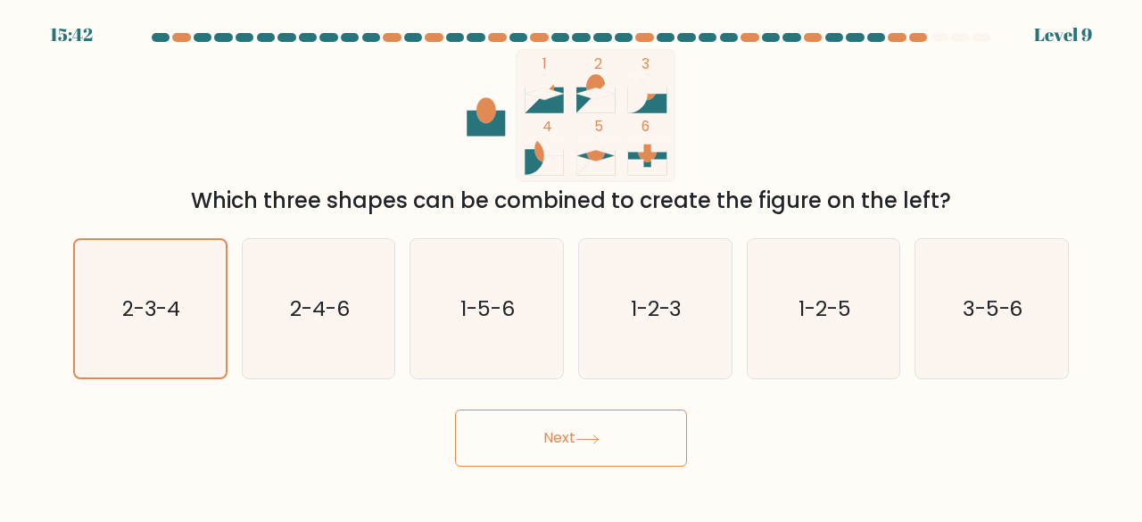
click at [528, 450] on button "Next" at bounding box center [571, 437] width 232 height 57
click at [618, 454] on button "Next" at bounding box center [571, 437] width 232 height 57
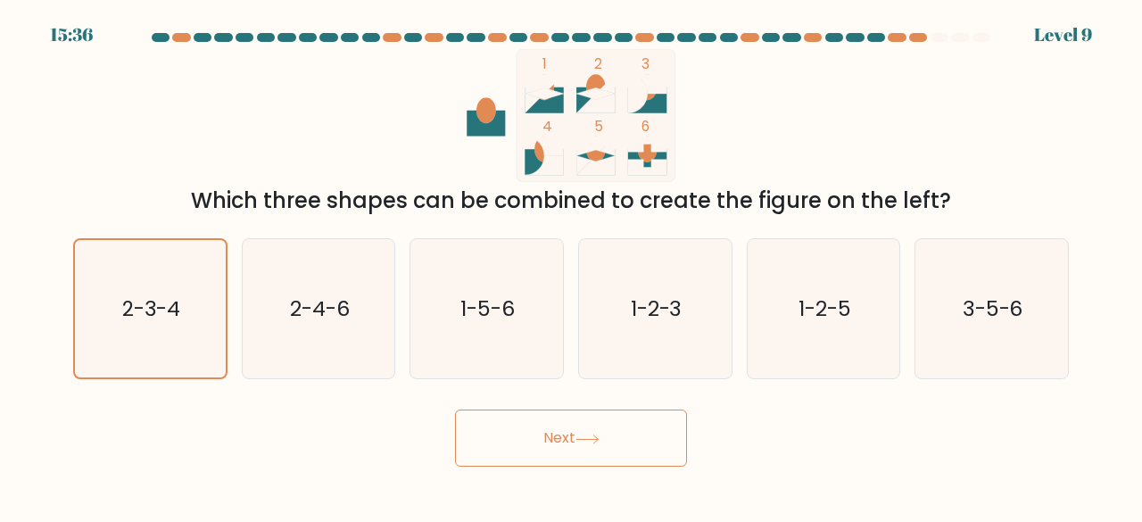
click at [618, 454] on button "Next" at bounding box center [571, 437] width 232 height 57
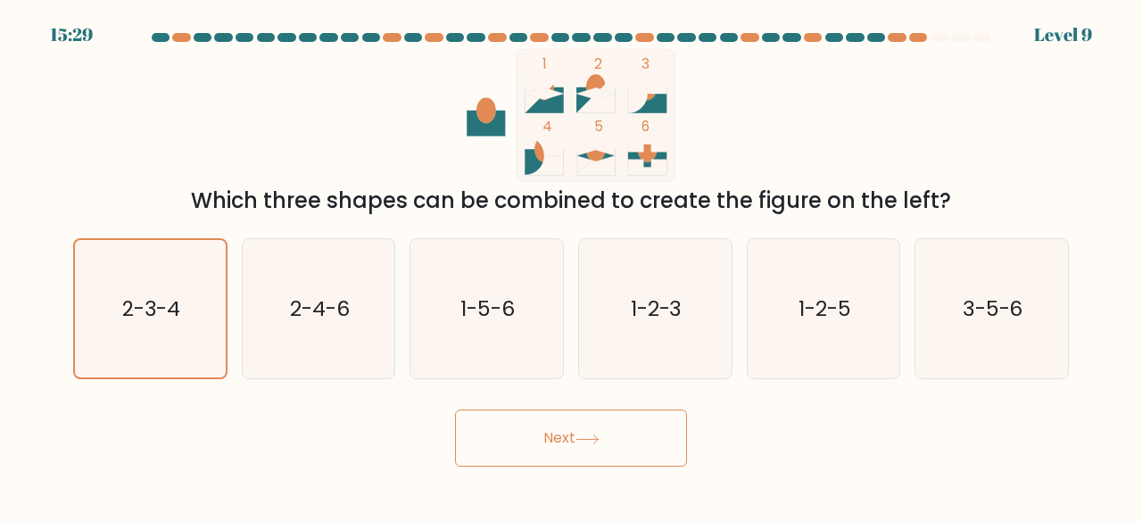
click at [618, 454] on button "Next" at bounding box center [571, 437] width 232 height 57
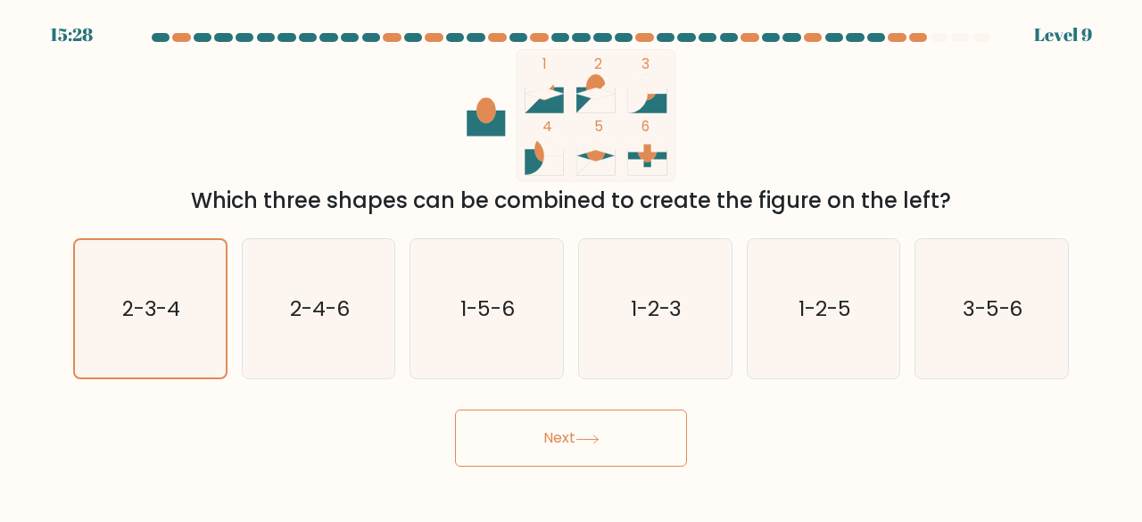
drag, startPoint x: 618, startPoint y: 454, endPoint x: 619, endPoint y: 444, distance: 9.9
click at [619, 445] on button "Next" at bounding box center [571, 437] width 232 height 57
click at [603, 445] on button "Next" at bounding box center [571, 437] width 232 height 57
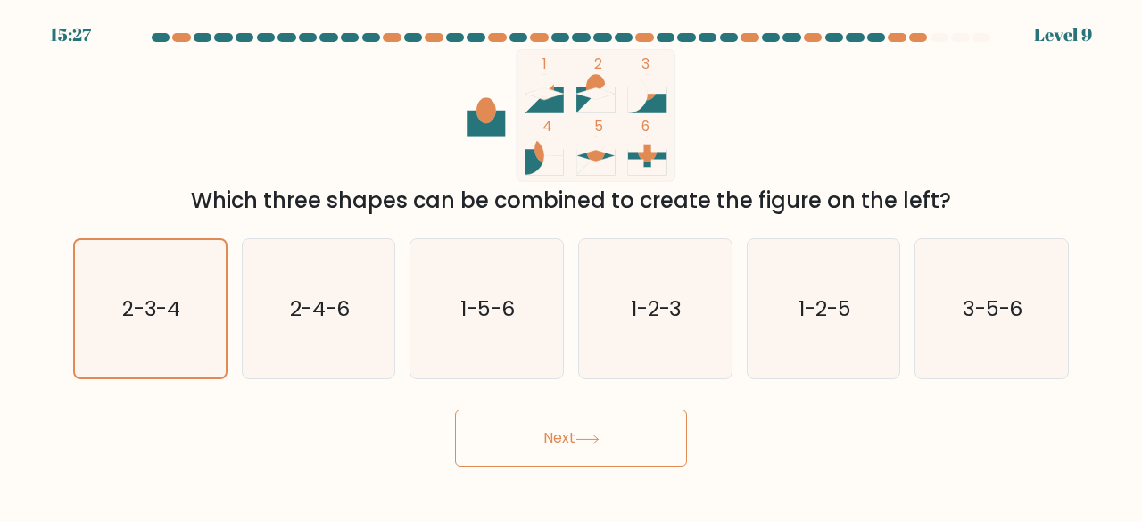
click at [603, 445] on button "Next" at bounding box center [571, 437] width 232 height 57
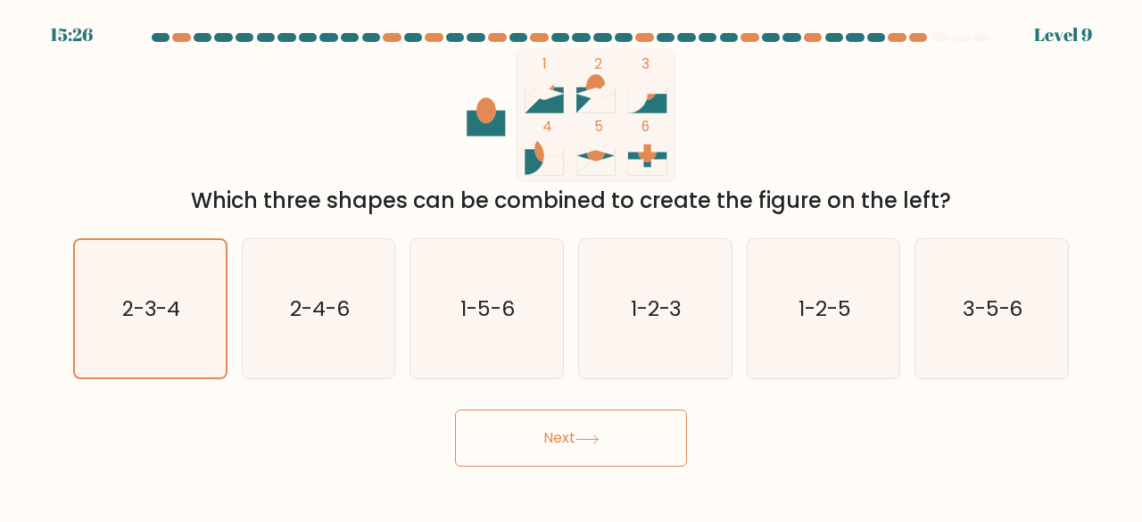
click at [603, 445] on button "Next" at bounding box center [571, 437] width 232 height 57
click at [603, 447] on button "Next" at bounding box center [571, 437] width 232 height 57
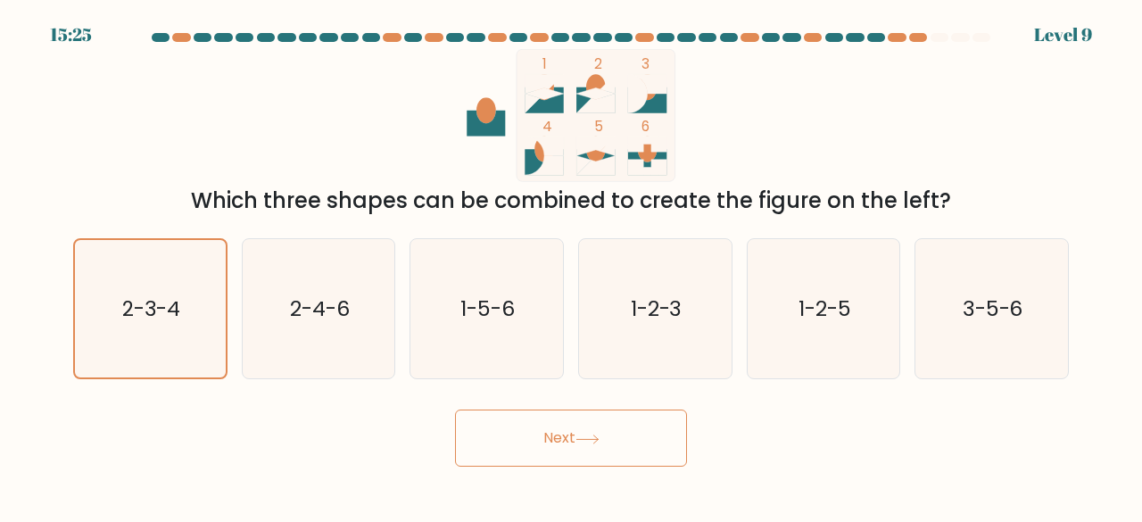
click at [603, 447] on button "Next" at bounding box center [571, 437] width 232 height 57
click at [197, 315] on icon "2-3-4" at bounding box center [150, 309] width 138 height 138
click at [571, 266] on input "a. 2-3-4" at bounding box center [571, 263] width 1 height 4
click at [200, 317] on icon "2-3-4" at bounding box center [150, 309] width 138 height 138
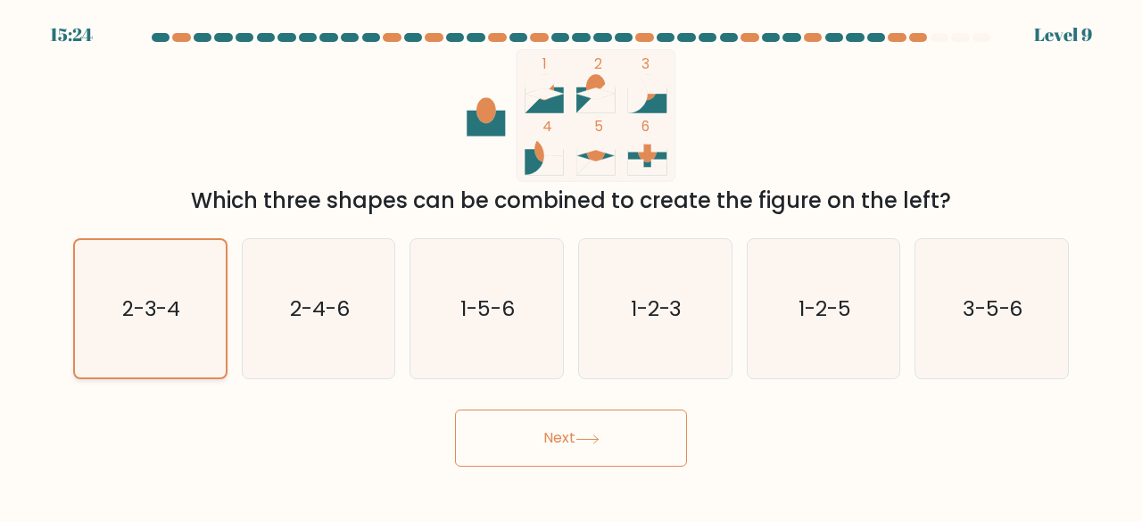
click at [571, 266] on input "a. 2-3-4" at bounding box center [571, 263] width 1 height 4
drag, startPoint x: 200, startPoint y: 317, endPoint x: 230, endPoint y: 329, distance: 32.8
click at [202, 318] on icon "2-3-4" at bounding box center [150, 309] width 138 height 138
click at [571, 266] on input "a. 2-3-4" at bounding box center [571, 263] width 1 height 4
click at [551, 430] on button "Next" at bounding box center [571, 437] width 232 height 57
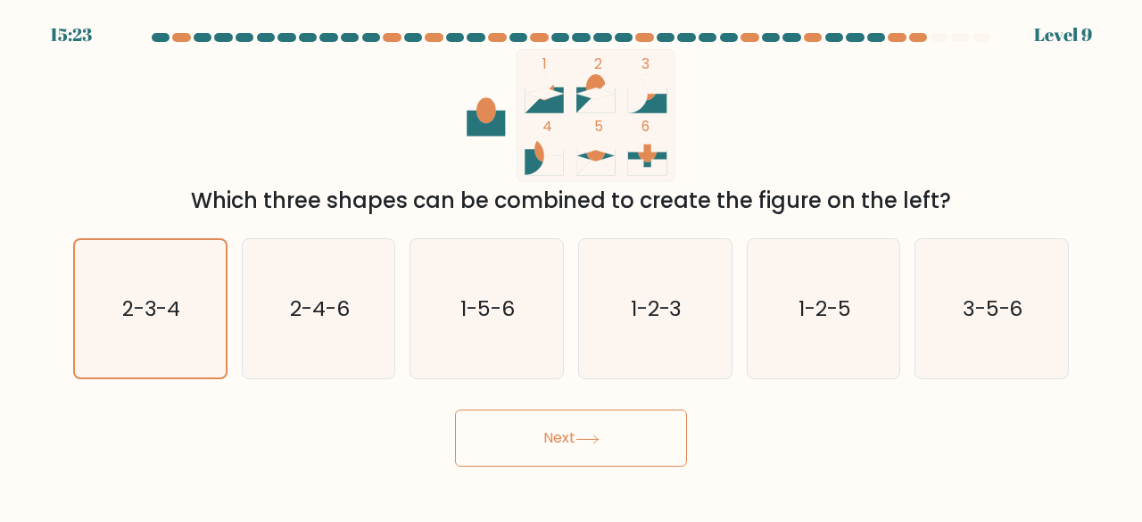
click at [551, 430] on button "Next" at bounding box center [571, 437] width 232 height 57
click at [293, 310] on text "2-4-6" at bounding box center [320, 307] width 60 height 29
click at [571, 266] on input "b. 2-4-6" at bounding box center [571, 263] width 1 height 4
radio input "true"
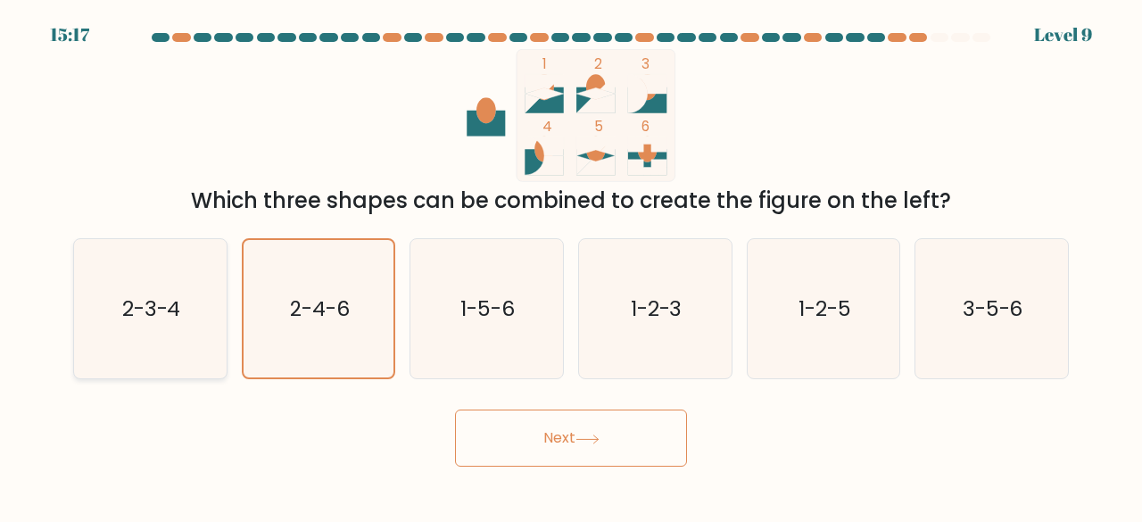
click at [180, 326] on icon "2-3-4" at bounding box center [150, 309] width 140 height 140
click at [571, 266] on input "a. 2-3-4" at bounding box center [571, 263] width 1 height 4
radio input "true"
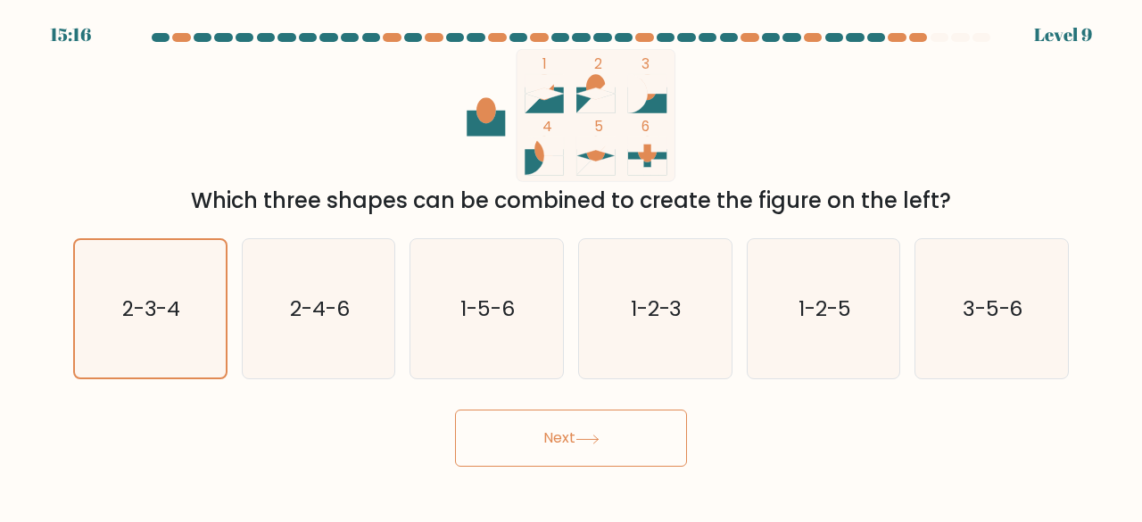
click at [545, 440] on button "Next" at bounding box center [571, 437] width 232 height 57
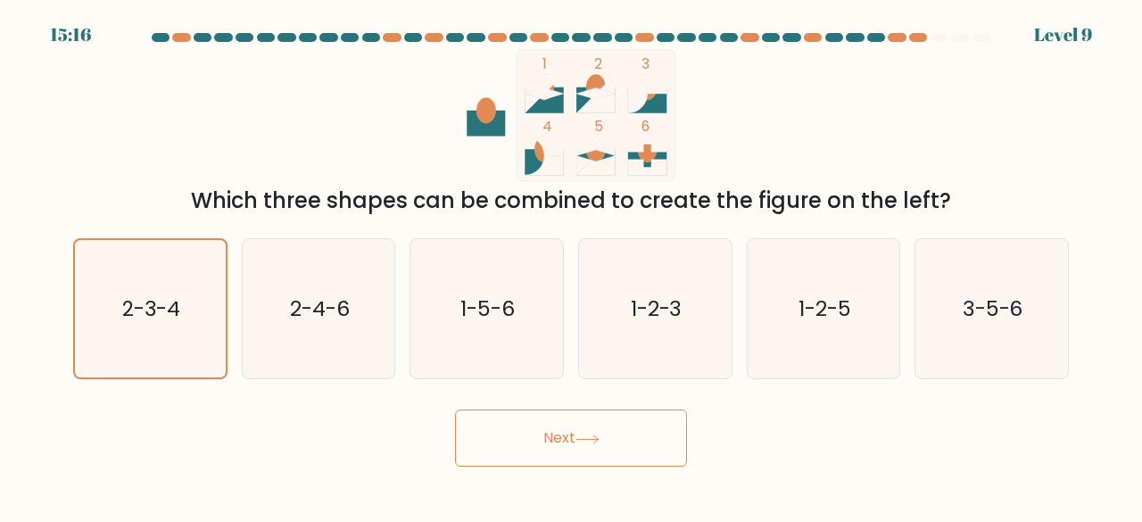
click at [545, 440] on button "Next" at bounding box center [571, 437] width 232 height 57
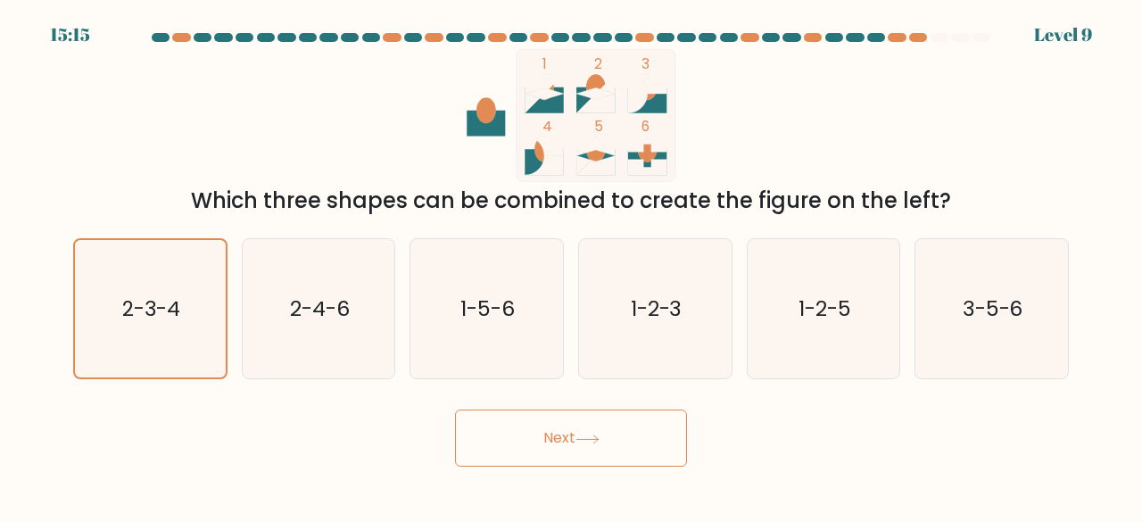
click at [545, 440] on button "Next" at bounding box center [571, 437] width 232 height 57
click at [455, 409] on button "Next" at bounding box center [571, 437] width 232 height 57
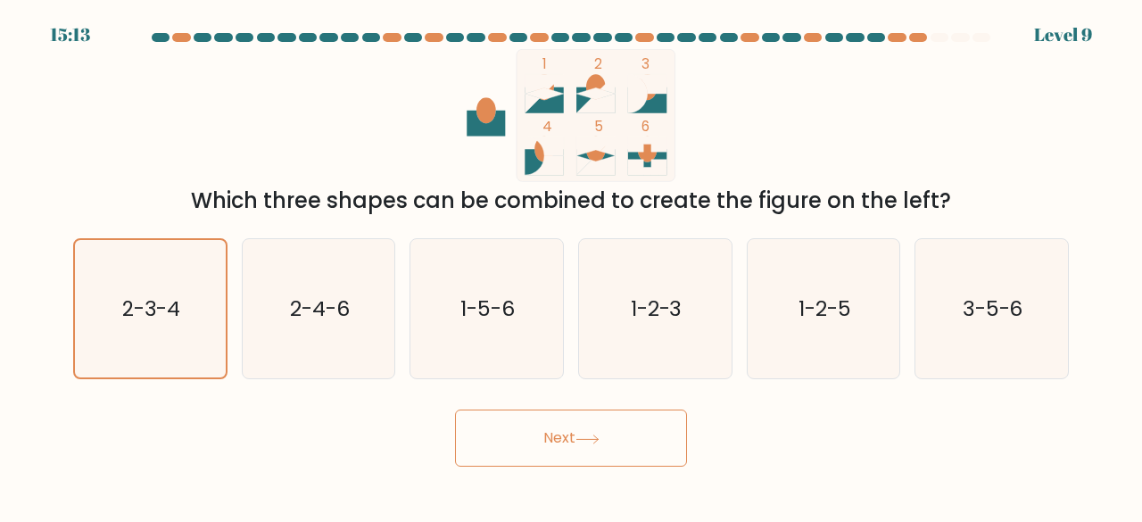
click at [455, 409] on button "Next" at bounding box center [571, 437] width 232 height 57
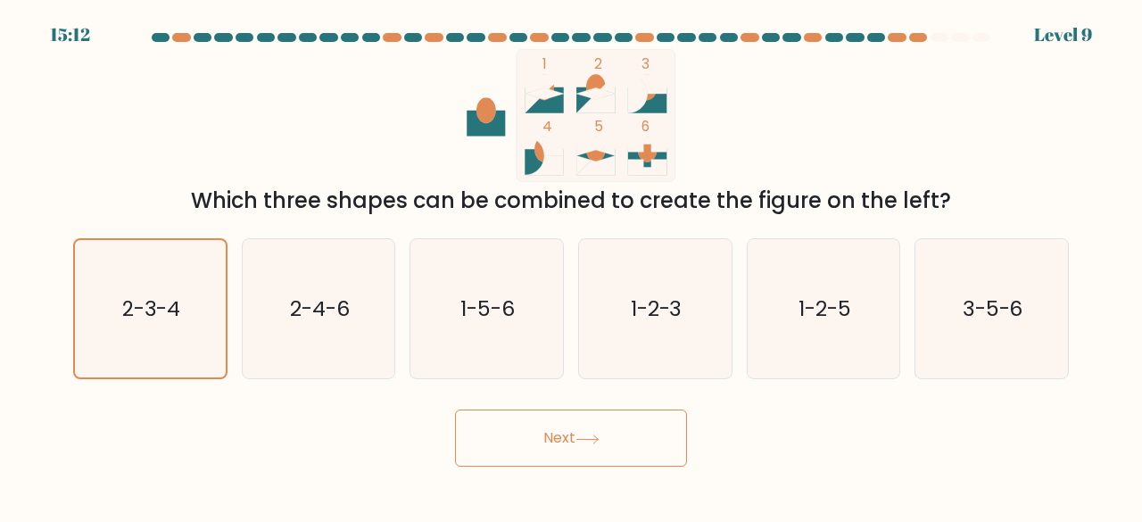
click at [455, 409] on button "Next" at bounding box center [571, 437] width 232 height 57
click at [545, 440] on button "Next" at bounding box center [571, 437] width 232 height 57
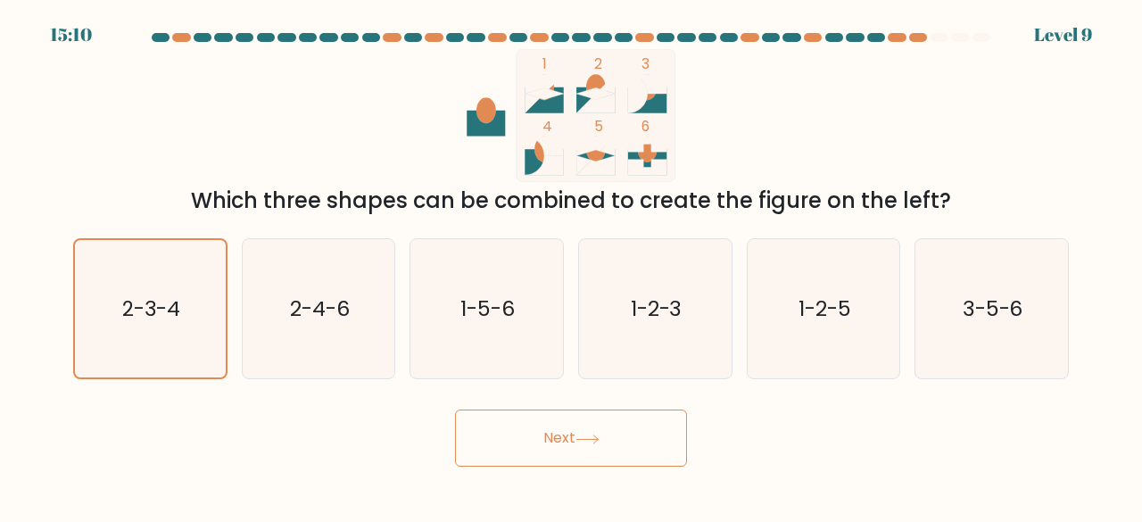
click at [545, 440] on button "Next" at bounding box center [571, 437] width 232 height 57
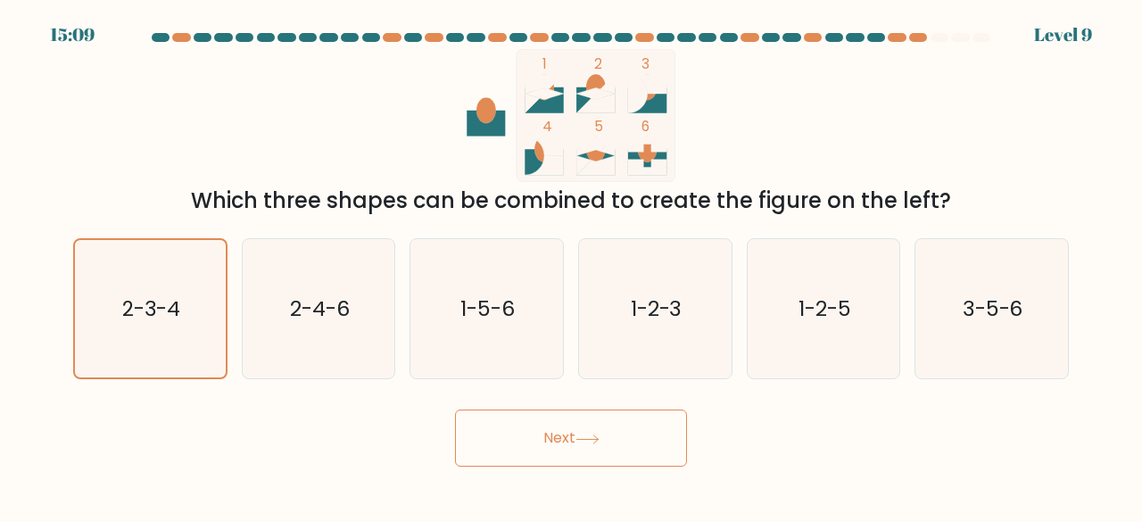
click at [545, 440] on button "Next" at bounding box center [571, 437] width 232 height 57
click at [141, 278] on icon "2-3-4" at bounding box center [150, 309] width 138 height 138
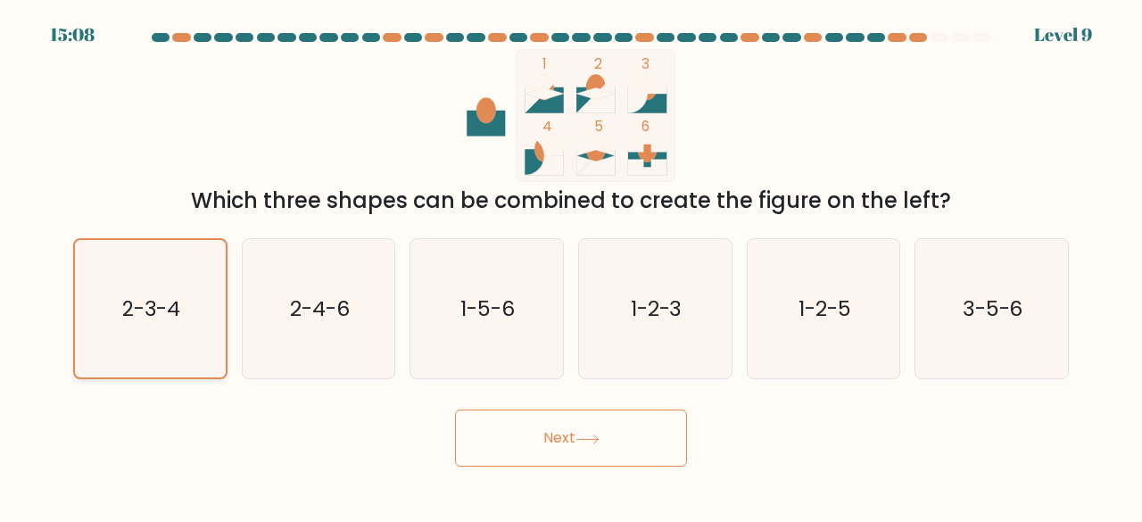
click at [571, 266] on input "a. 2-3-4" at bounding box center [571, 263] width 1 height 4
click at [141, 278] on icon "2-3-4" at bounding box center [150, 309] width 138 height 138
click at [571, 266] on input "a. 2-3-4" at bounding box center [571, 263] width 1 height 4
click at [141, 278] on icon "2-3-4" at bounding box center [150, 309] width 138 height 138
click at [571, 266] on input "a. 2-3-4" at bounding box center [571, 263] width 1 height 4
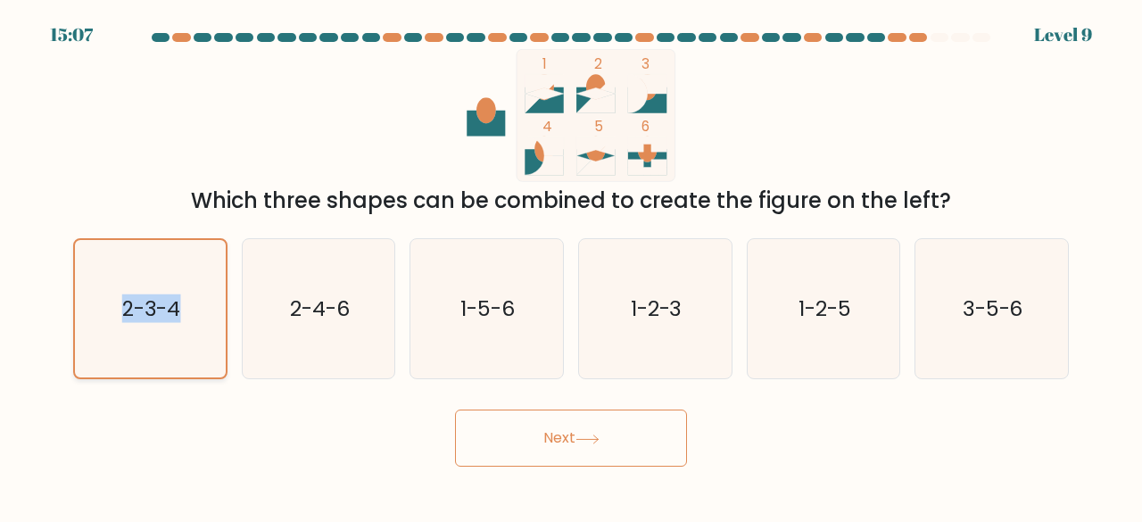
click at [141, 278] on icon "2-3-4" at bounding box center [150, 309] width 138 height 138
click at [571, 266] on input "a. 2-3-4" at bounding box center [571, 263] width 1 height 4
click at [141, 278] on icon "2-3-4" at bounding box center [150, 309] width 138 height 138
click at [571, 266] on input "a. 2-3-4" at bounding box center [571, 263] width 1 height 4
click at [164, 258] on icon "2-3-4" at bounding box center [150, 309] width 138 height 138
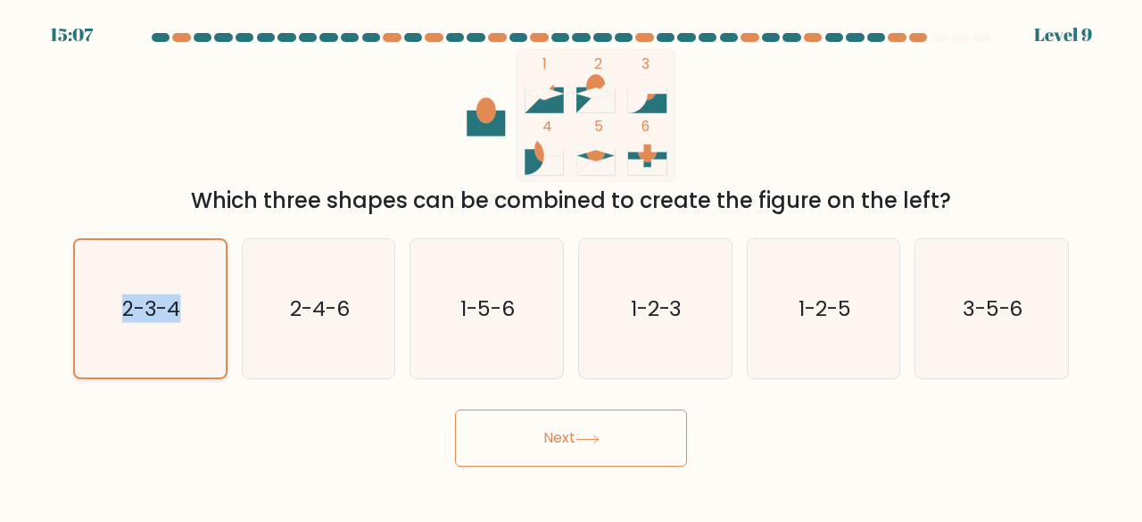
click at [571, 261] on input "a. 2-3-4" at bounding box center [571, 263] width 1 height 4
click at [491, 415] on button "Next" at bounding box center [571, 437] width 232 height 57
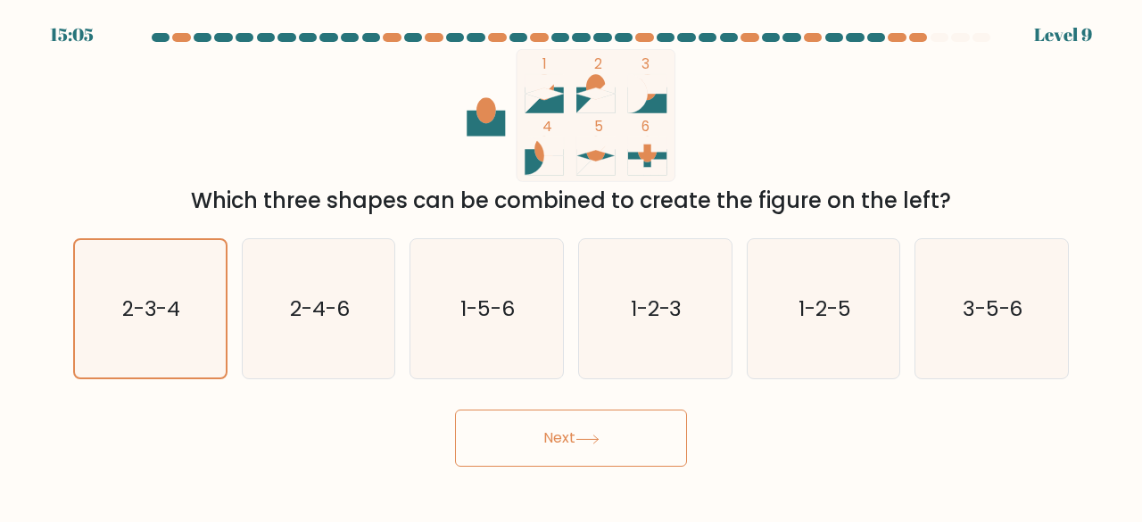
click at [491, 415] on button "Next" at bounding box center [571, 437] width 232 height 57
click at [498, 418] on button "Next" at bounding box center [571, 437] width 232 height 57
click at [594, 436] on icon at bounding box center [587, 439] width 24 height 10
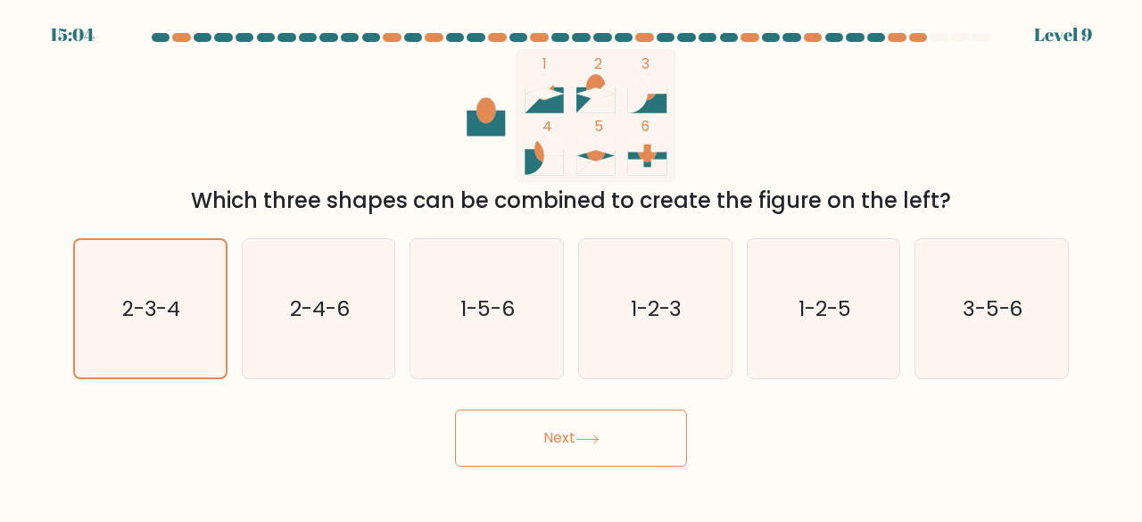
click at [595, 436] on icon at bounding box center [587, 439] width 24 height 10
click at [598, 438] on icon at bounding box center [586, 439] width 21 height 8
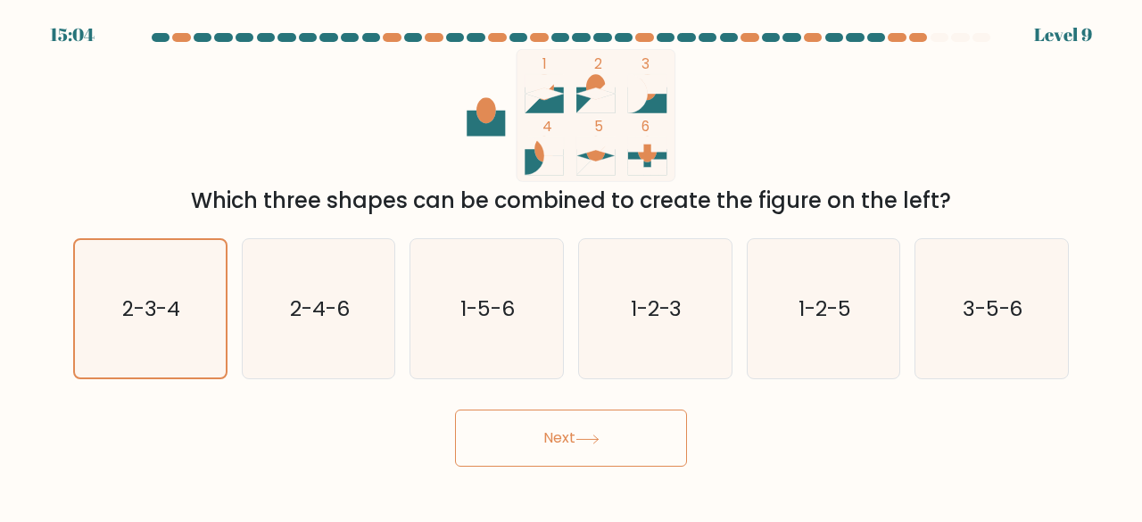
click at [598, 438] on icon at bounding box center [586, 439] width 21 height 8
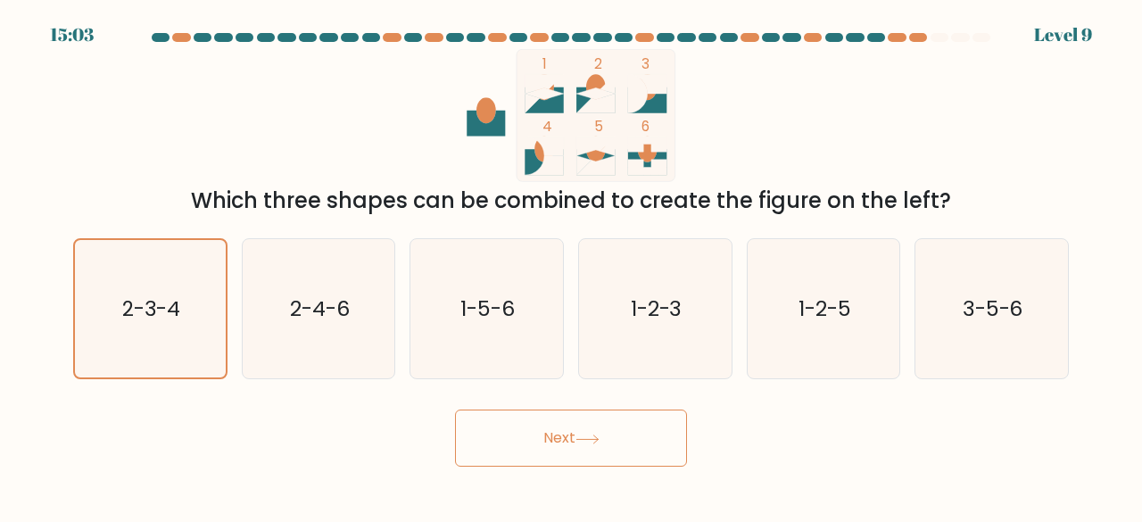
click at [598, 438] on icon at bounding box center [586, 439] width 21 height 8
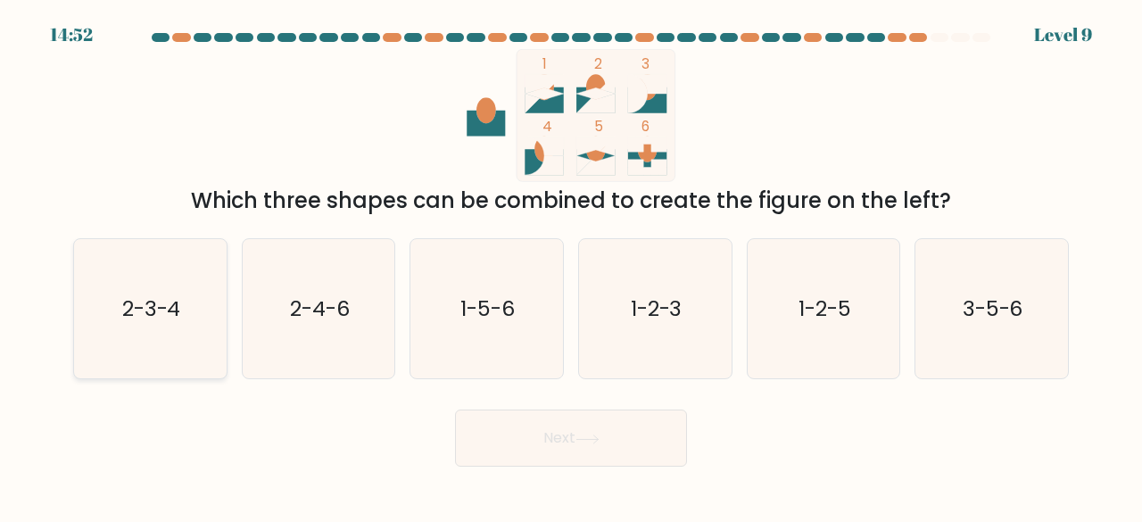
click at [174, 295] on text "2-3-4" at bounding box center [151, 307] width 59 height 29
click at [571, 266] on input "a. 2-3-4" at bounding box center [571, 263] width 1 height 4
radio input "true"
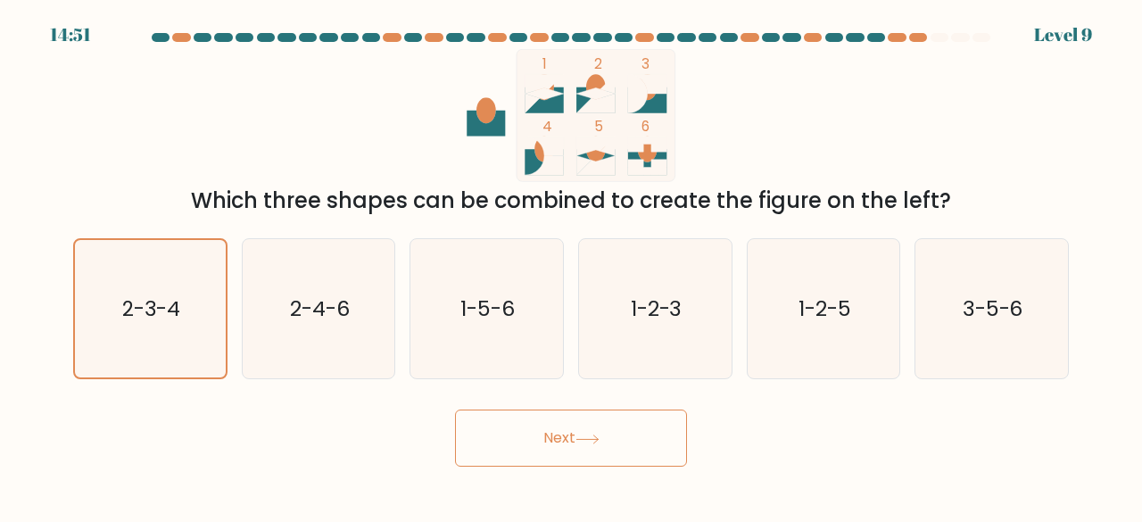
click at [615, 433] on button "Next" at bounding box center [571, 437] width 232 height 57
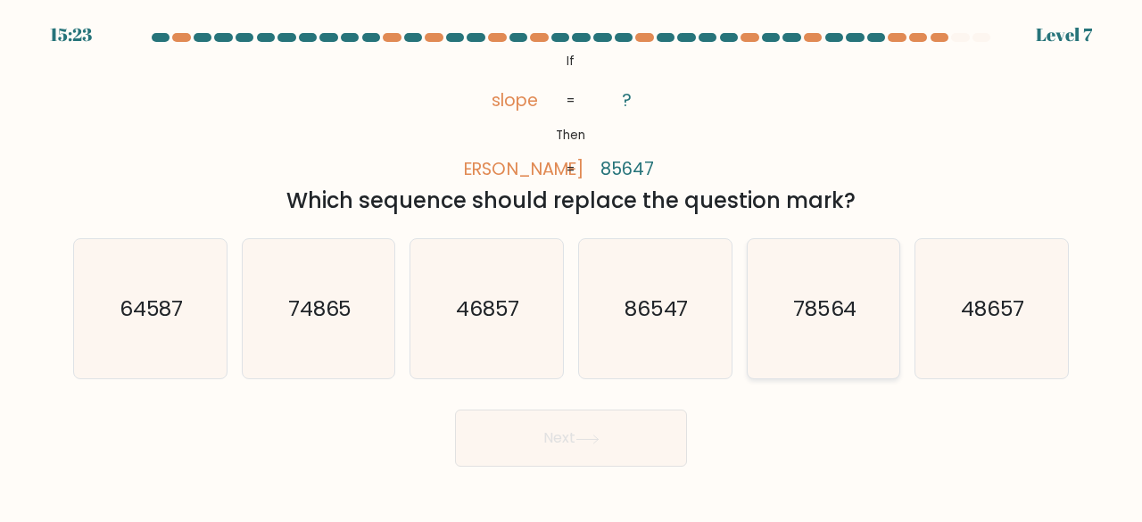
click at [852, 336] on icon "78564" at bounding box center [824, 309] width 140 height 140
click at [572, 266] on input "e. 78564" at bounding box center [571, 263] width 1 height 4
radio input "true"
click at [555, 420] on button "Next" at bounding box center [571, 437] width 232 height 57
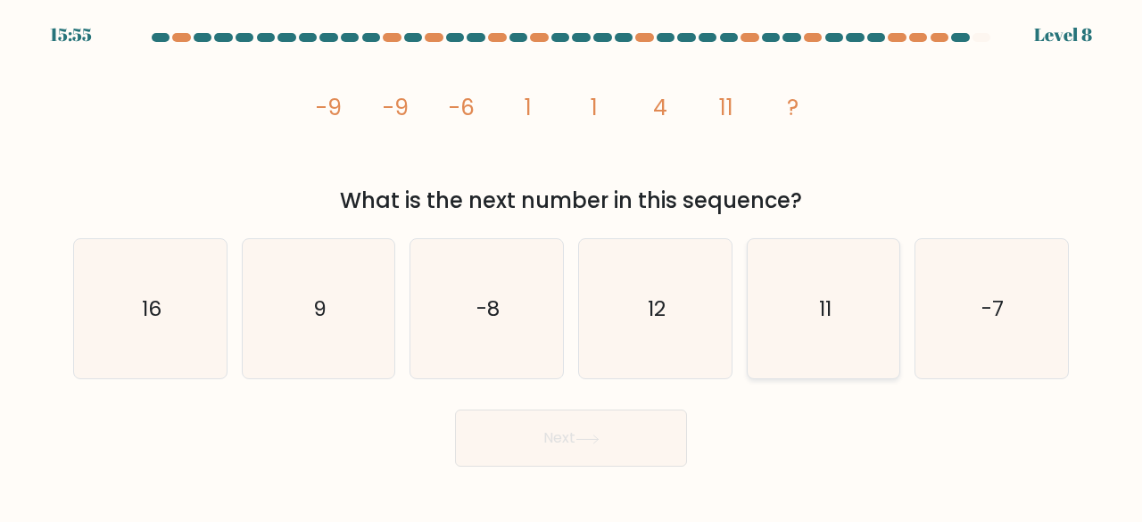
click at [772, 340] on icon "11" at bounding box center [824, 309] width 140 height 140
click at [572, 266] on input "e. 11" at bounding box center [571, 263] width 1 height 4
radio input "true"
click at [638, 425] on button "Next" at bounding box center [571, 437] width 232 height 57
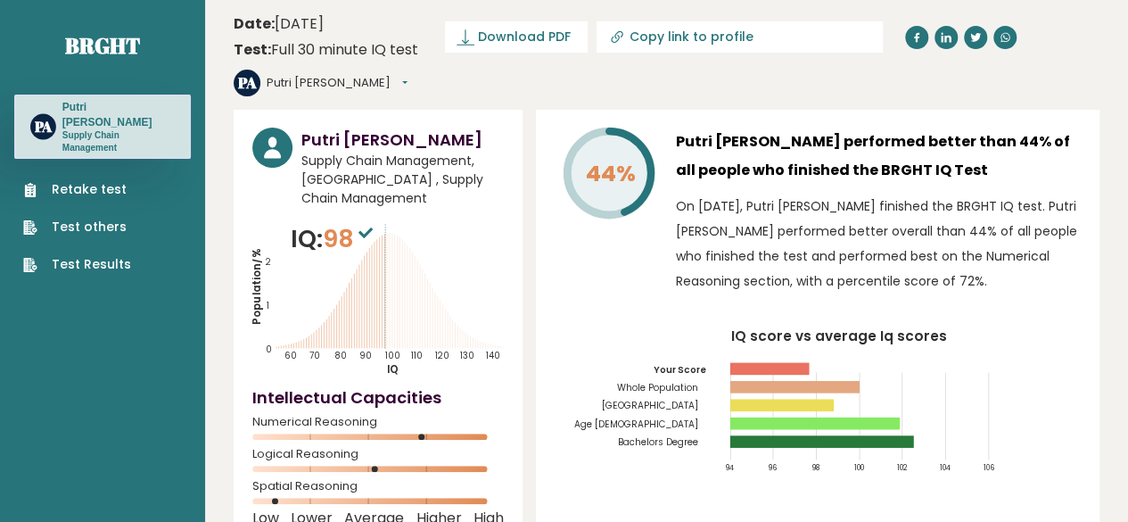
click at [1099, 417] on div "44% Putri [PERSON_NAME] performed better than 44% of all people who finished th…" at bounding box center [818, 325] width 564 height 430
